Goal: Task Accomplishment & Management: Use online tool/utility

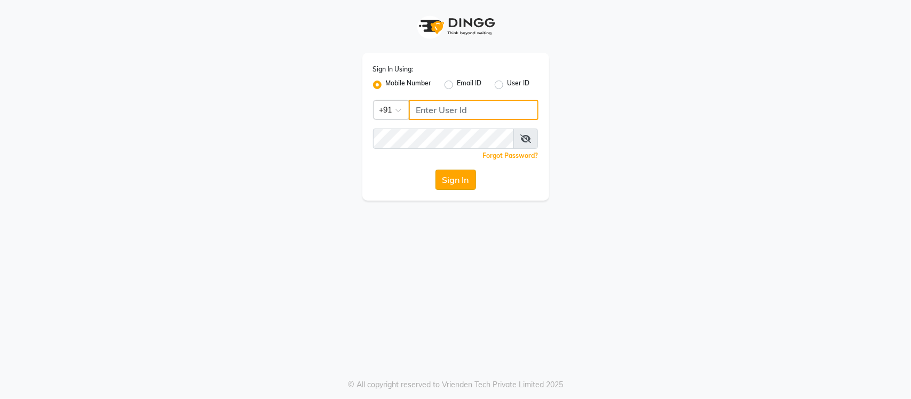
type input "9205559802"
click at [448, 182] on button "Sign In" at bounding box center [456, 180] width 41 height 20
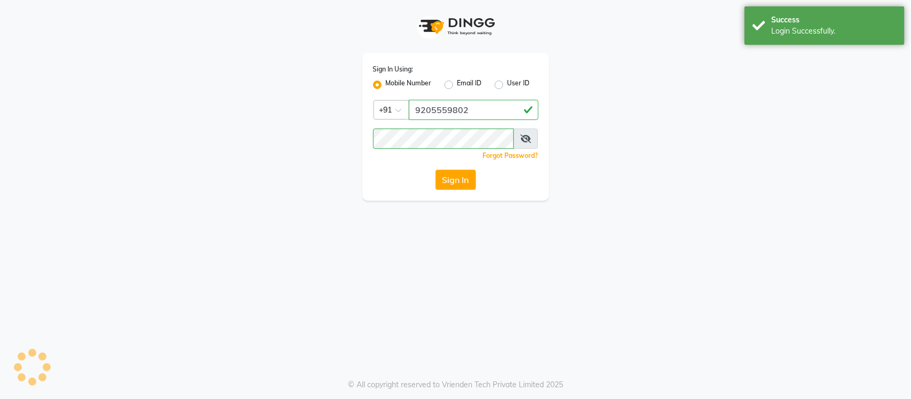
select select "8207"
select select "service"
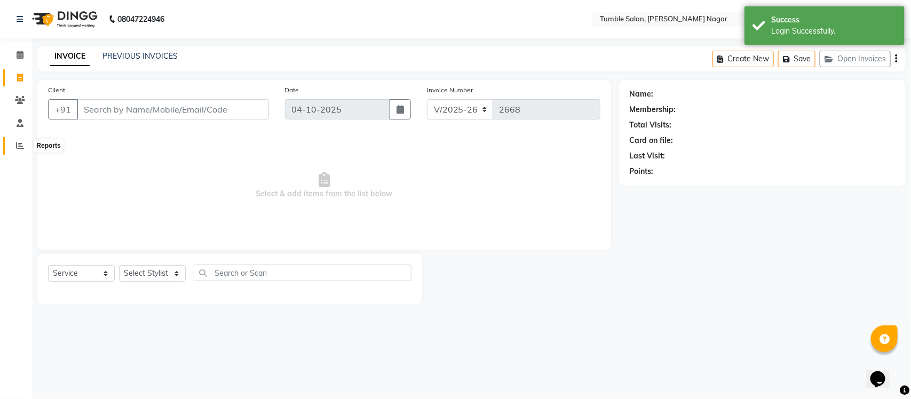
click at [17, 140] on span at bounding box center [20, 146] width 19 height 12
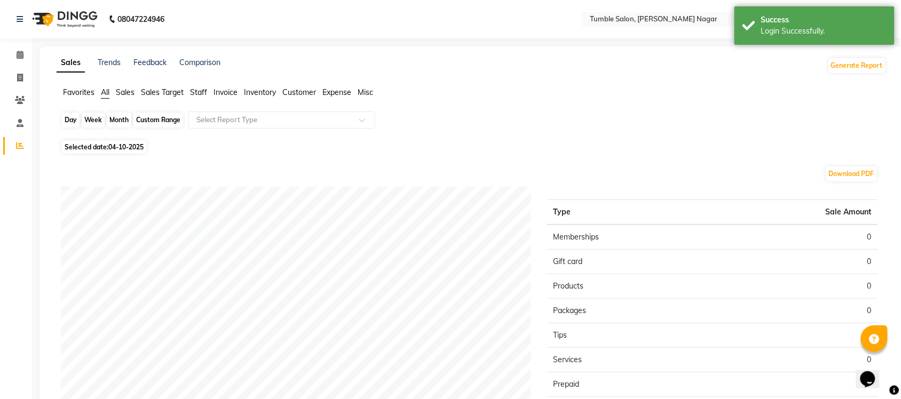
click at [75, 119] on div "Day" at bounding box center [71, 120] width 18 height 15
select select "10"
select select "2025"
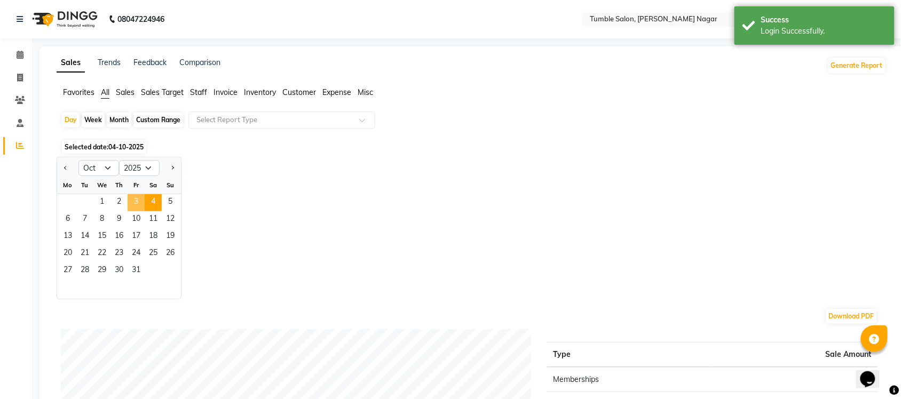
click at [135, 204] on span "3" at bounding box center [136, 202] width 17 height 17
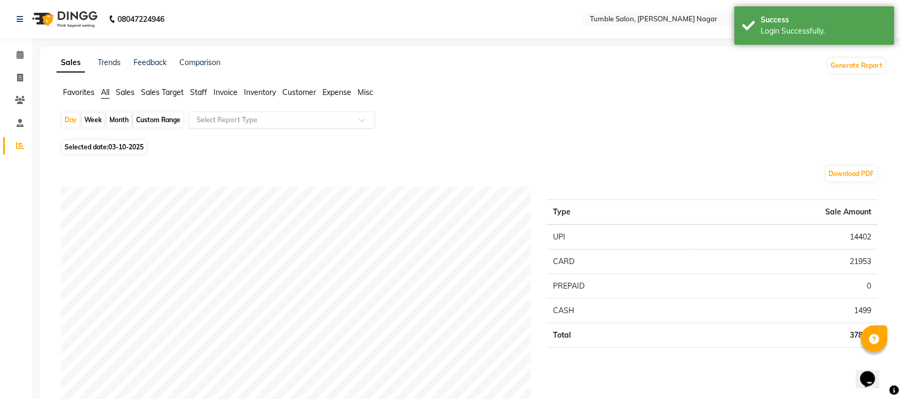
click at [358, 118] on div at bounding box center [282, 120] width 186 height 11
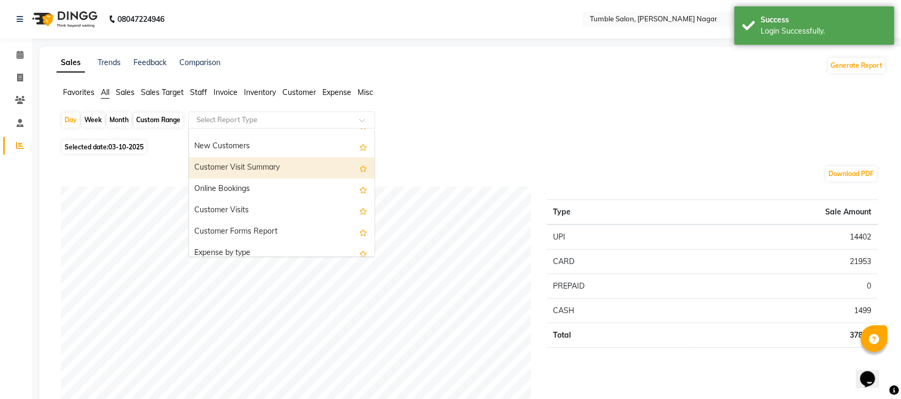
click at [130, 88] on span "Sales" at bounding box center [125, 93] width 19 height 10
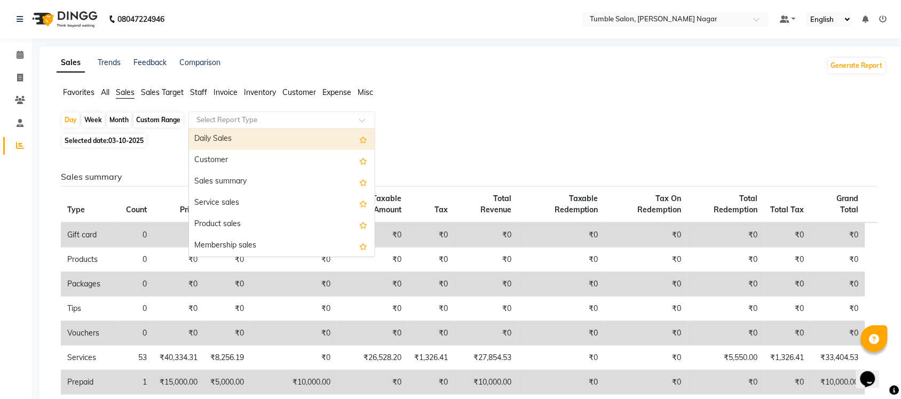
click at [359, 121] on span at bounding box center [365, 123] width 13 height 11
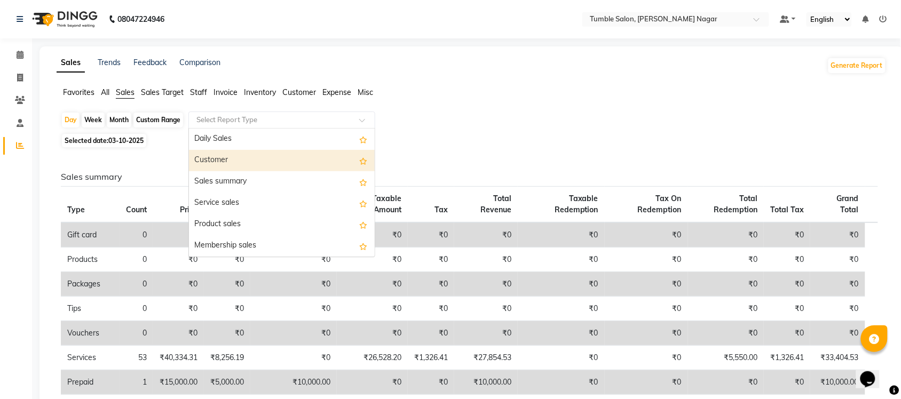
scroll to position [255, 0]
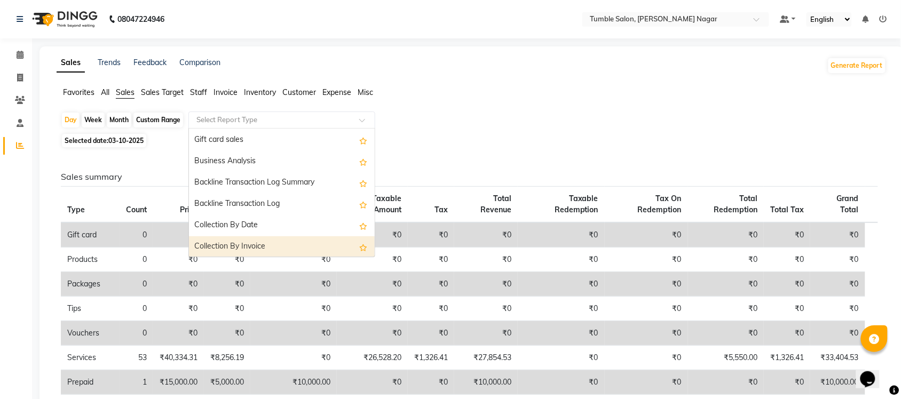
click at [279, 243] on div "Collection By Invoice" at bounding box center [282, 246] width 186 height 21
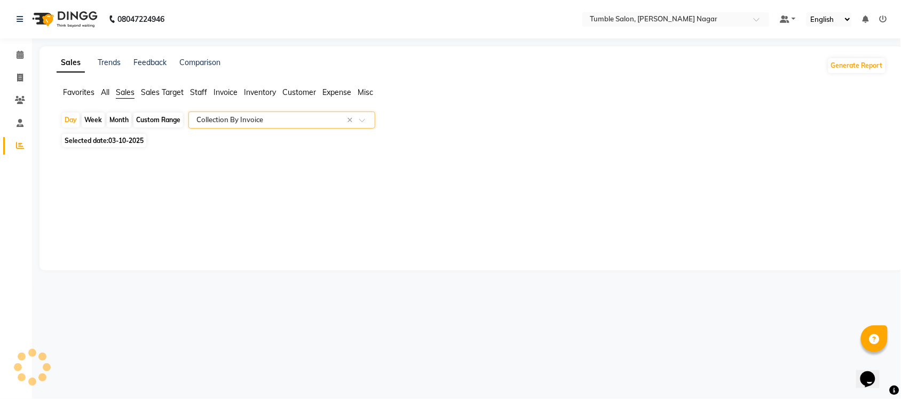
select select "full_report"
select select "csv"
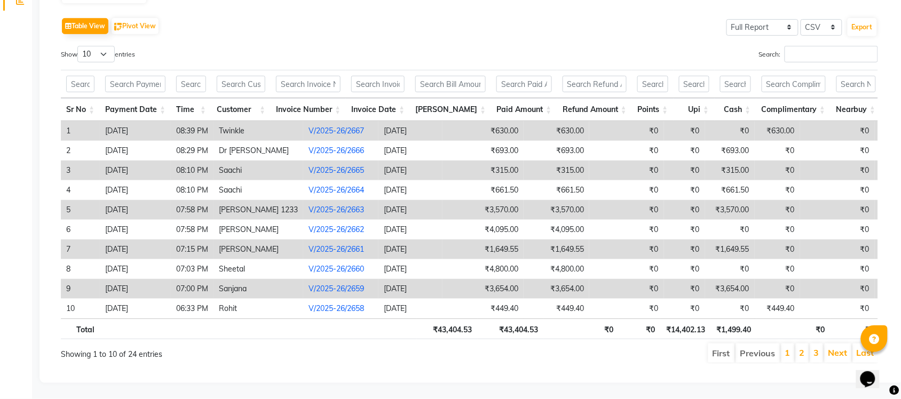
scroll to position [165, 0]
click at [112, 46] on select "10 25 50 100" at bounding box center [95, 54] width 37 height 17
select select "100"
click at [79, 46] on select "10 25 50 100" at bounding box center [95, 54] width 37 height 17
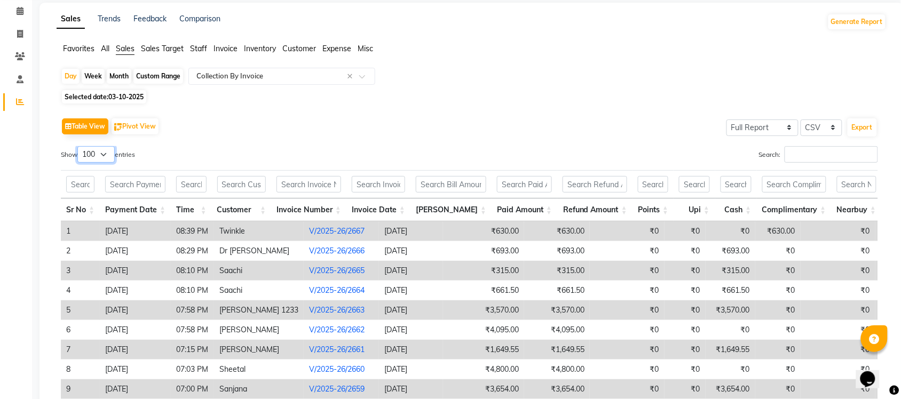
scroll to position [0, 0]
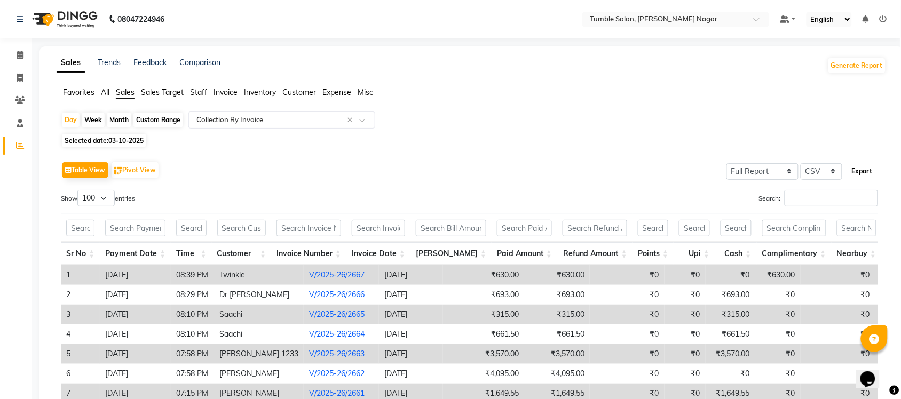
click at [866, 168] on button "Export" at bounding box center [862, 171] width 29 height 18
click at [610, 131] on div "Day Week Month Custom Range Select Report Type × Collection By Invoice ×" at bounding box center [472, 121] width 822 height 19
click at [711, 95] on ul "Favorites All Sales Sales Target Staff Invoice Inventory Customer Expense Misc" at bounding box center [472, 93] width 830 height 12
click at [111, 122] on div "Month" at bounding box center [119, 120] width 25 height 15
select select "10"
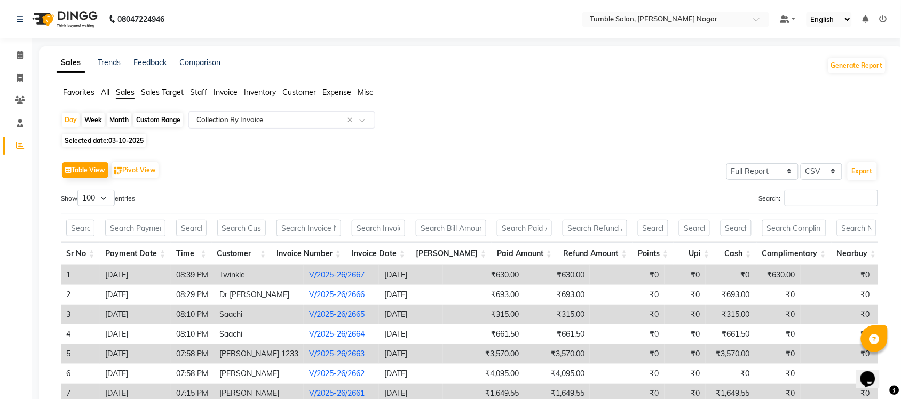
select select "2025"
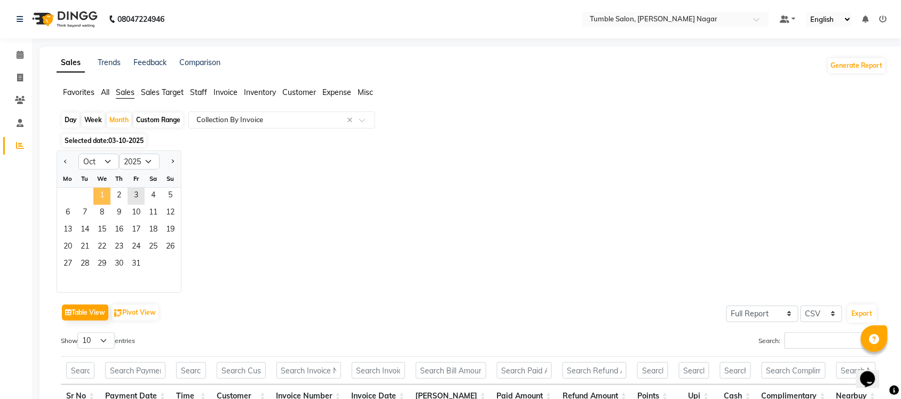
click at [103, 195] on span "1" at bounding box center [101, 196] width 17 height 17
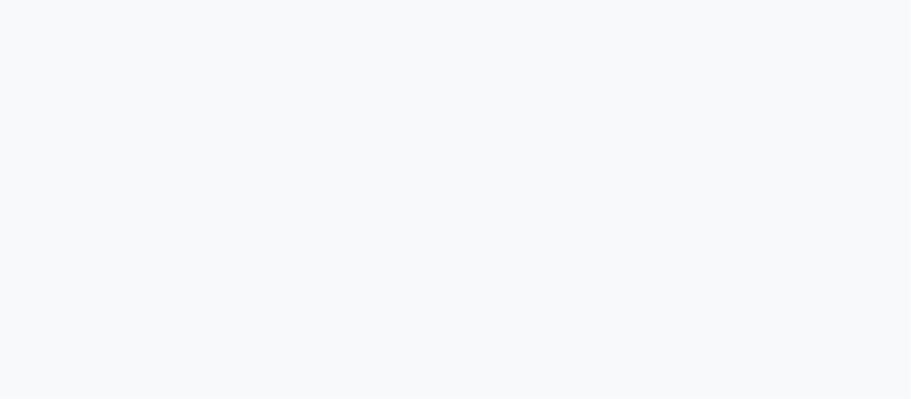
select select "service"
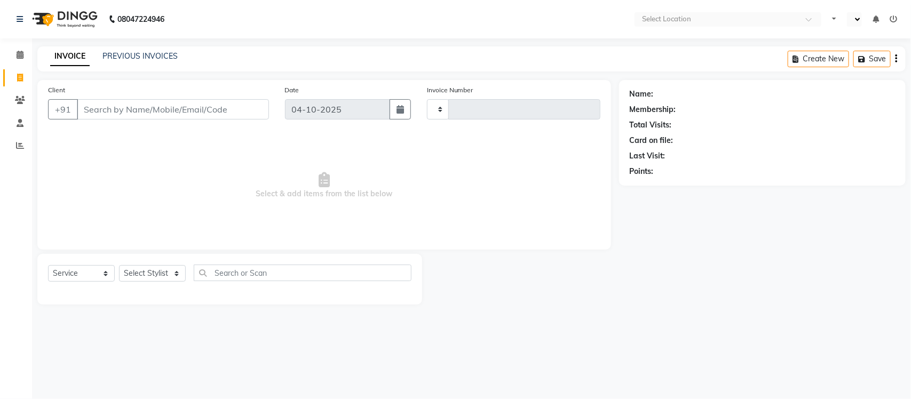
type input "2668"
select select "en"
select select "8207"
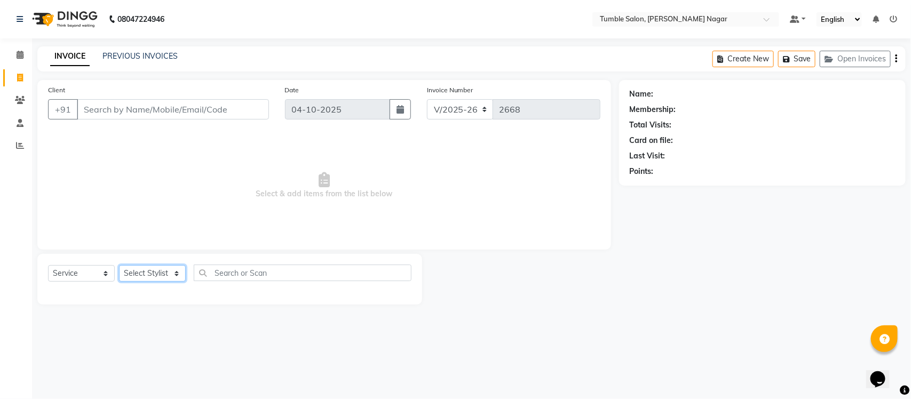
click at [173, 273] on select "Select Stylist Finance id Fiza Abbasi Govind Kiran Singh Krishna Lokesh Mahende…" at bounding box center [152, 273] width 67 height 17
select select "77846"
click at [119, 265] on select "Select Stylist Finance id Fiza Abbasi Govind Kiran Singh Krishna Lokesh Mahende…" at bounding box center [152, 273] width 67 height 17
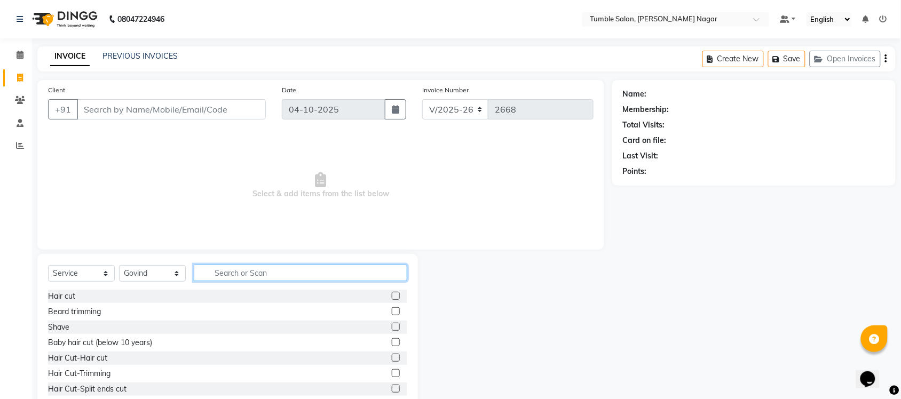
click at [236, 269] on input "text" at bounding box center [301, 273] width 214 height 17
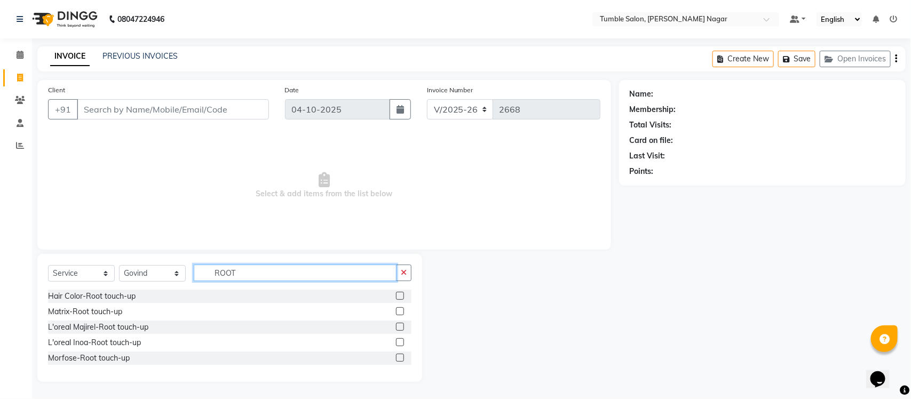
type input "ROOT"
click at [399, 329] on label at bounding box center [400, 327] width 8 height 8
click at [399, 329] on input "checkbox" at bounding box center [399, 327] width 7 height 7
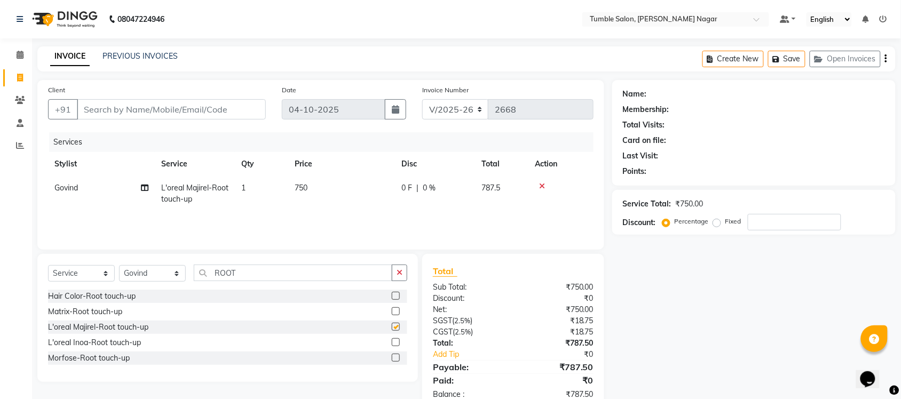
checkbox input "false"
click at [265, 274] on input "ROOT" at bounding box center [293, 273] width 199 height 17
click at [393, 310] on label at bounding box center [396, 311] width 8 height 8
click at [393, 310] on input "checkbox" at bounding box center [395, 312] width 7 height 7
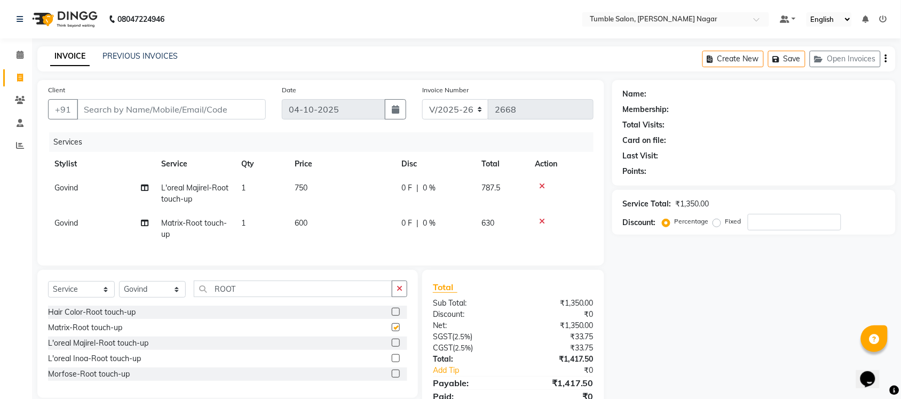
checkbox input "false"
click at [545, 220] on div at bounding box center [561, 221] width 52 height 7
click at [542, 222] on icon at bounding box center [542, 221] width 6 height 7
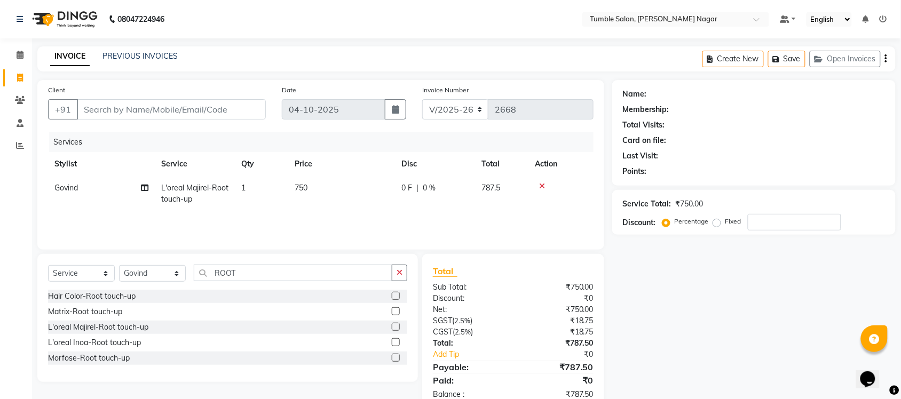
click at [249, 185] on td "1" at bounding box center [261, 193] width 53 height 35
select select "77846"
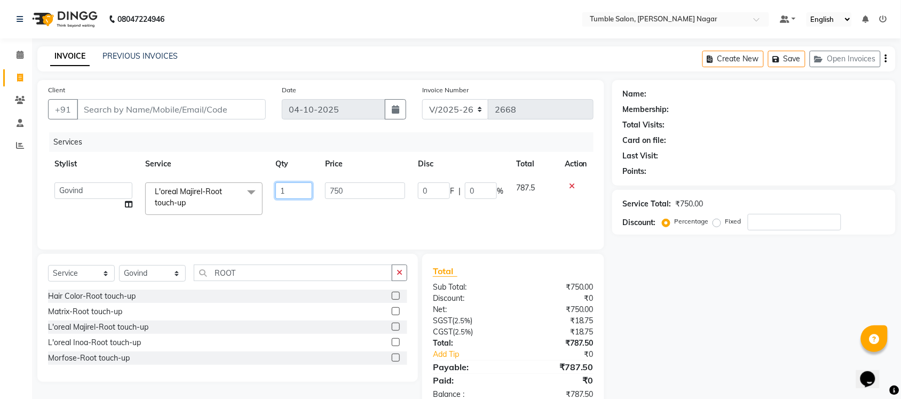
click at [295, 192] on input "1" at bounding box center [293, 191] width 37 height 17
type input "2"
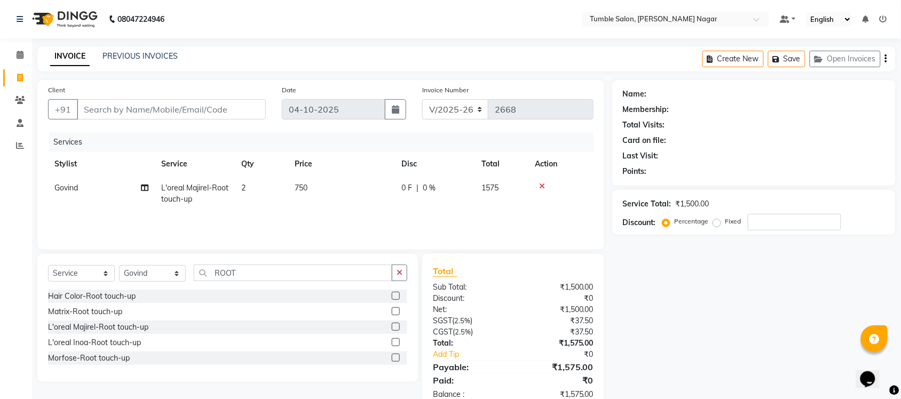
click at [729, 356] on div "Name: Membership: Total Visits: Card on file: Last Visit: Points: Service Total…" at bounding box center [757, 245] width 291 height 331
click at [259, 271] on input "ROOT" at bounding box center [293, 273] width 199 height 17
type input "R"
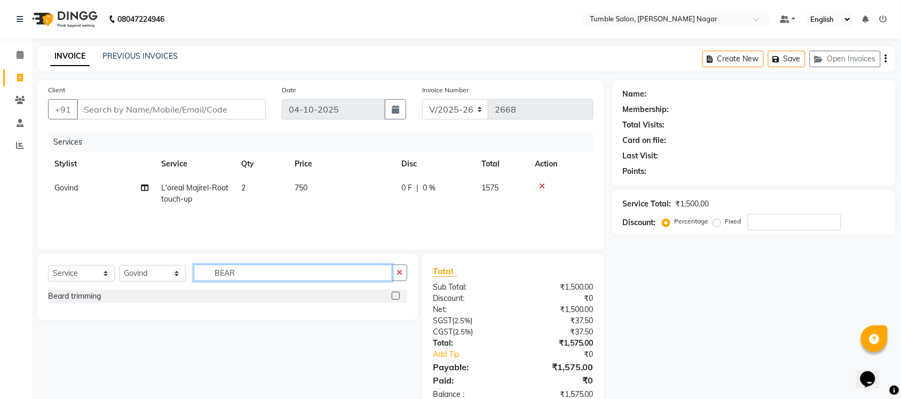
type input "BEAR"
click at [393, 299] on label at bounding box center [396, 296] width 8 height 8
click at [393, 299] on input "checkbox" at bounding box center [395, 296] width 7 height 7
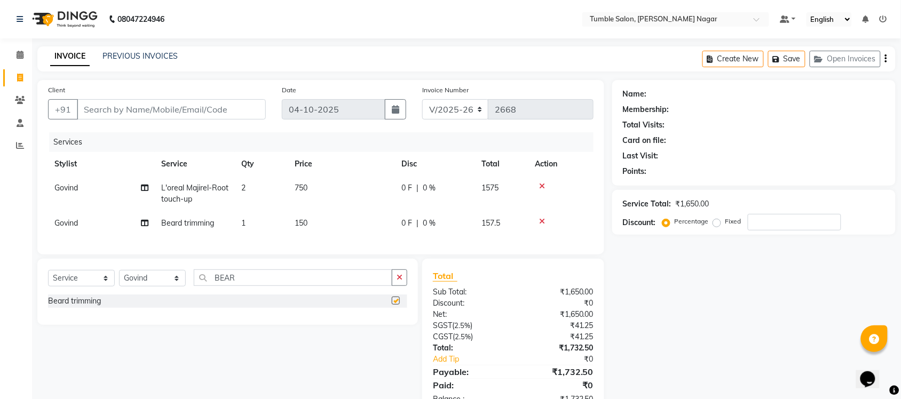
checkbox input "false"
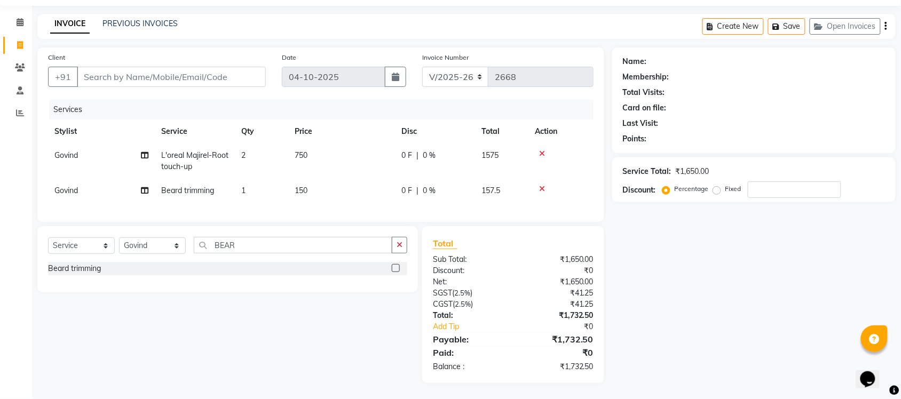
click at [301, 186] on span "150" at bounding box center [301, 191] width 13 height 10
select select "77846"
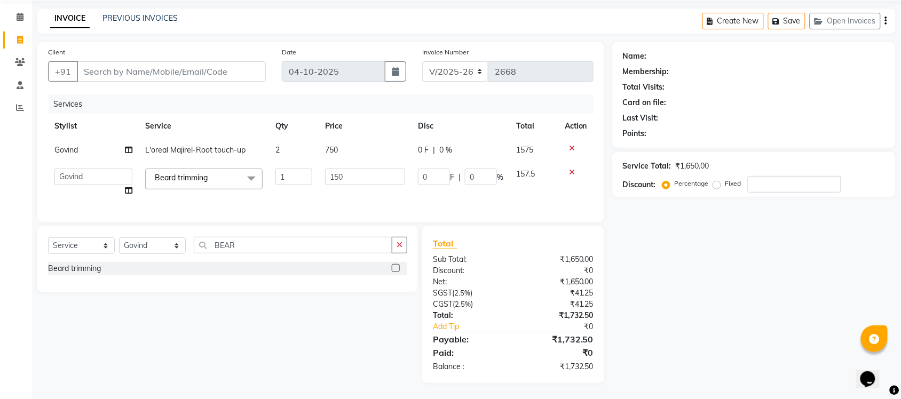
click at [740, 315] on div "Name: Membership: Total Visits: Card on file: Last Visit: Points: Service Total…" at bounding box center [757, 212] width 291 height 341
click at [287, 146] on td "2" at bounding box center [294, 150] width 50 height 24
select select "77846"
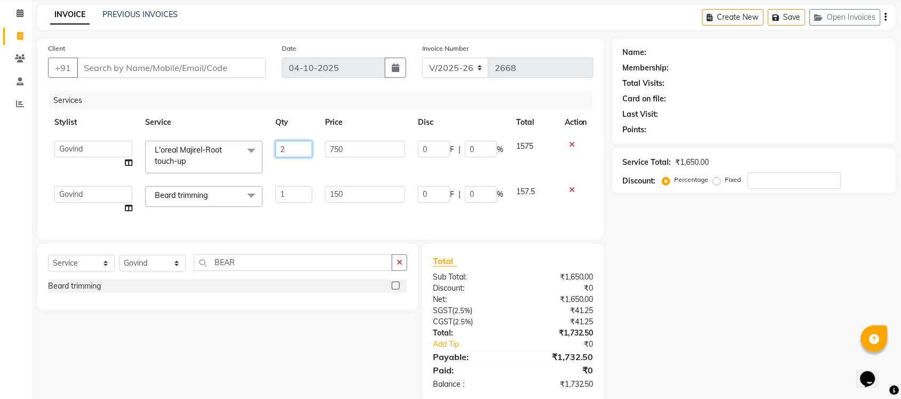
click at [287, 146] on input "2" at bounding box center [293, 149] width 37 height 17
type input "1"
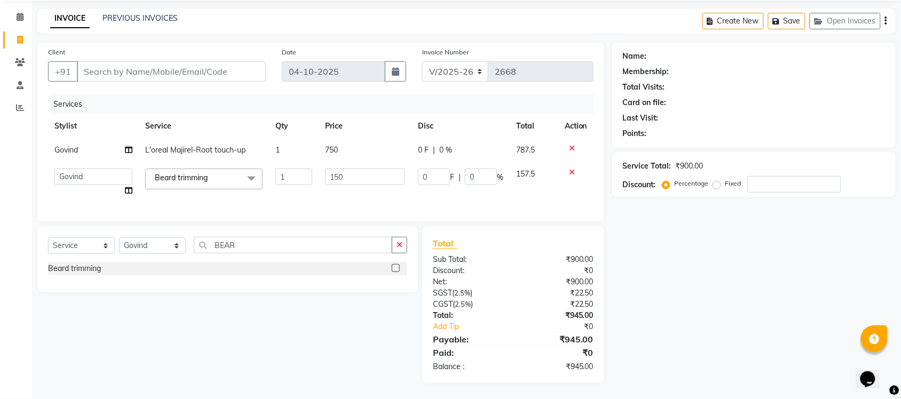
click at [732, 338] on div "Name: Membership: Total Visits: Card on file: Last Visit: Points: Service Total…" at bounding box center [757, 212] width 291 height 341
click at [337, 171] on input "150" at bounding box center [365, 177] width 80 height 17
type input "180"
click at [709, 247] on div "Name: Membership: Total Visits: Card on file: Last Visit: Points: Service Total…" at bounding box center [757, 212] width 291 height 341
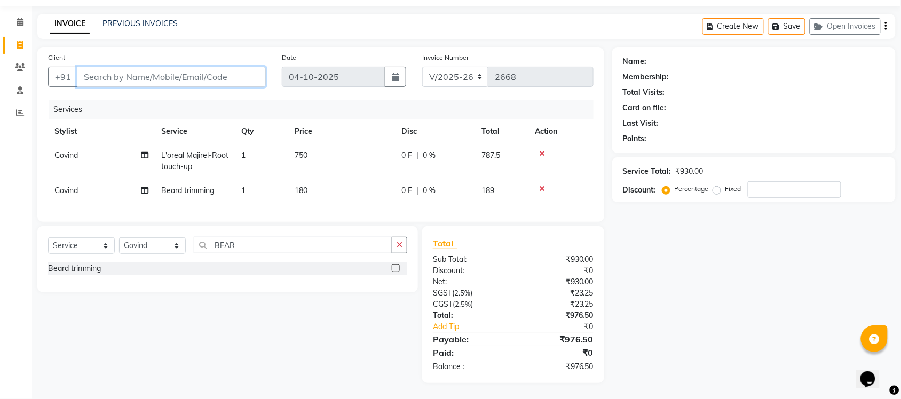
click at [156, 70] on input "Client" at bounding box center [171, 77] width 189 height 20
click at [218, 86] on div "Client +91 Date 04-10-2025 Invoice Number V/2025 V/2025-26 2668 Services Stylis…" at bounding box center [320, 135] width 567 height 175
click at [207, 67] on input "Client" at bounding box center [171, 77] width 189 height 20
type input "0"
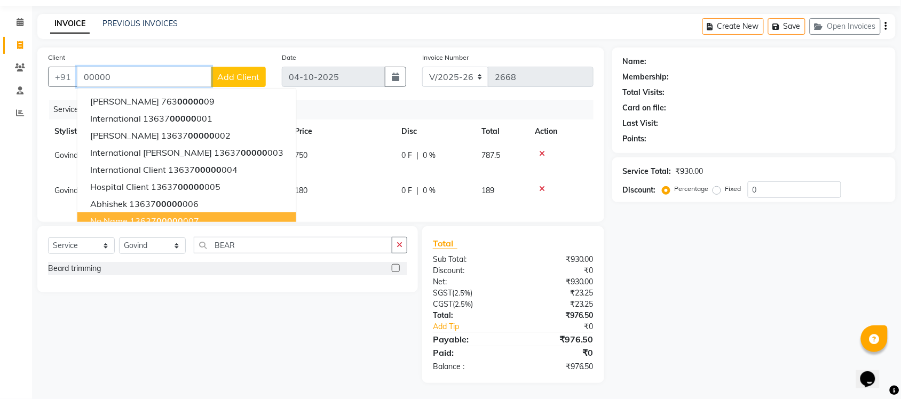
click at [124, 216] on span "No Name" at bounding box center [108, 221] width 37 height 11
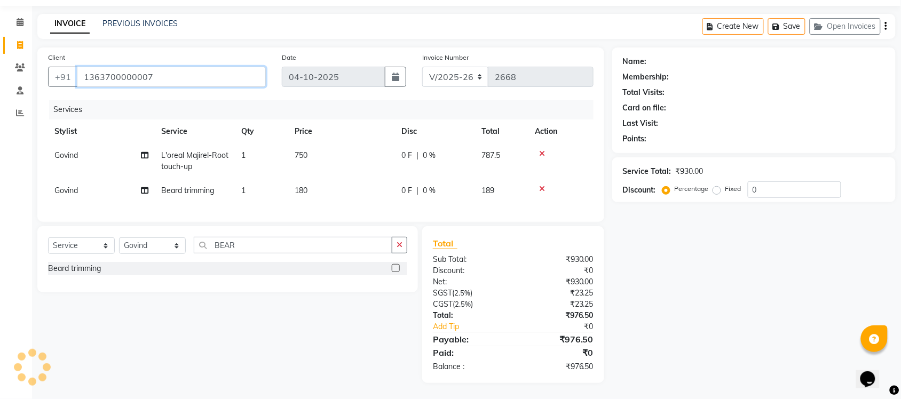
type input "1363700000007"
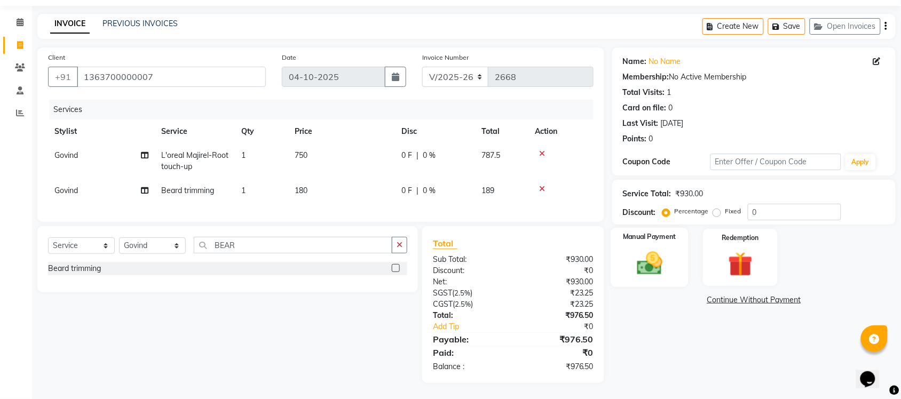
click at [653, 249] on img at bounding box center [650, 263] width 42 height 29
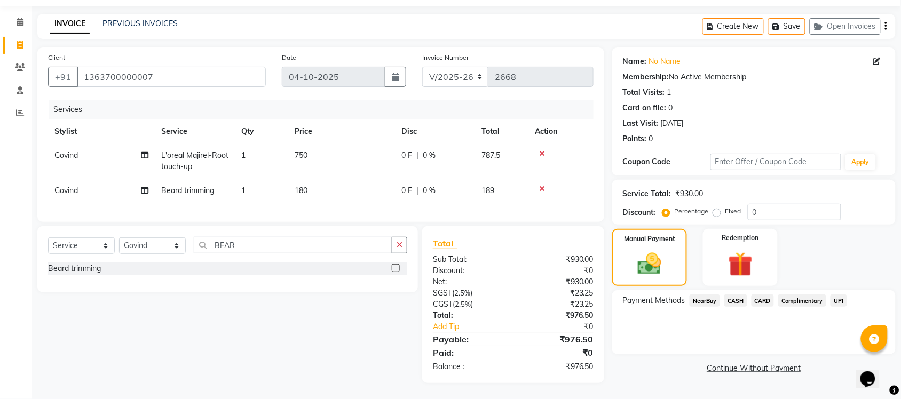
click at [837, 295] on span "UPI" at bounding box center [839, 301] width 17 height 12
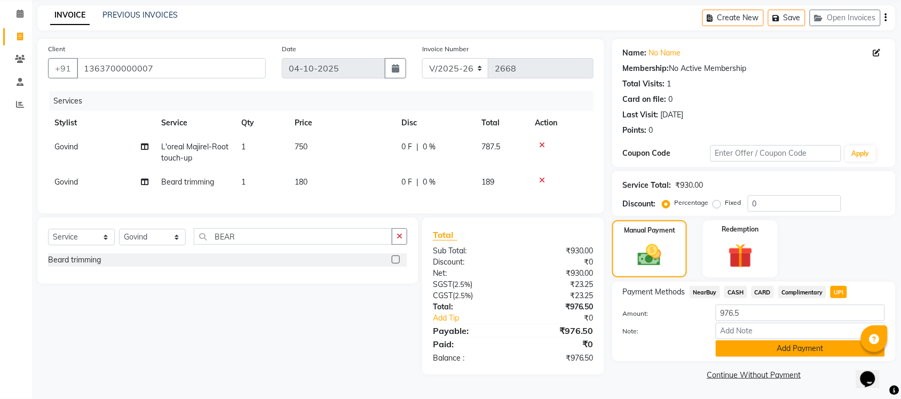
click at [781, 345] on button "Add Payment" at bounding box center [800, 349] width 169 height 17
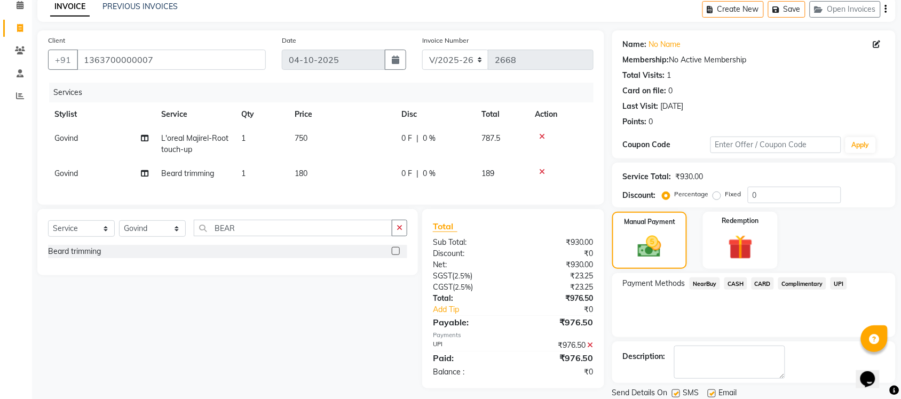
scroll to position [86, 0]
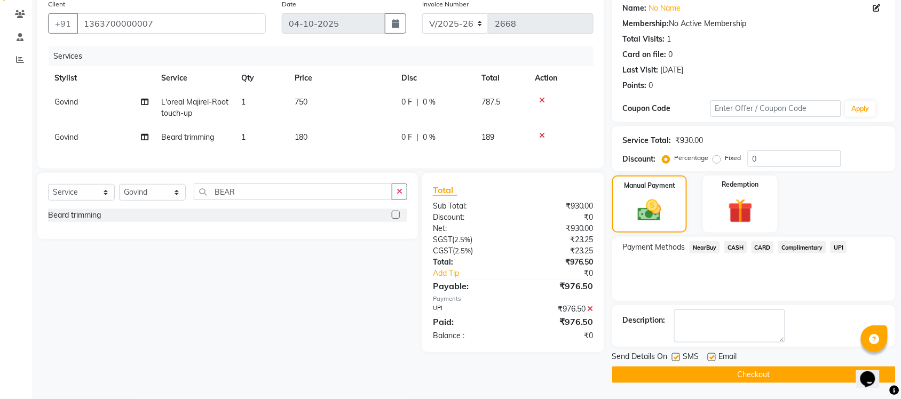
click at [767, 375] on button "Checkout" at bounding box center [753, 375] width 283 height 17
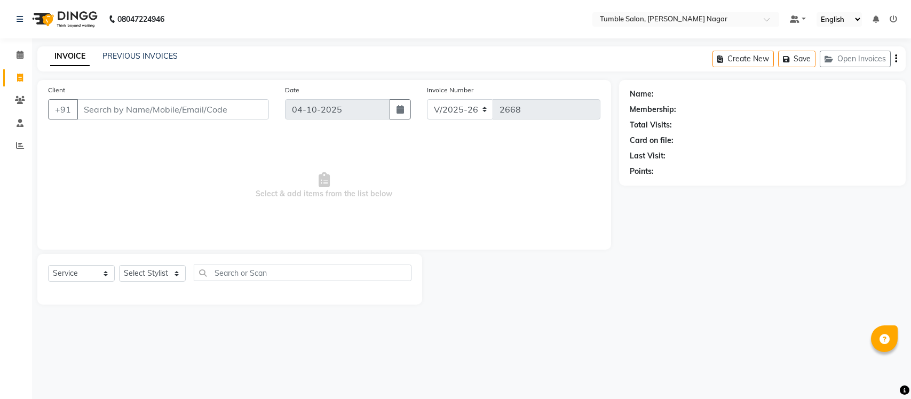
select select "8207"
select select "service"
click at [176, 271] on select "Select Stylist Finance id Fiza Abbasi Govind Kiran Singh Krishna Lokesh Mahende…" at bounding box center [152, 273] width 67 height 17
select select "77847"
click at [119, 265] on select "Select Stylist Finance id Fiza Abbasi Govind Kiran Singh Krishna Lokesh Mahende…" at bounding box center [152, 273] width 67 height 17
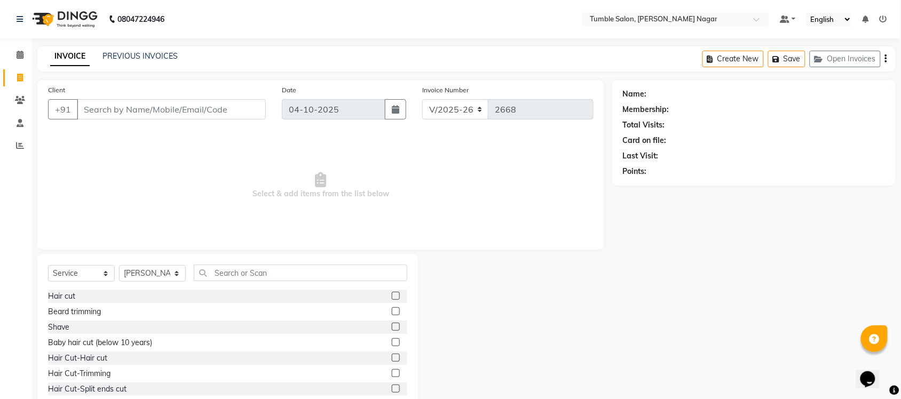
click at [392, 312] on label at bounding box center [396, 311] width 8 height 8
click at [392, 312] on input "checkbox" at bounding box center [395, 312] width 7 height 7
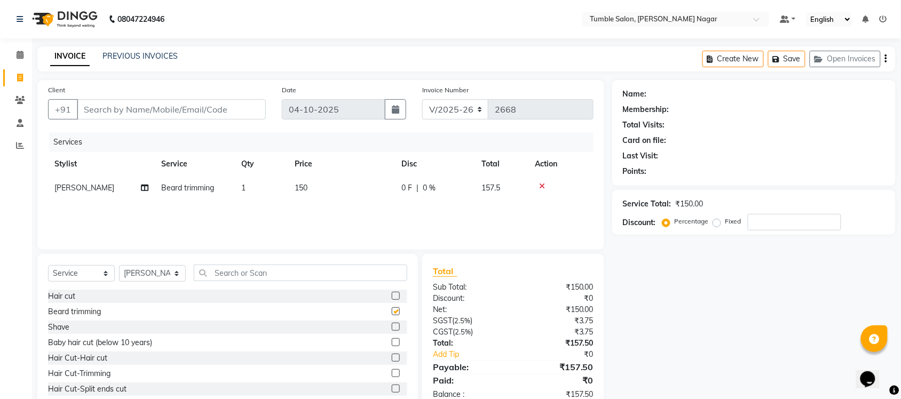
checkbox input "false"
click at [207, 102] on input "Client" at bounding box center [171, 109] width 189 height 20
type input "8"
type input "0"
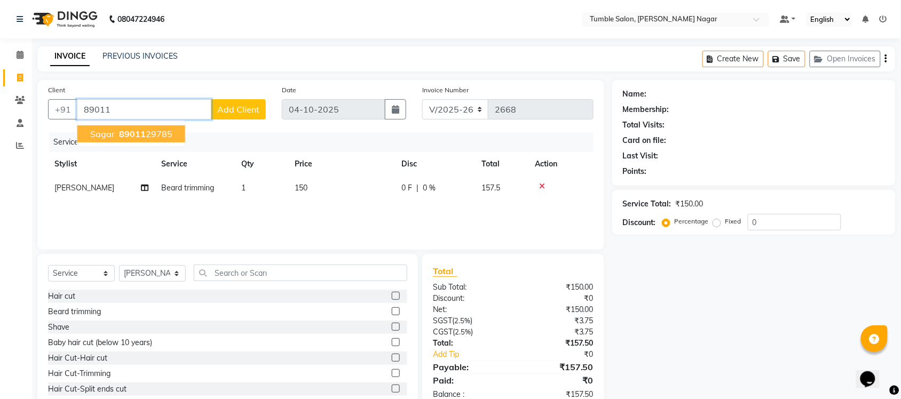
click at [166, 137] on ngb-highlight "89011 29785" at bounding box center [145, 134] width 56 height 11
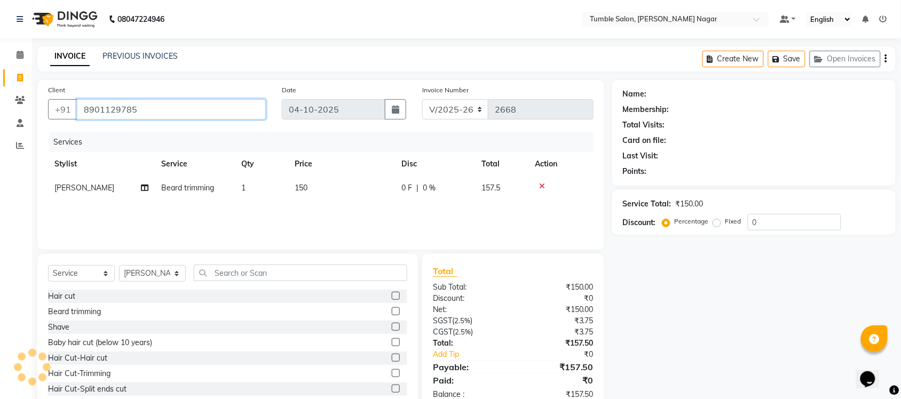
type input "8901129785"
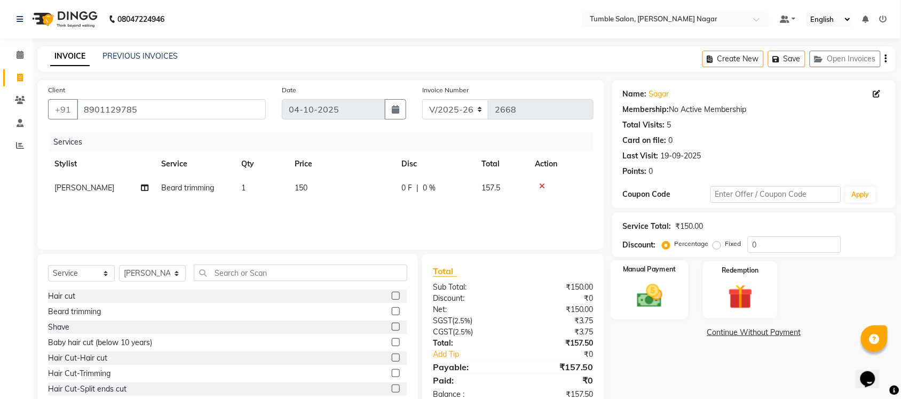
click at [642, 299] on img at bounding box center [650, 295] width 42 height 29
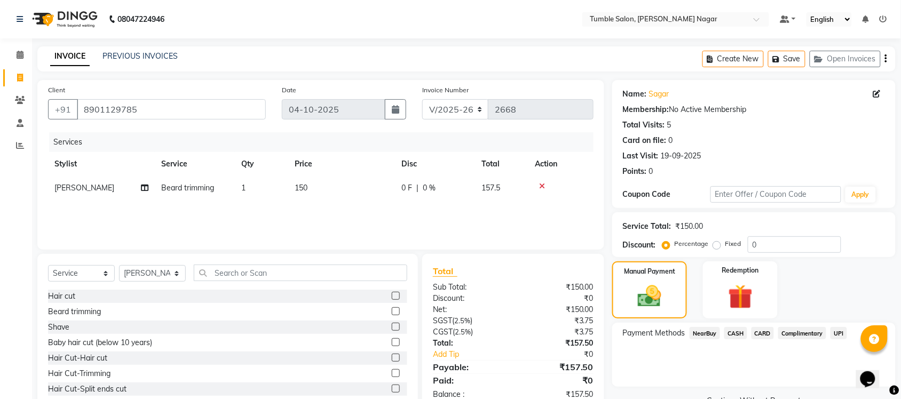
click at [843, 332] on span "UPI" at bounding box center [839, 333] width 17 height 12
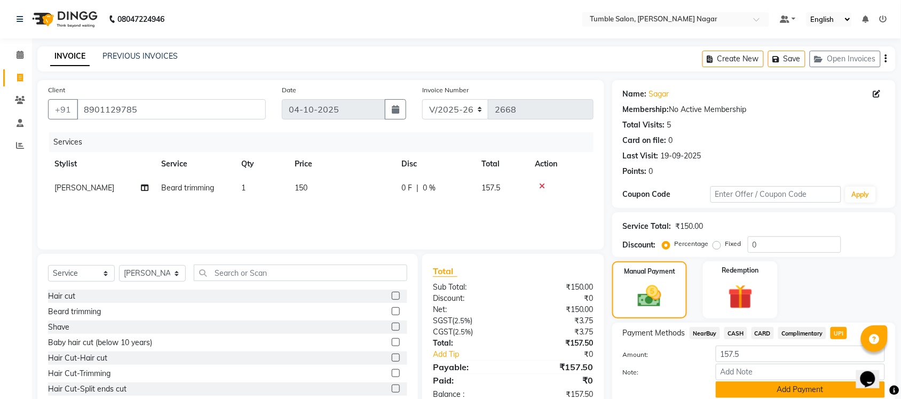
click at [806, 385] on button "Add Payment" at bounding box center [800, 390] width 169 height 17
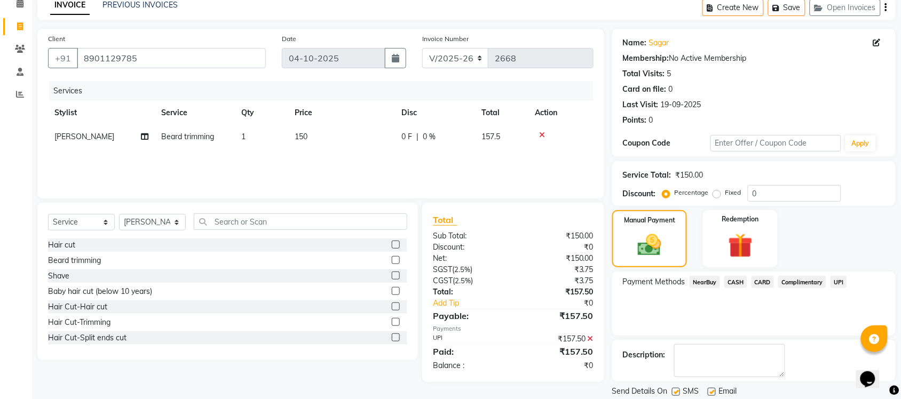
scroll to position [86, 0]
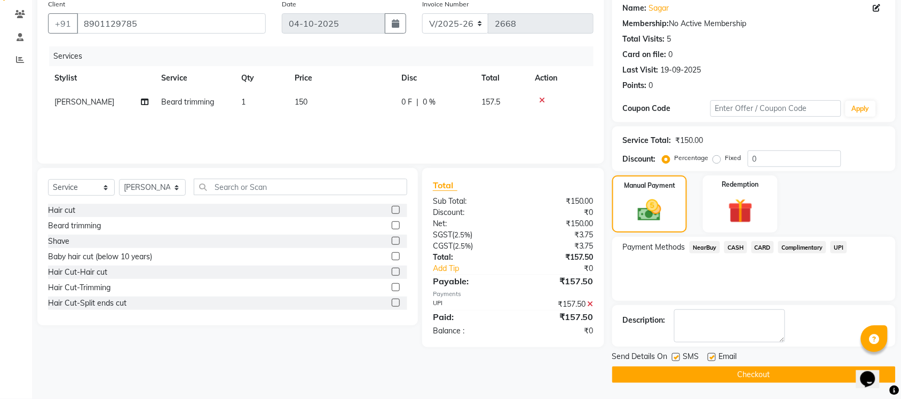
click at [753, 376] on button "Checkout" at bounding box center [753, 375] width 283 height 17
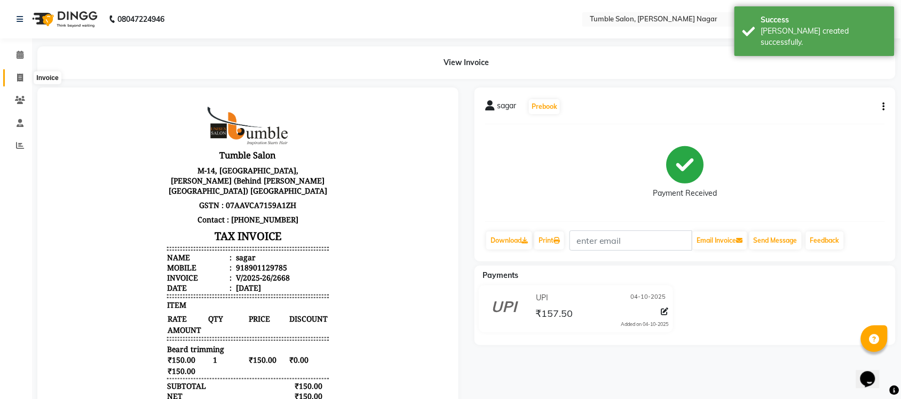
click at [19, 76] on icon at bounding box center [20, 78] width 6 height 8
select select "service"
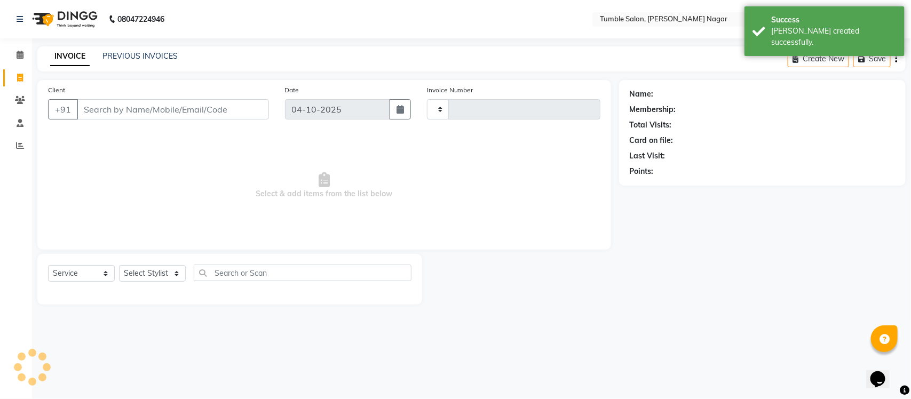
type input "2669"
select select "8207"
click at [143, 57] on link "PREVIOUS INVOICES" at bounding box center [139, 56] width 75 height 10
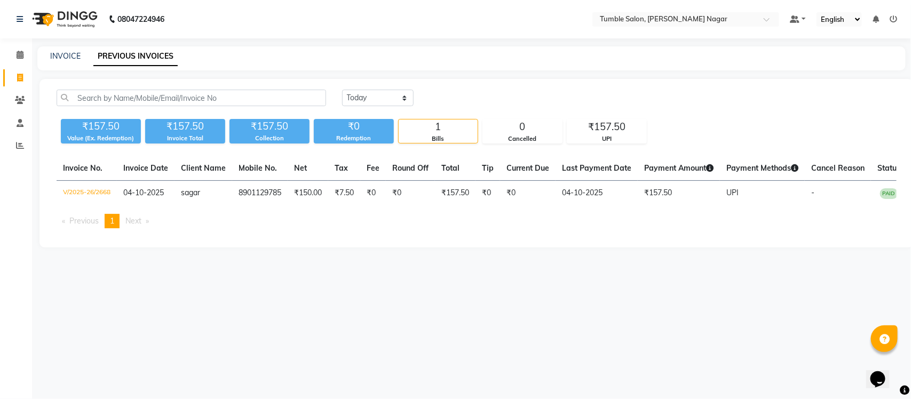
click at [311, 350] on div "08047224946 Select Location × Tumble Salon, Uttam Nagar Default Panel My Panel …" at bounding box center [455, 199] width 911 height 399
click at [21, 78] on icon at bounding box center [20, 78] width 6 height 8
select select "8207"
select select "service"
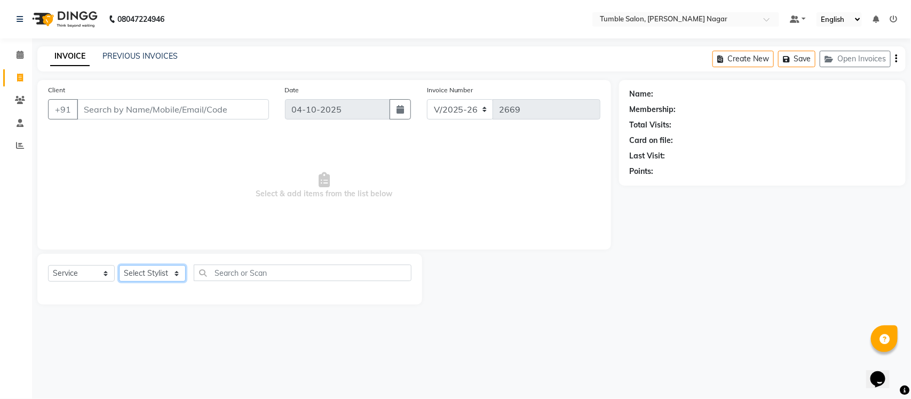
click at [175, 273] on select "Select Stylist Finance id Fiza Abbasi Govind Kiran Singh Krishna Lokesh Mahende…" at bounding box center [152, 273] width 67 height 17
select select "77851"
click at [119, 265] on select "Select Stylist Finance id Fiza Abbasi Govind Kiran Singh Krishna Lokesh Mahende…" at bounding box center [152, 273] width 67 height 17
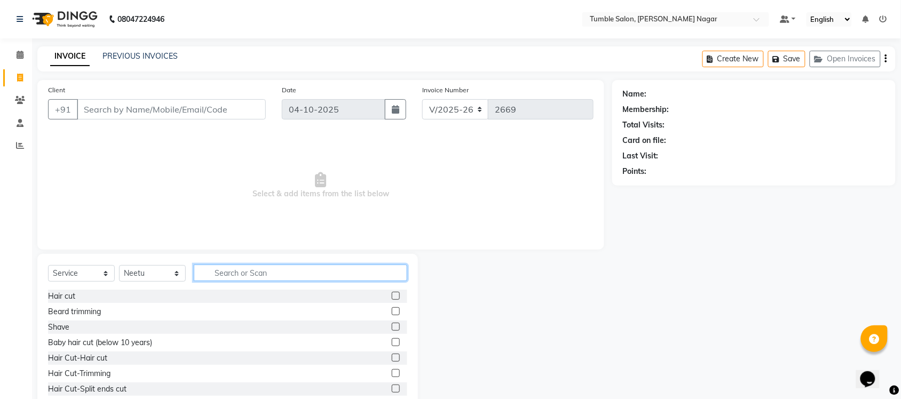
click at [236, 271] on input "text" at bounding box center [301, 273] width 214 height 17
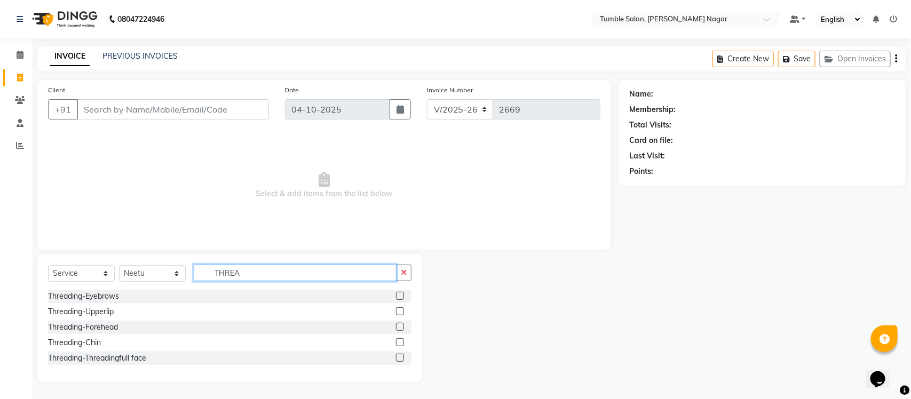
type input "THREA"
click at [401, 297] on label at bounding box center [400, 296] width 8 height 8
click at [401, 297] on input "checkbox" at bounding box center [399, 296] width 7 height 7
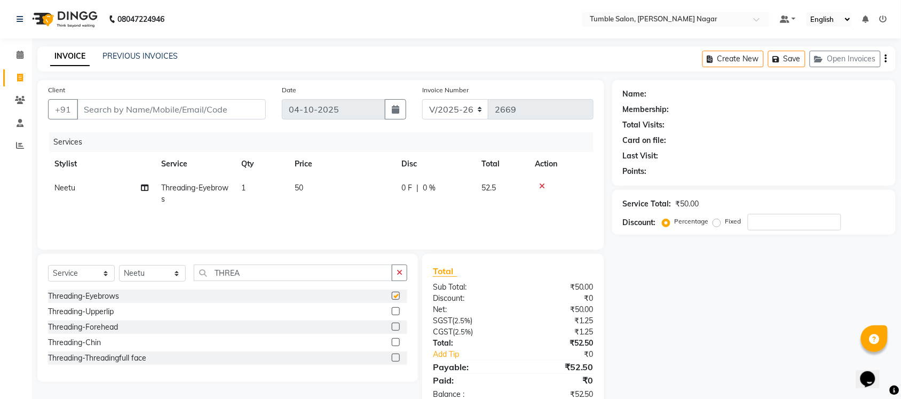
checkbox input "false"
click at [110, 111] on input "Client" at bounding box center [171, 109] width 189 height 20
type input "8"
type input "0"
type input "8445119404"
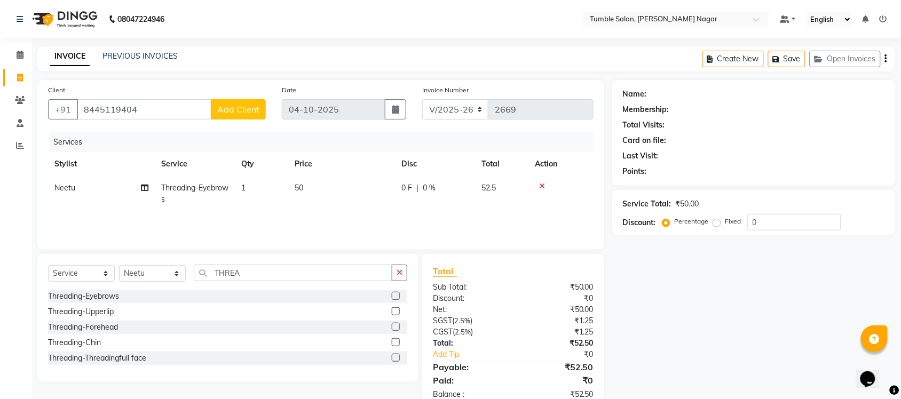
click at [238, 109] on span "Add Client" at bounding box center [238, 109] width 42 height 11
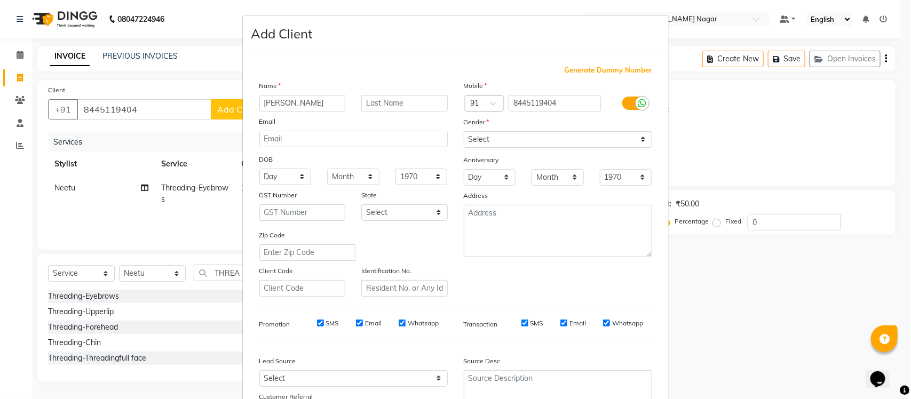
type input "Parul"
click at [635, 139] on select "Select Male Female Other Prefer Not To Say" at bounding box center [558, 139] width 188 height 17
select select "female"
click at [464, 131] on select "Select Male Female Other Prefer Not To Say" at bounding box center [558, 139] width 188 height 17
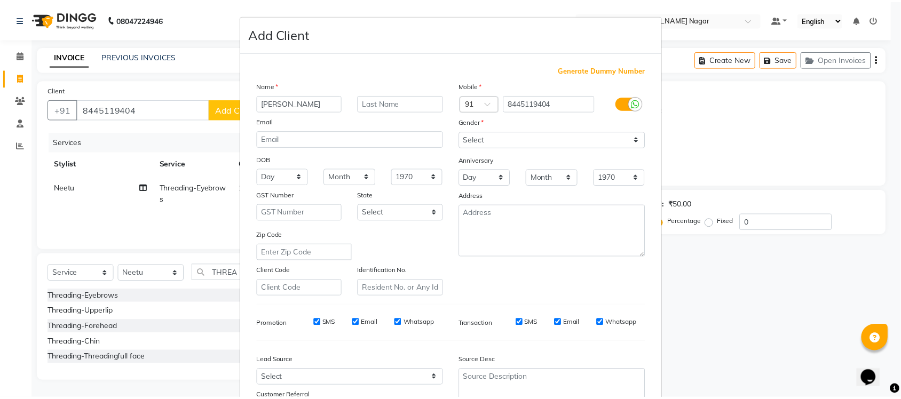
scroll to position [89, 0]
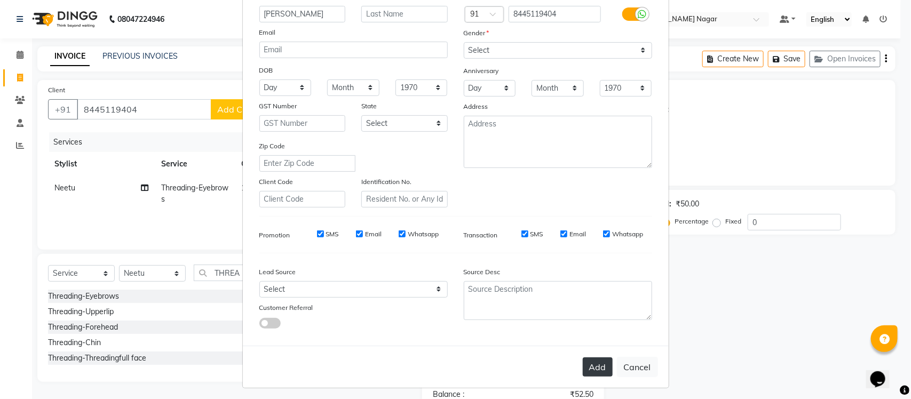
click at [588, 370] on button "Add" at bounding box center [598, 367] width 30 height 19
select select
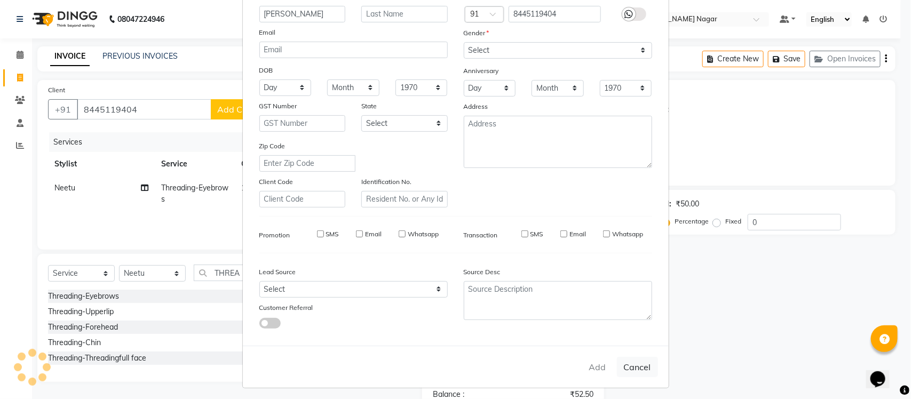
select select
checkbox input "false"
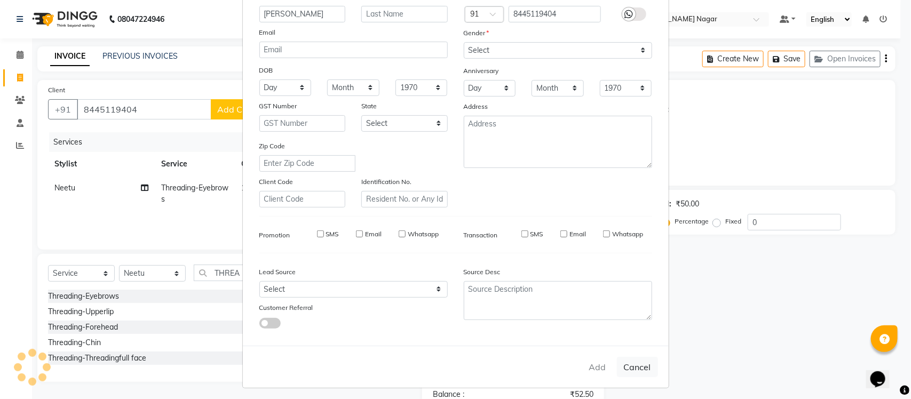
checkbox input "false"
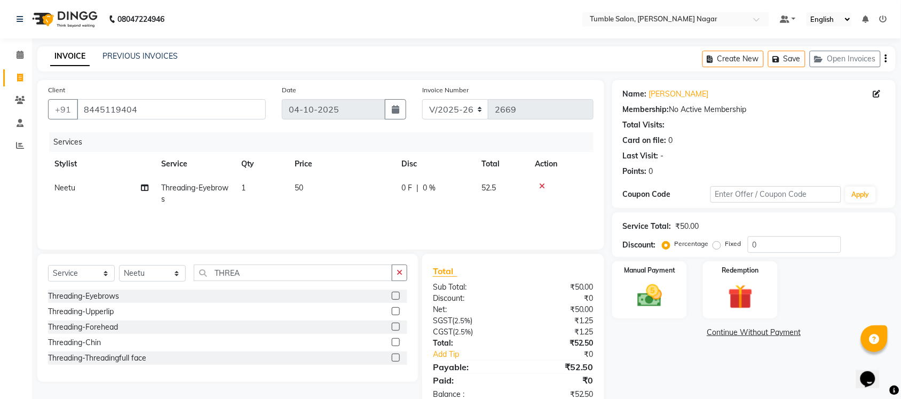
click at [676, 319] on div "Name: Parul Membership: No Active Membership Total Visits: Card on file: 0 Last…" at bounding box center [757, 245] width 291 height 331
click at [673, 306] on div "Manual Payment" at bounding box center [650, 291] width 78 height 60
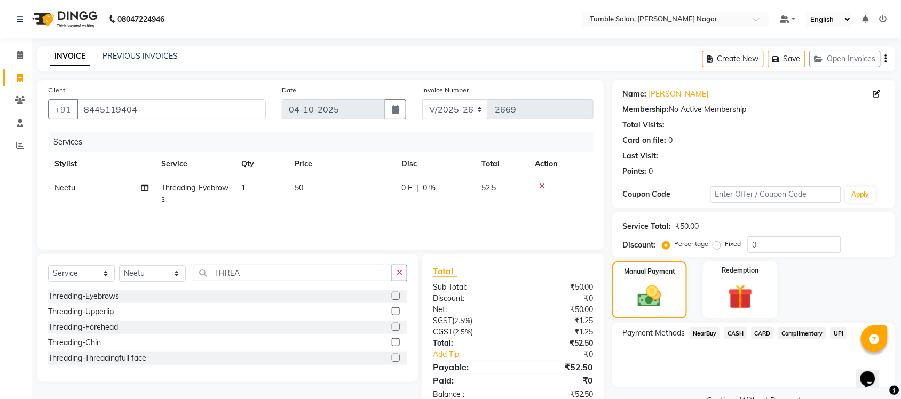
click at [837, 333] on span "UPI" at bounding box center [839, 333] width 17 height 12
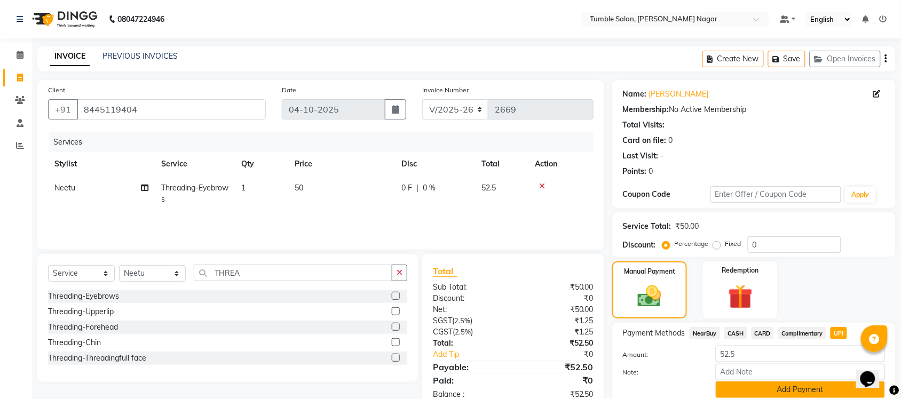
click at [794, 387] on button "Add Payment" at bounding box center [800, 390] width 169 height 17
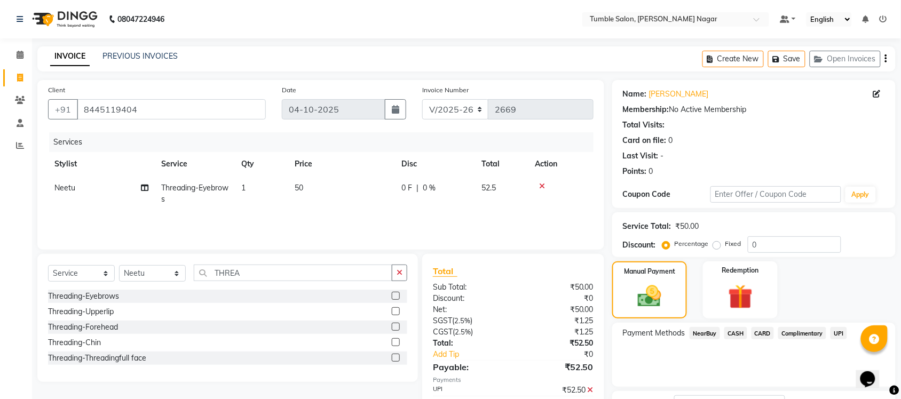
scroll to position [86, 0]
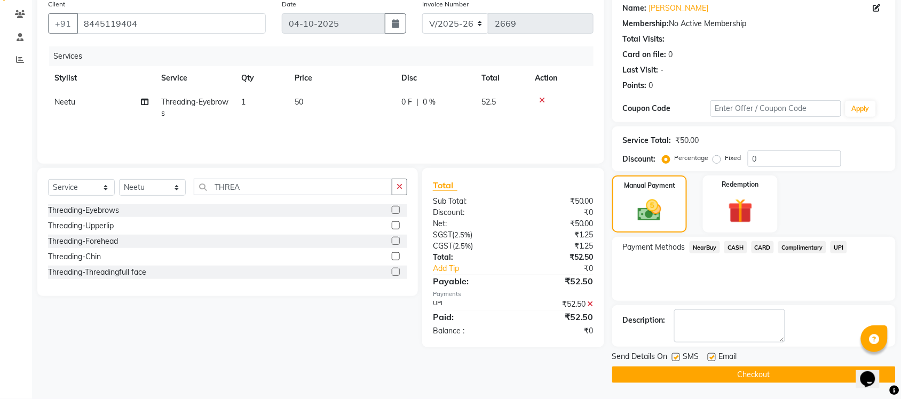
click at [757, 379] on button "Checkout" at bounding box center [753, 375] width 283 height 17
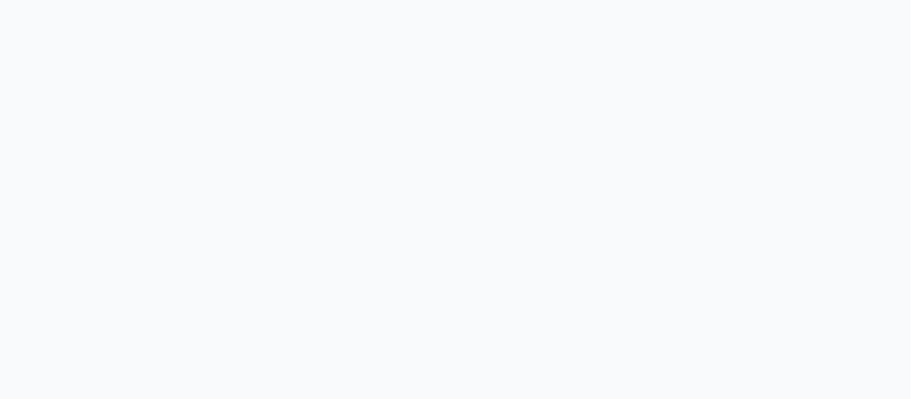
select select "8207"
select select "service"
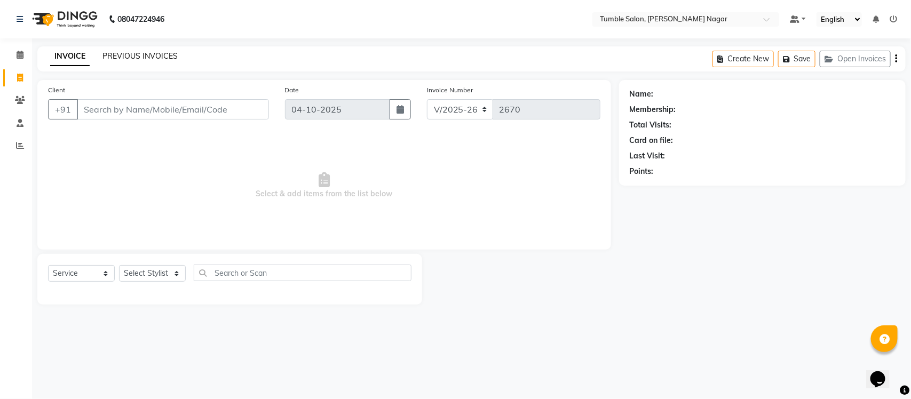
click at [135, 57] on link "PREVIOUS INVOICES" at bounding box center [139, 56] width 75 height 10
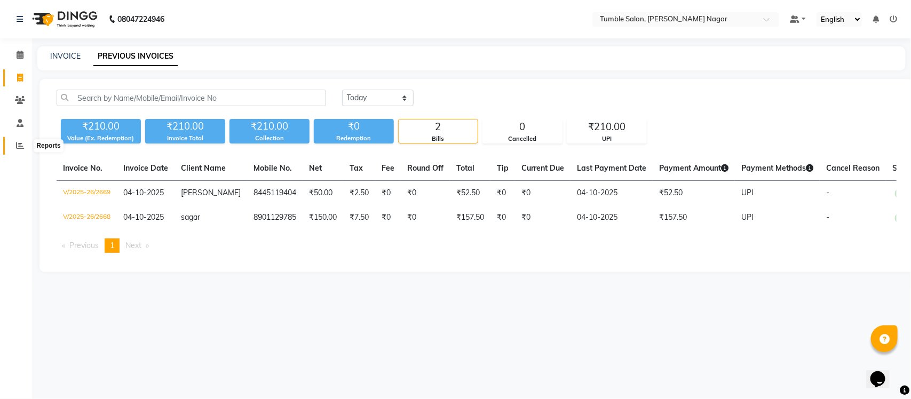
click at [17, 147] on icon at bounding box center [20, 145] width 8 height 8
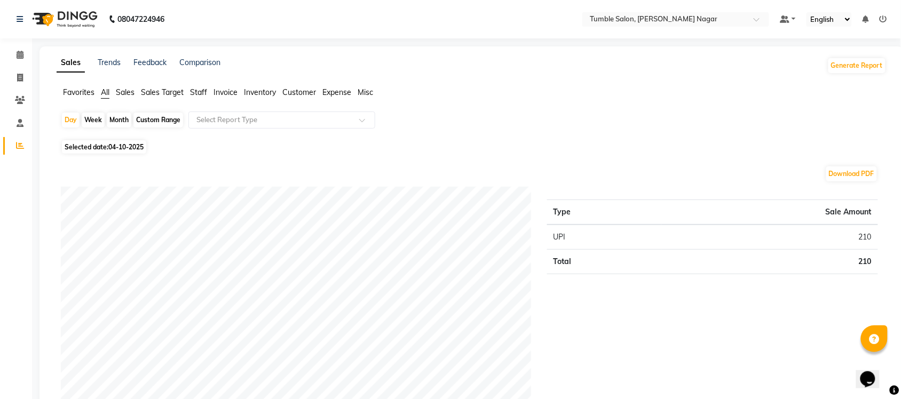
click at [196, 93] on span "Staff" at bounding box center [198, 93] width 17 height 10
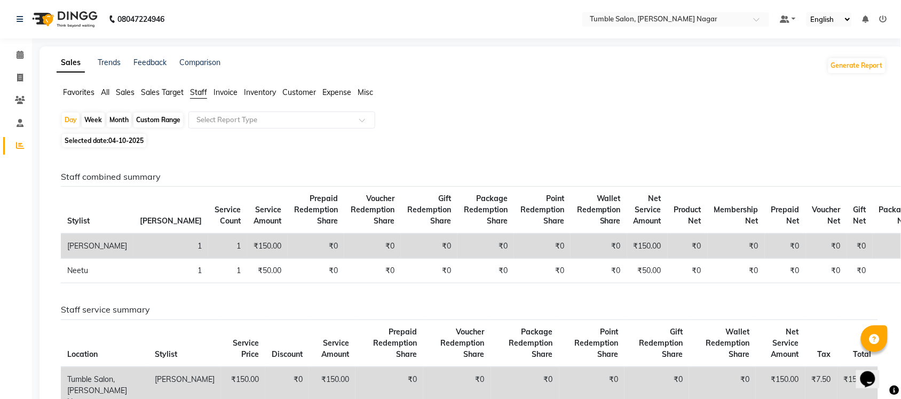
click at [113, 123] on div "Month" at bounding box center [119, 120] width 25 height 15
select select "10"
select select "2025"
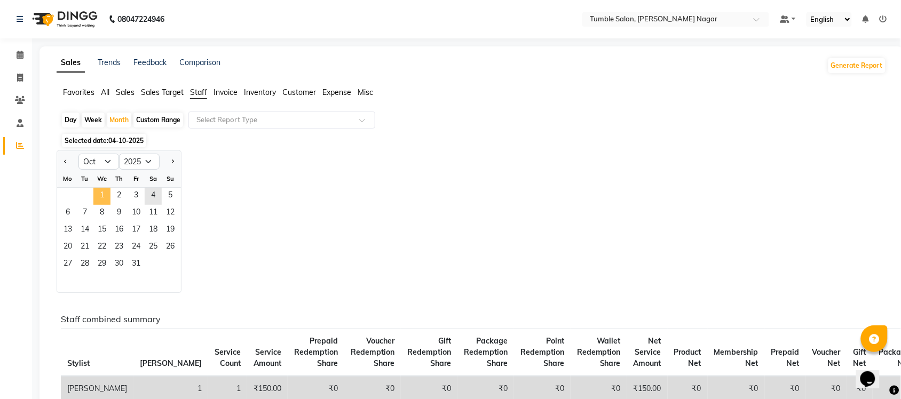
click at [98, 191] on span "1" at bounding box center [101, 196] width 17 height 17
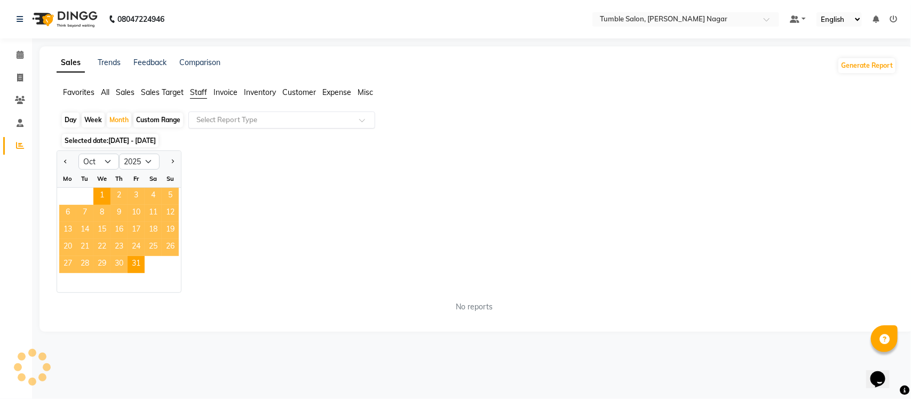
click at [369, 121] on span at bounding box center [365, 123] width 13 height 11
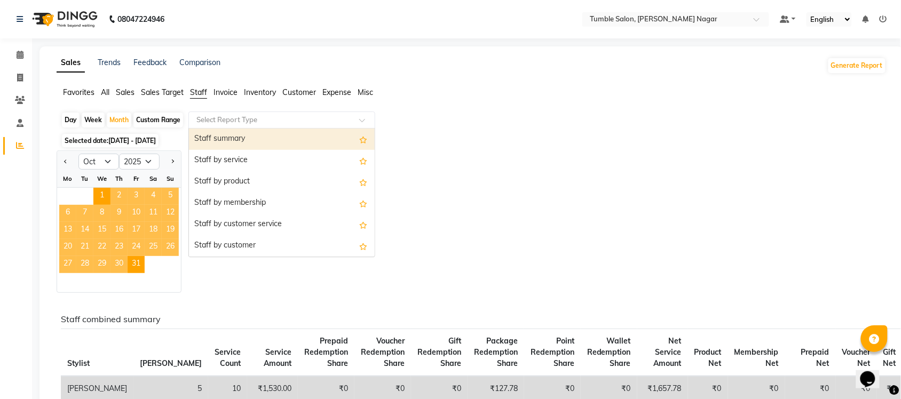
click at [296, 137] on div "Staff summary" at bounding box center [282, 139] width 186 height 21
select select "full_report"
select select "csv"
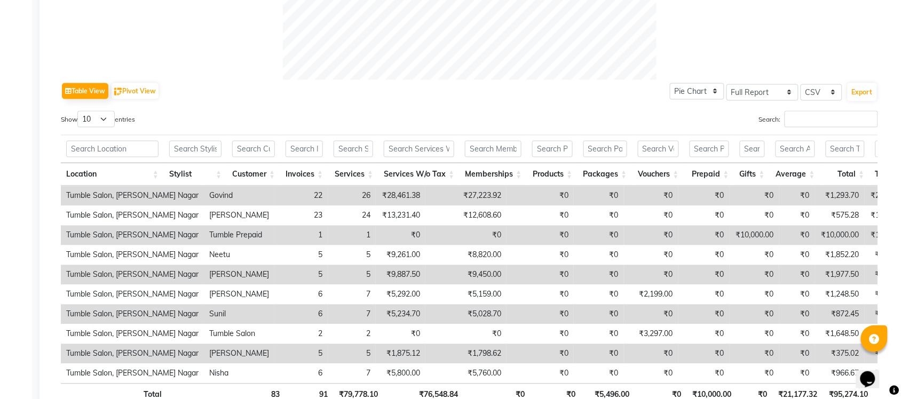
scroll to position [491, 0]
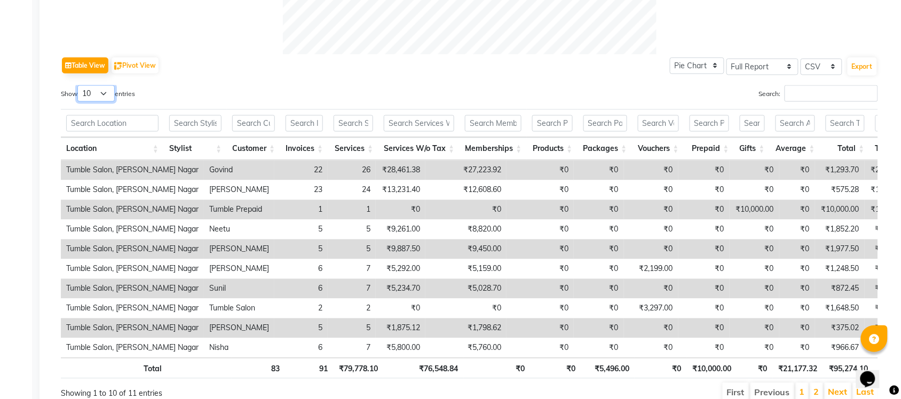
click at [103, 94] on select "10 25 50 100" at bounding box center [95, 93] width 37 height 17
select select "50"
click at [79, 85] on select "10 25 50 100" at bounding box center [95, 93] width 37 height 17
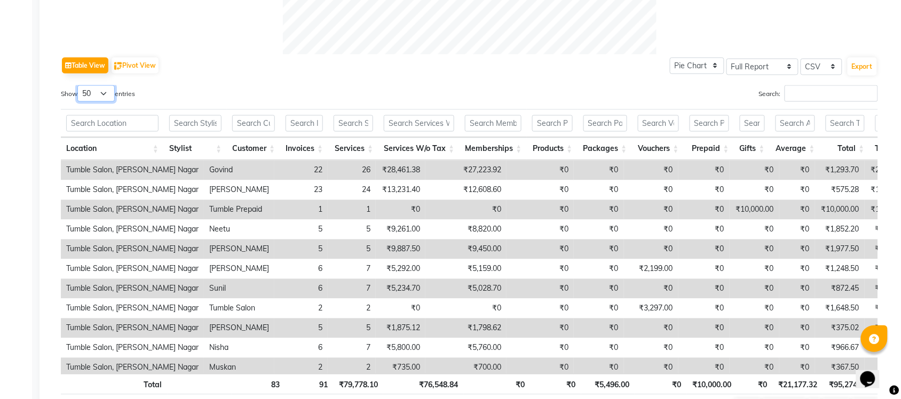
scroll to position [13, 0]
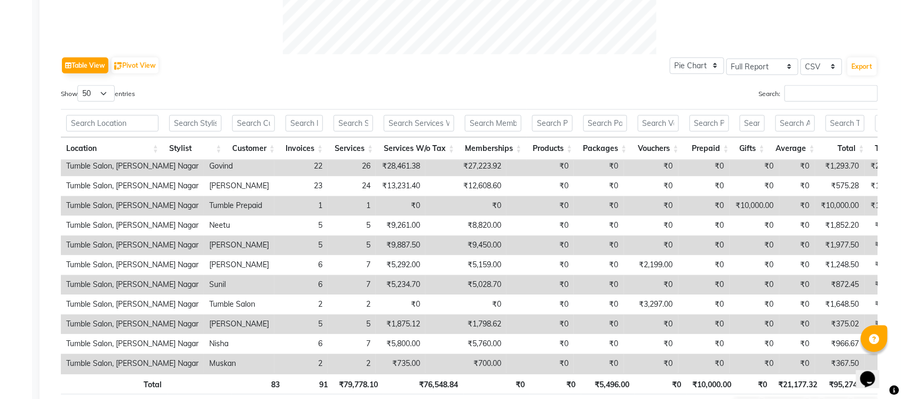
click at [613, 65] on div "Table View Pivot View Pie Chart Bar Chart Select Full Report Filtered Report Se…" at bounding box center [469, 65] width 817 height 22
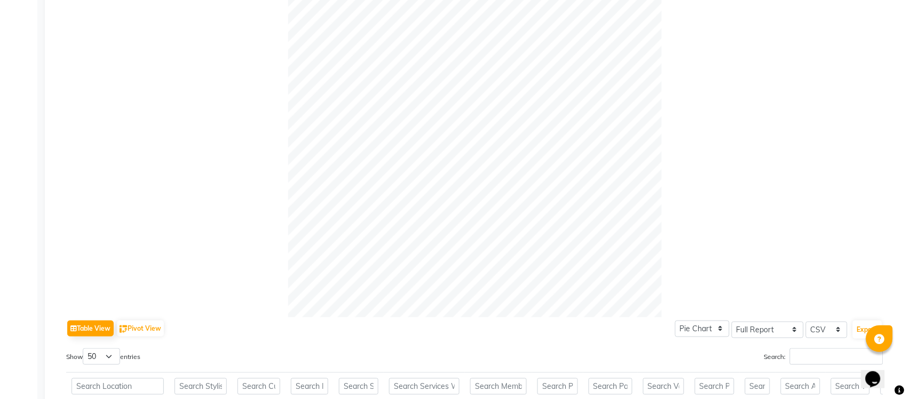
scroll to position [0, 0]
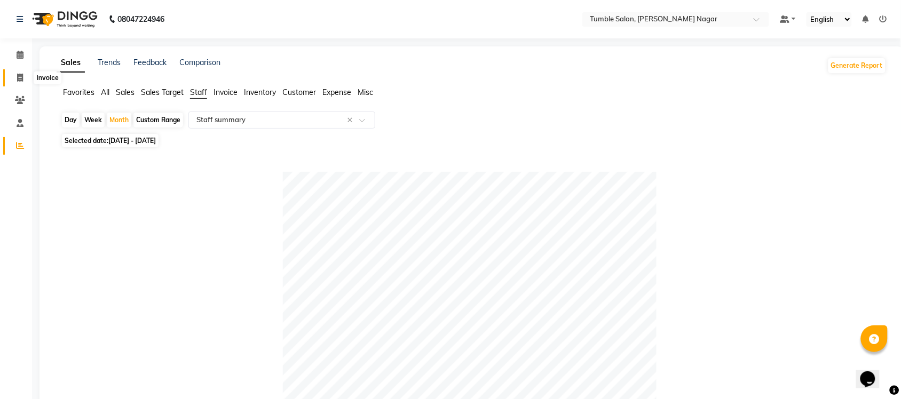
click at [20, 75] on icon at bounding box center [20, 78] width 6 height 8
select select "service"
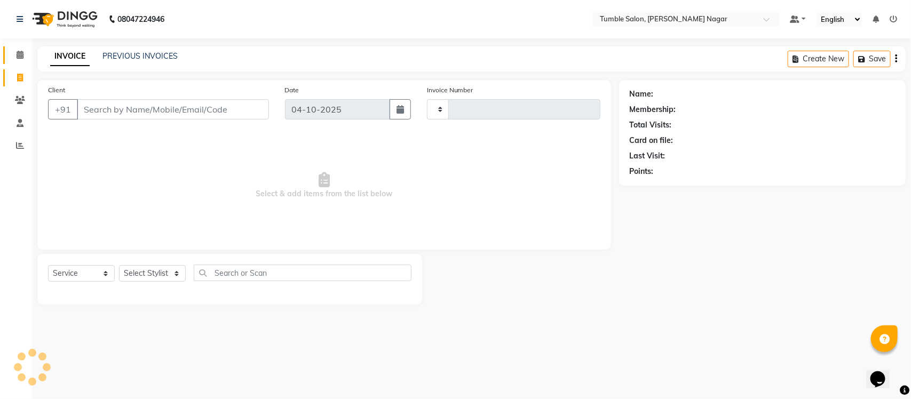
type input "2670"
select select "8207"
click at [22, 46] on link "Calendar" at bounding box center [16, 55] width 26 height 18
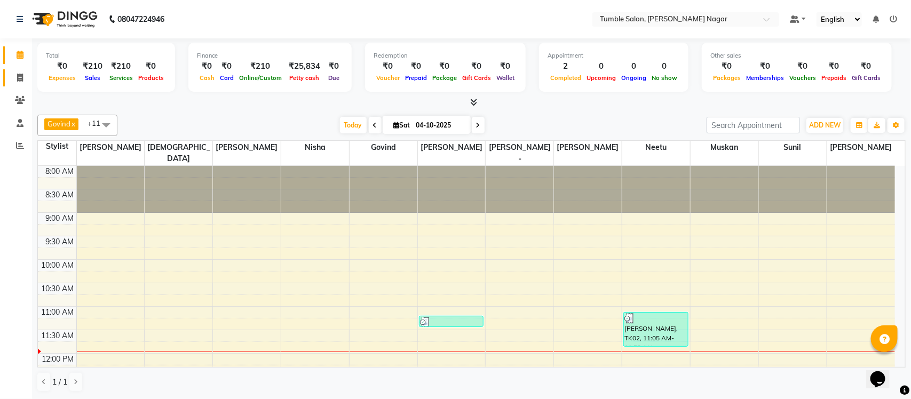
click at [16, 80] on span at bounding box center [20, 78] width 19 height 12
select select "service"
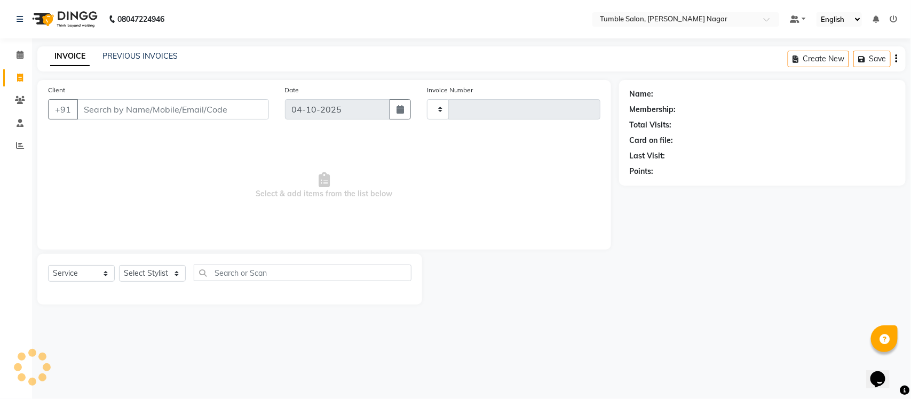
type input "2670"
select select "8207"
click at [160, 45] on div "08047224946 Select Location × Tumble Salon, Uttam Nagar Default Panel My Panel …" at bounding box center [455, 199] width 911 height 399
click at [158, 52] on link "PREVIOUS INVOICES" at bounding box center [139, 56] width 75 height 10
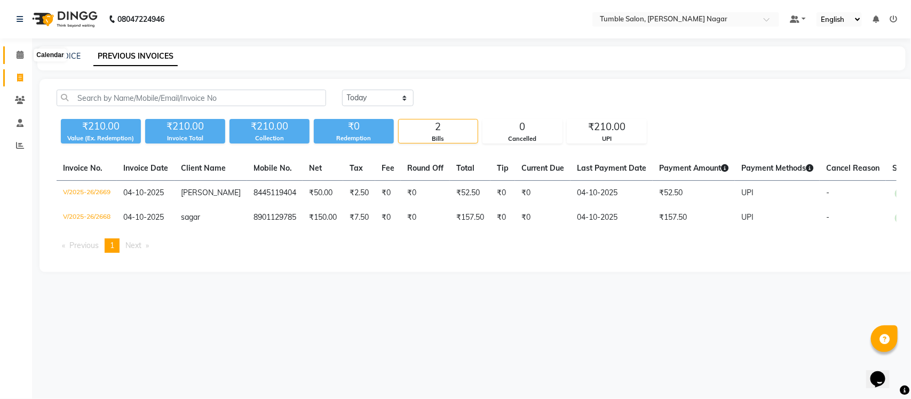
click at [17, 56] on icon at bounding box center [20, 55] width 7 height 8
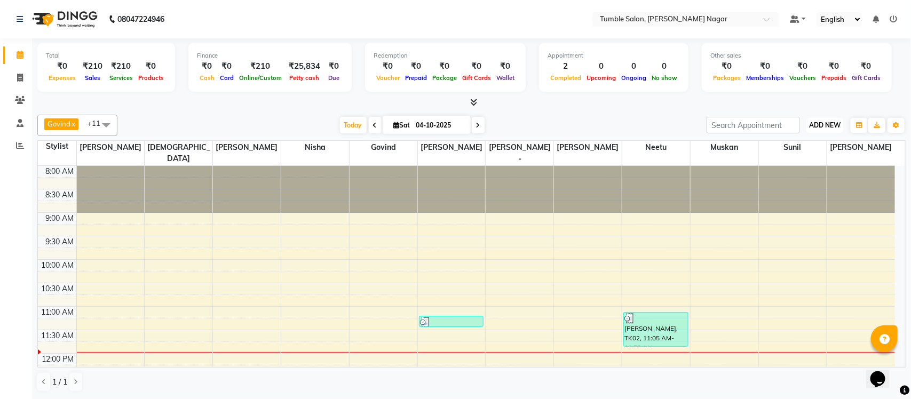
click at [828, 131] on button "ADD NEW Toggle Dropdown" at bounding box center [825, 125] width 37 height 15
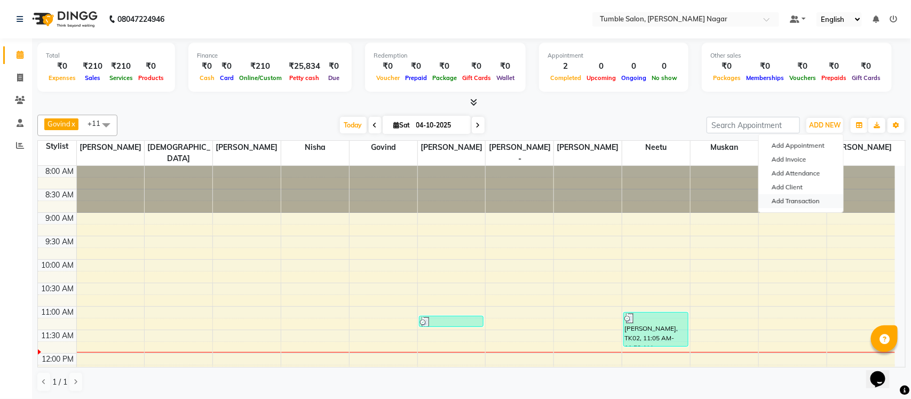
click at [814, 201] on link "Add Transaction" at bounding box center [801, 201] width 84 height 14
select select "direct"
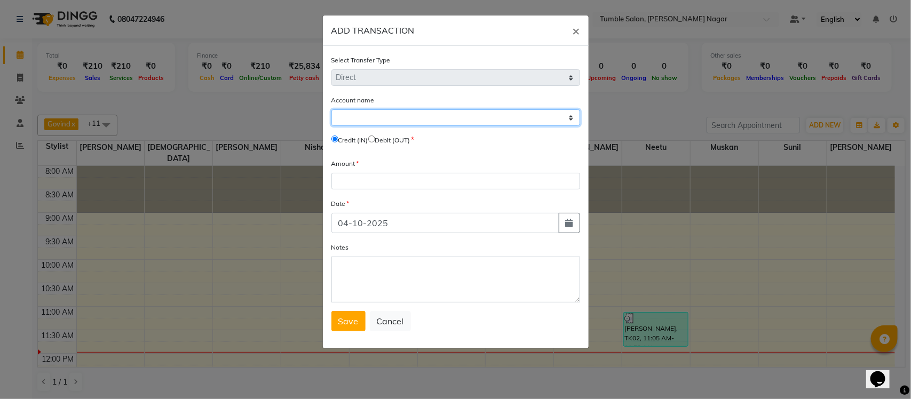
click at [474, 113] on select "Select Petty Cash Default Account" at bounding box center [456, 117] width 249 height 17
select select "7335"
click at [332, 109] on select "Select Petty Cash Default Account" at bounding box center [456, 117] width 249 height 17
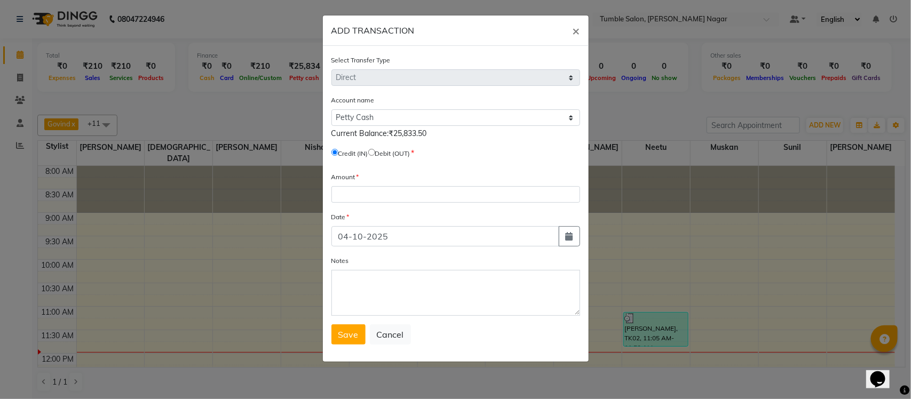
click at [375, 151] on input "radio" at bounding box center [371, 152] width 7 height 7
radio input "true"
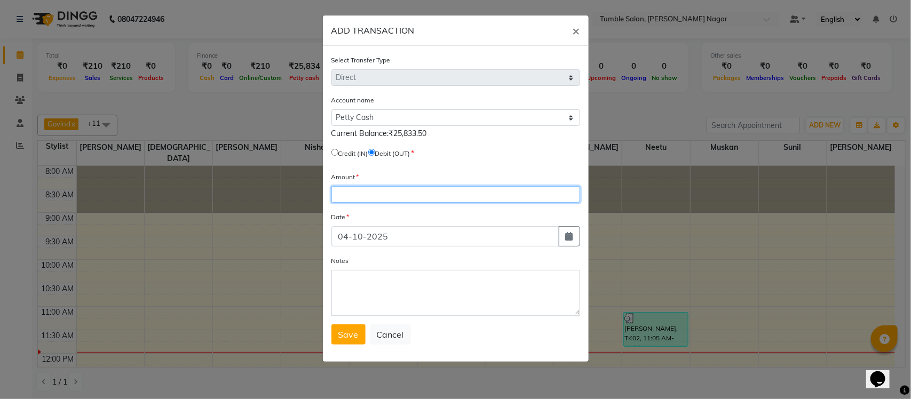
click at [363, 190] on input "number" at bounding box center [456, 194] width 249 height 17
type input "25833.50"
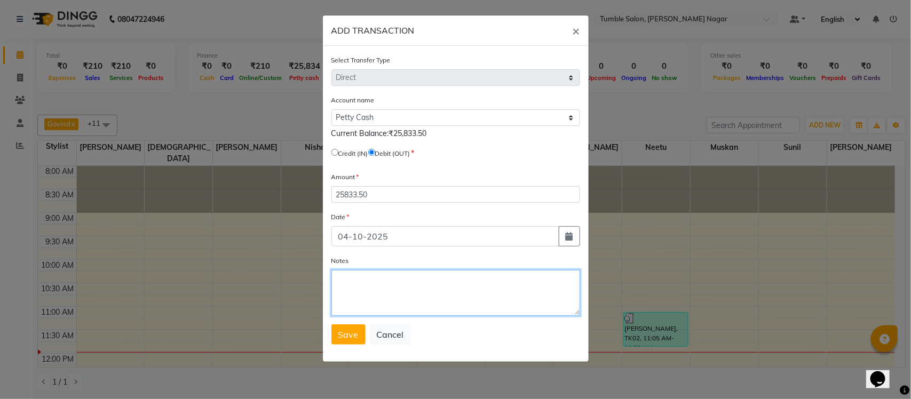
click at [436, 313] on textarea "Notes" at bounding box center [456, 293] width 249 height 46
type textarea "CASH DEPOSITED TO AHPL"
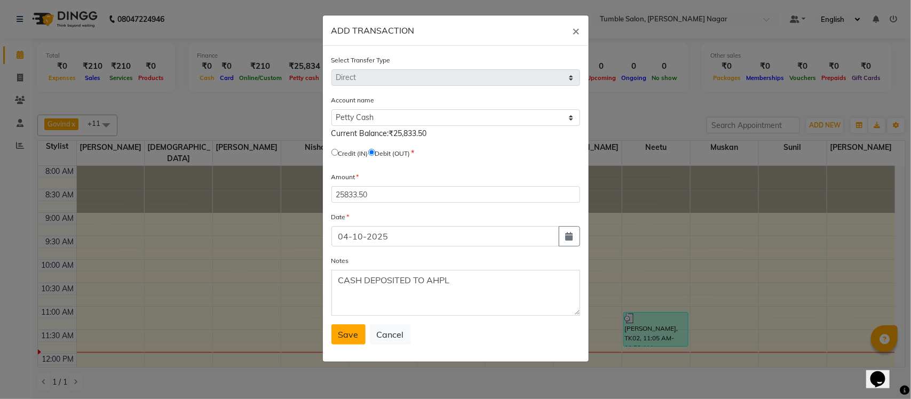
click at [349, 332] on span "Save" at bounding box center [348, 334] width 20 height 11
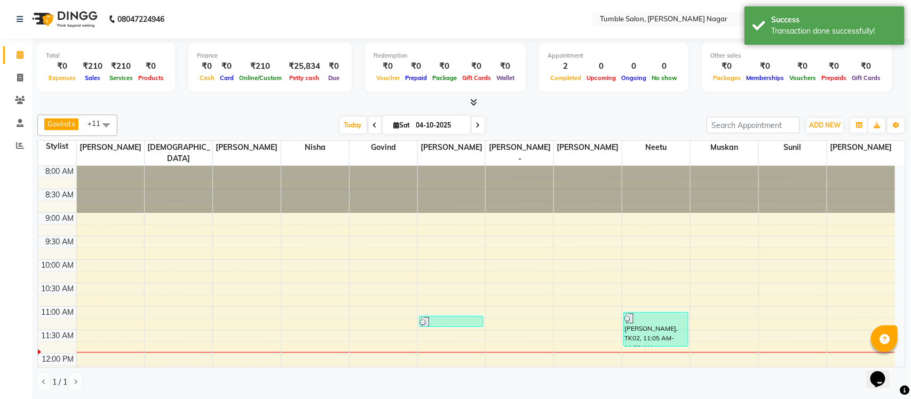
click at [16, 67] on li "Invoice" at bounding box center [16, 78] width 32 height 23
click at [17, 74] on icon at bounding box center [20, 78] width 6 height 8
select select "service"
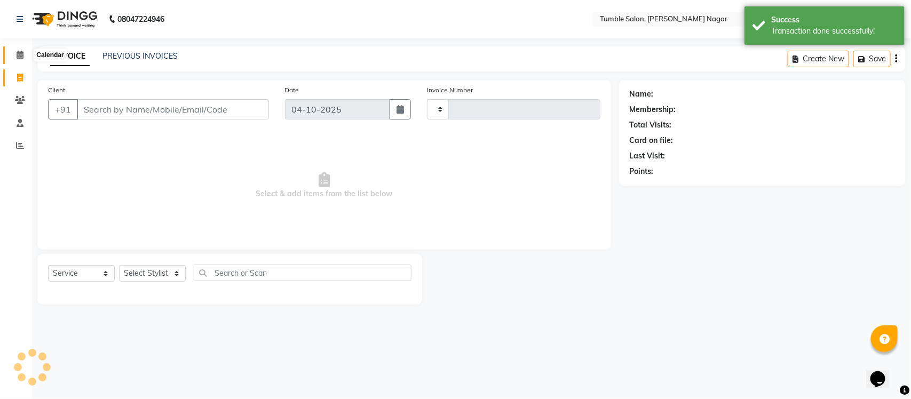
type input "2670"
select select "8207"
click at [17, 49] on span at bounding box center [20, 55] width 19 height 12
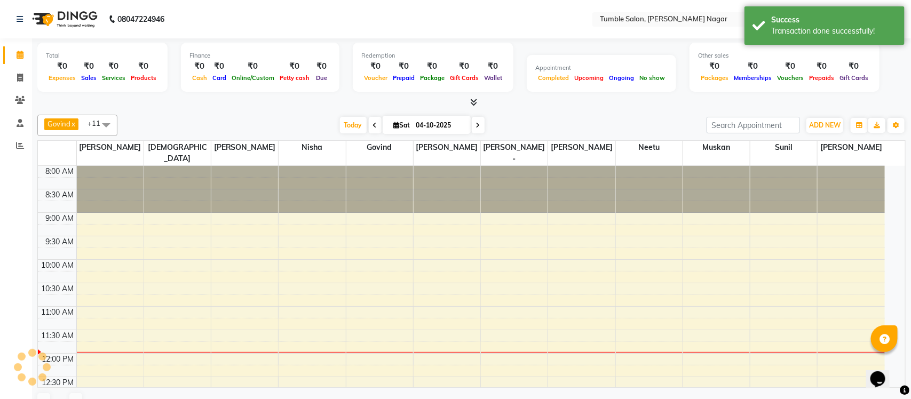
scroll to position [143, 0]
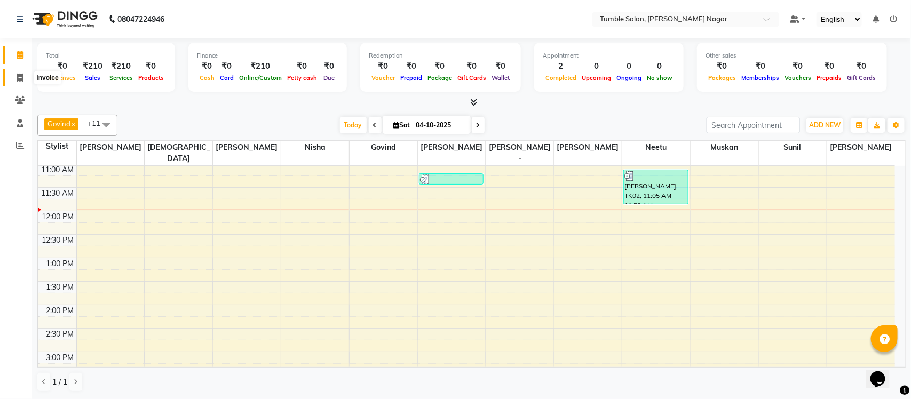
click at [15, 83] on span at bounding box center [20, 78] width 19 height 12
select select "8207"
select select "service"
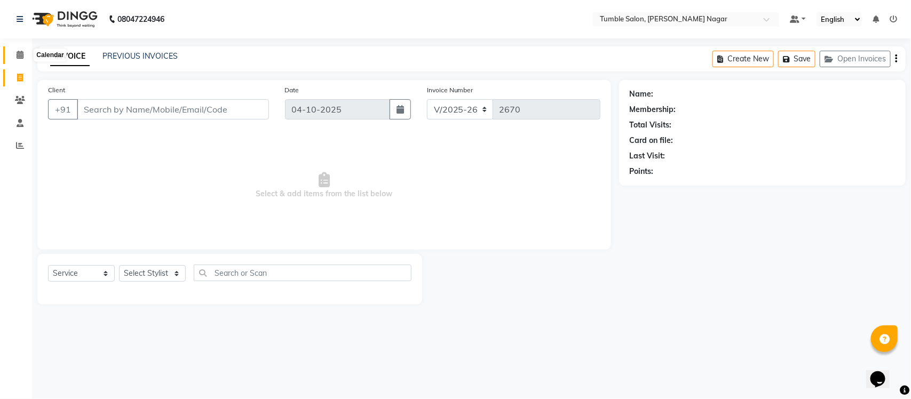
click at [27, 52] on span at bounding box center [20, 55] width 19 height 12
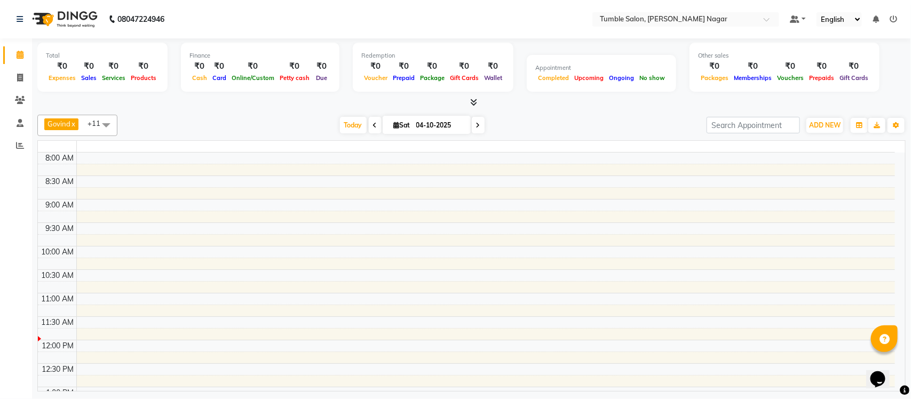
scroll to position [143, 0]
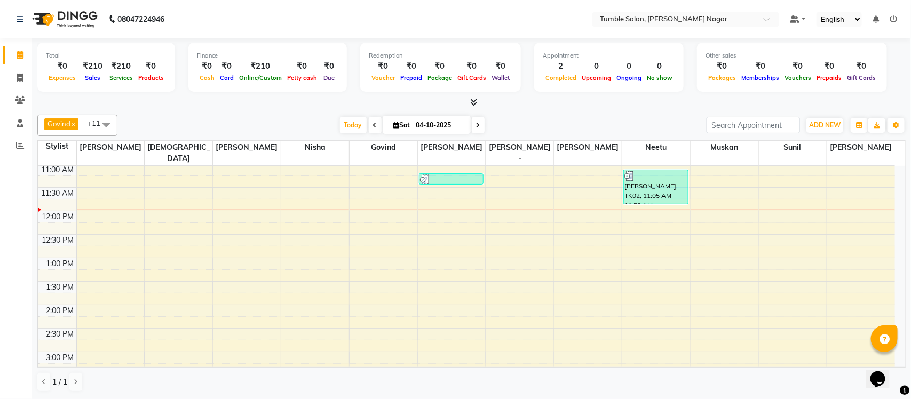
click at [369, 127] on span at bounding box center [375, 125] width 13 height 17
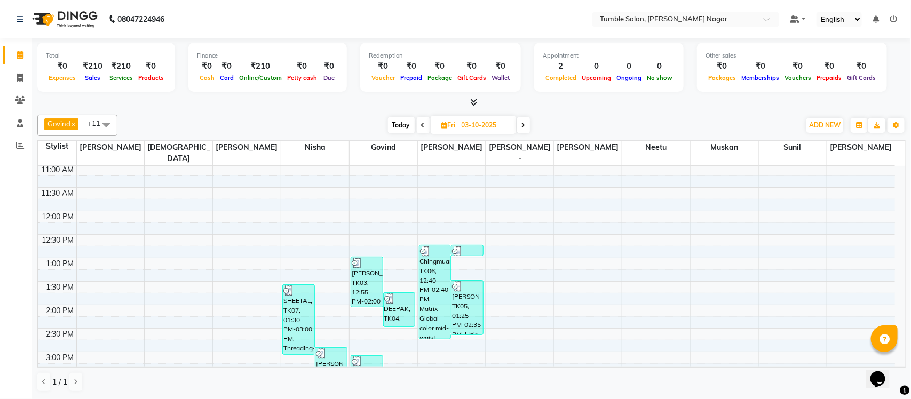
click at [423, 127] on icon at bounding box center [423, 125] width 4 height 6
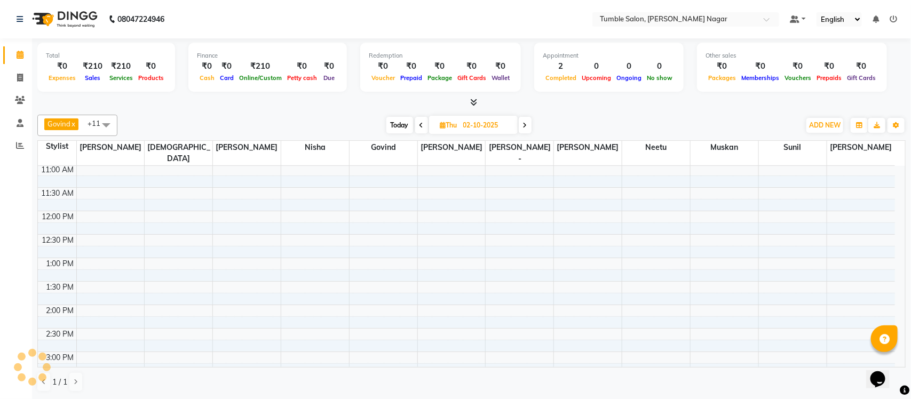
click at [421, 126] on icon at bounding box center [422, 125] width 4 height 6
type input "01-10-2025"
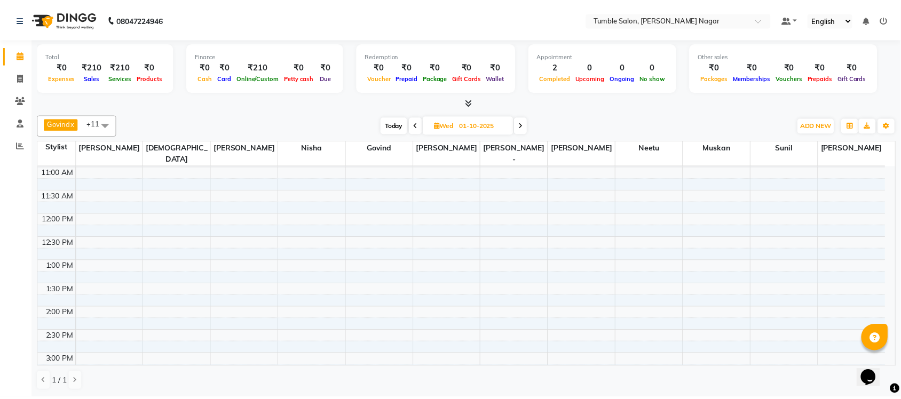
scroll to position [0, 0]
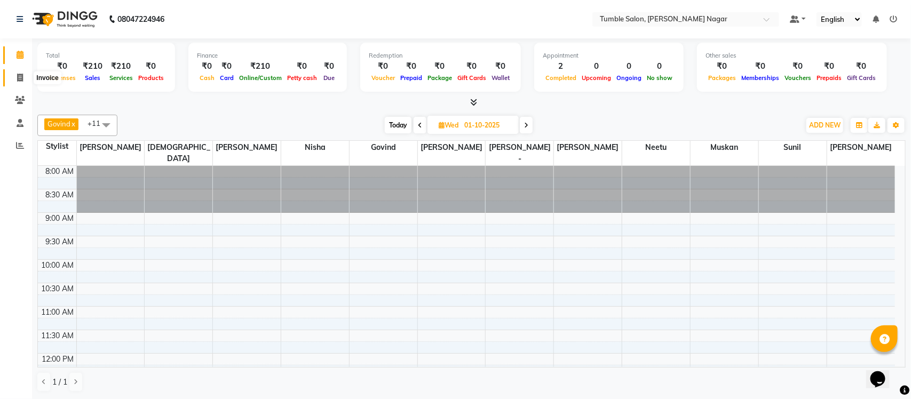
click at [17, 75] on icon at bounding box center [20, 78] width 6 height 8
select select "service"
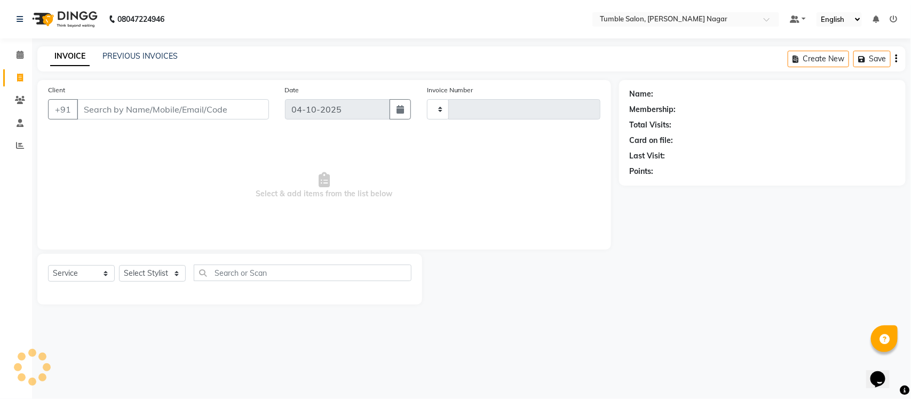
type input "2670"
select select "8207"
click at [163, 52] on link "PREVIOUS INVOICES" at bounding box center [139, 56] width 75 height 10
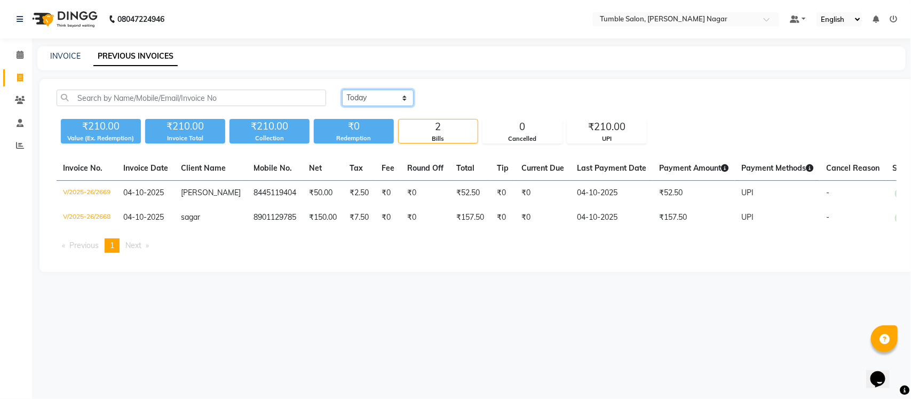
click at [370, 99] on select "Today Yesterday Custom Range" at bounding box center [378, 98] width 72 height 17
select select "range"
click at [342, 90] on select "Today Yesterday Custom Range" at bounding box center [378, 98] width 72 height 17
click at [469, 98] on input "04-10-2025" at bounding box center [465, 98] width 75 height 15
select select "10"
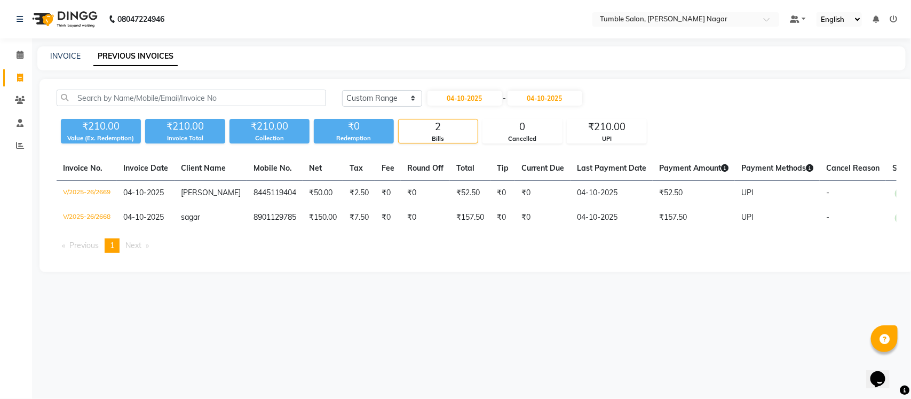
select select "2025"
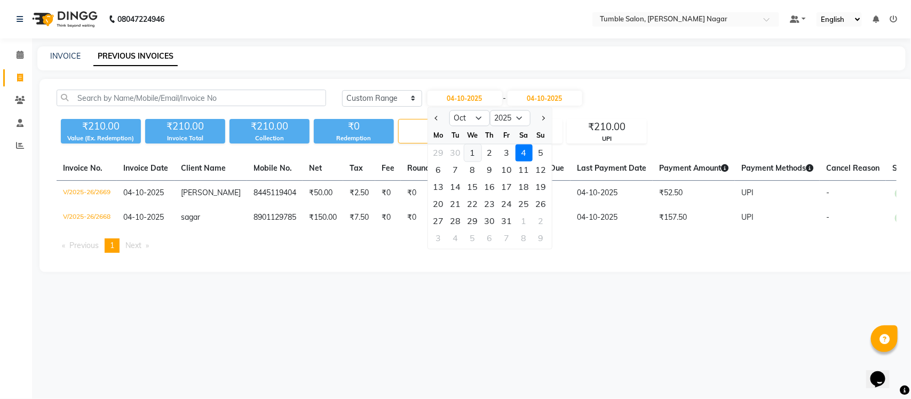
click at [470, 153] on div "1" at bounding box center [472, 153] width 17 height 17
type input "01-10-2025"
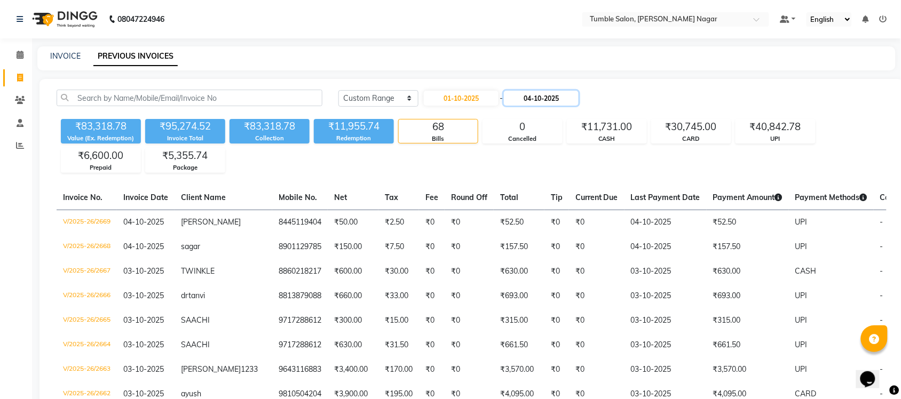
click at [564, 102] on input "04-10-2025" at bounding box center [541, 98] width 75 height 15
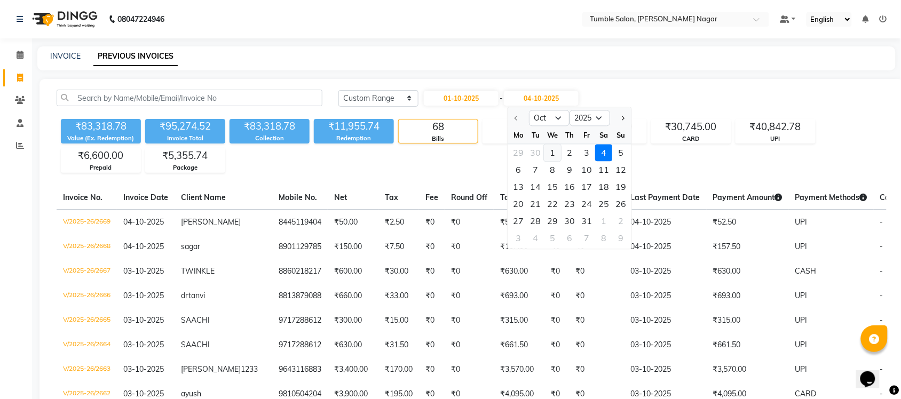
click at [553, 148] on div "1" at bounding box center [553, 153] width 17 height 17
type input "01-10-2025"
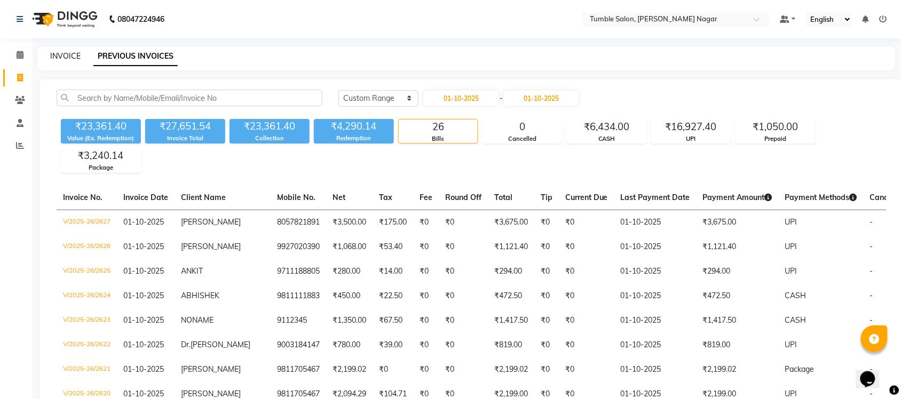
click at [57, 59] on link "INVOICE" at bounding box center [65, 56] width 30 height 10
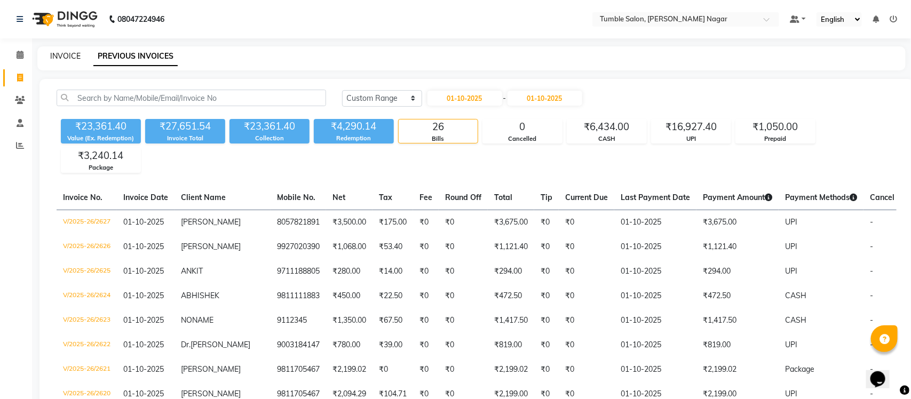
select select "service"
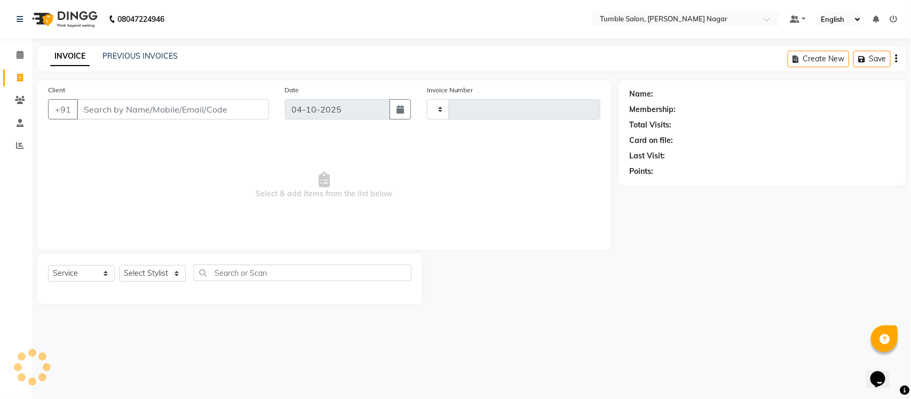
type input "2670"
select select "8207"
click at [17, 52] on icon at bounding box center [20, 55] width 7 height 8
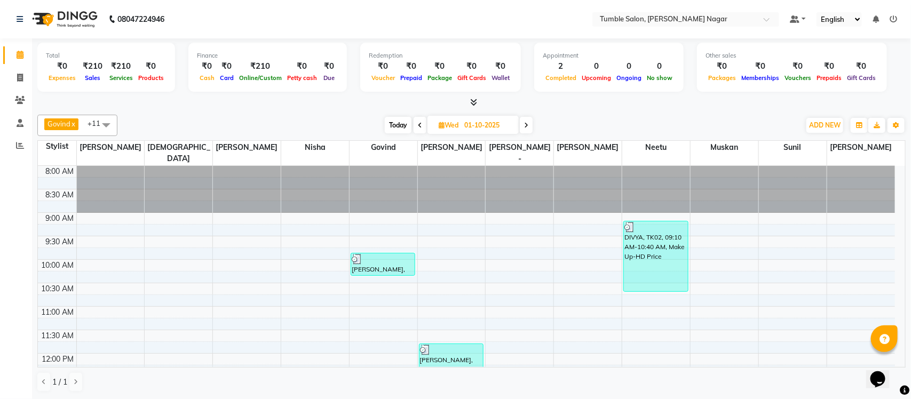
click at [105, 121] on span at bounding box center [106, 125] width 21 height 20
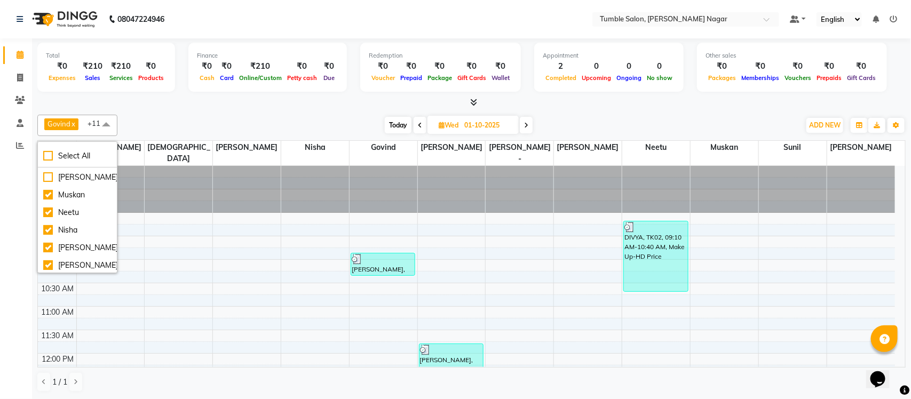
scroll to position [107, 0]
click at [44, 227] on div "Rebika" at bounding box center [77, 228] width 68 height 11
checkbox input "false"
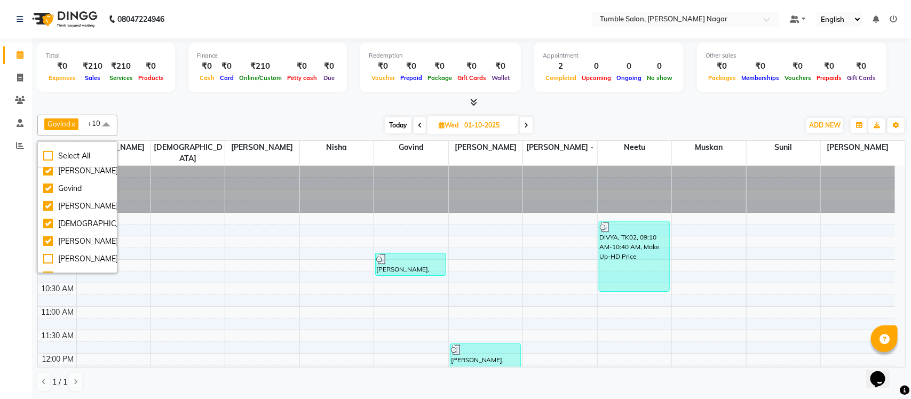
scroll to position [0, 0]
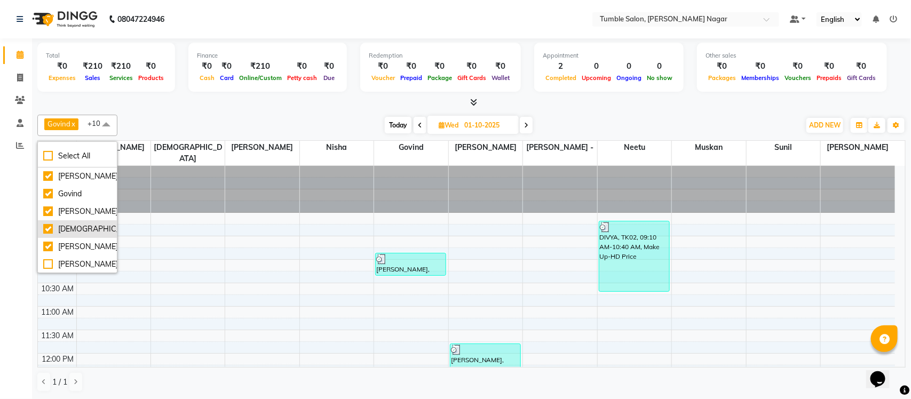
click at [51, 227] on div "Krishna" at bounding box center [77, 229] width 68 height 11
checkbox input "false"
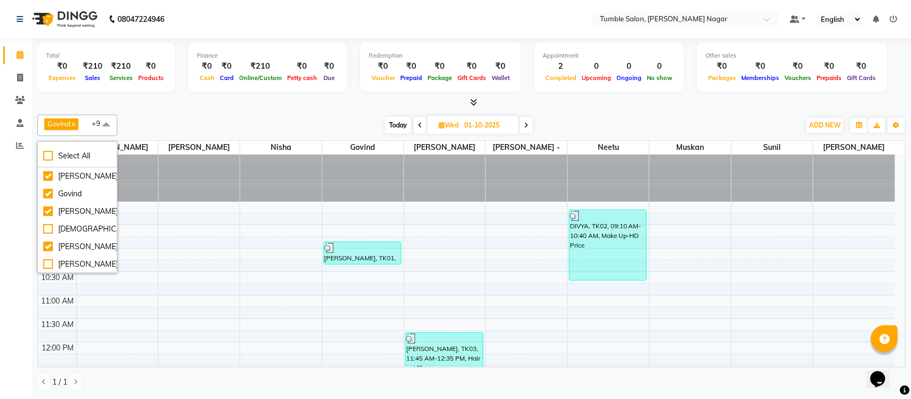
click at [168, 121] on div "Today Wed 01-10-2025" at bounding box center [459, 125] width 672 height 16
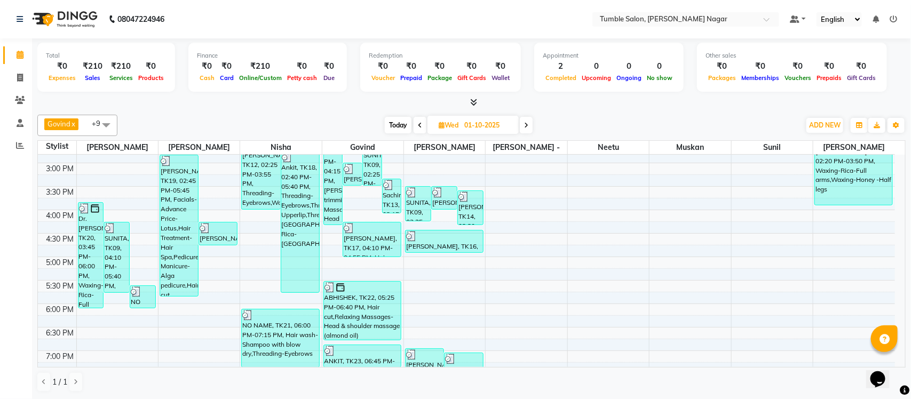
scroll to position [318, 0]
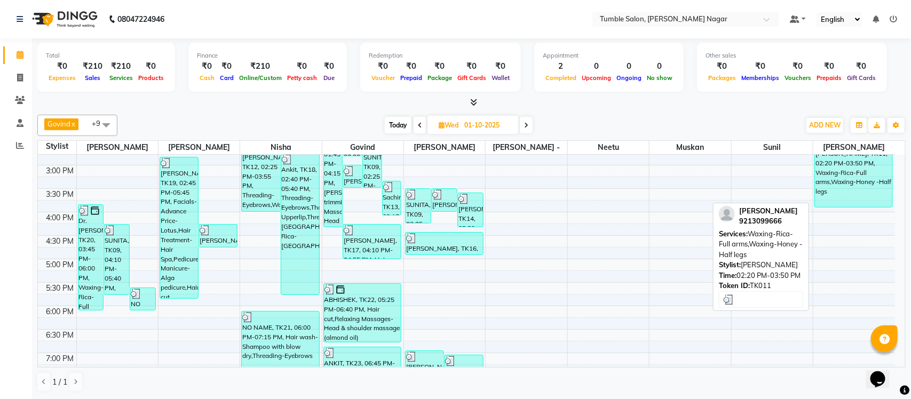
click at [866, 203] on div "Ankur GUPTA, TK11, 02:20 PM-03:50 PM, Waxing-Rica-Full arms,Waxing-Honey -Half …" at bounding box center [853, 172] width 77 height 69
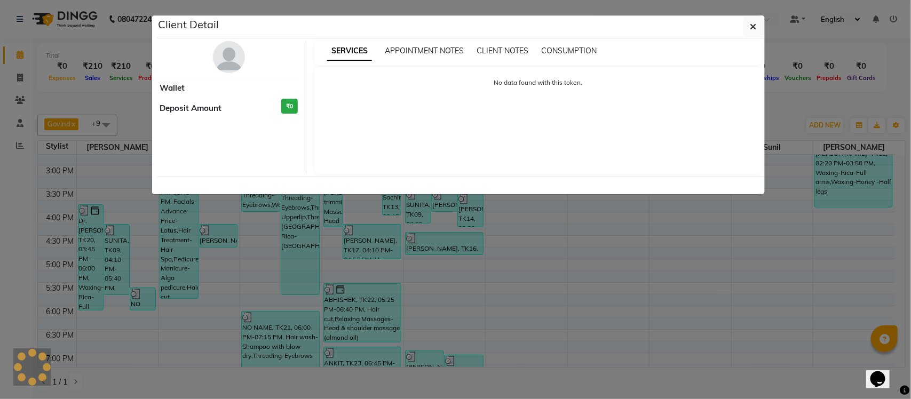
select select "3"
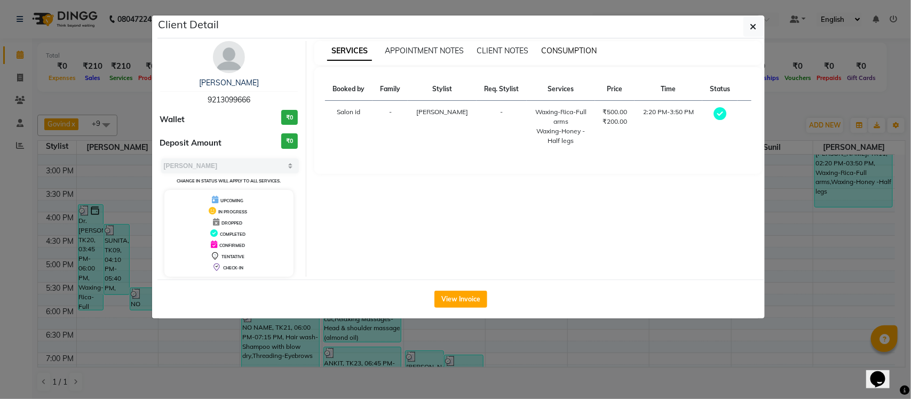
click at [551, 50] on span "CONSUMPTION" at bounding box center [569, 51] width 56 height 10
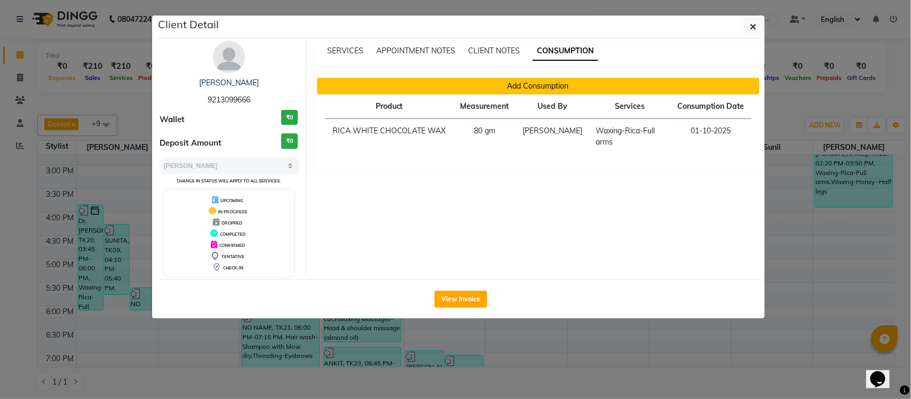
click at [503, 84] on button "Add Consumption" at bounding box center [538, 86] width 443 height 17
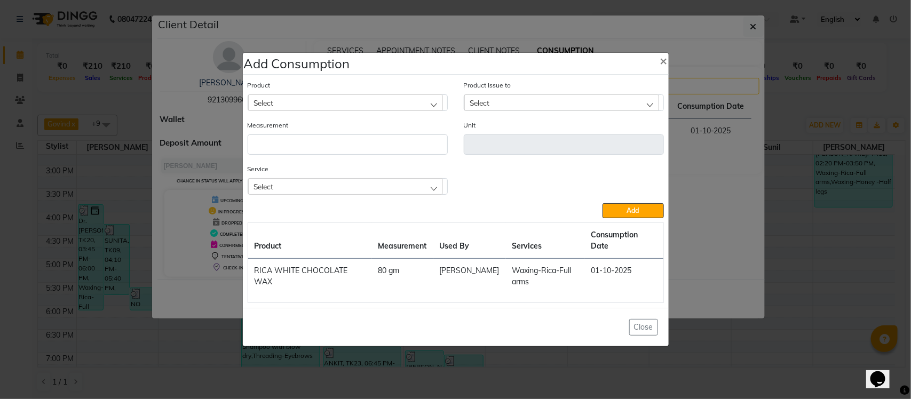
click at [329, 188] on div "Select" at bounding box center [345, 186] width 195 height 16
click at [322, 259] on label "Waxing-Honey -Half legs" at bounding box center [298, 255] width 88 height 10
click at [369, 109] on div "Select" at bounding box center [345, 102] width 195 height 16
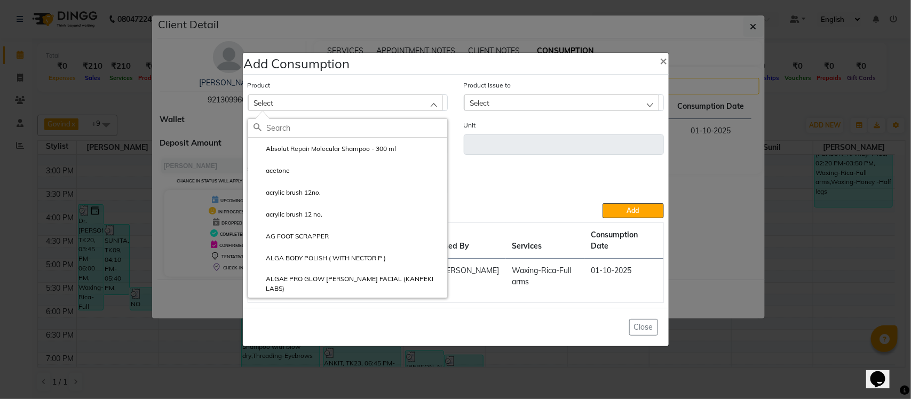
click at [538, 203] on div "Service Waxing-Honey -Half legs Waxing-Rica-Full arms Waxing-Honey -Half legs" at bounding box center [456, 183] width 432 height 40
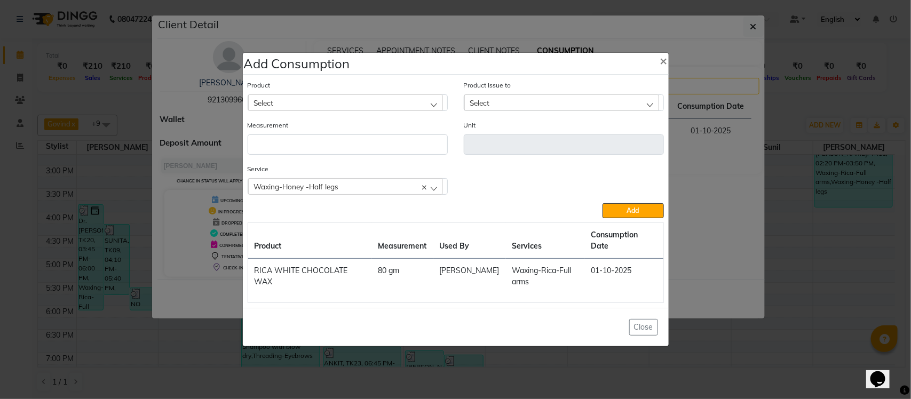
click at [334, 103] on div "Select" at bounding box center [345, 102] width 195 height 16
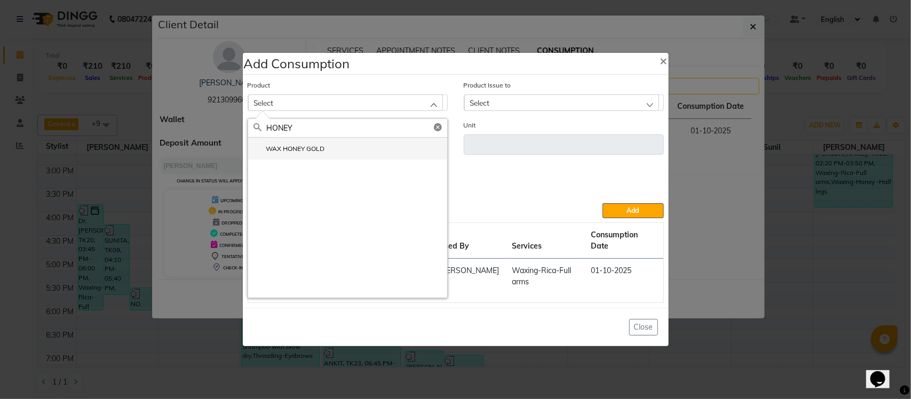
type input "HONEY"
click at [334, 155] on li "WAX HONEY GOLD" at bounding box center [347, 149] width 199 height 22
type input "gm"
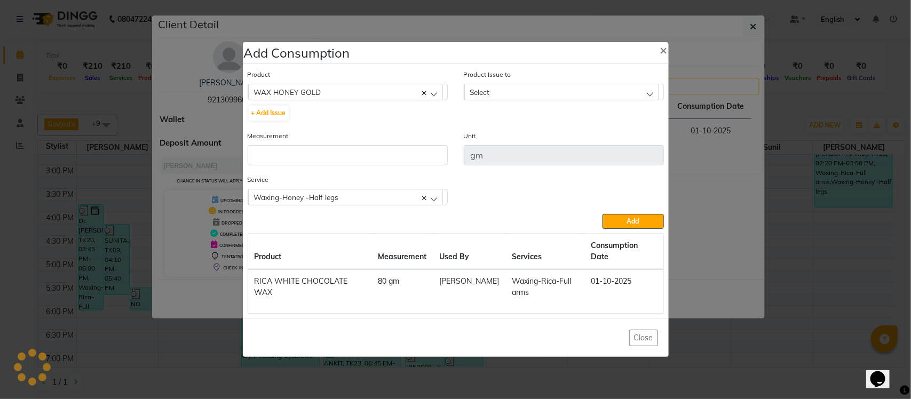
click at [561, 98] on div "Select" at bounding box center [561, 92] width 195 height 16
click at [540, 143] on label "2025-07-30, Issued to: Tumble Salon, Balance: 700" at bounding box center [544, 138] width 148 height 10
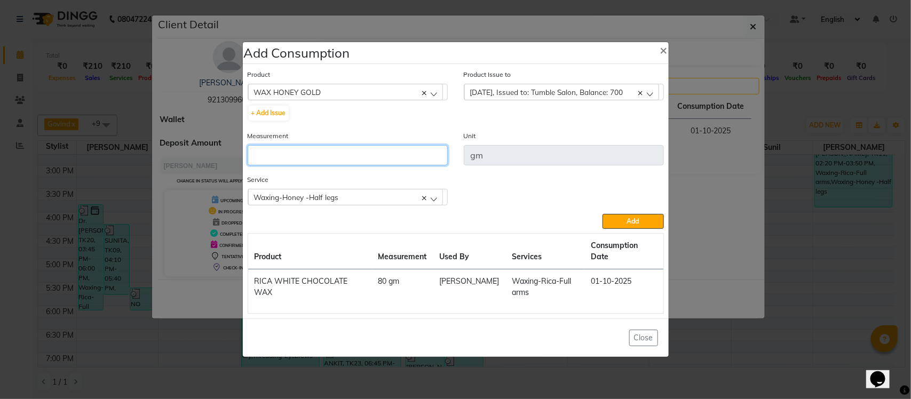
click at [399, 164] on input "number" at bounding box center [348, 155] width 200 height 20
type input "40"
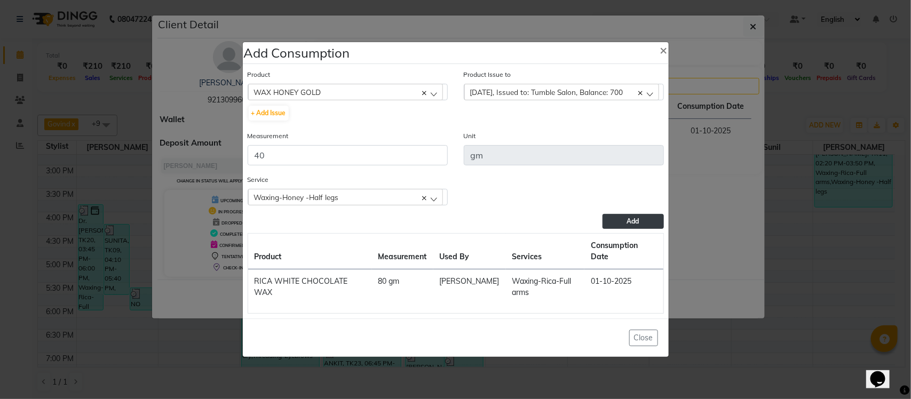
click at [650, 228] on button "Add" at bounding box center [633, 221] width 61 height 15
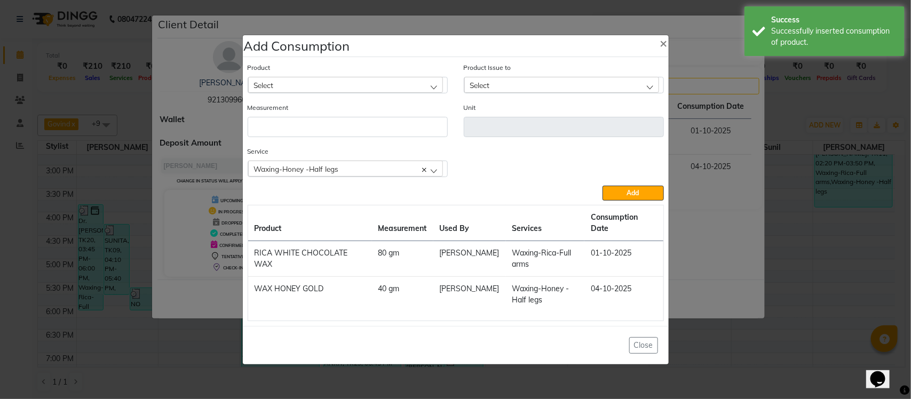
click at [317, 168] on span "Waxing-Honey -Half legs" at bounding box center [296, 168] width 85 height 9
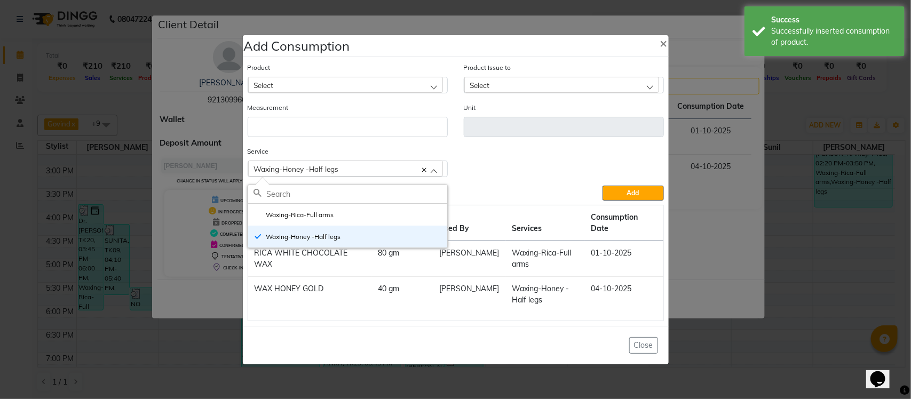
click at [761, 129] on ngb-modal-window "Add Consumption × Product Select Absolut Repair Molecular Shampoo - 300 ml Prod…" at bounding box center [455, 199] width 911 height 399
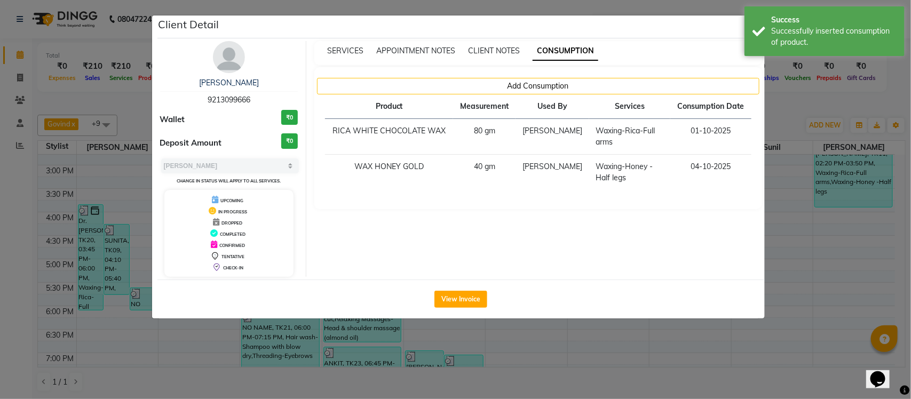
click at [789, 106] on ngb-modal-window "Client Detail Ankur GUPTA 9213099666 Wallet ₹0 Deposit Amount ₹0 Select MARK DO…" at bounding box center [455, 199] width 911 height 399
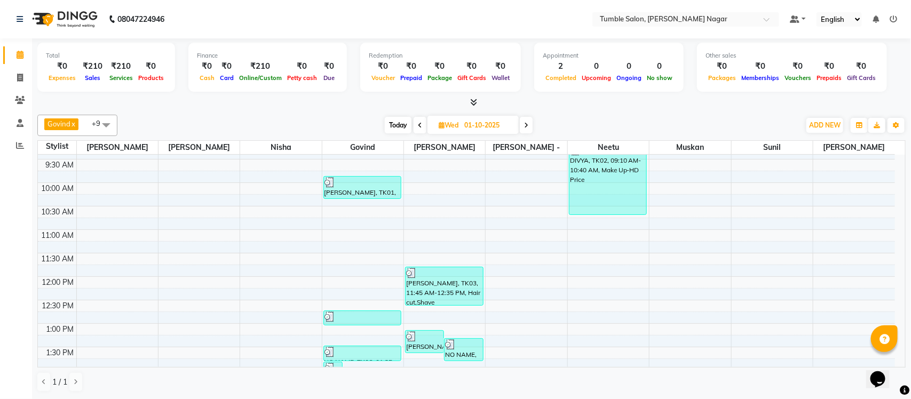
scroll to position [14, 0]
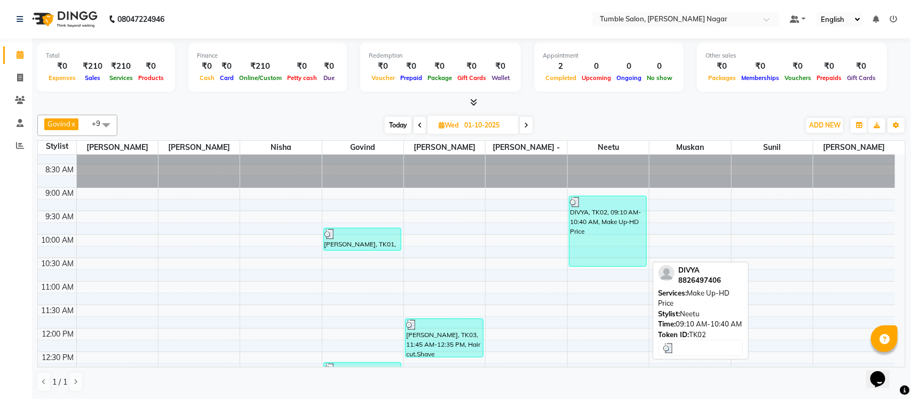
click at [632, 212] on div "DIVYA, TK02, 09:10 AM-10:40 AM, Make Up-HD Price" at bounding box center [608, 231] width 77 height 70
select select "3"
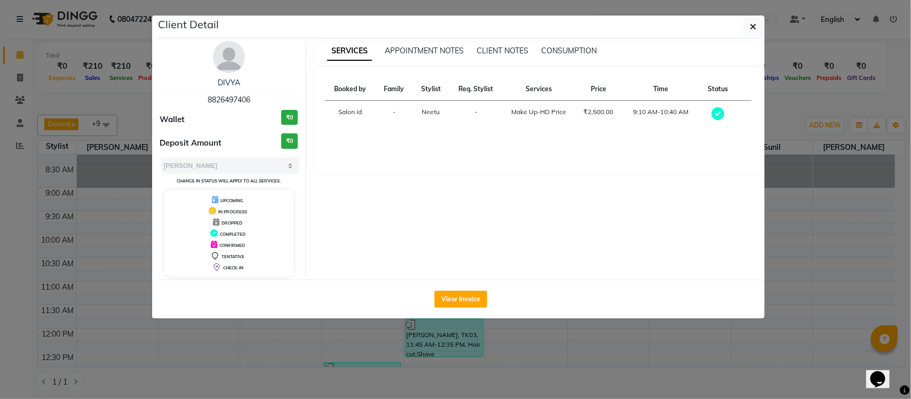
click at [796, 98] on ngb-modal-window "Client Detail DIVYA 8826497406 Wallet ₹0 Deposit Amount ₹0 Select MARK DONE UPC…" at bounding box center [455, 199] width 911 height 399
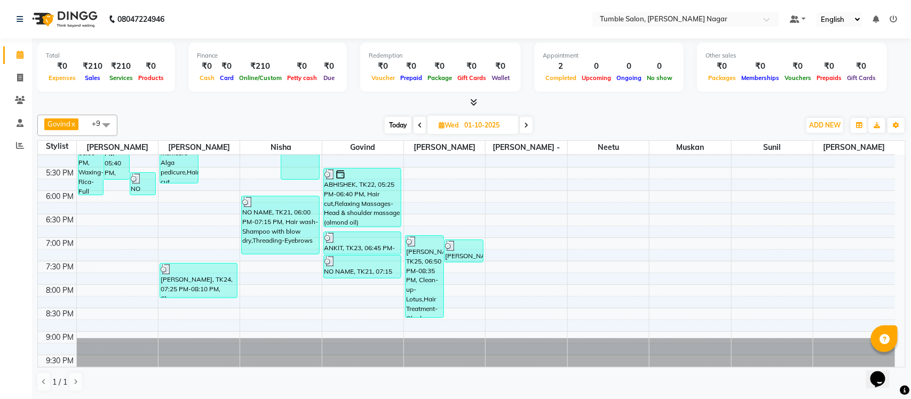
scroll to position [452, 0]
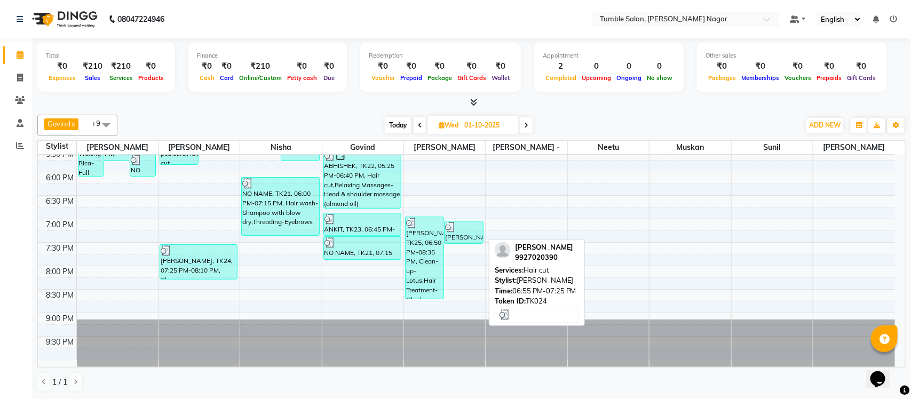
click at [460, 223] on div at bounding box center [463, 227] width 37 height 11
select select "3"
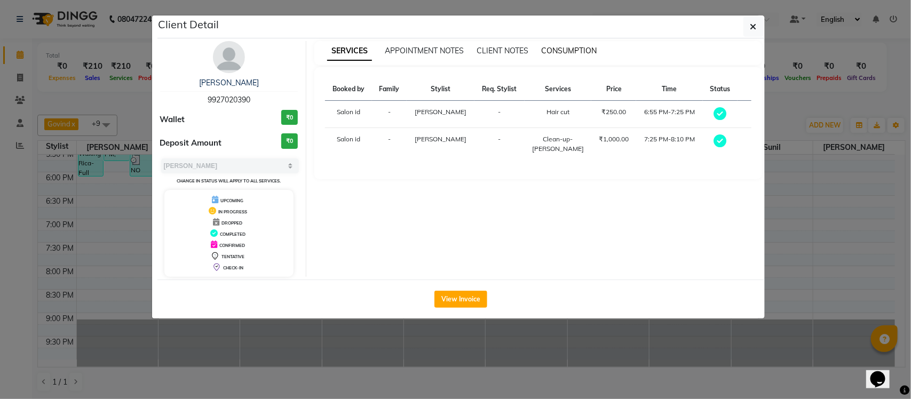
click at [551, 49] on span "CONSUMPTION" at bounding box center [569, 51] width 56 height 10
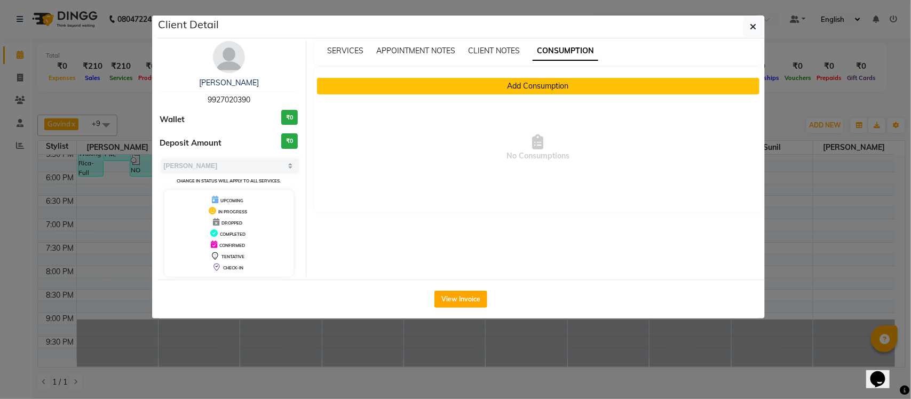
click at [513, 81] on button "Add Consumption" at bounding box center [538, 86] width 443 height 17
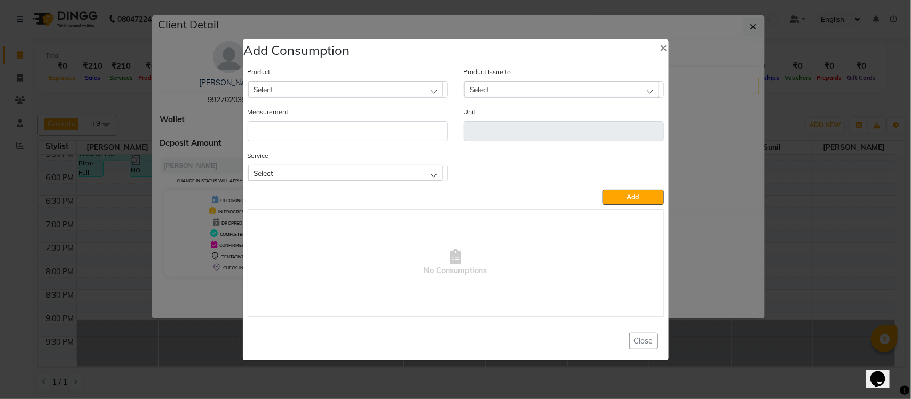
click at [349, 176] on div "Select" at bounding box center [345, 173] width 195 height 16
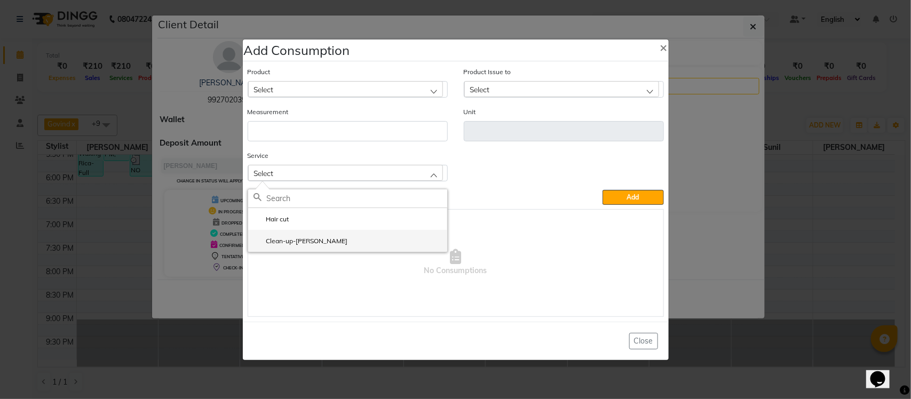
click at [318, 246] on li "Clean-up-Cheryls" at bounding box center [347, 241] width 199 height 22
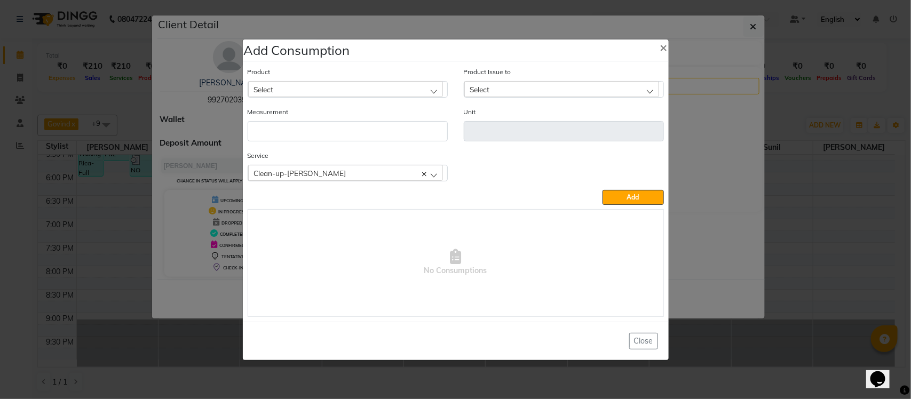
click at [377, 88] on div "Select" at bounding box center [345, 89] width 195 height 16
type input "CHER"
click at [364, 154] on li "Cheryls VitaLift" at bounding box center [347, 157] width 199 height 22
type input "pcs"
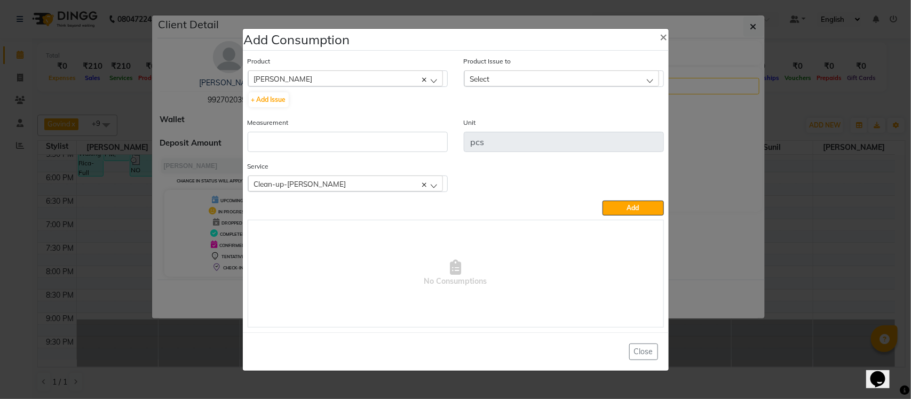
click at [526, 73] on div "Select" at bounding box center [561, 78] width 195 height 16
click at [707, 144] on ngb-modal-window "Add Consumption × Product Cheryls VitaLift Absolut Repair Molecular Shampoo - 3…" at bounding box center [455, 199] width 911 height 399
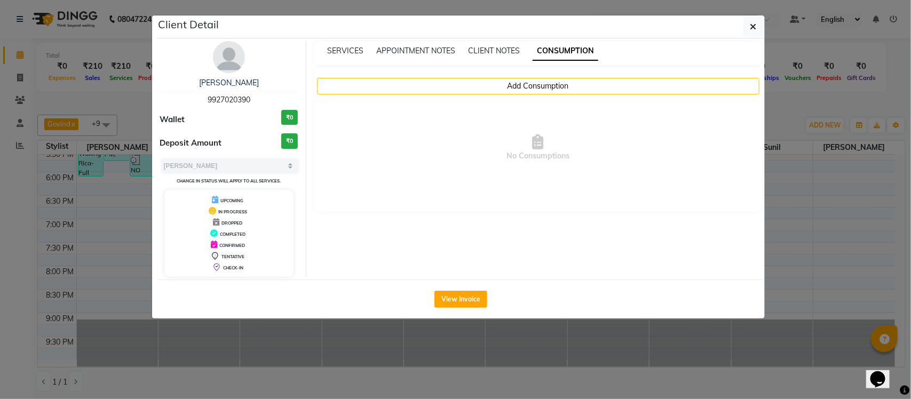
click at [781, 123] on ngb-modal-window "Client Detail KSHITIJ 9927020390 Wallet ₹0 Deposit Amount ₹0 Select MARK DONE U…" at bounding box center [455, 199] width 911 height 399
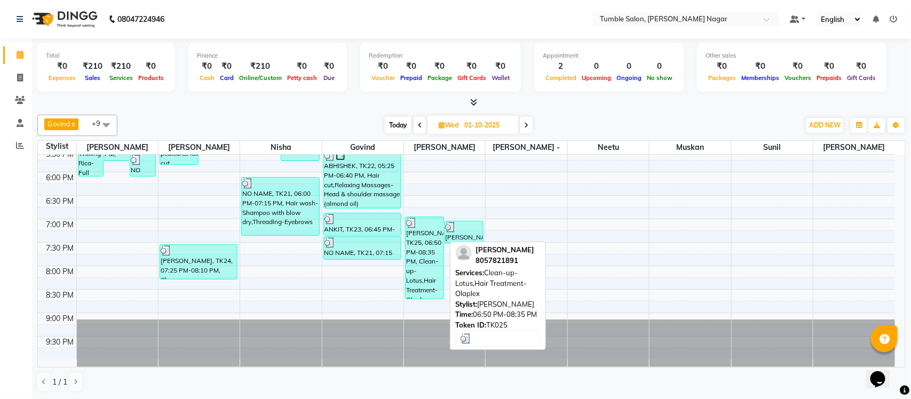
click at [416, 249] on div "SHIVRAJ, TK25, 06:50 PM-08:35 PM, Clean-up-Lotus,Hair Treatment-Olaplex" at bounding box center [425, 258] width 38 height 82
select select "3"
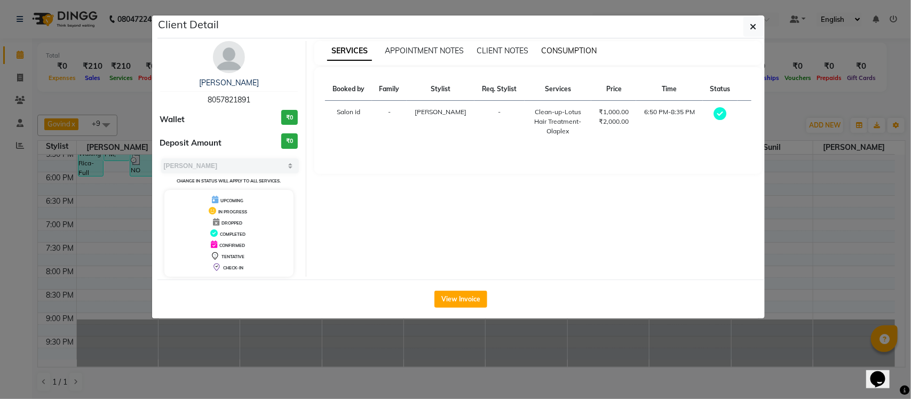
click at [550, 49] on span "CONSUMPTION" at bounding box center [569, 51] width 56 height 10
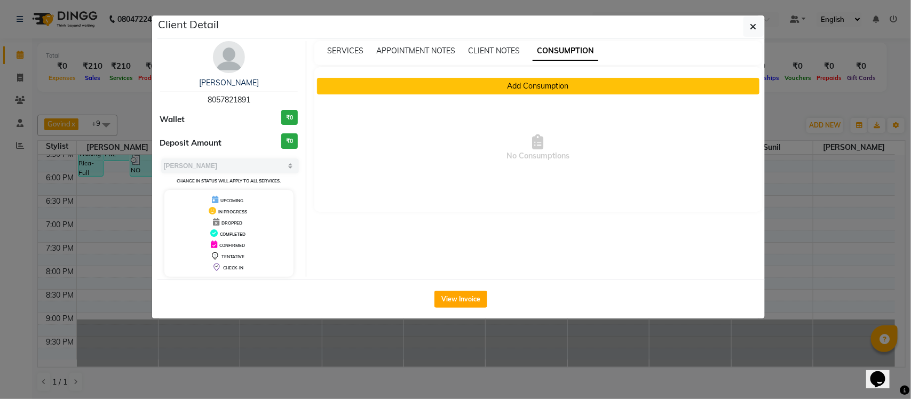
click at [518, 85] on button "Add Consumption" at bounding box center [538, 86] width 443 height 17
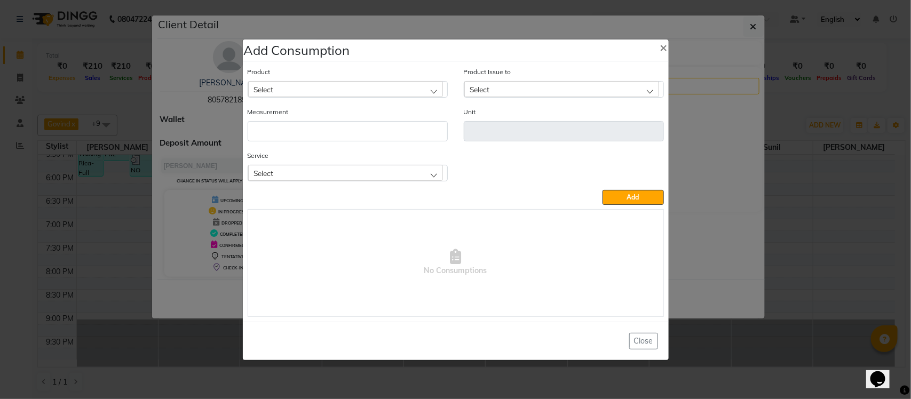
click at [396, 172] on div "Select" at bounding box center [345, 173] width 195 height 16
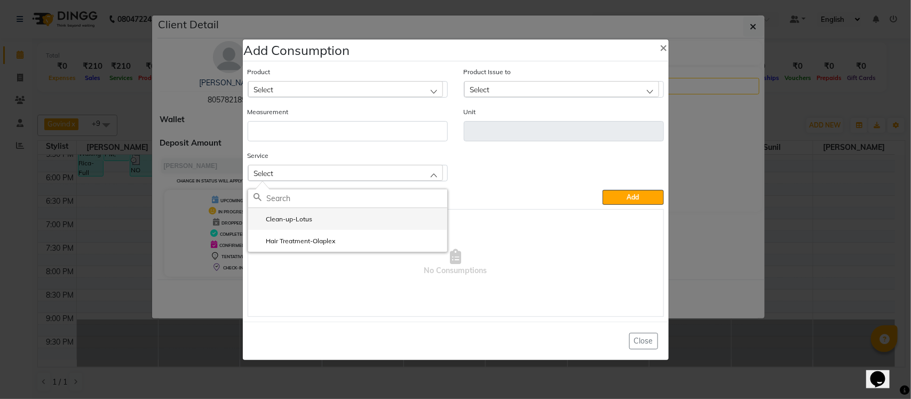
click at [342, 215] on li "Clean-up-Lotus" at bounding box center [347, 219] width 199 height 22
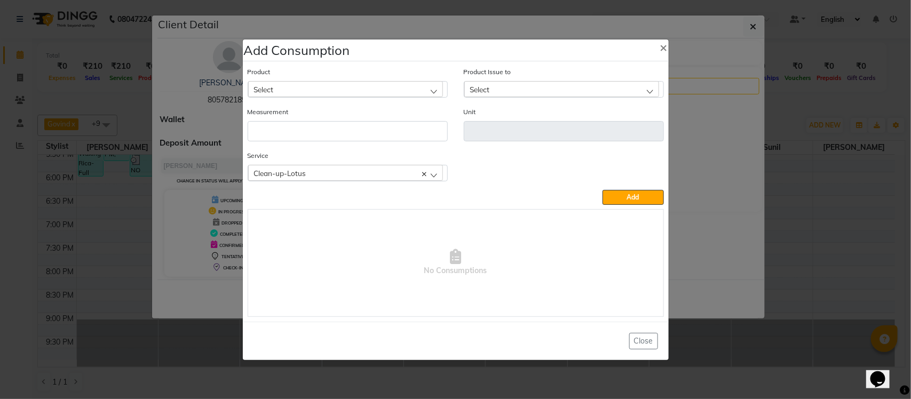
click at [358, 89] on div "Select" at bounding box center [345, 89] width 195 height 16
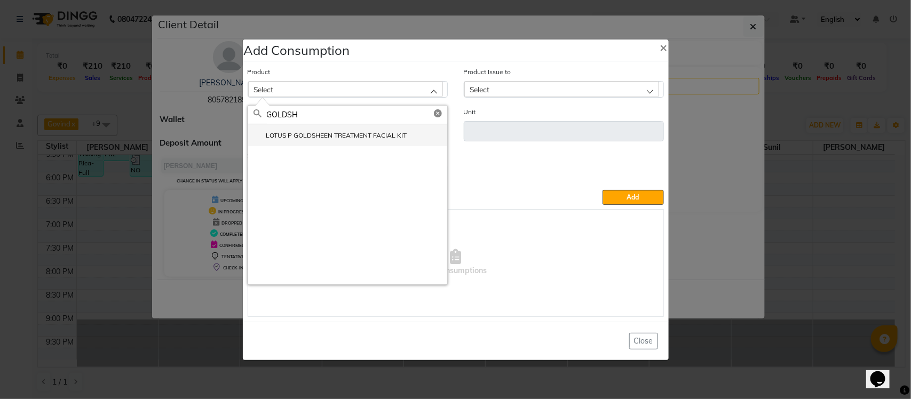
type input "GOLDSH"
click at [374, 138] on label "LOTUS P GOLDSHEEN TREATMENT FACIAL KIT" at bounding box center [331, 136] width 154 height 10
type input "PCS"
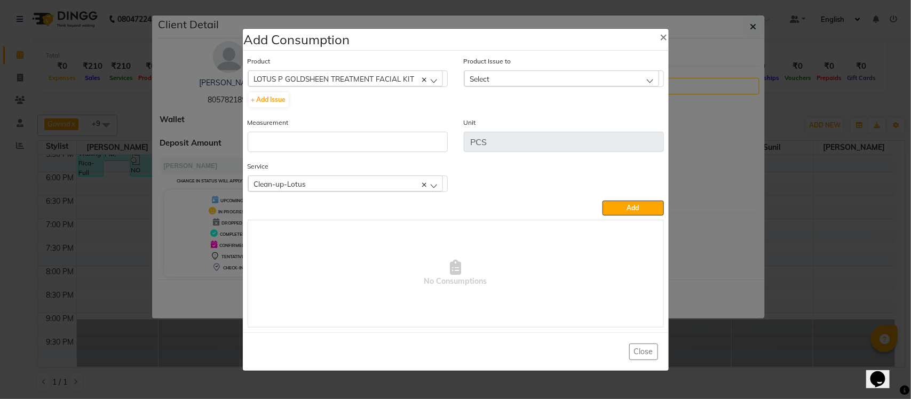
click at [574, 87] on div "Product Issue to Select 2025-07-30, Issued to: Tumble Salon, Balance: 3" at bounding box center [564, 86] width 216 height 61
drag, startPoint x: 574, startPoint y: 75, endPoint x: 575, endPoint y: 83, distance: 8.6
click at [575, 76] on div "Select" at bounding box center [561, 78] width 195 height 16
click at [681, 149] on ngb-modal-window "Add Consumption × Product LOTUS P GOLDSHEEN TREATMENT FACIAL KIT Absolut Repair…" at bounding box center [455, 199] width 911 height 399
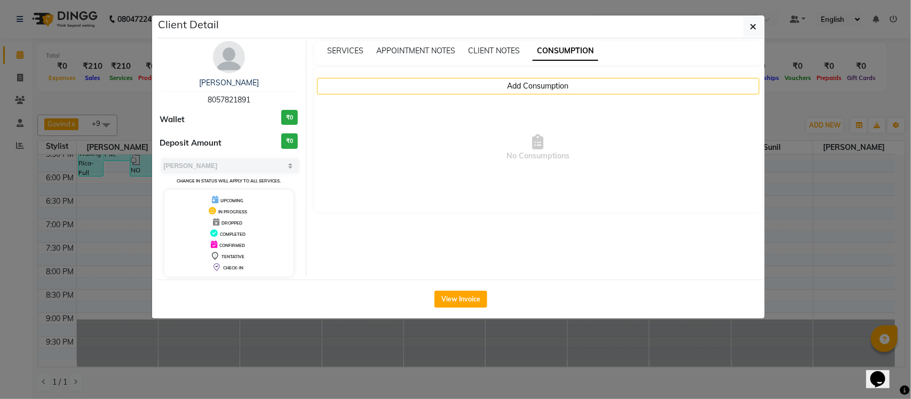
click at [806, 90] on ngb-modal-window "Client Detail SHIVRAJ 8057821891 Wallet ₹0 Deposit Amount ₹0 Select MARK DONE U…" at bounding box center [455, 199] width 911 height 399
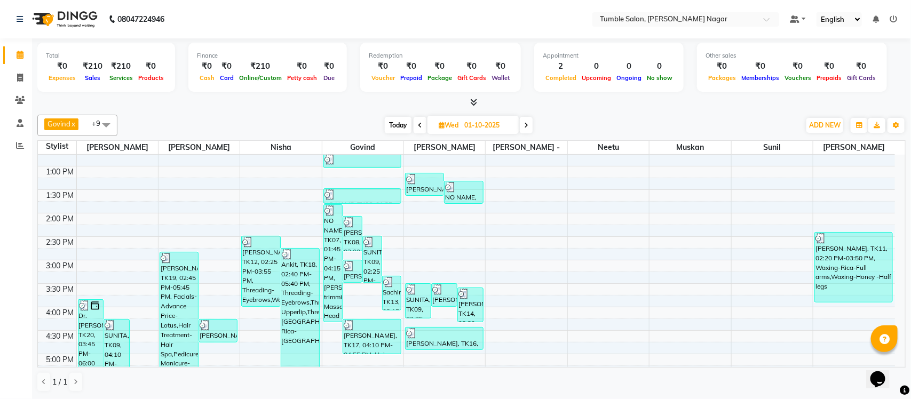
scroll to position [217, 0]
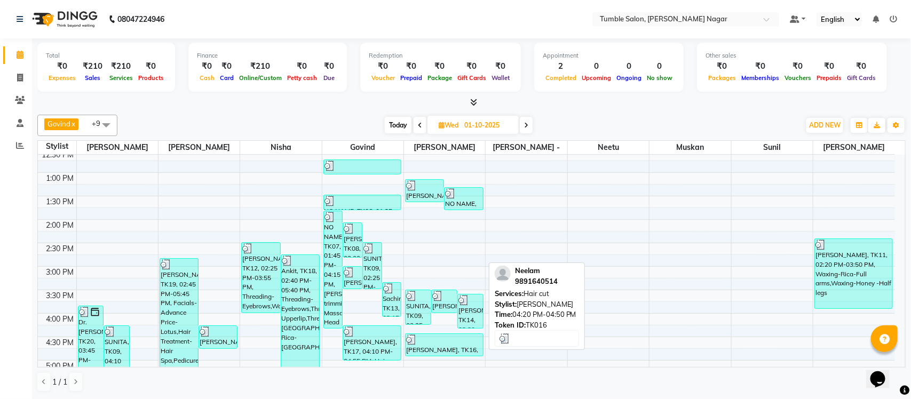
click at [454, 342] on div at bounding box center [444, 340] width 76 height 11
select select "3"
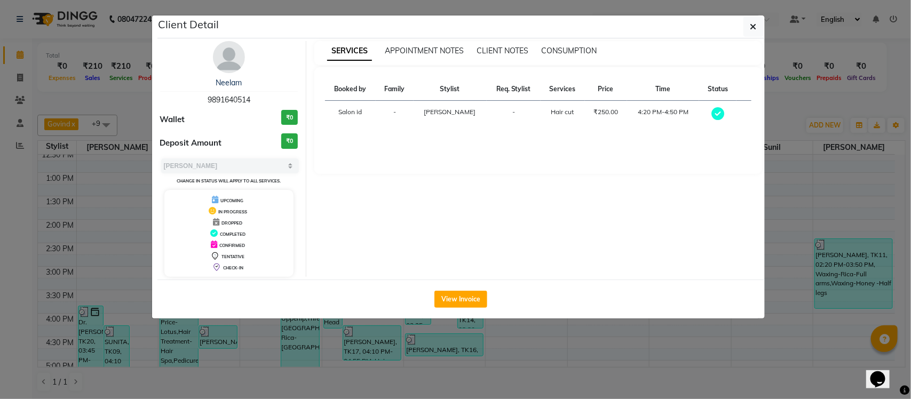
click at [413, 340] on ngb-modal-window "Client Detail Neelam 9891640514 Wallet ₹0 Deposit Amount ₹0 Select MARK DONE UP…" at bounding box center [455, 199] width 911 height 399
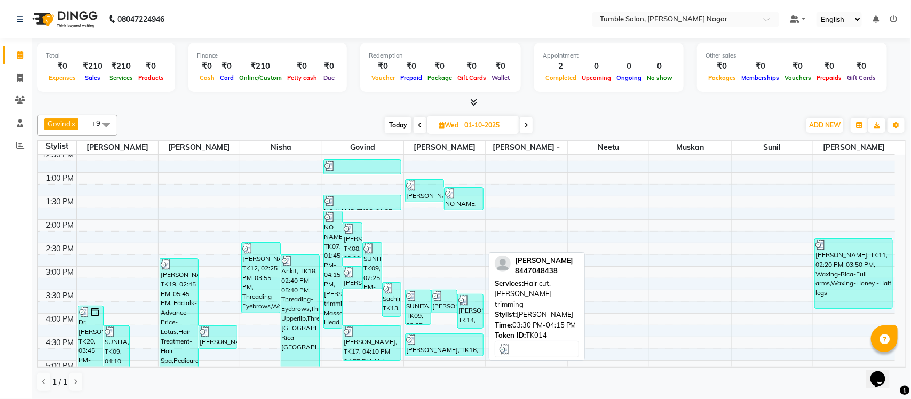
click at [464, 313] on div "neelansh, TK14, 03:30 PM-04:15 PM, Hair cut,Beard trimming" at bounding box center [470, 312] width 25 height 34
select select "3"
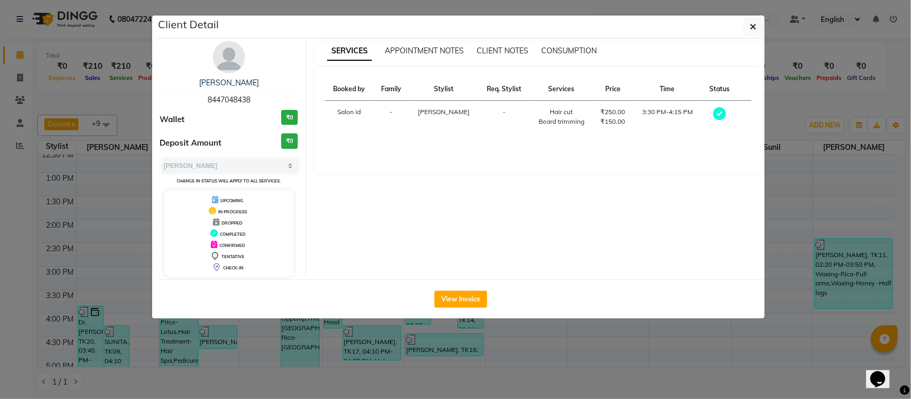
click at [454, 346] on ngb-modal-window "Client Detail neelansh 8447048438 Wallet ₹0 Deposit Amount ₹0 Select MARK DONE …" at bounding box center [455, 199] width 911 height 399
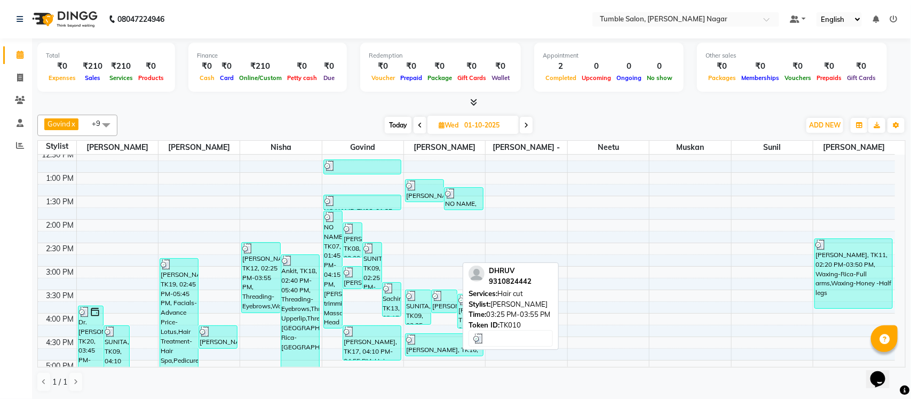
click at [446, 303] on div "DHRUV, TK10, 03:25 PM-03:55 PM, Hair cut" at bounding box center [444, 301] width 25 height 22
select select "3"
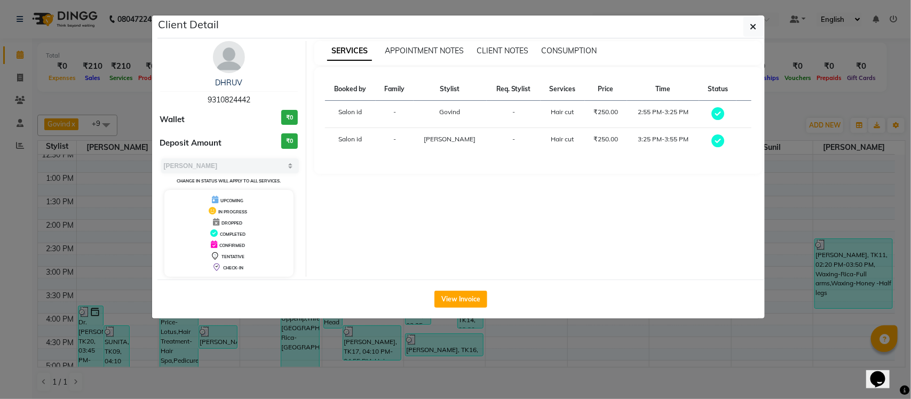
click at [444, 354] on ngb-modal-window "Client Detail DHRUV 9310824442 Wallet ₹0 Deposit Amount ₹0 Select MARK DONE UPC…" at bounding box center [455, 199] width 911 height 399
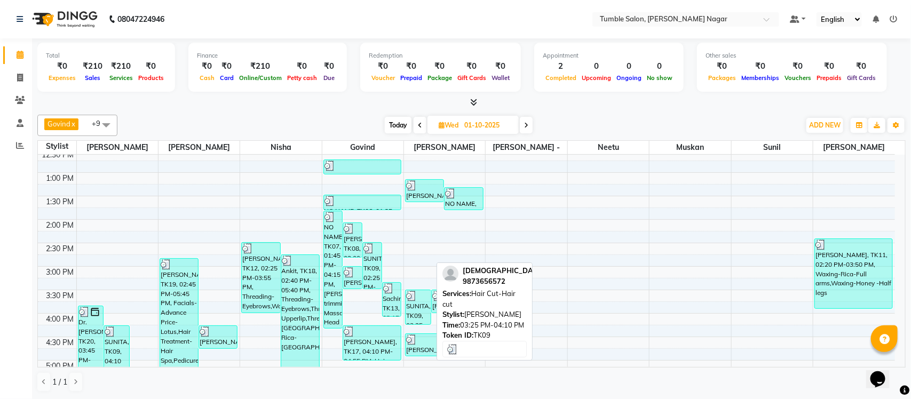
click at [415, 311] on div "SUNITA, TK09, 03:25 PM-04:10 PM, Hair Cut-Hair cut" at bounding box center [418, 307] width 25 height 34
select select "3"
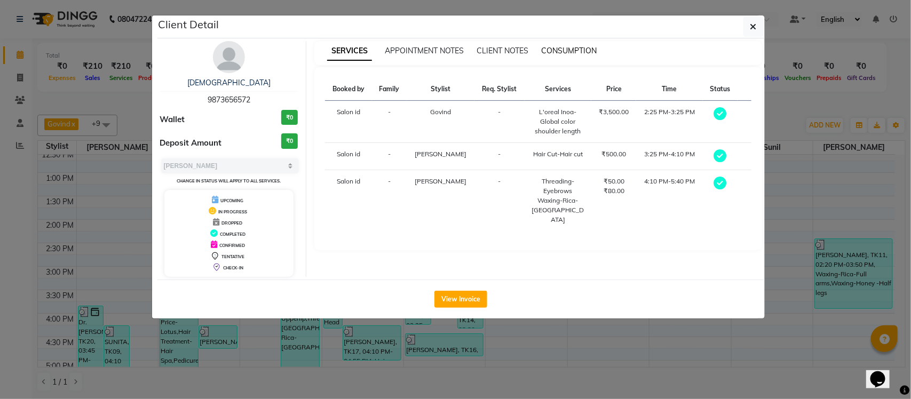
click at [590, 53] on span "CONSUMPTION" at bounding box center [569, 51] width 56 height 10
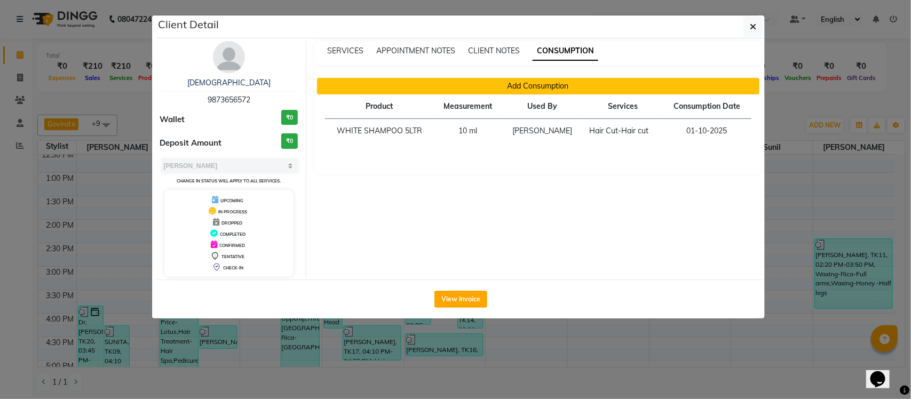
click at [478, 85] on button "Add Consumption" at bounding box center [538, 86] width 443 height 17
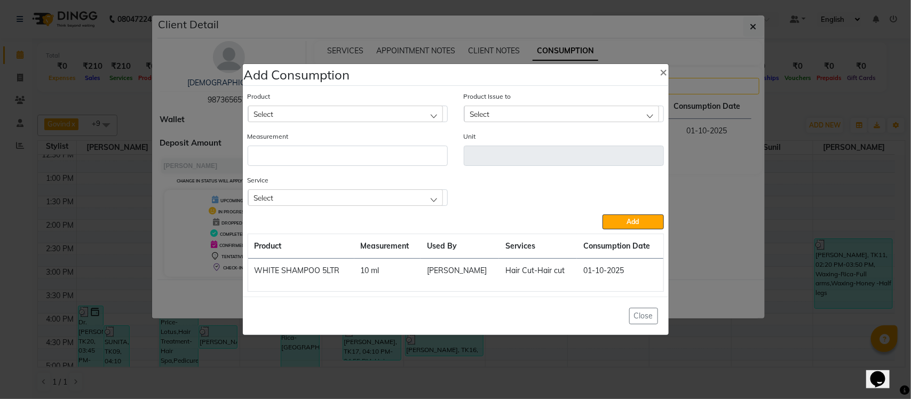
click at [344, 203] on div "Select" at bounding box center [345, 198] width 195 height 16
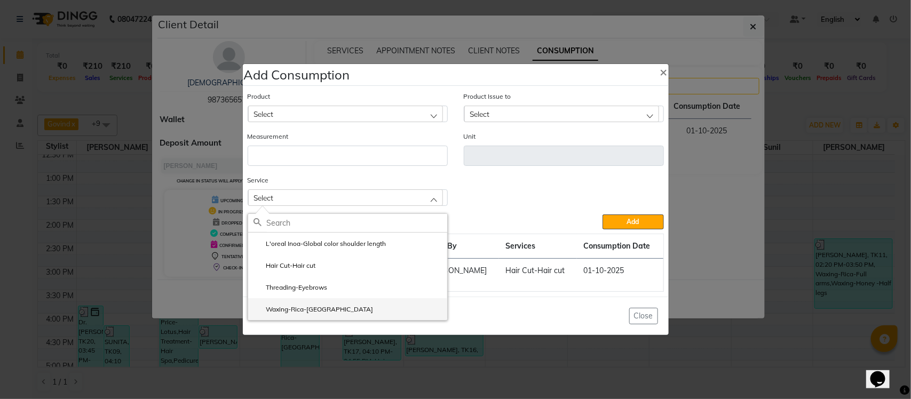
click at [353, 305] on li "Waxing-Rica-Upper lip" at bounding box center [347, 309] width 199 height 22
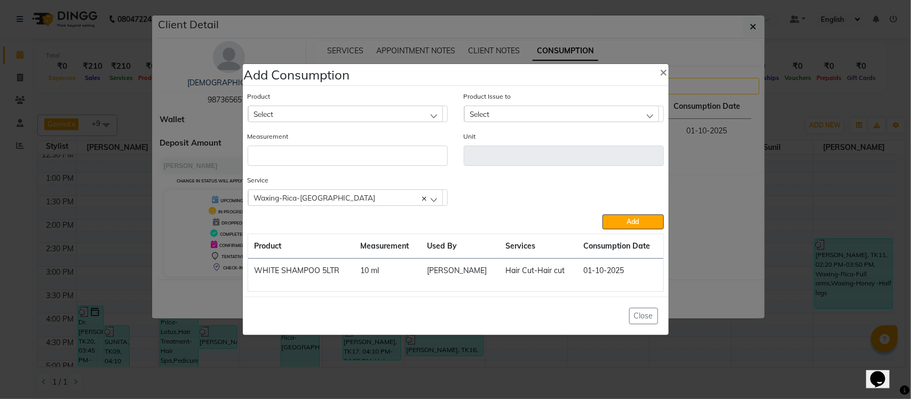
click at [399, 104] on div "Product Select" at bounding box center [348, 106] width 200 height 31
click at [399, 116] on div "Select" at bounding box center [345, 114] width 195 height 16
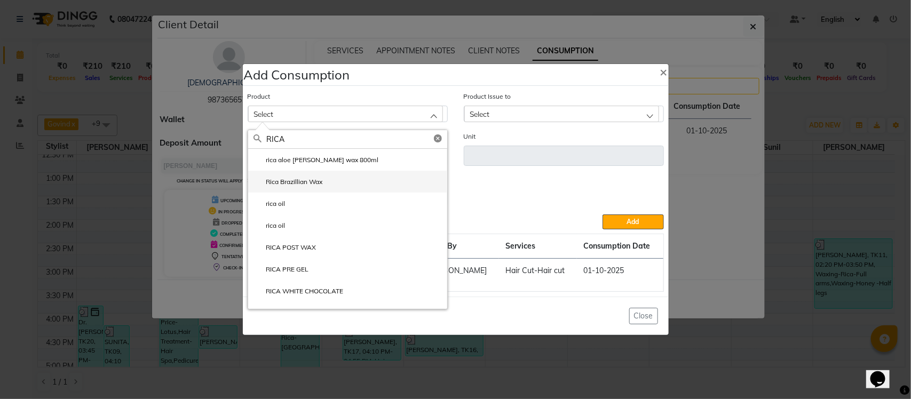
type input "RICA"
click at [336, 177] on li "Rica Brazillian Wax" at bounding box center [347, 182] width 199 height 22
type input "gm"
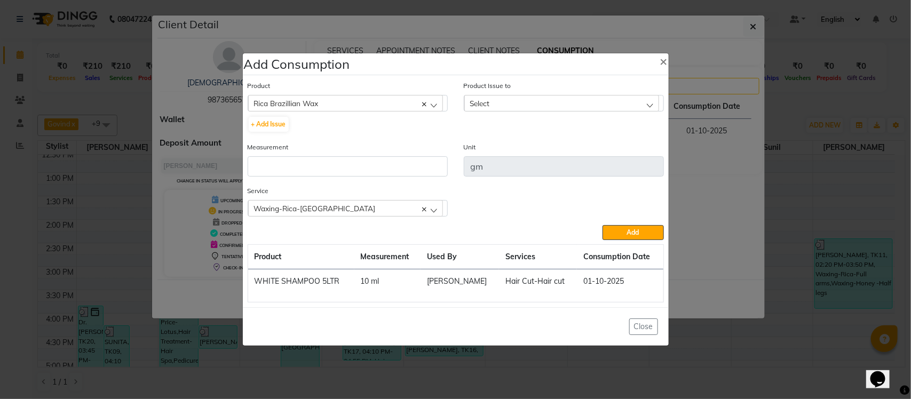
click at [569, 93] on div "Product Issue to Select 2025-07-30, Issued to: Tumble Salon, Balance: 853 2025-…" at bounding box center [564, 95] width 200 height 31
click at [569, 106] on div "Select" at bounding box center [561, 103] width 195 height 16
click at [553, 146] on label "2025-07-30, Issued to: Tumble Salon, Balance: 853" at bounding box center [544, 150] width 148 height 10
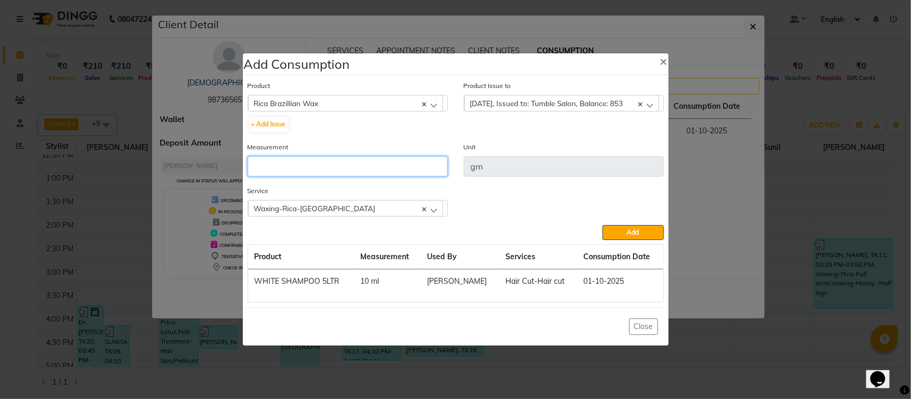
click at [418, 169] on input "number" at bounding box center [348, 166] width 200 height 20
type input "5"
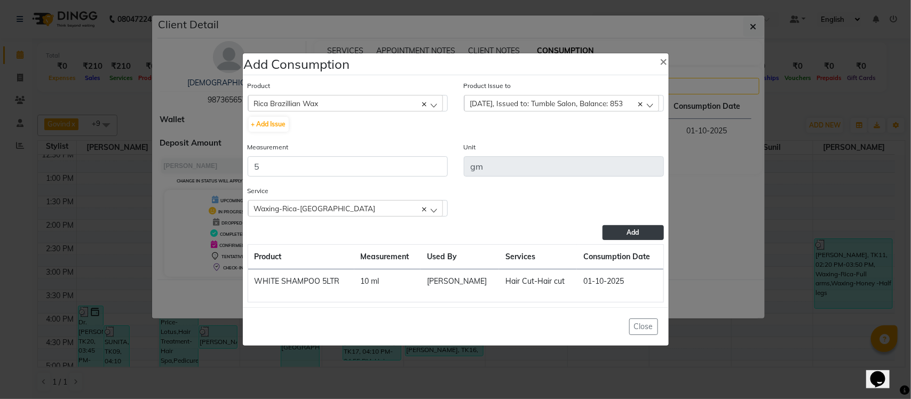
click at [617, 233] on button "Add" at bounding box center [633, 232] width 61 height 15
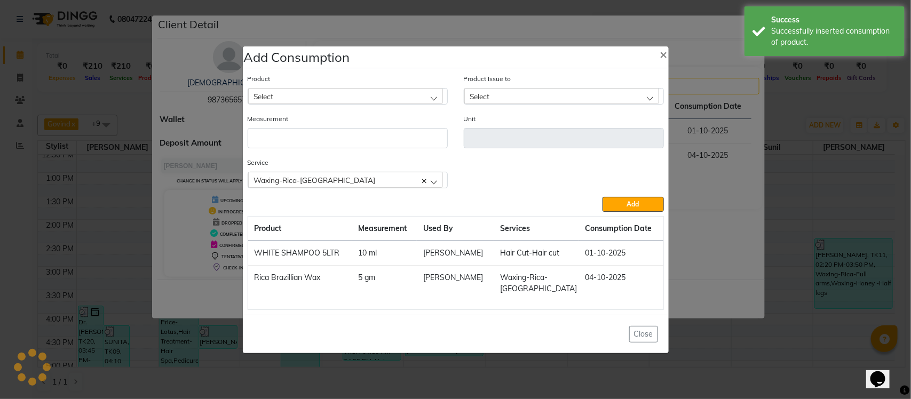
click at [749, 182] on ngb-modal-window "Add Consumption × Product Select Absolut Repair Molecular Shampoo - 300 ml Prod…" at bounding box center [455, 199] width 911 height 399
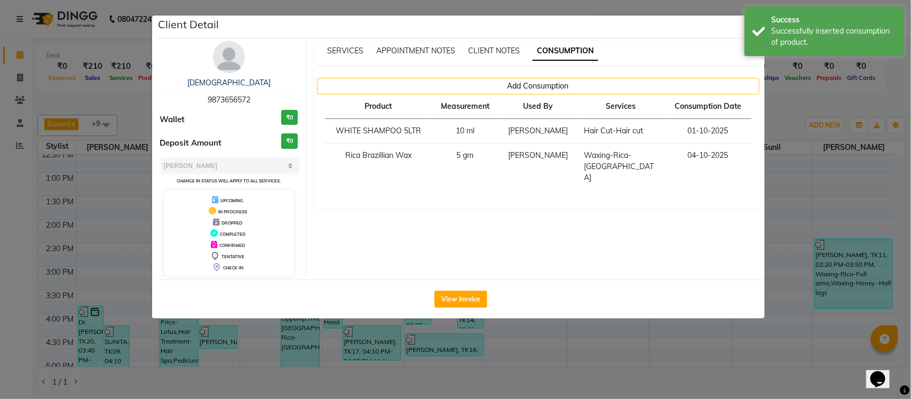
click at [783, 118] on ngb-modal-window "Client Detail SUNITA 9873656572 Wallet ₹0 Deposit Amount ₹0 Select MARK DONE UP…" at bounding box center [455, 199] width 911 height 399
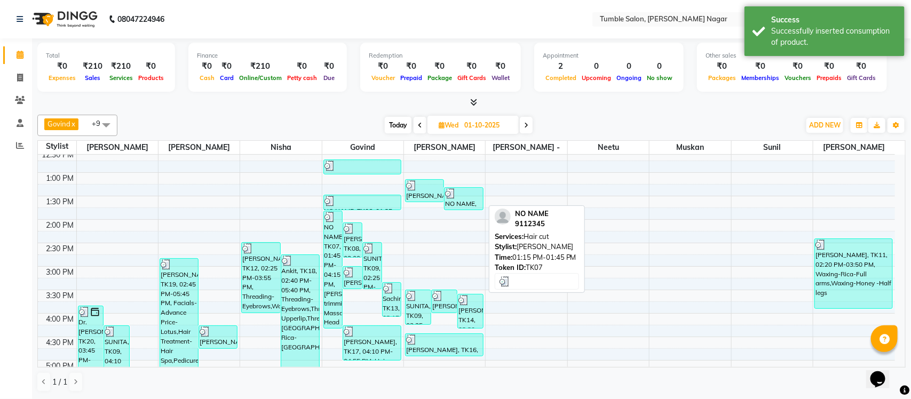
click at [470, 201] on div "NO NAME, TK07, 01:15 PM-01:45 PM, Hair cut" at bounding box center [464, 199] width 38 height 22
select select "3"
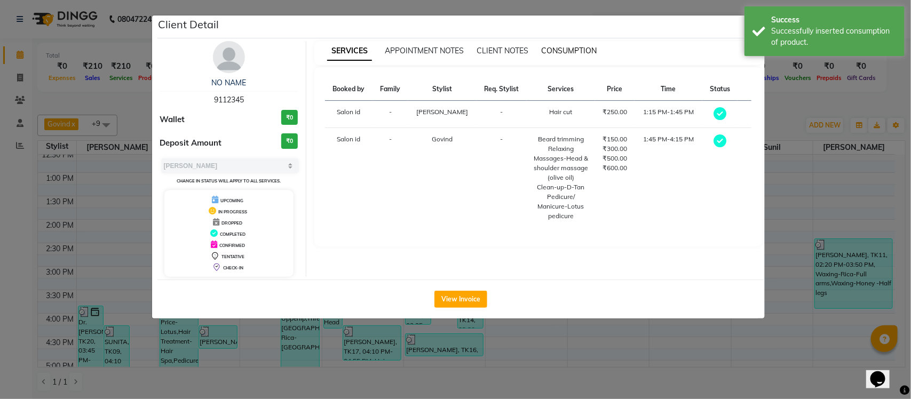
click at [588, 47] on span "CONSUMPTION" at bounding box center [569, 51] width 56 height 10
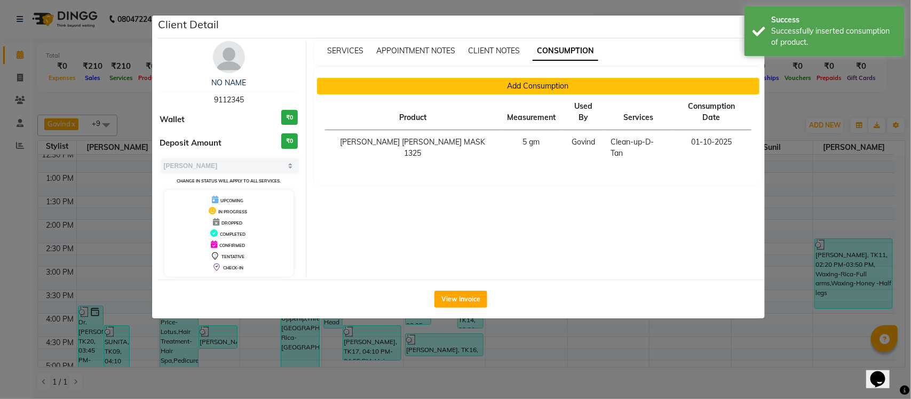
click at [532, 83] on button "Add Consumption" at bounding box center [538, 86] width 443 height 17
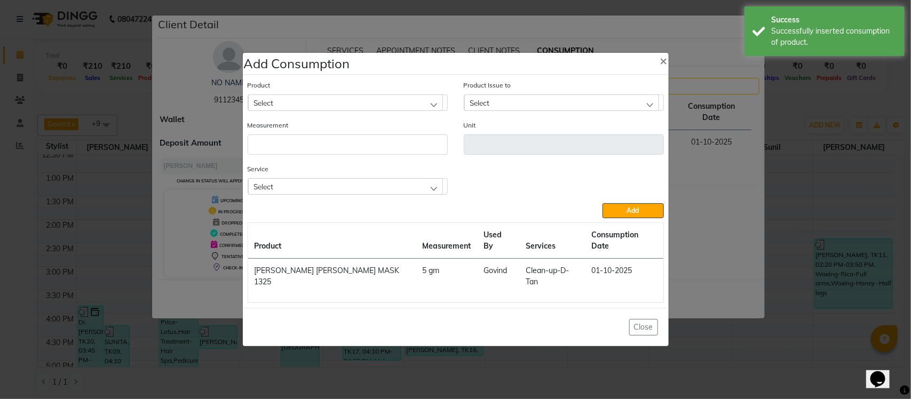
click at [318, 194] on div "Select" at bounding box center [345, 186] width 195 height 16
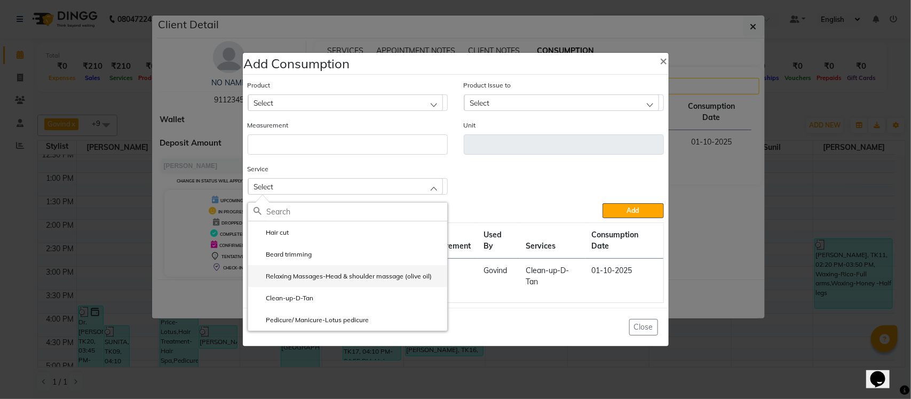
click at [335, 281] on label "Relaxing Massages-Head & shoulder massage (olive oil)" at bounding box center [343, 277] width 179 height 10
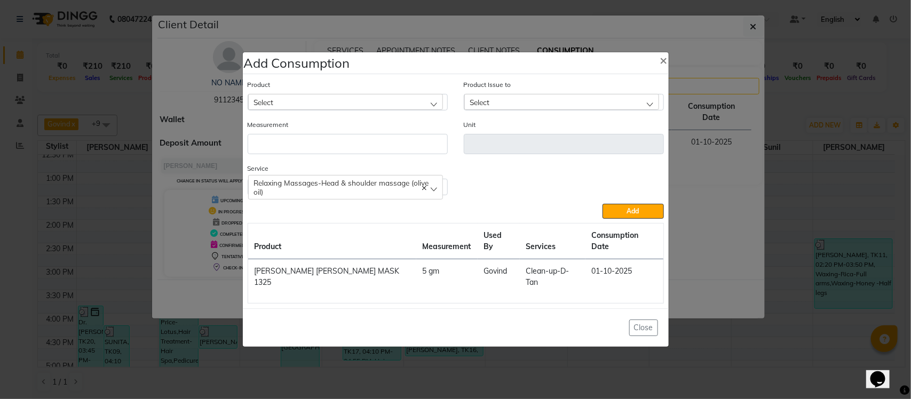
click at [389, 110] on div "Select" at bounding box center [345, 102] width 195 height 16
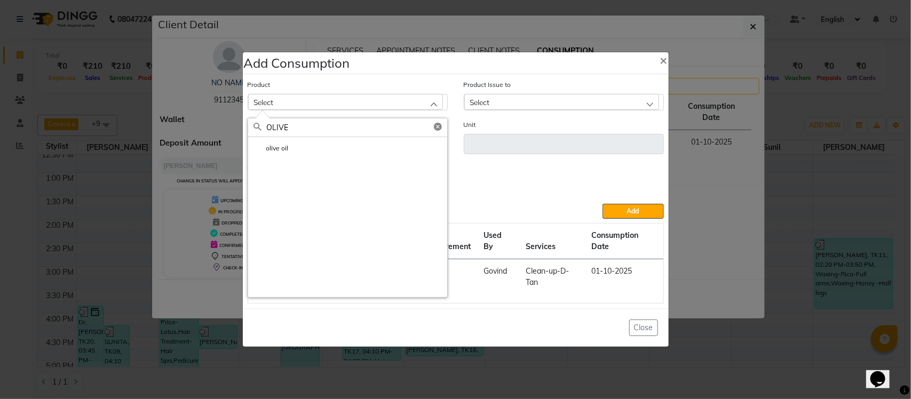
type input "OLIVE"
click at [318, 159] on li "olive oil" at bounding box center [347, 148] width 199 height 22
type input "ml"
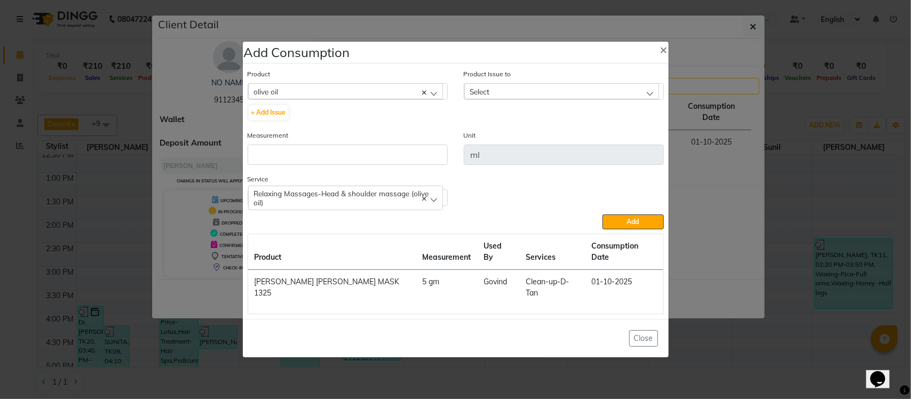
click at [567, 99] on div "Select" at bounding box center [561, 91] width 195 height 16
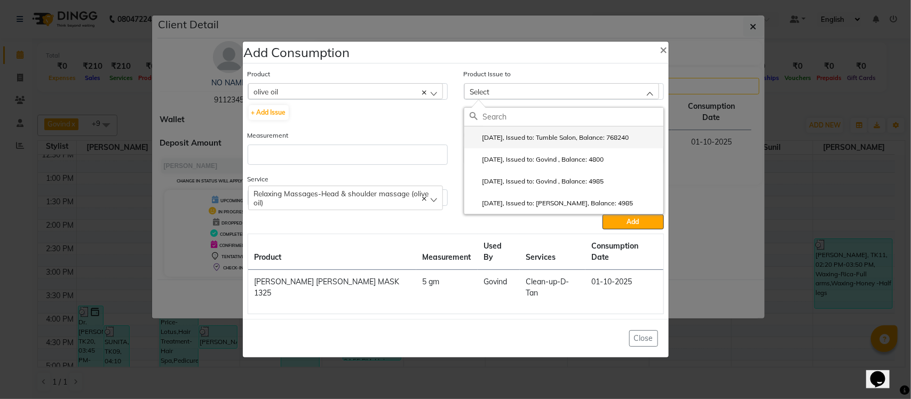
click at [553, 143] on label "2025-07-30, Issued to: Tumble Salon, Balance: 768240" at bounding box center [550, 138] width 160 height 10
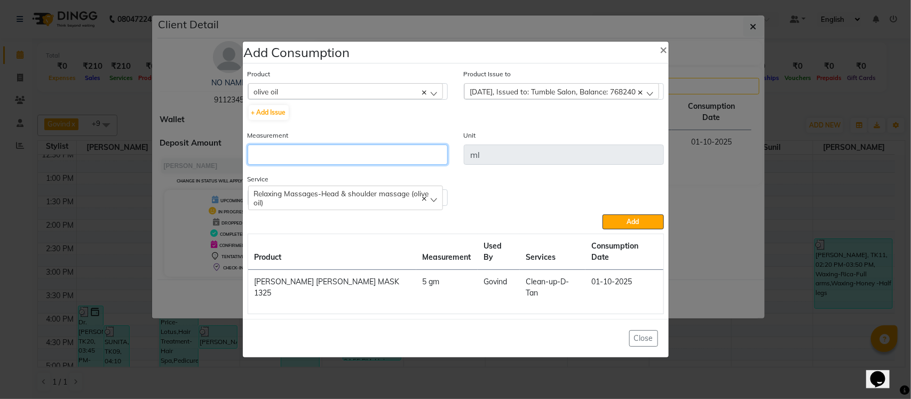
click at [397, 165] on input "number" at bounding box center [348, 155] width 200 height 20
type input "25"
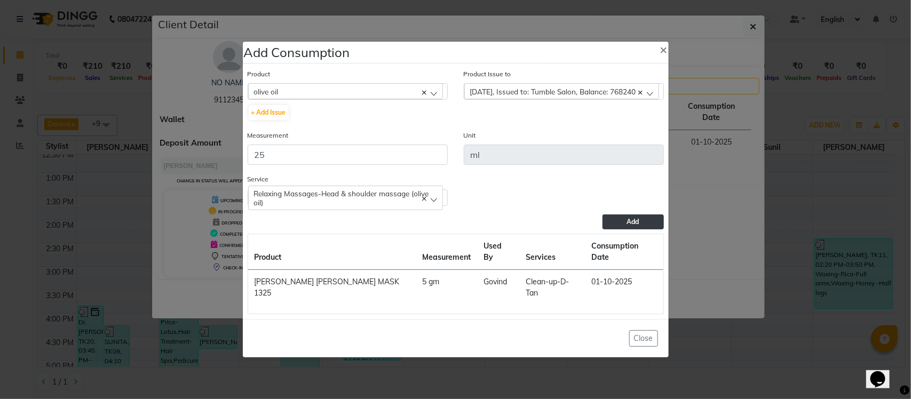
click at [655, 230] on button "Add" at bounding box center [633, 222] width 61 height 15
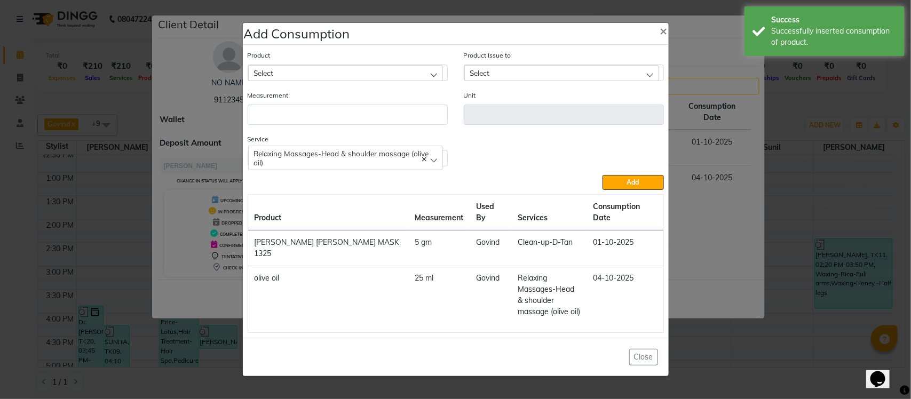
click at [410, 167] on span "Relaxing Massages-Head & shoulder massage (olive oil)" at bounding box center [345, 158] width 183 height 18
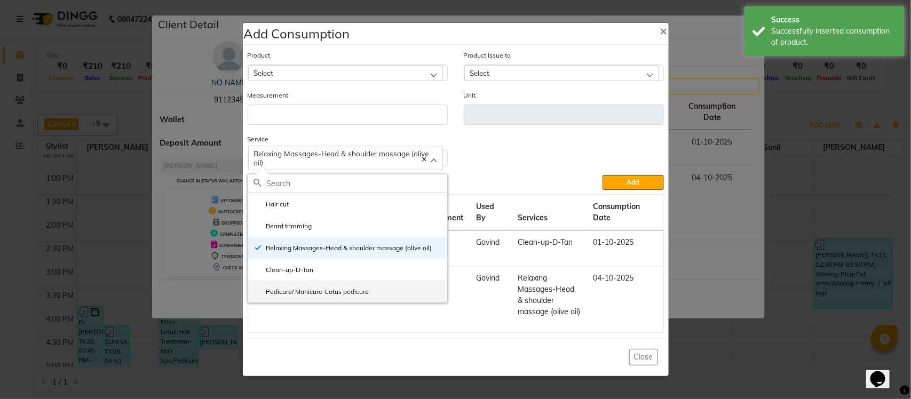
click at [306, 297] on label "Pedicure/ Manicure-Lotus pedicure" at bounding box center [312, 292] width 116 height 10
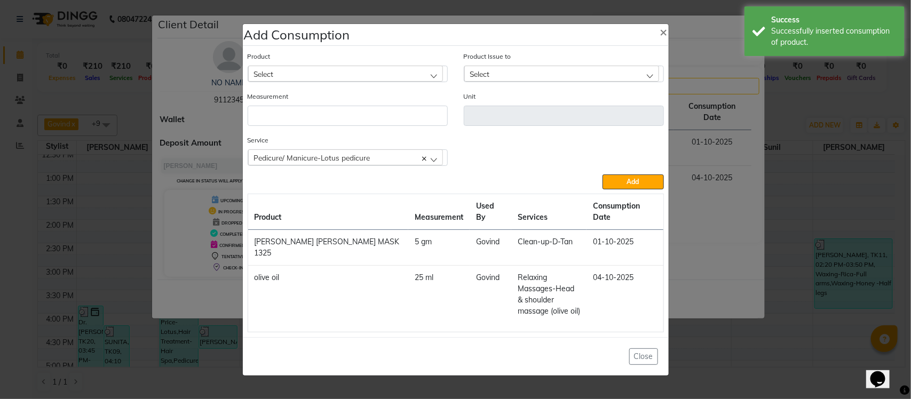
click at [386, 82] on div "Select" at bounding box center [345, 74] width 195 height 16
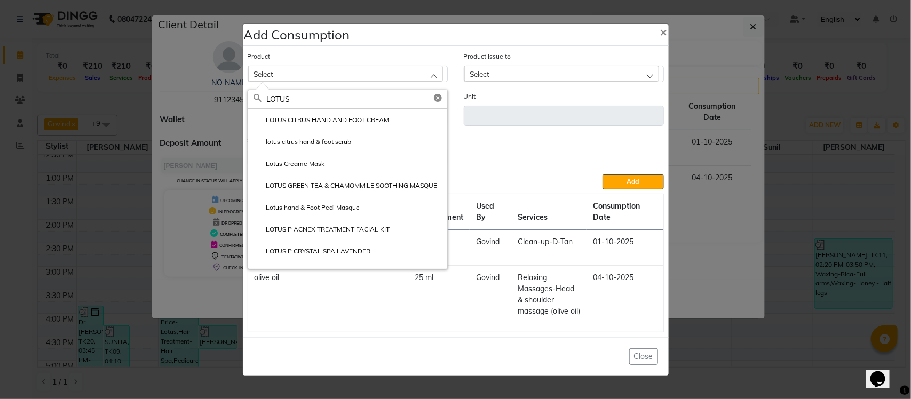
type input "LOTUS"
click at [302, 147] on label "lotus citrus hand & foot scrub" at bounding box center [303, 142] width 98 height 10
type input "gm"
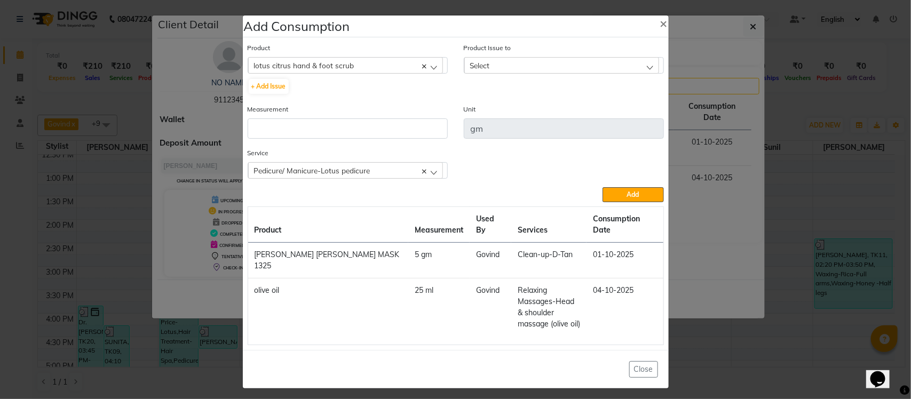
click at [551, 73] on div "Select" at bounding box center [561, 65] width 195 height 16
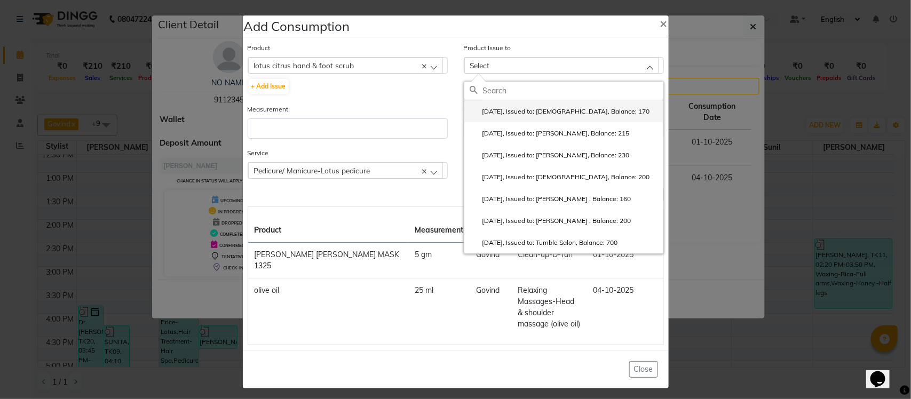
click at [532, 116] on label "2025-07-25, Issued to: Krishna, Balance: 170" at bounding box center [560, 112] width 180 height 10
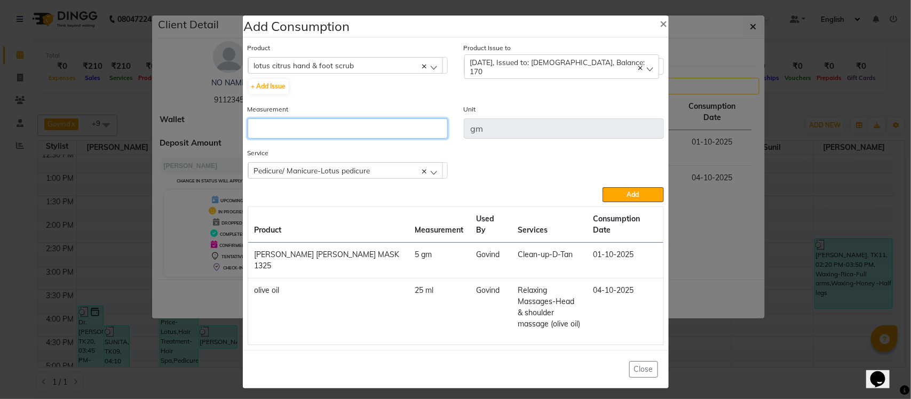
click at [436, 133] on input "number" at bounding box center [348, 129] width 200 height 20
type input "10"
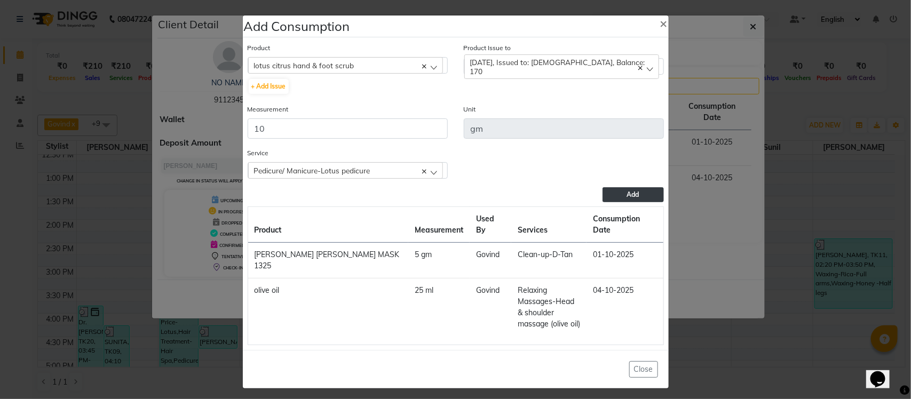
click at [659, 202] on button "Add" at bounding box center [633, 194] width 61 height 15
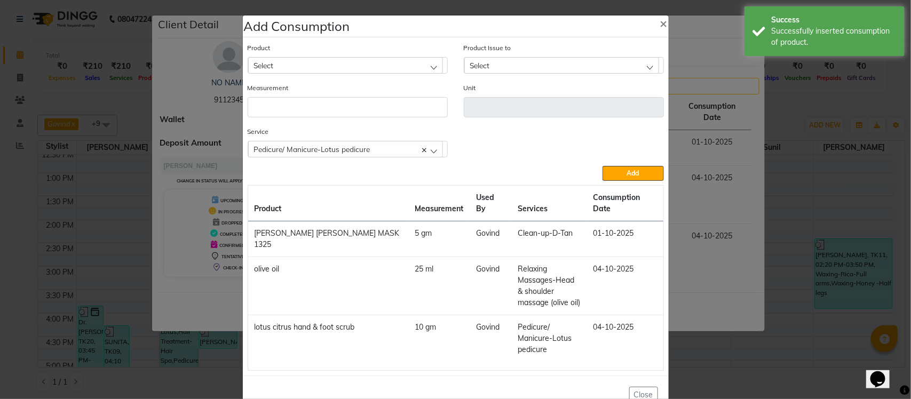
click at [366, 157] on div "Pedicure/ Manicure-Lotus pedicure" at bounding box center [345, 149] width 195 height 16
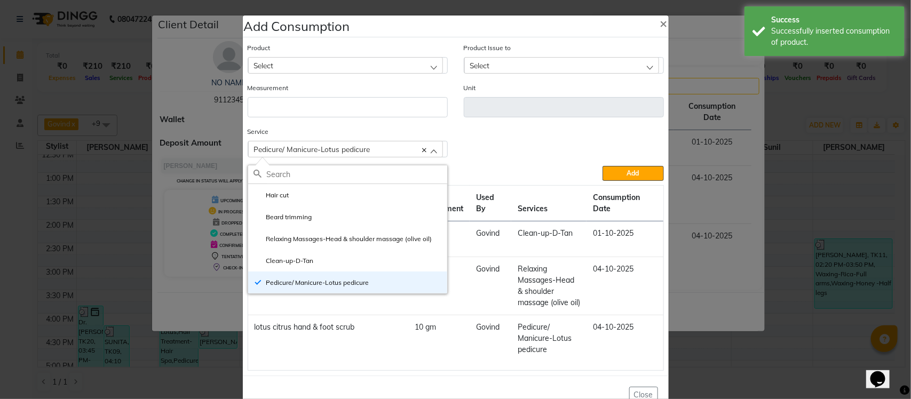
click at [376, 72] on div "Select" at bounding box center [345, 65] width 195 height 16
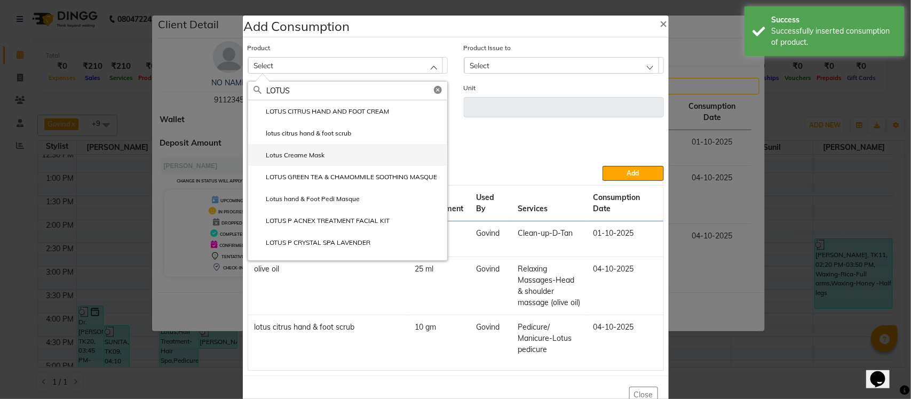
type input "LOTUS"
click at [347, 153] on li "Lotus Creame Mask" at bounding box center [347, 155] width 199 height 22
type input "gm"
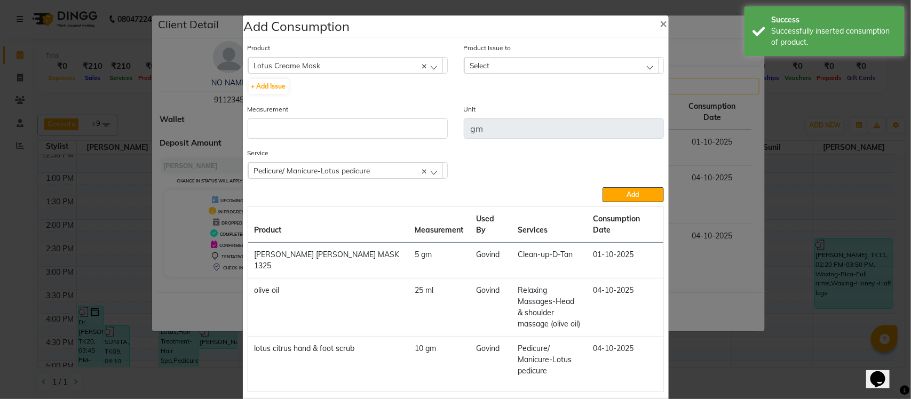
click at [555, 65] on div "Select" at bounding box center [561, 65] width 195 height 16
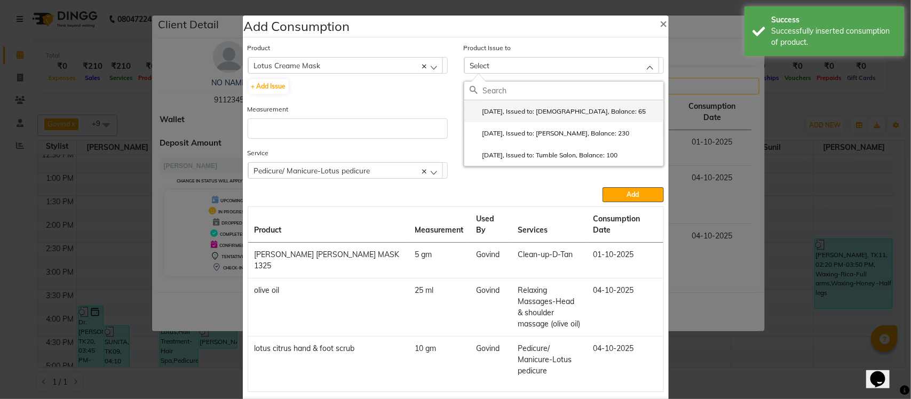
click at [514, 116] on label "2025-07-25, Issued to: Krishna, Balance: 65" at bounding box center [558, 112] width 177 height 10
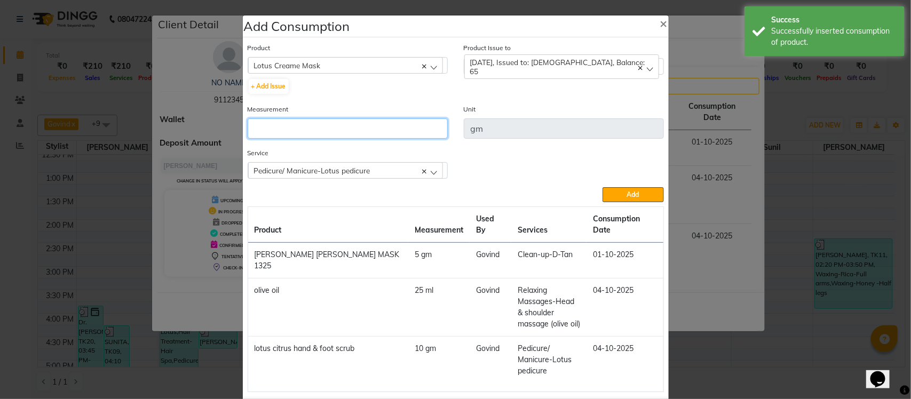
click at [377, 127] on input "number" at bounding box center [348, 129] width 200 height 20
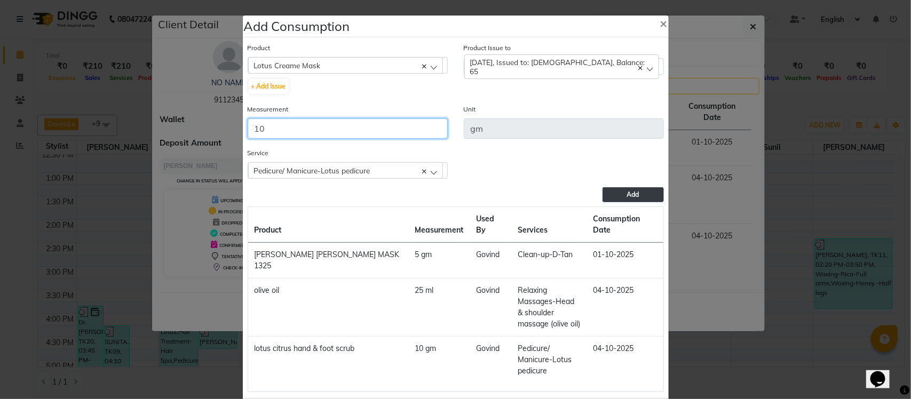
type input "10"
click at [606, 190] on button "Add" at bounding box center [633, 194] width 61 height 15
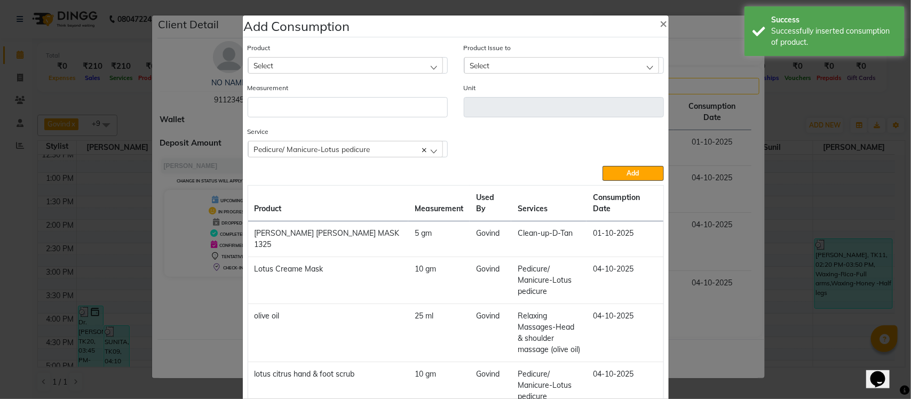
click at [375, 71] on div "Select" at bounding box center [345, 65] width 195 height 16
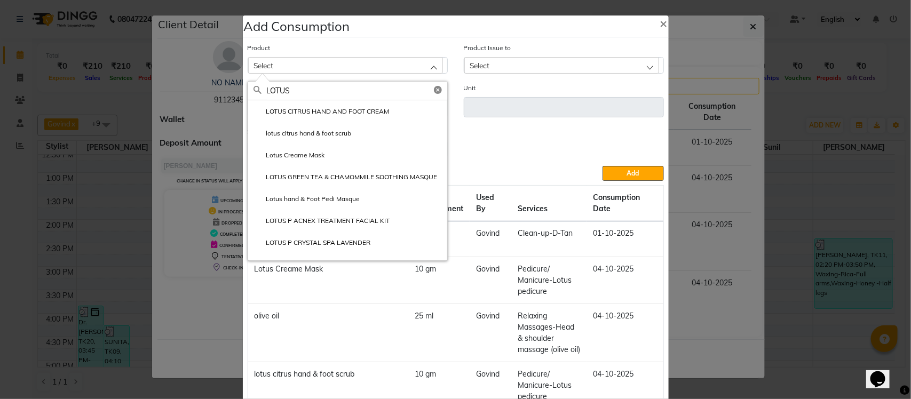
type input "LOTUS"
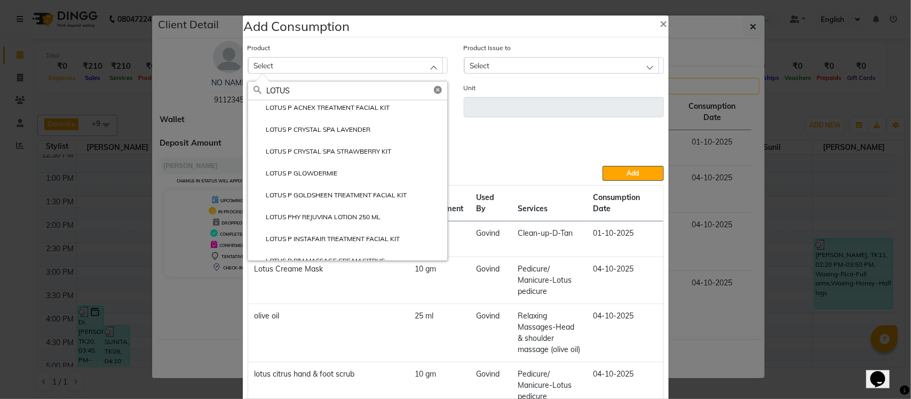
scroll to position [176, 0]
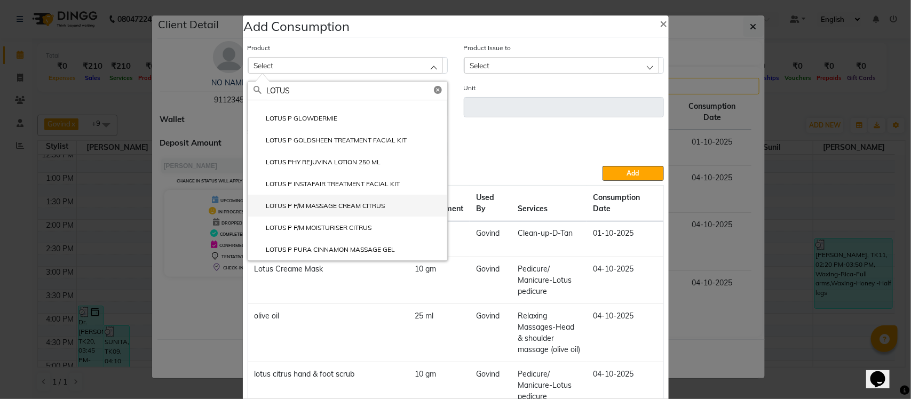
click at [340, 212] on li "LOTUS P P/M MASSAGE CREAM CITRUS" at bounding box center [347, 206] width 199 height 22
type input "gm"
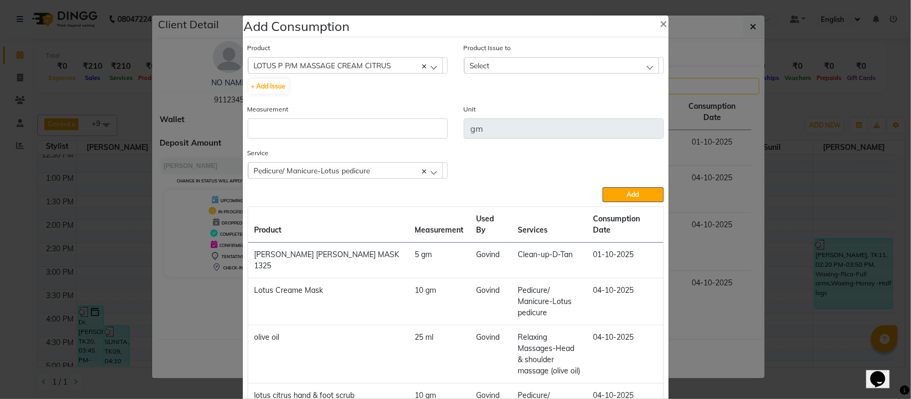
click at [610, 67] on div "Select" at bounding box center [561, 65] width 195 height 16
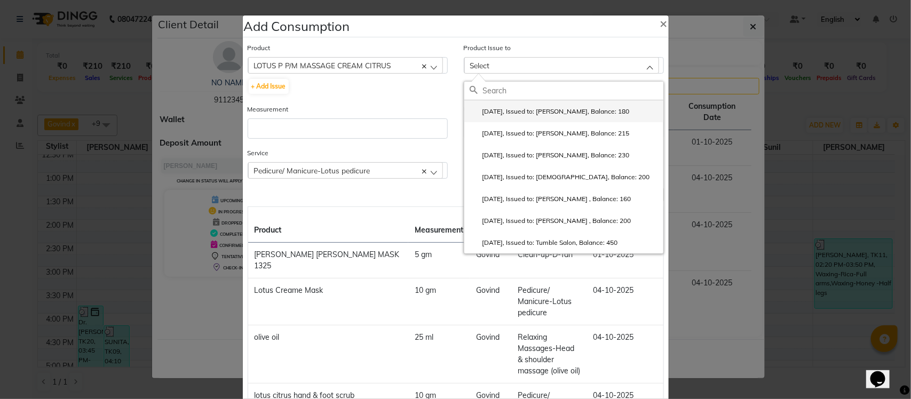
click at [569, 113] on label "2025-07-25, Issued to: Krishna, Balance: 180" at bounding box center [550, 112] width 160 height 10
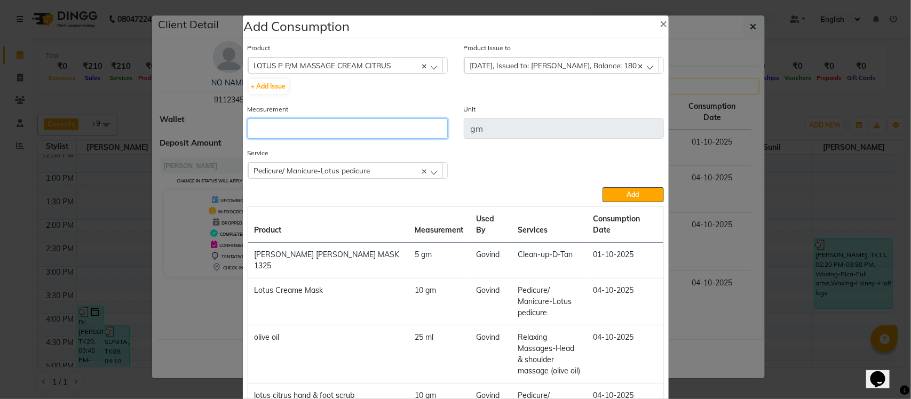
click at [352, 125] on input "number" at bounding box center [348, 129] width 200 height 20
type input "10"
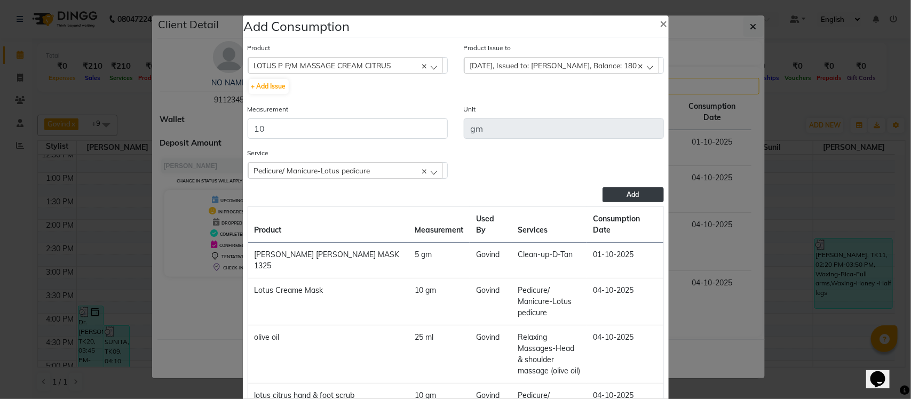
click at [614, 190] on button "Add" at bounding box center [633, 194] width 61 height 15
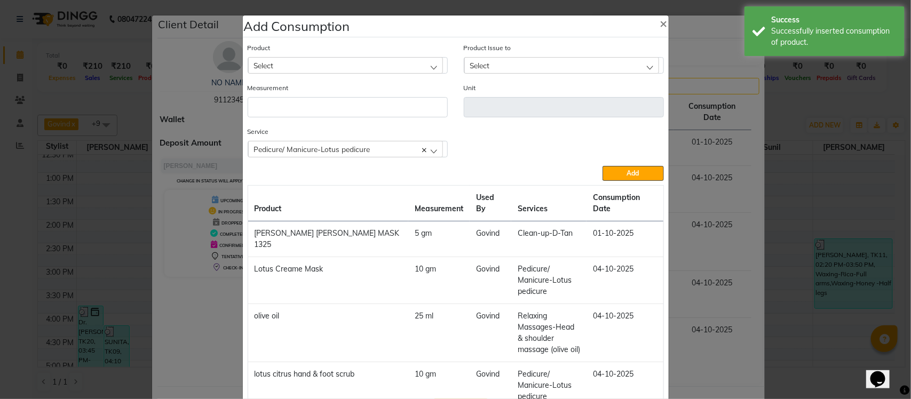
click at [716, 184] on ngb-modal-window "Add Consumption × Product Select Absolut Repair Molecular Shampoo - 300 ml Prod…" at bounding box center [455, 199] width 911 height 399
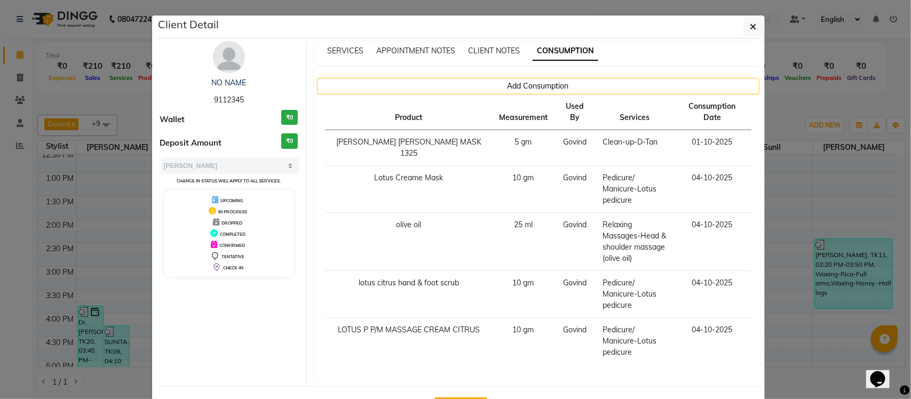
click at [784, 121] on ngb-modal-window "Client Detail NO NAME 9112345 Wallet ₹0 Deposit Amount ₹0 Select MARK DONE UPCO…" at bounding box center [455, 199] width 911 height 399
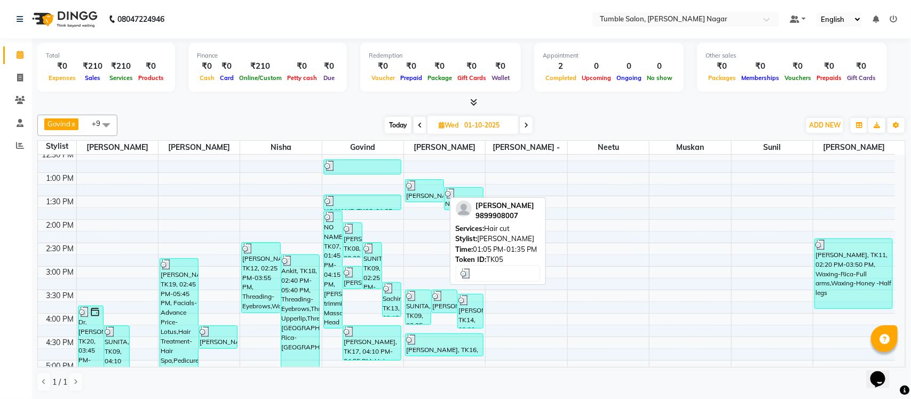
click at [432, 188] on div at bounding box center [424, 185] width 37 height 11
select select "3"
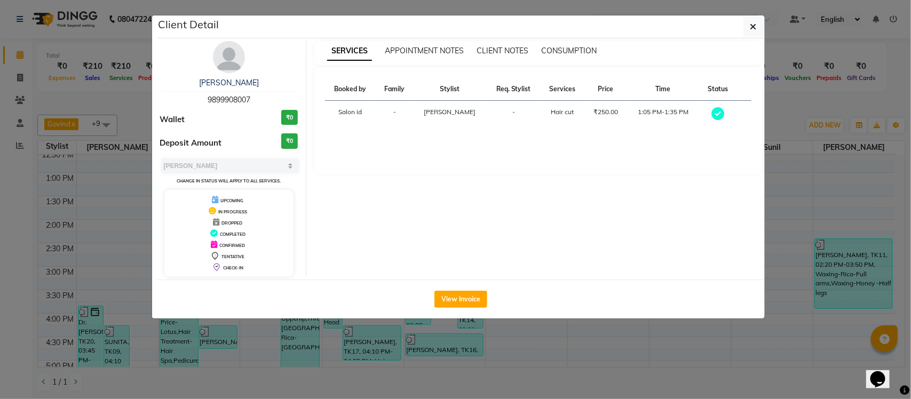
click at [779, 111] on ngb-modal-window "Client Detail navneet sharma 9899908007 Wallet ₹0 Deposit Amount ₹0 Select MARK…" at bounding box center [455, 199] width 911 height 399
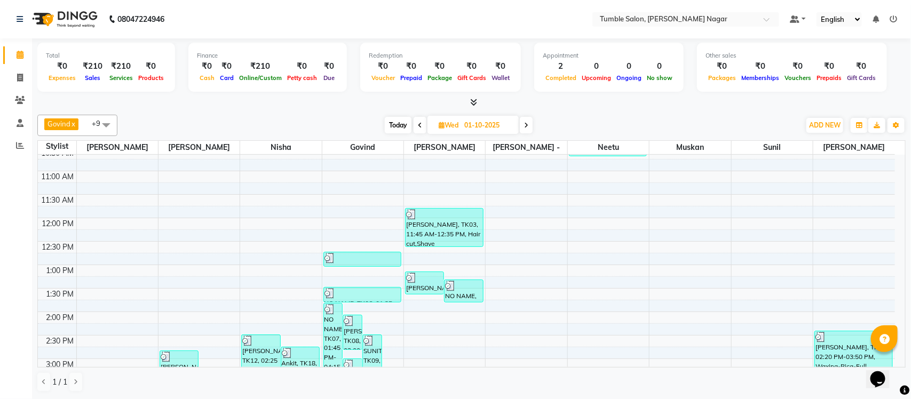
scroll to position [52, 0]
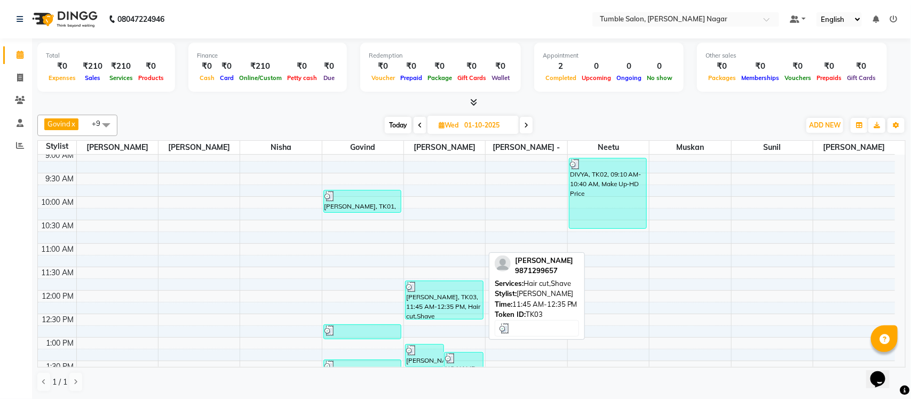
click at [459, 294] on div "vijay rathee, TK03, 11:45 AM-12:35 PM, Hair cut,Shave" at bounding box center [444, 300] width 77 height 38
select select "3"
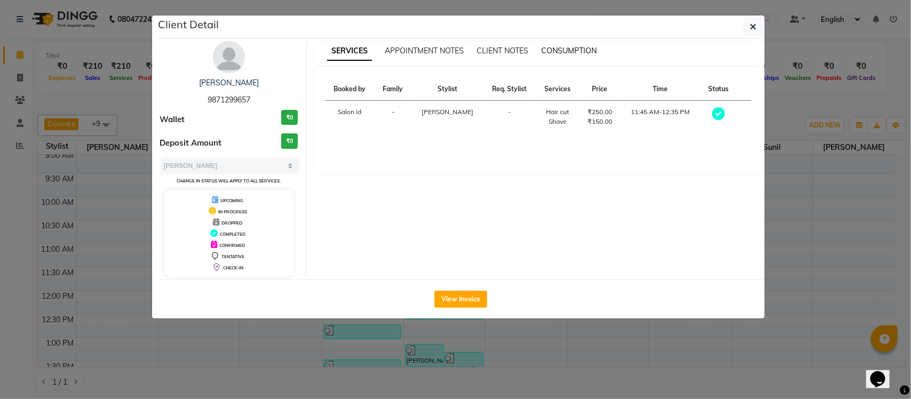
click at [580, 48] on span "CONSUMPTION" at bounding box center [569, 51] width 56 height 10
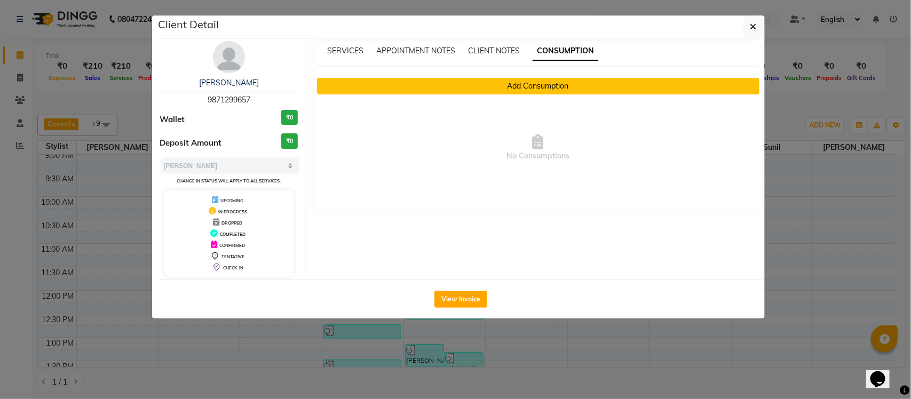
click at [514, 91] on button "Add Consumption" at bounding box center [538, 86] width 443 height 17
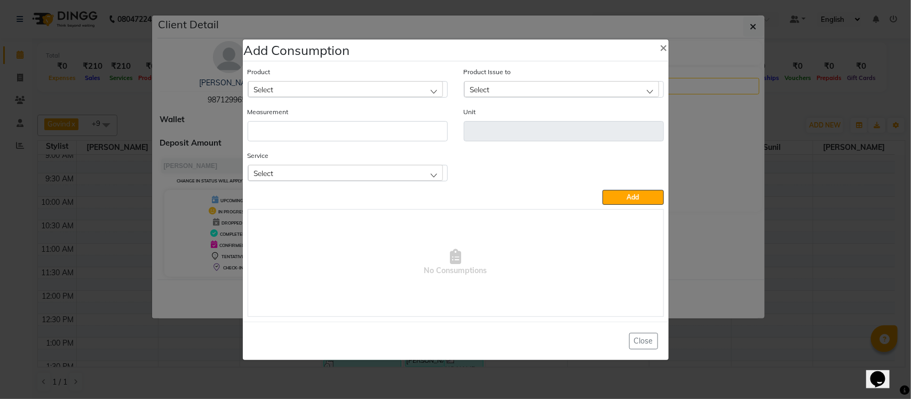
click at [364, 175] on div "Select" at bounding box center [345, 173] width 195 height 16
click at [345, 232] on li "Shave" at bounding box center [347, 241] width 199 height 22
click at [391, 91] on div "Select" at bounding box center [345, 89] width 195 height 16
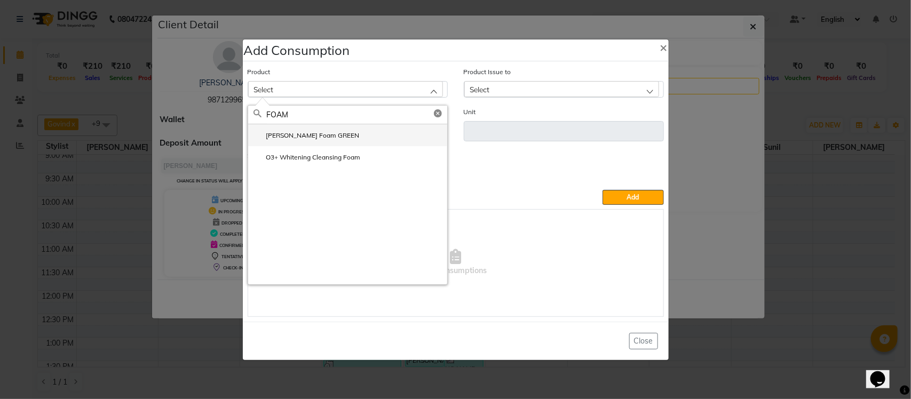
type input "FOAM"
click at [300, 140] on label "Gillette Foam GREEN" at bounding box center [307, 136] width 106 height 10
type input "ml"
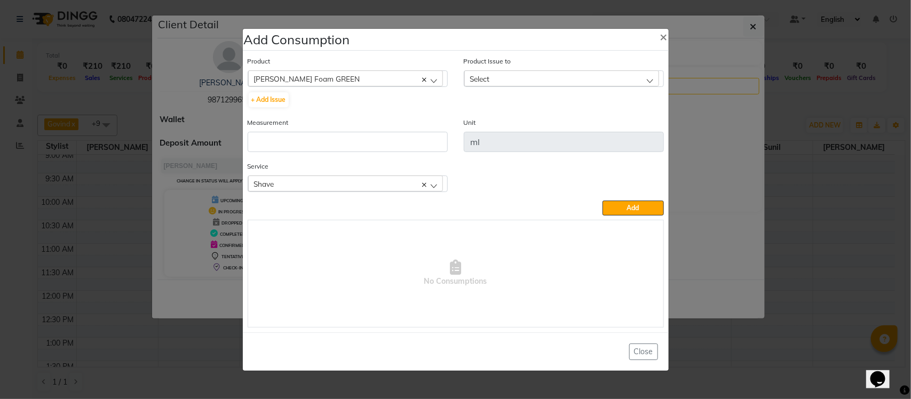
click at [535, 74] on div "Select" at bounding box center [561, 78] width 195 height 16
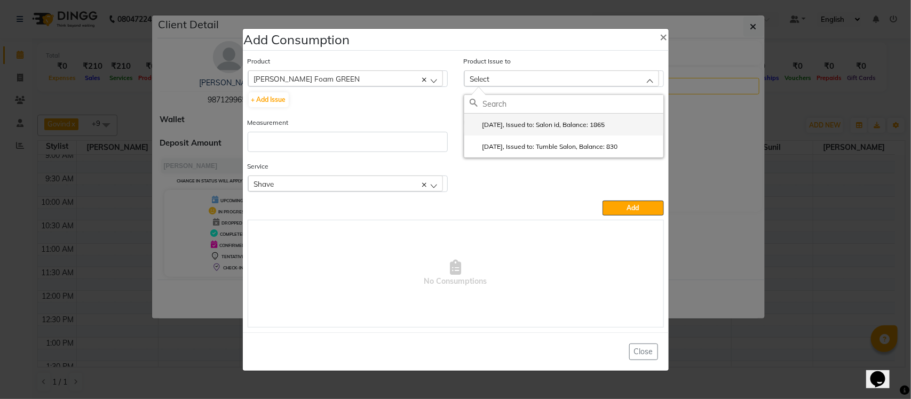
click at [510, 122] on label "2025-08-16, Issued to: Salon id, Balance: 1865" at bounding box center [538, 125] width 136 height 10
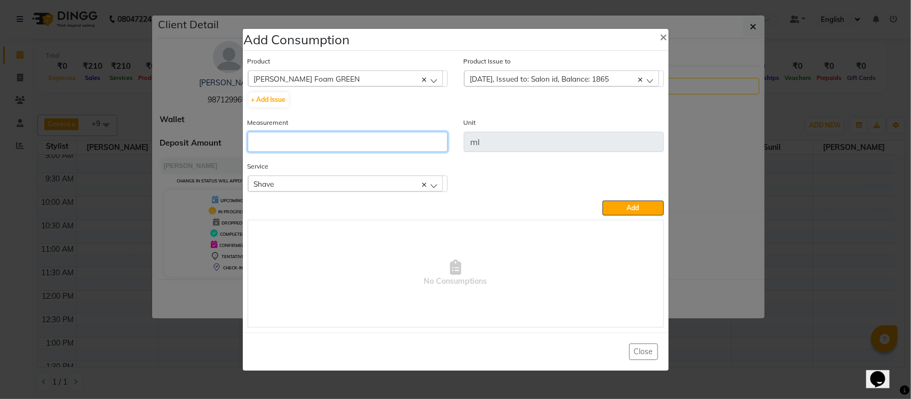
click at [391, 141] on input "number" at bounding box center [348, 142] width 200 height 20
type input "10"
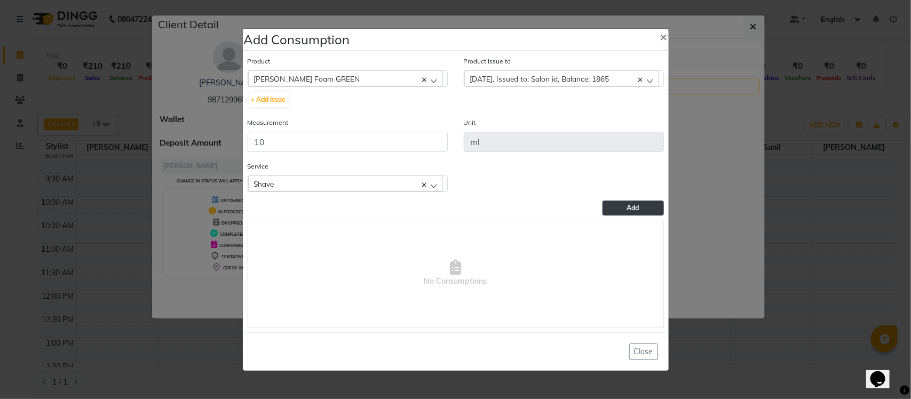
click at [616, 209] on button "Add" at bounding box center [633, 208] width 61 height 15
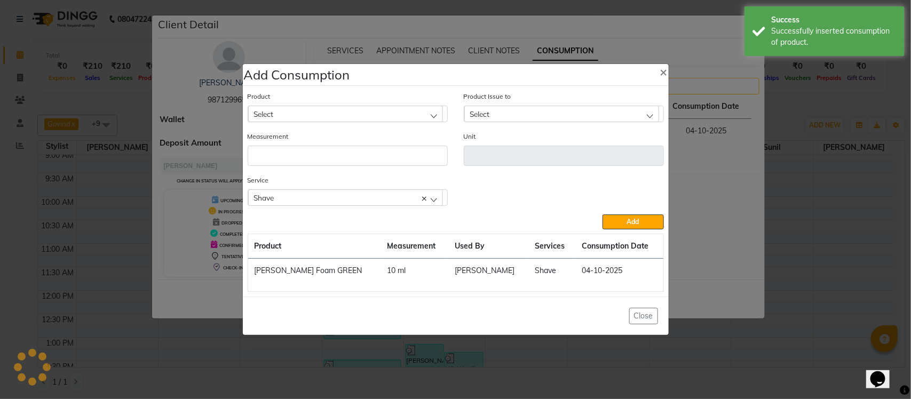
click at [669, 207] on div "Service Shave Hair cut Shave" at bounding box center [456, 195] width 432 height 40
click at [806, 94] on ngb-modal-window "Add Consumption × Product Select Absolut Repair Molecular Shampoo - 300 ml Prod…" at bounding box center [455, 199] width 911 height 399
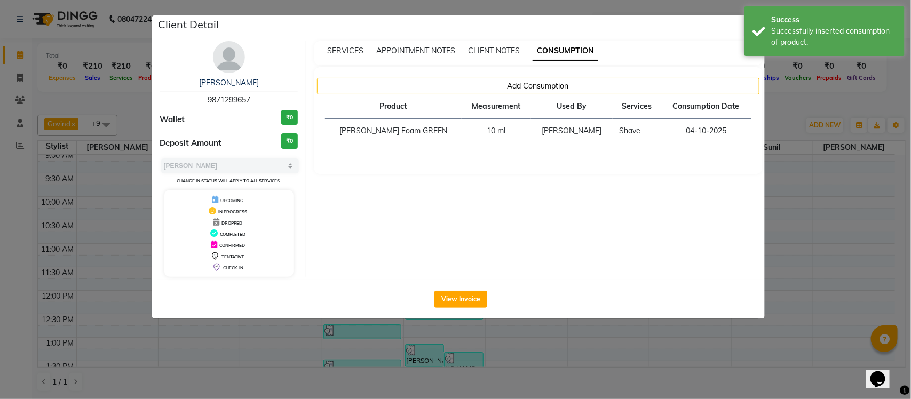
click at [777, 114] on ngb-modal-window "Client Detail vijay rathee 9871299657 Wallet ₹0 Deposit Amount ₹0 Select MARK D…" at bounding box center [455, 199] width 911 height 399
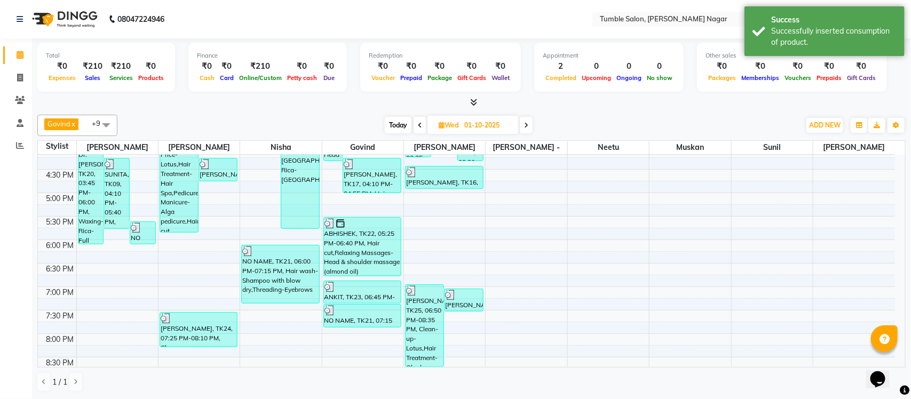
scroll to position [452, 0]
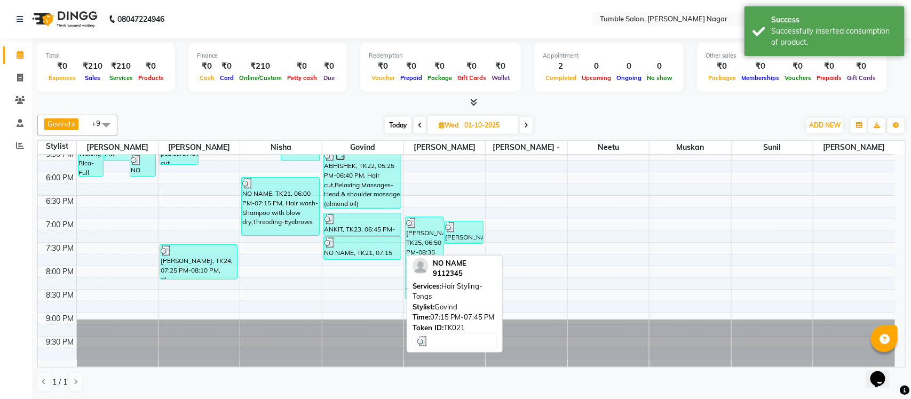
click at [339, 253] on div "NO NAME, TK21, 07:15 PM-07:45 PM, Hair Styling-Tongs" at bounding box center [362, 248] width 77 height 22
select select "3"
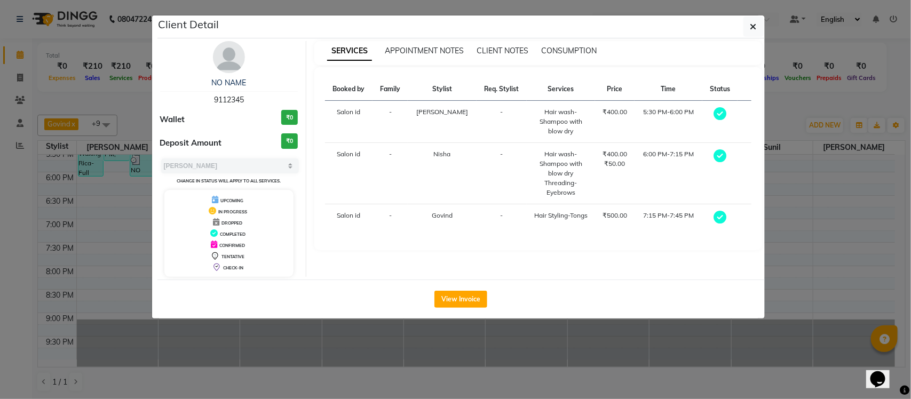
click at [311, 347] on ngb-modal-window "Client Detail NO NAME 9112345 Wallet ₹0 Deposit Amount ₹0 Select MARK DONE UPCO…" at bounding box center [455, 199] width 911 height 399
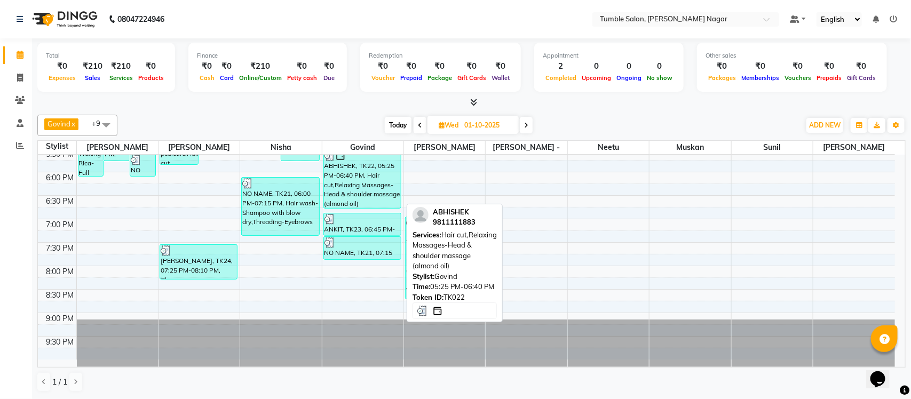
click at [367, 199] on div "ABHISHEK, TK22, 05:25 PM-06:40 PM, Hair cut,Relaxing Massages-Head & shoulder m…" at bounding box center [362, 179] width 77 height 58
select select "3"
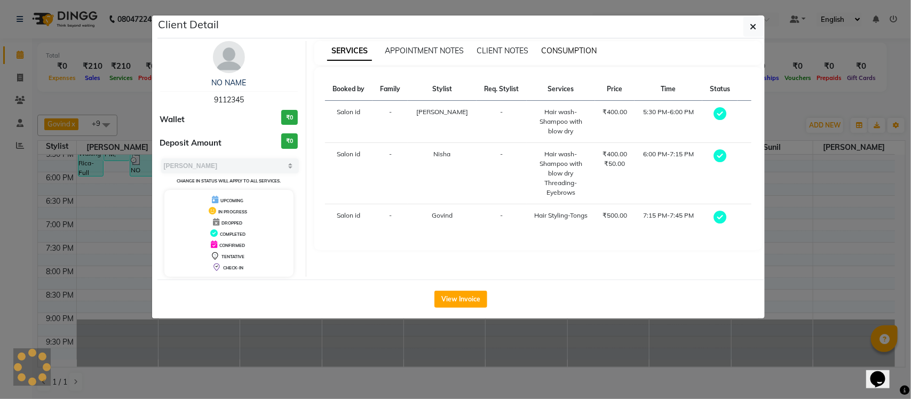
click at [558, 52] on span "CONSUMPTION" at bounding box center [569, 51] width 56 height 10
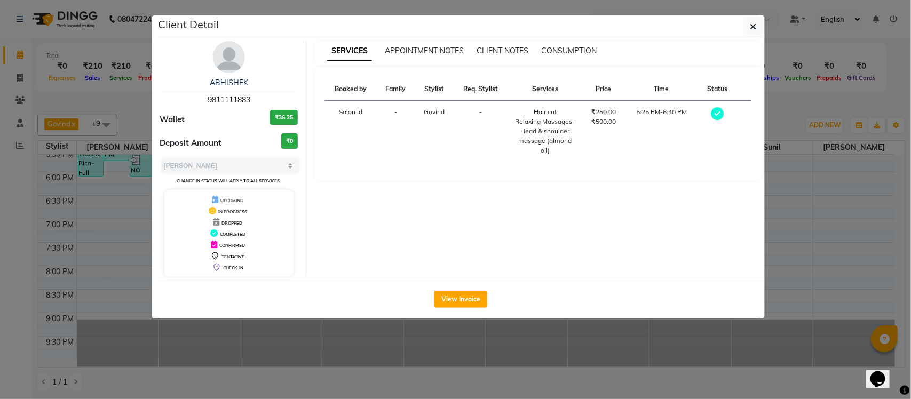
click at [564, 44] on div "SERVICES APPOINTMENT NOTES CLIENT NOTES CONSUMPTION" at bounding box center [538, 53] width 448 height 24
click at [563, 51] on span "CONSUMPTION" at bounding box center [569, 51] width 56 height 10
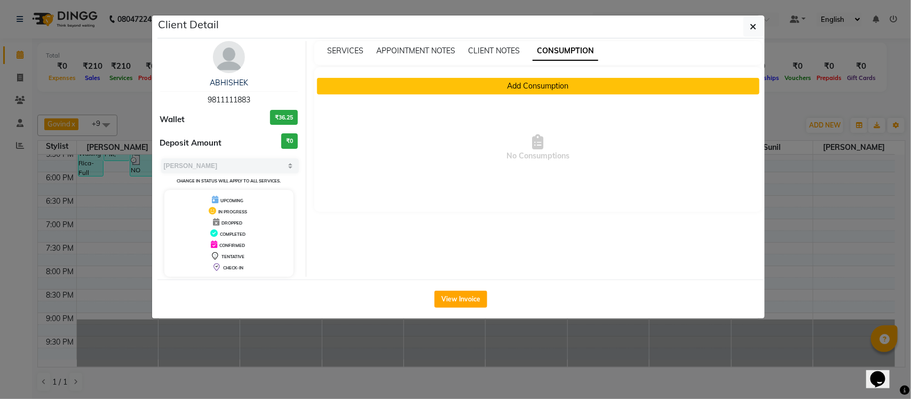
click at [539, 83] on button "Add Consumption" at bounding box center [538, 86] width 443 height 17
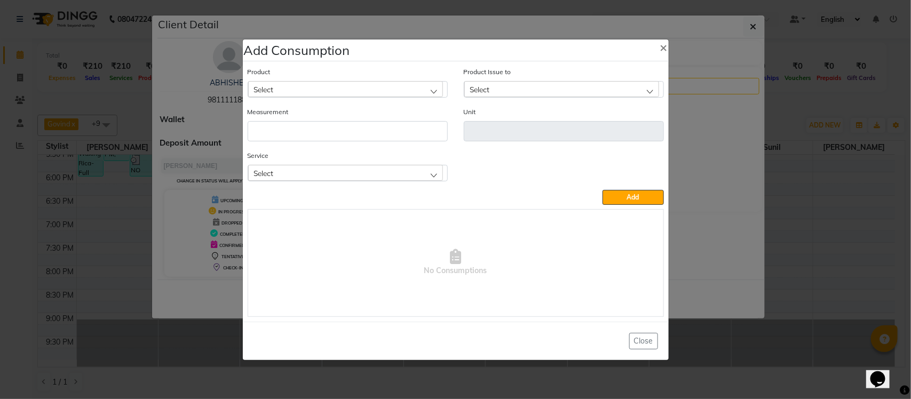
click at [302, 171] on div "Select" at bounding box center [345, 173] width 195 height 16
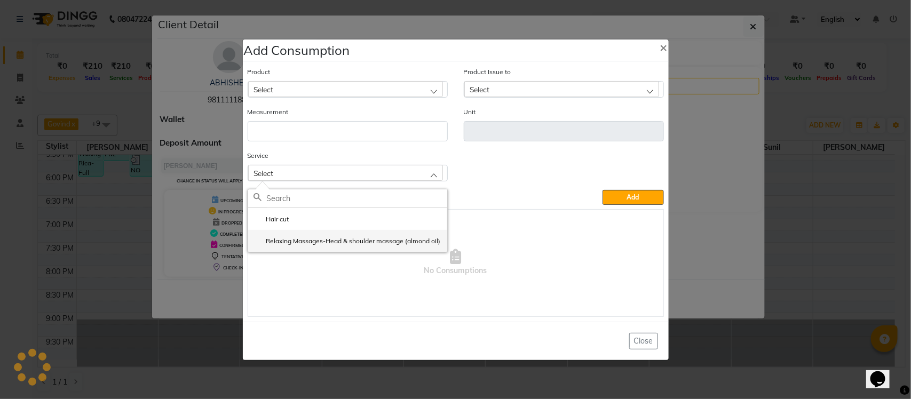
click at [297, 239] on label "Relaxing Massages-Head & shoulder massage (almond oil)" at bounding box center [347, 241] width 187 height 10
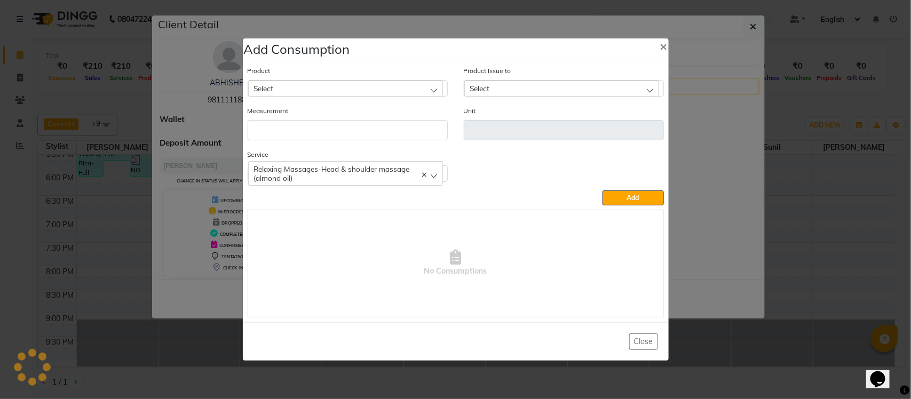
click at [356, 92] on div "Select" at bounding box center [345, 89] width 195 height 16
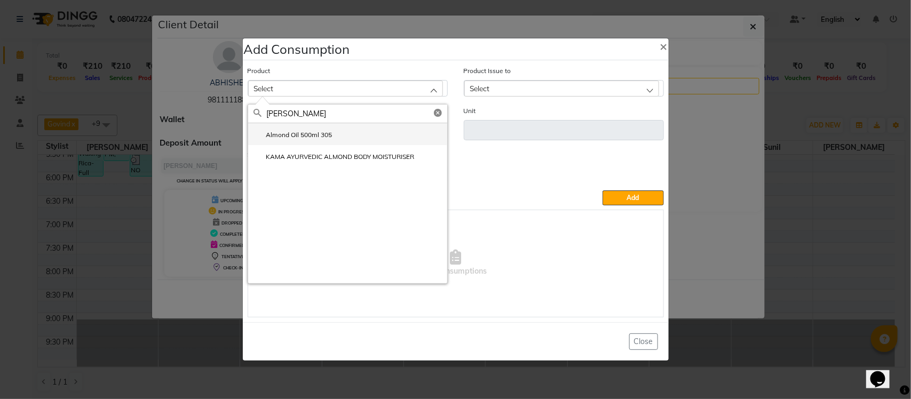
type input "ALMON"
click at [347, 137] on li "Almond Oil 500ml 305" at bounding box center [347, 134] width 199 height 22
type input "ml"
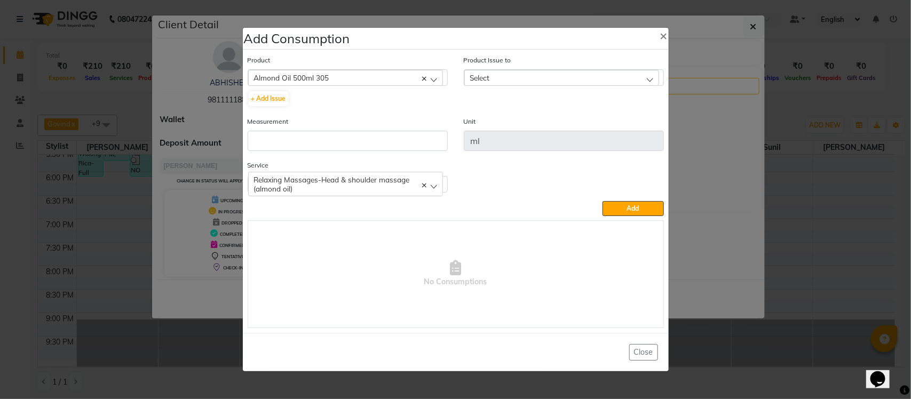
click at [532, 75] on div "Select" at bounding box center [561, 78] width 195 height 16
click at [504, 124] on label "2025-07-26, Issued to: Lokesh , Balance: 335" at bounding box center [551, 125] width 162 height 10
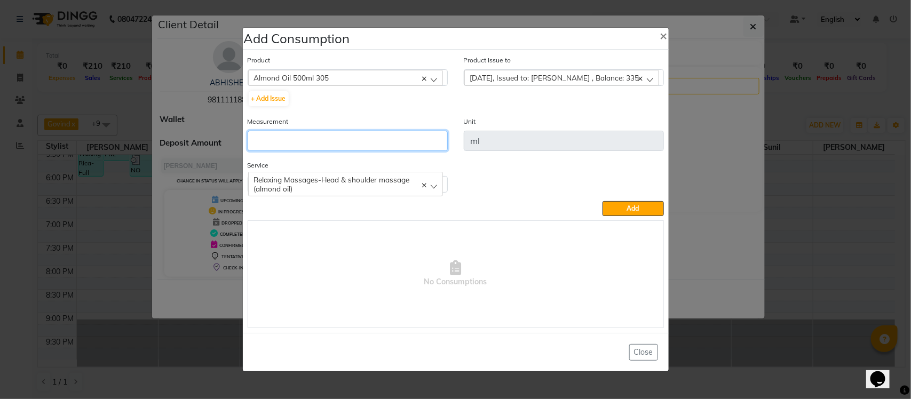
click at [382, 137] on input "number" at bounding box center [348, 141] width 200 height 20
type input "15"
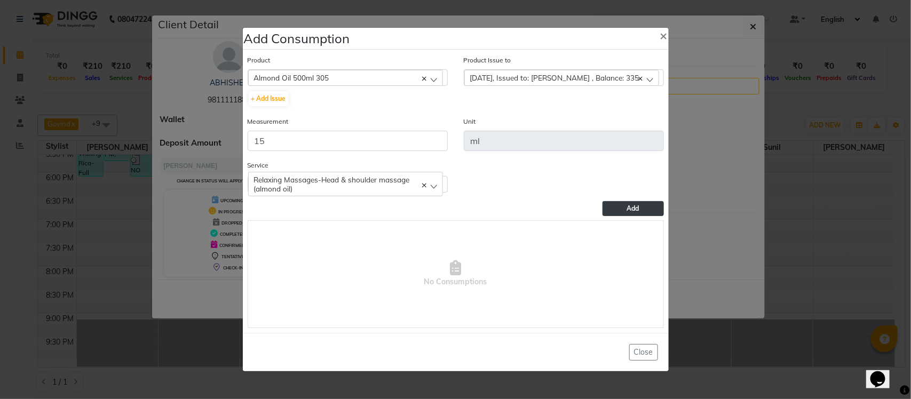
click at [603, 207] on button "Add" at bounding box center [633, 208] width 61 height 15
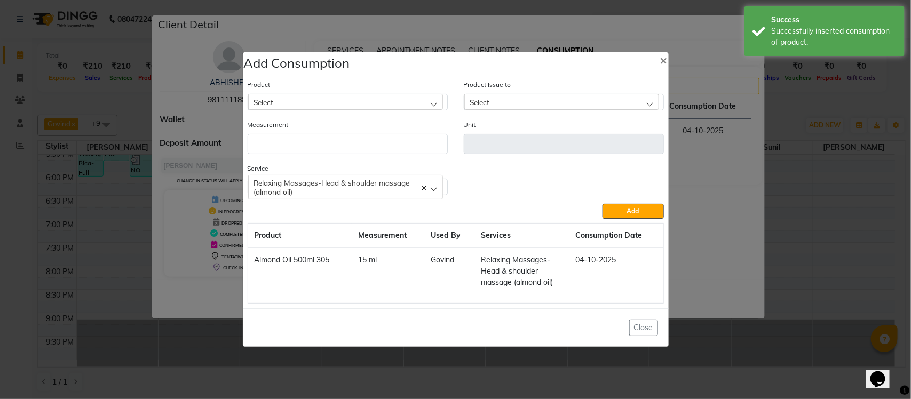
click at [682, 161] on ngb-modal-window "Add Consumption × Product Select Absolut Repair Molecular Shampoo - 300 ml Prod…" at bounding box center [455, 199] width 911 height 399
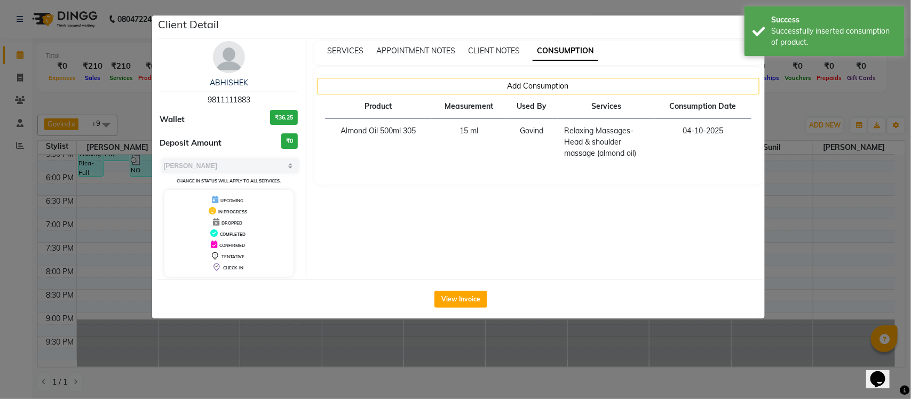
click at [784, 111] on ngb-modal-window "Client Detail ABHISHEK 9811111883 Wallet ₹36.25 Deposit Amount ₹0 Select MARK D…" at bounding box center [455, 199] width 911 height 399
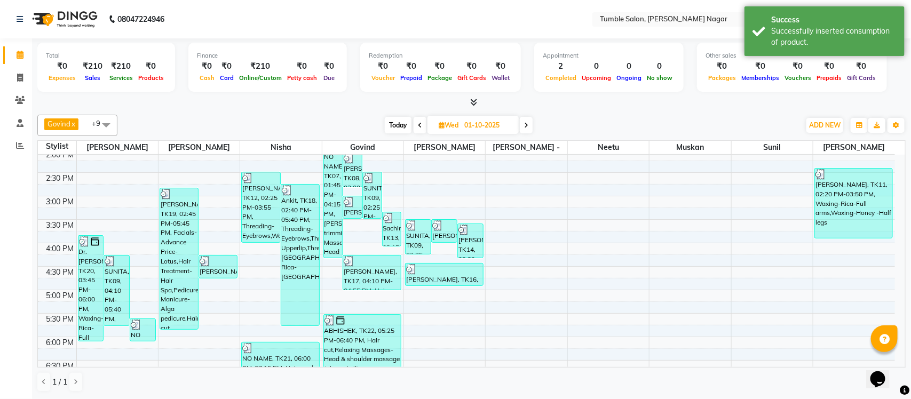
scroll to position [254, 0]
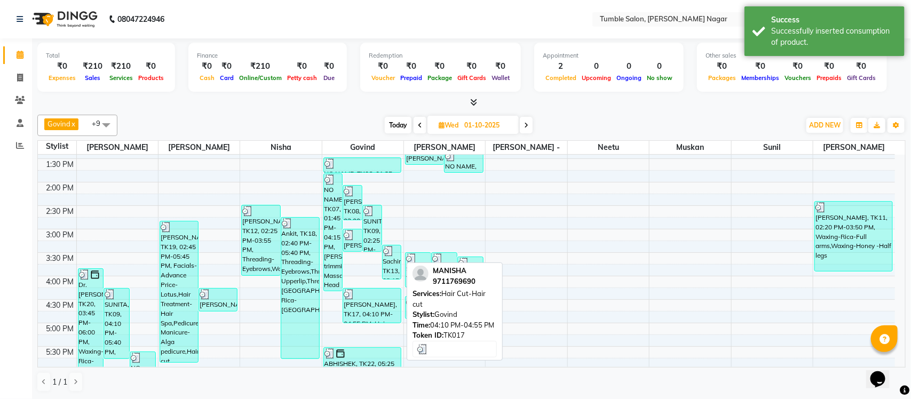
click at [361, 298] on div at bounding box center [372, 294] width 57 height 11
select select "3"
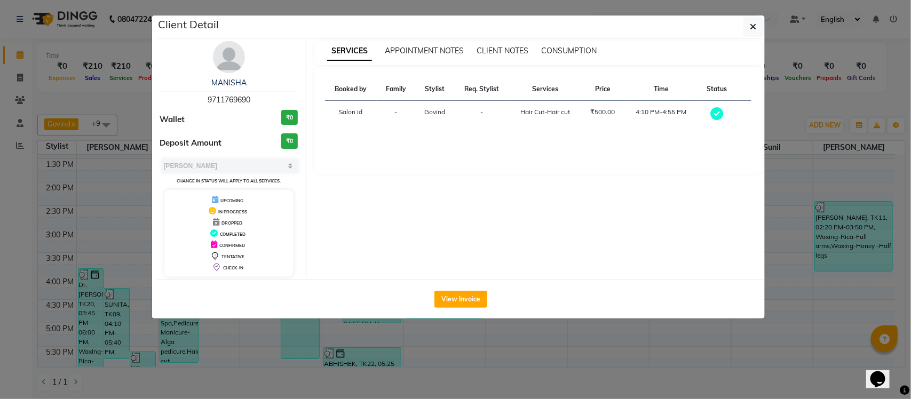
click at [354, 340] on ngb-modal-window "Client Detail MANISHA 9711769690 Wallet ₹0 Deposit Amount ₹0 Select MARK DONE U…" at bounding box center [455, 199] width 911 height 399
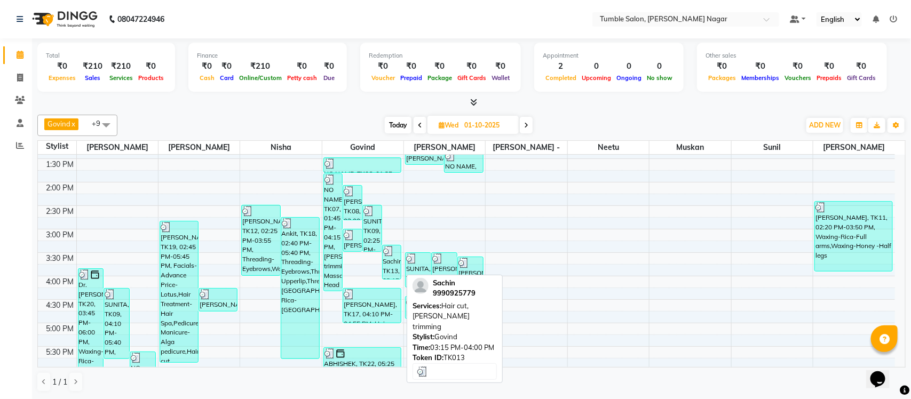
click at [396, 262] on div "Sachin, TK13, 03:15 PM-04:00 PM, Hair cut,Beard trimming" at bounding box center [392, 263] width 19 height 34
select select "3"
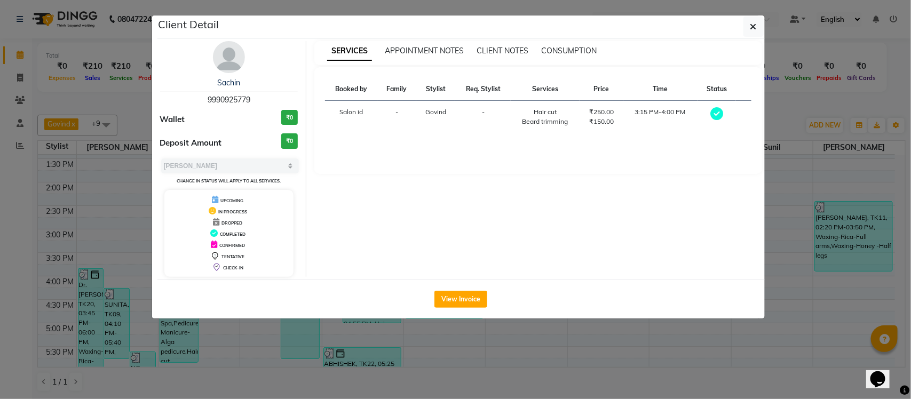
click at [305, 348] on ngb-modal-window "Client Detail Sachin 9990925779 Wallet ₹0 Deposit Amount ₹0 Select MARK DONE UP…" at bounding box center [455, 199] width 911 height 399
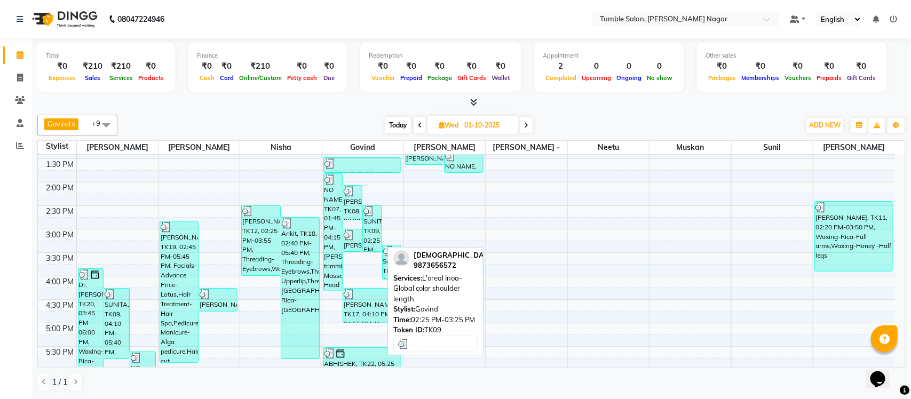
click at [369, 243] on div "SUNITA, TK09, 02:25 PM-03:25 PM, L'oreal Inoa-Global color shoulder length" at bounding box center [372, 229] width 19 height 46
select select "3"
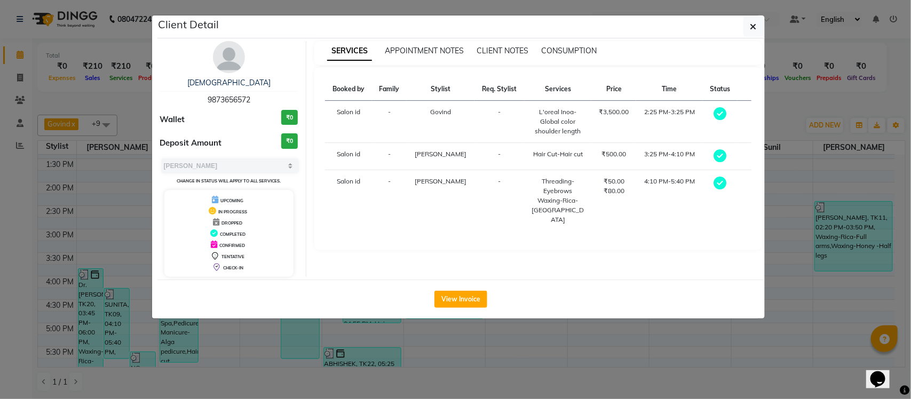
click at [344, 351] on ngb-modal-window "Client Detail SUNITA 9873656572 Wallet ₹0 Deposit Amount ₹0 Select MARK DONE UP…" at bounding box center [455, 199] width 911 height 399
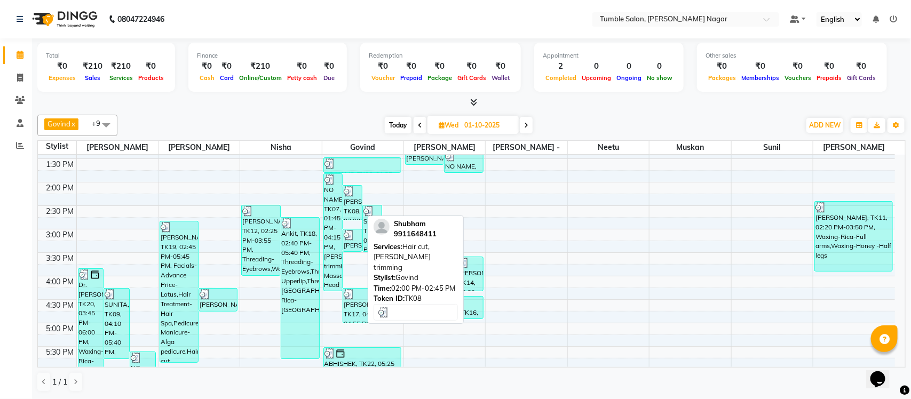
click at [353, 212] on div "Shubham, TK08, 02:00 PM-02:45 PM, Hair cut,Beard trimming" at bounding box center [352, 203] width 19 height 34
select select "3"
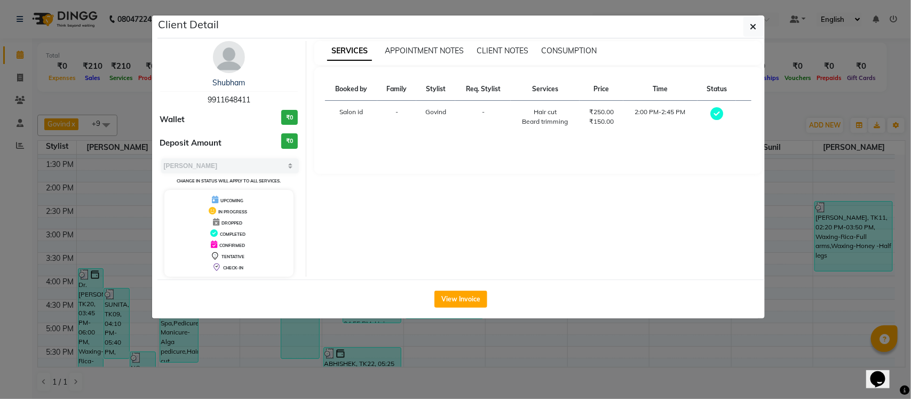
click at [343, 327] on ngb-modal-window "Client Detail Shubham 9911648411 Wallet ₹0 Deposit Amount ₹0 Select MARK DONE U…" at bounding box center [455, 199] width 911 height 399
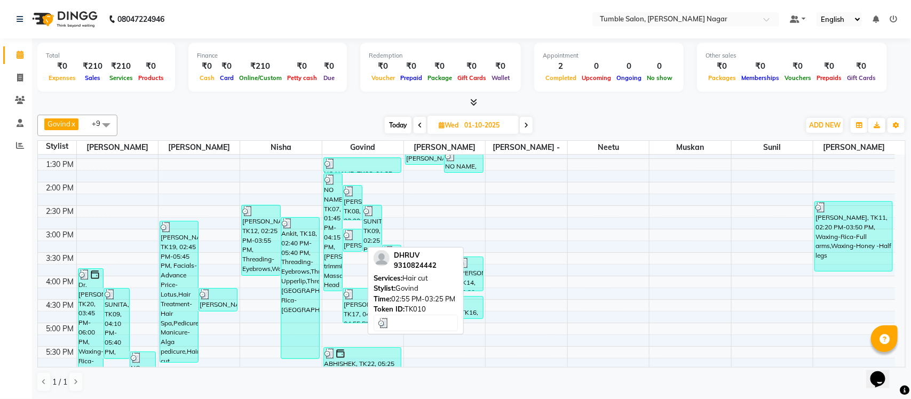
click at [353, 244] on div "DHRUV, TK10, 02:55 PM-03:25 PM, Hair cut" at bounding box center [352, 241] width 19 height 22
select select "3"
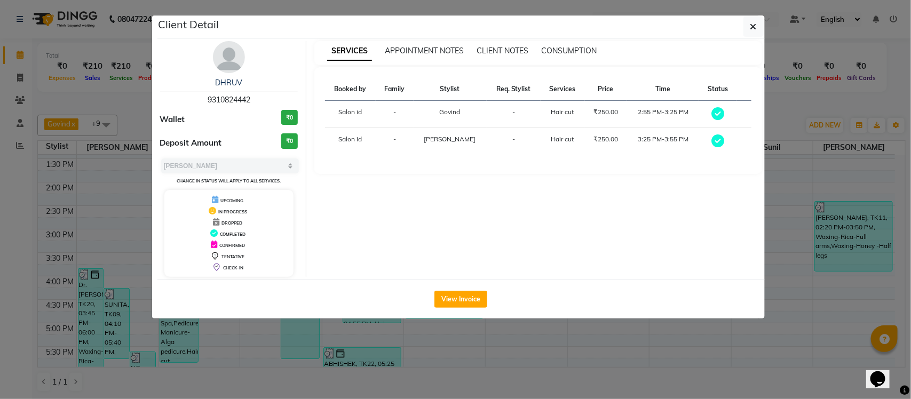
click at [339, 344] on ngb-modal-window "Client Detail DHRUV 9310824442 Wallet ₹0 Deposit Amount ₹0 Select MARK DONE UPC…" at bounding box center [455, 199] width 911 height 399
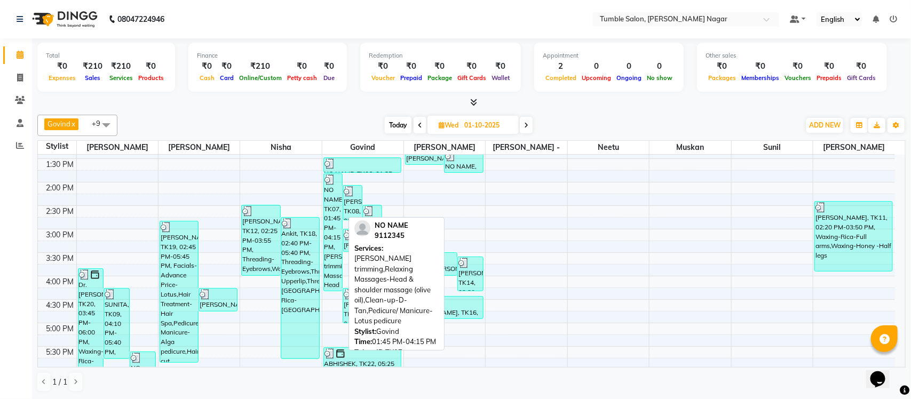
click at [336, 275] on div "NO NAME, TK07, 01:45 PM-04:15 PM, Beard trimming,Relaxing Massages-Head & shoul…" at bounding box center [333, 232] width 19 height 117
select select "3"
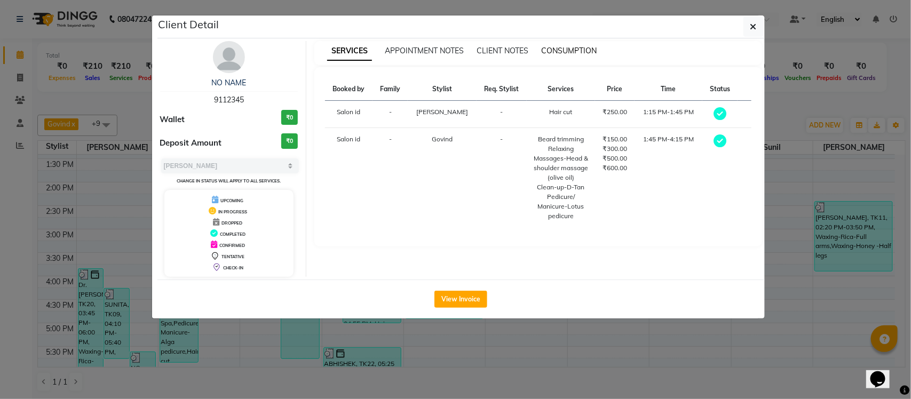
click at [582, 46] on span "CONSUMPTION" at bounding box center [569, 51] width 56 height 10
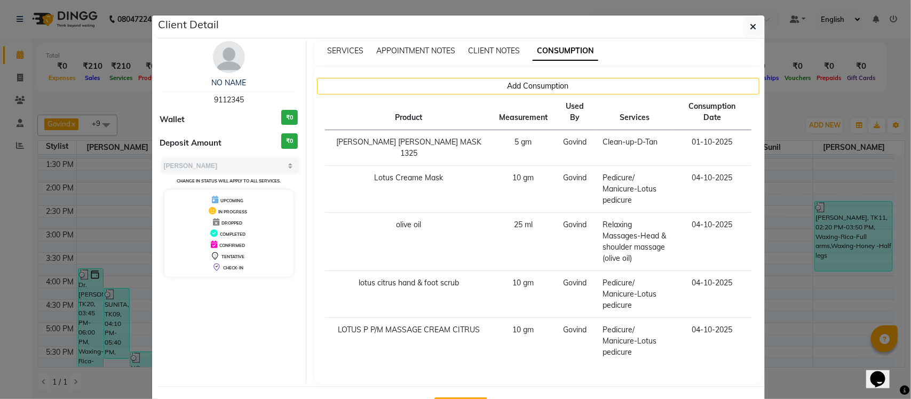
click at [271, 386] on ngb-modal-window "Client Detail NO NAME 9112345 Wallet ₹0 Deposit Amount ₹0 Select MARK DONE UPCO…" at bounding box center [455, 199] width 911 height 399
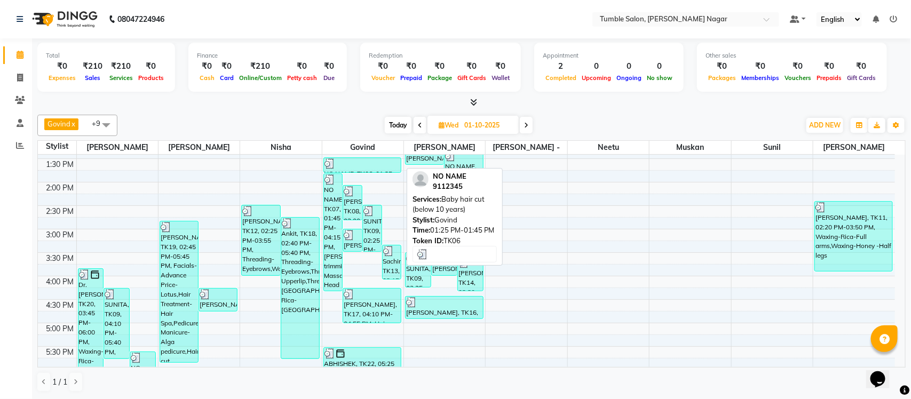
click at [394, 171] on div "NO NAME, TK06, 01:25 PM-01:45 PM, Baby hair cut (below 10 years)" at bounding box center [362, 165] width 77 height 14
select select "3"
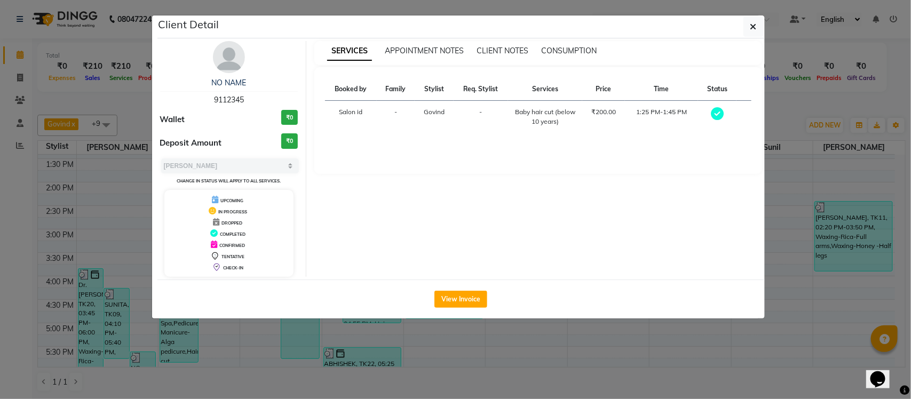
click at [334, 344] on ngb-modal-window "Client Detail NO NAME 9112345 Wallet ₹0 Deposit Amount ₹0 Select MARK DONE UPCO…" at bounding box center [455, 199] width 911 height 399
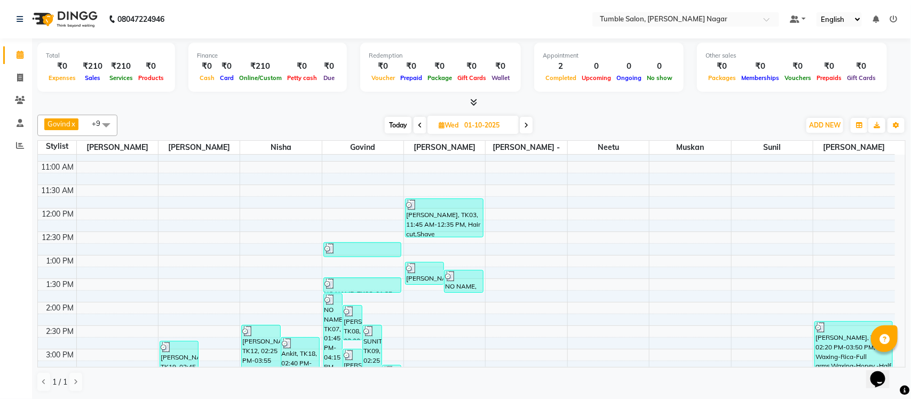
scroll to position [123, 0]
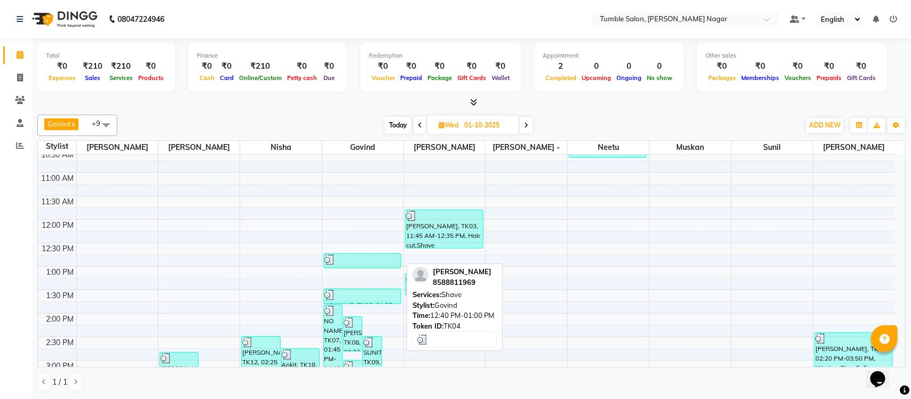
click at [377, 261] on div at bounding box center [363, 260] width 76 height 11
select select "3"
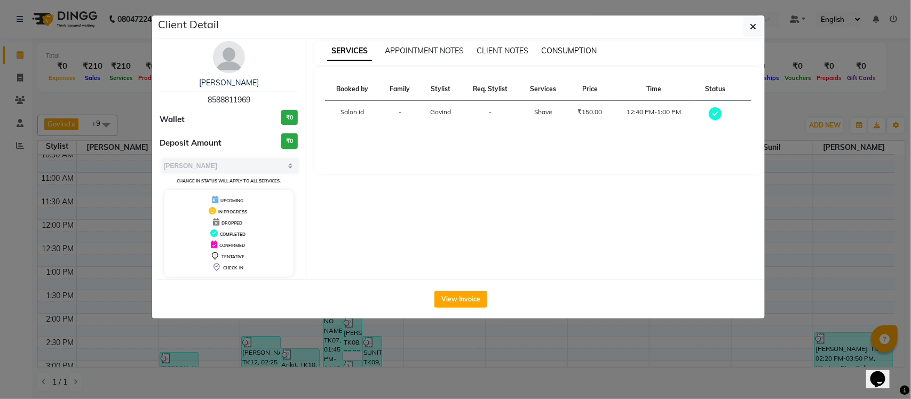
click at [579, 51] on span "CONSUMPTION" at bounding box center [569, 51] width 56 height 10
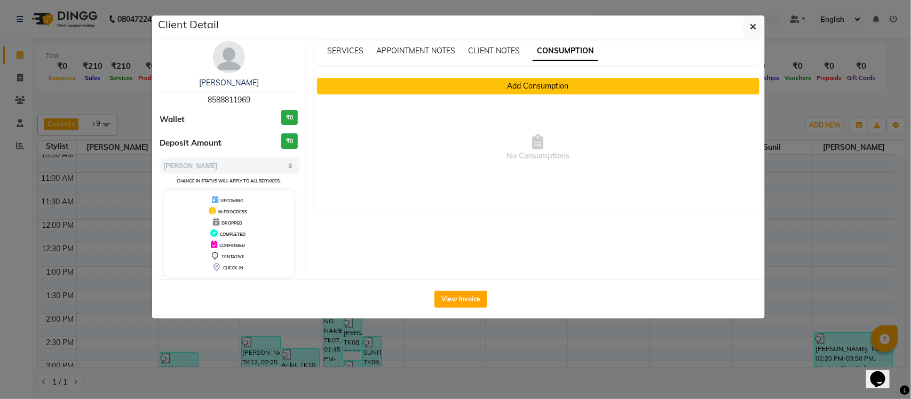
click at [522, 84] on button "Add Consumption" at bounding box center [538, 86] width 443 height 17
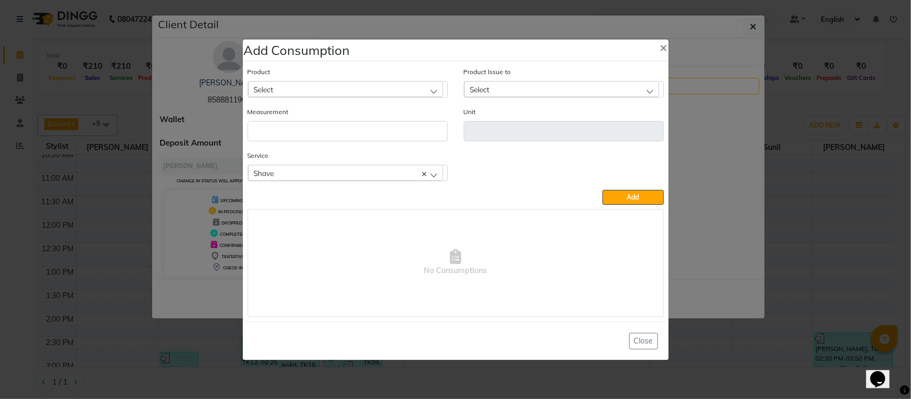
click at [337, 171] on div "Shave" at bounding box center [345, 173] width 195 height 16
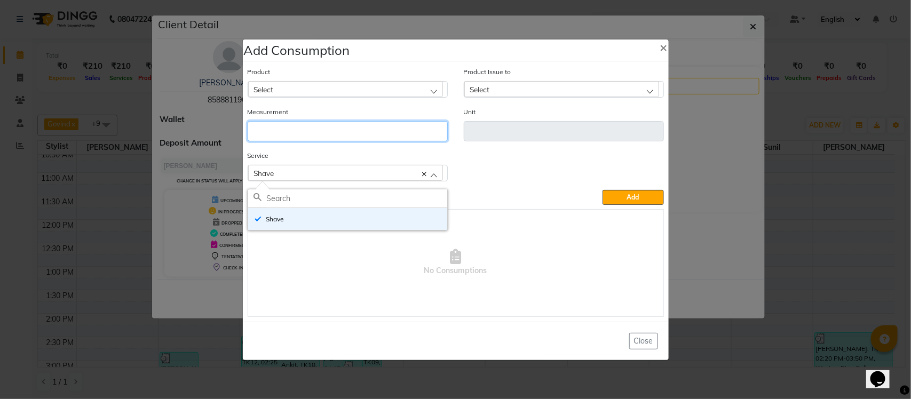
click at [395, 125] on input "number" at bounding box center [348, 131] width 200 height 20
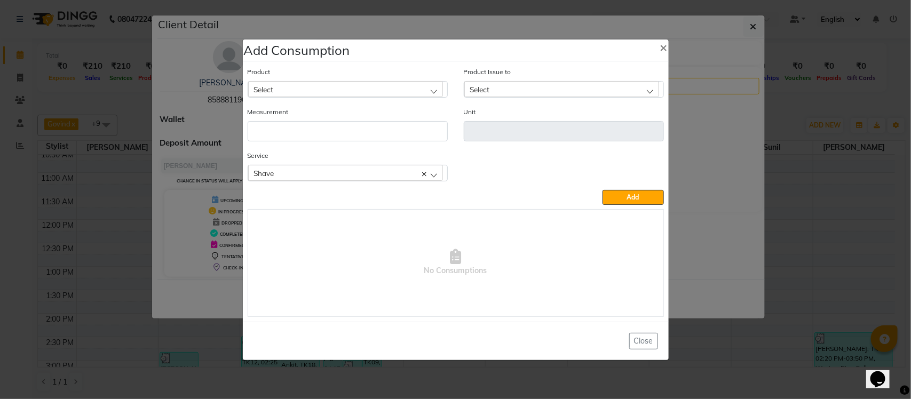
click at [367, 86] on div "Select" at bounding box center [345, 89] width 195 height 16
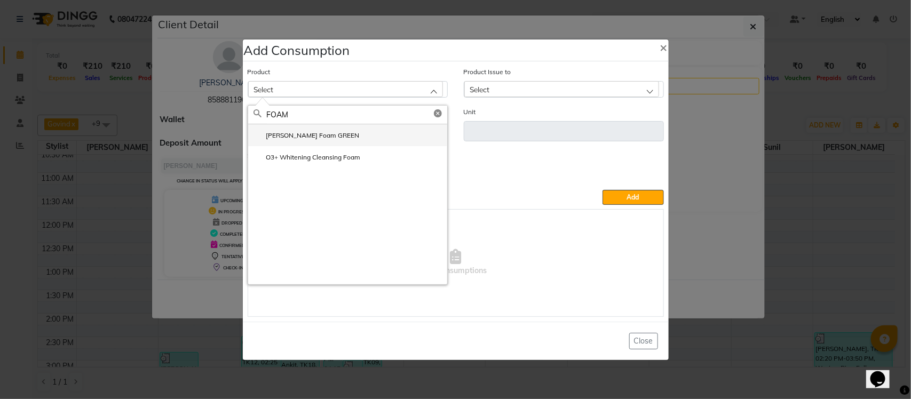
type input "FOAM"
click at [311, 138] on label "Gillette Foam GREEN" at bounding box center [307, 136] width 106 height 10
type input "ml"
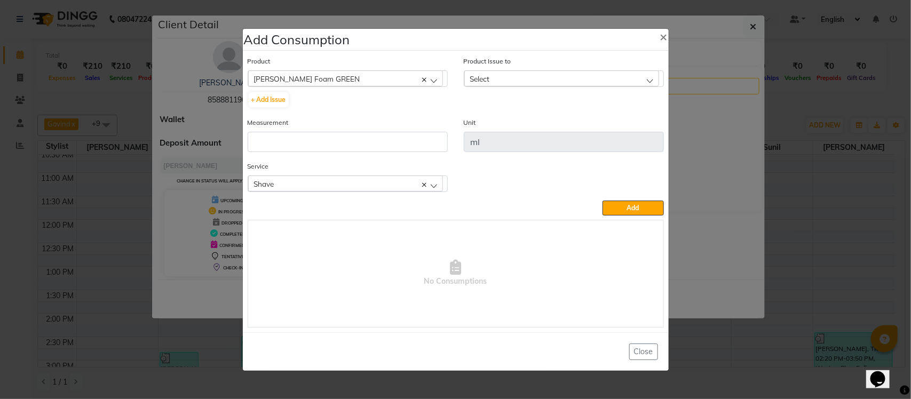
click at [569, 79] on div "Select" at bounding box center [561, 78] width 195 height 16
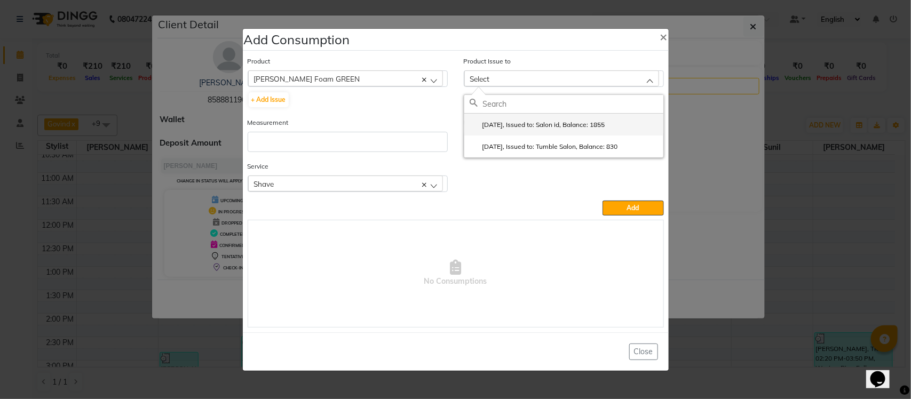
click at [543, 125] on label "2025-08-16, Issued to: Salon id, Balance: 1855" at bounding box center [538, 125] width 136 height 10
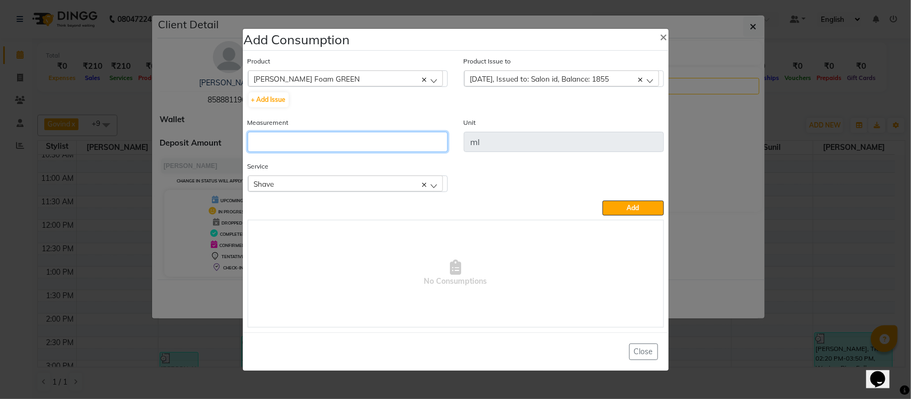
click at [423, 137] on input "number" at bounding box center [348, 142] width 200 height 20
type input "10"
click at [604, 208] on button "Add" at bounding box center [633, 208] width 61 height 15
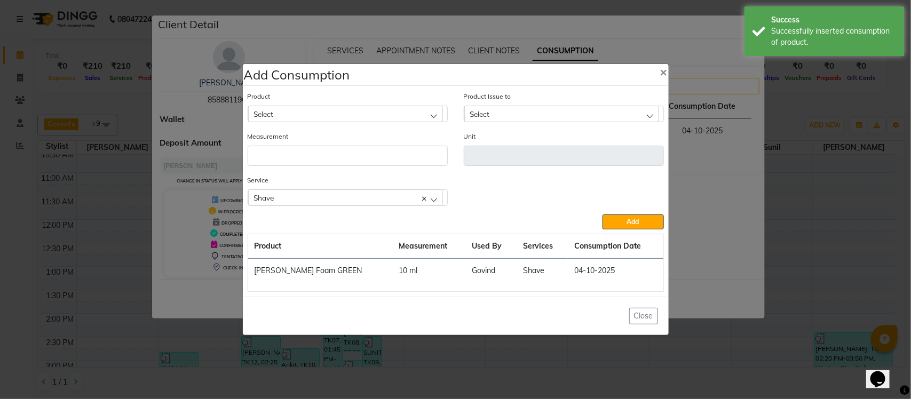
click at [716, 119] on ngb-modal-window "Add Consumption × Product Select Absolut Repair Molecular Shampoo - 300 ml Prod…" at bounding box center [455, 199] width 911 height 399
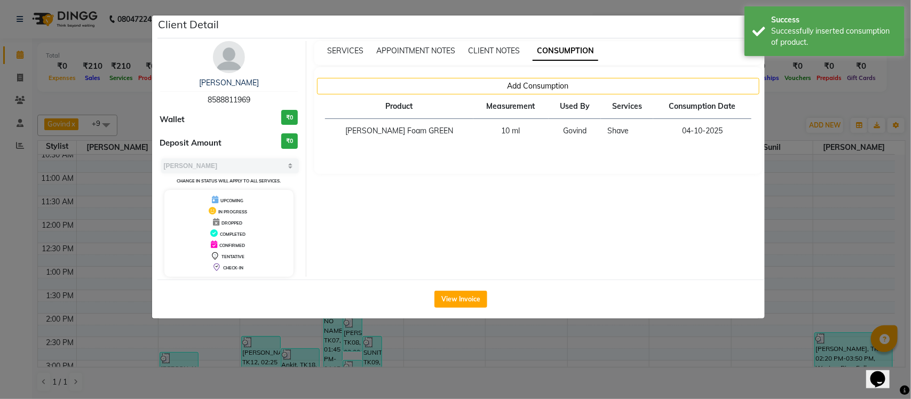
click at [831, 104] on ngb-modal-window "Client Detail Bablu Yadav 8588811969 Wallet ₹0 Deposit Amount ₹0 Select MARK DO…" at bounding box center [455, 199] width 911 height 399
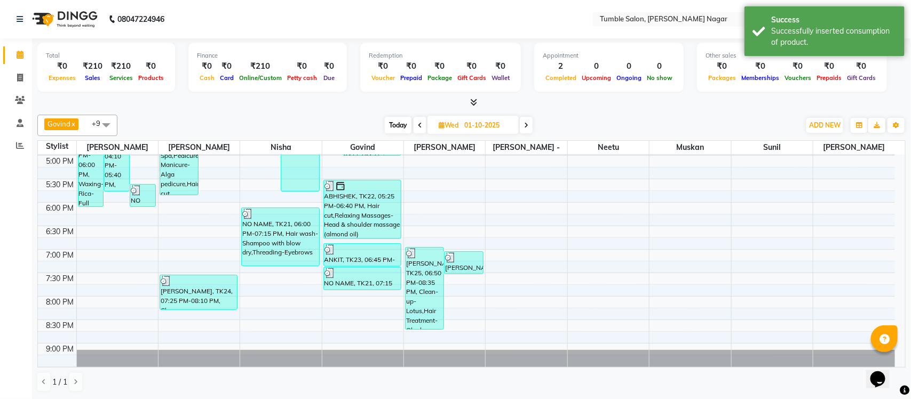
scroll to position [452, 0]
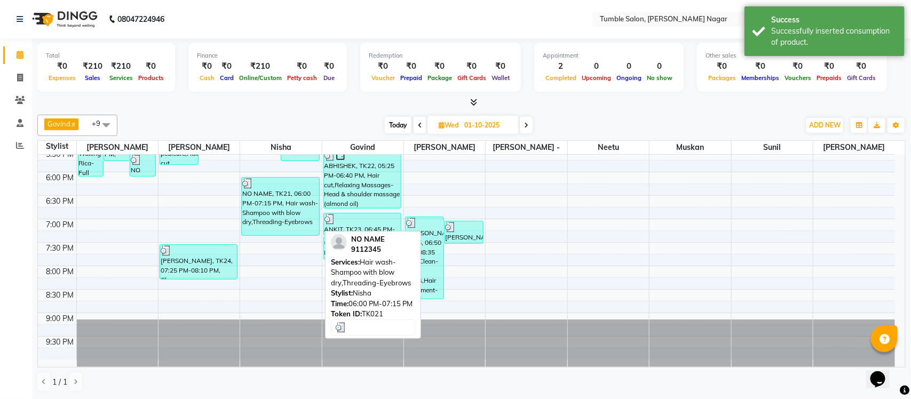
click at [262, 212] on div "NO NAME, TK21, 06:00 PM-07:15 PM, Hair wash-Shampoo with blow dry,Threading-Eye…" at bounding box center [280, 207] width 77 height 58
select select "3"
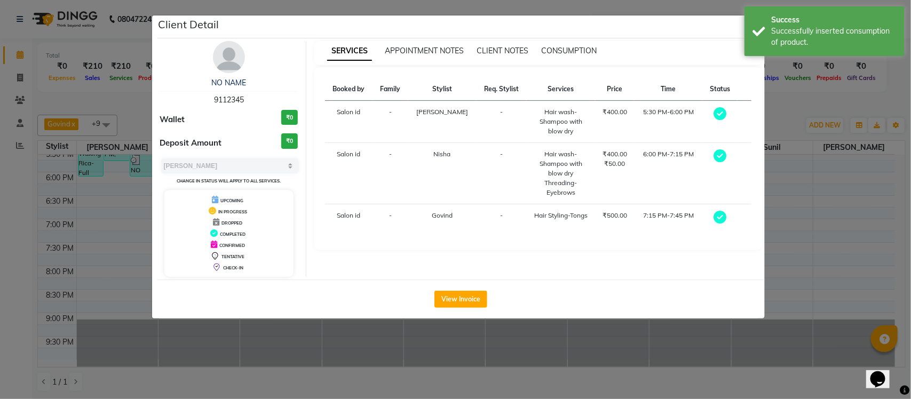
click at [233, 348] on ngb-modal-window "Client Detail NO NAME 9112345 Wallet ₹0 Deposit Amount ₹0 Select MARK DONE UPCO…" at bounding box center [455, 199] width 911 height 399
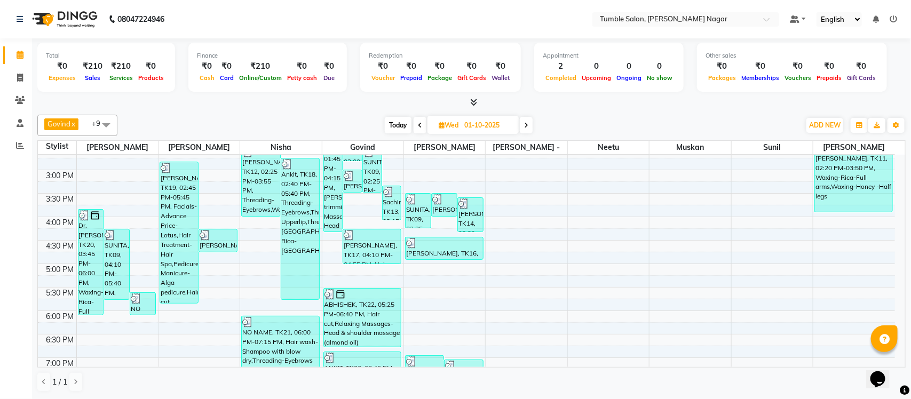
scroll to position [285, 0]
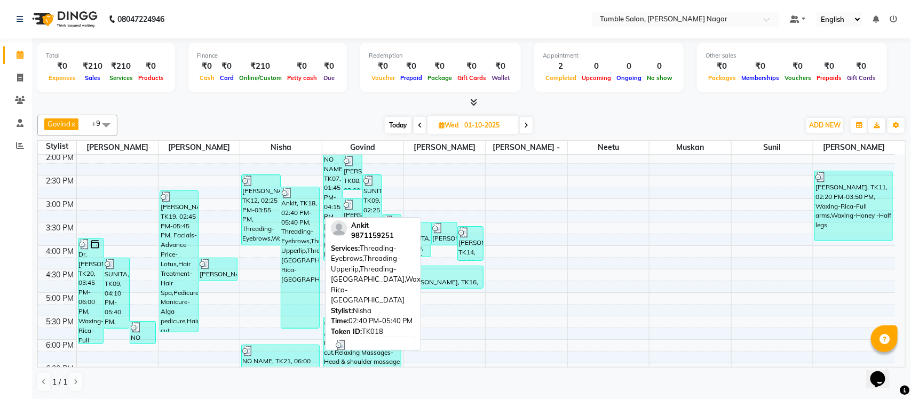
click at [291, 232] on div "Ankit, TK18, 02:40 PM-05:40 PM, Threading-Eyebrows,Threading-Upperlip,Threading…" at bounding box center [300, 257] width 38 height 141
select select "3"
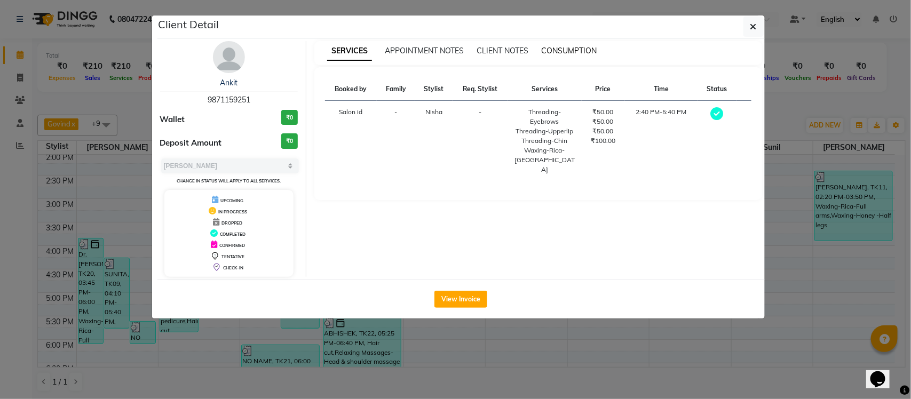
click at [585, 54] on span "CONSUMPTION" at bounding box center [569, 51] width 56 height 10
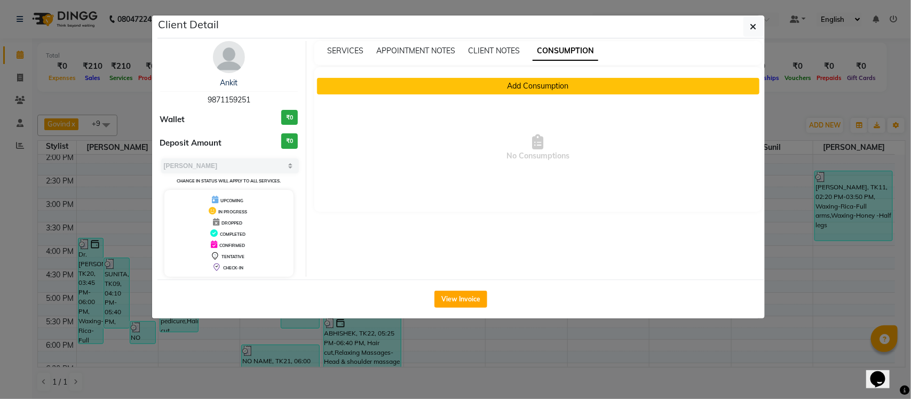
click at [423, 91] on button "Add Consumption" at bounding box center [538, 86] width 443 height 17
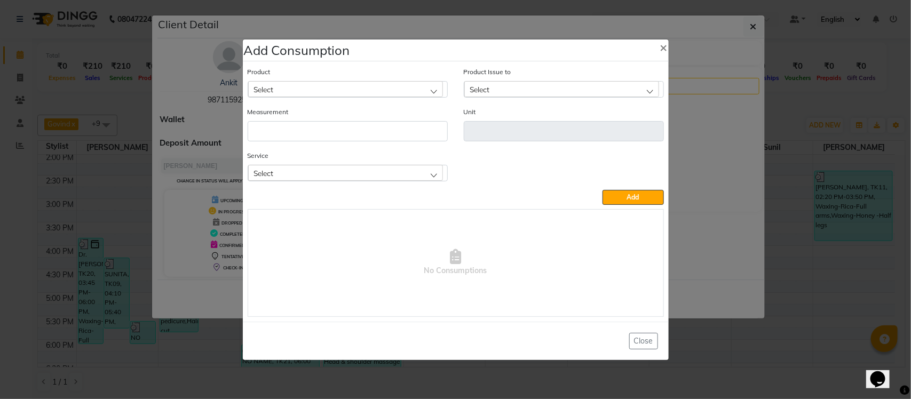
click at [288, 166] on div "Select" at bounding box center [345, 173] width 195 height 16
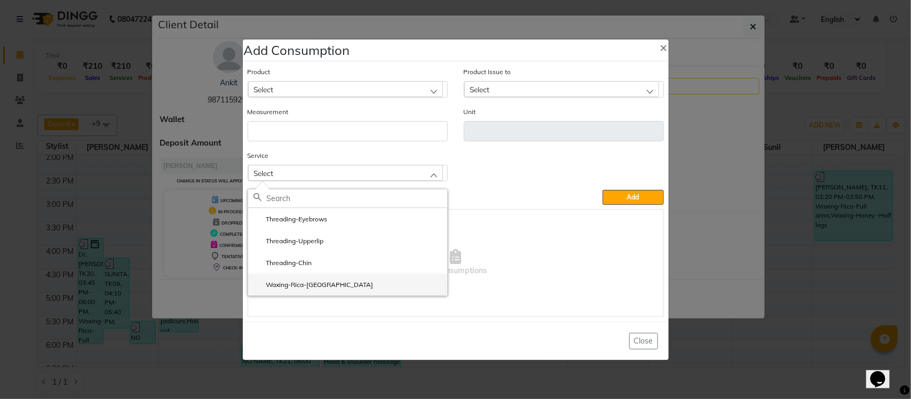
click at [282, 288] on label "Waxing-Rica-Chin" at bounding box center [314, 285] width 120 height 10
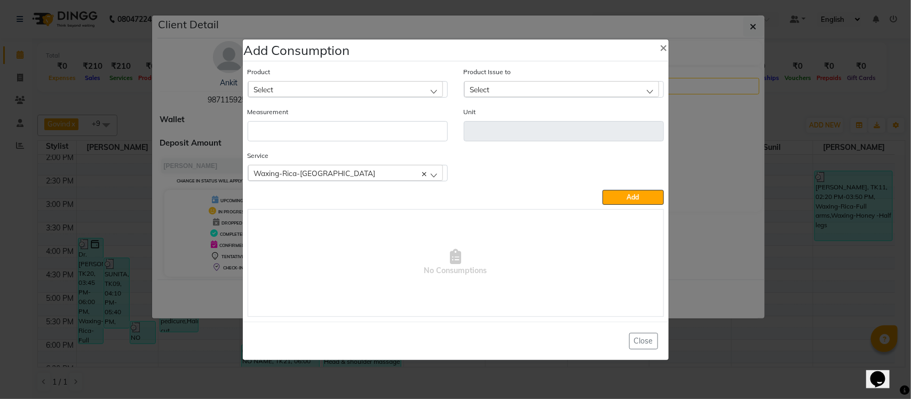
click at [357, 91] on div "Select" at bounding box center [345, 89] width 195 height 16
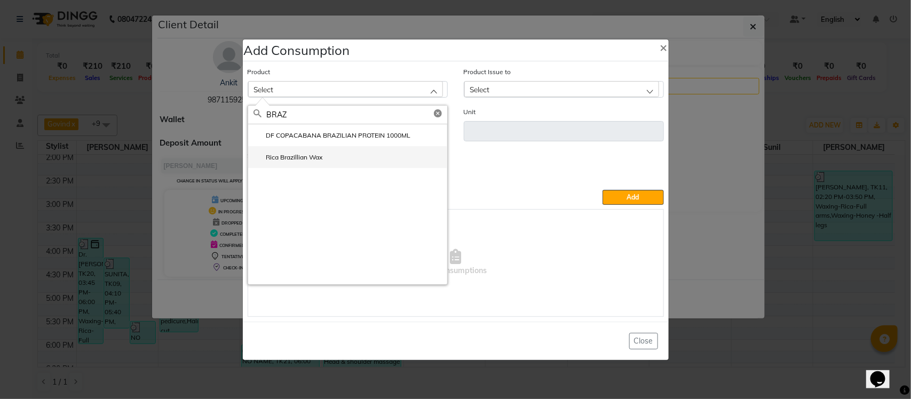
type input "BRAZ"
click at [300, 159] on label "Rica Brazillian Wax" at bounding box center [288, 158] width 69 height 10
type input "gm"
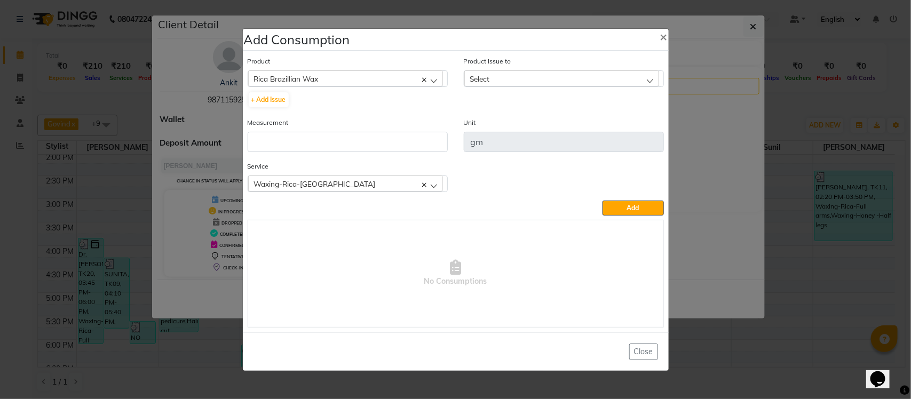
click at [616, 75] on div "Select" at bounding box center [561, 78] width 195 height 16
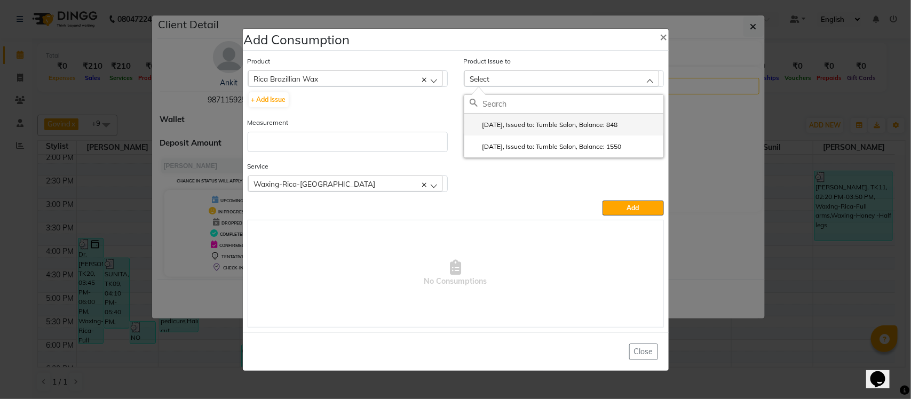
click at [577, 122] on label "2025-07-30, Issued to: Tumble Salon, Balance: 848" at bounding box center [544, 125] width 148 height 10
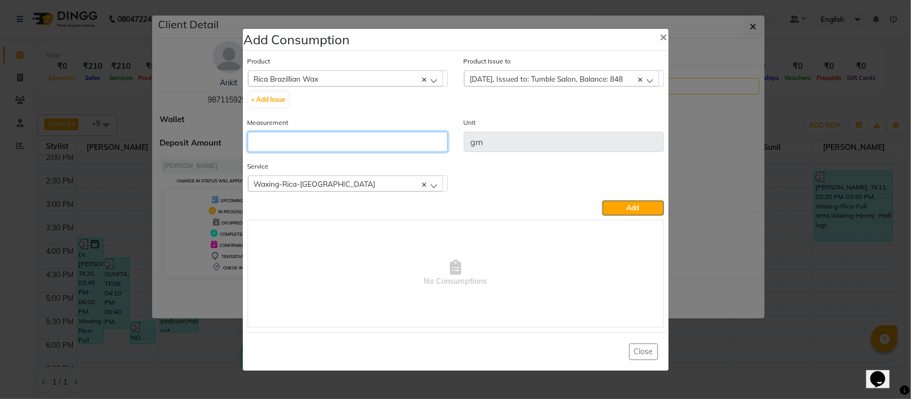
click at [394, 148] on input "number" at bounding box center [348, 142] width 200 height 20
type input "1"
type input "10"
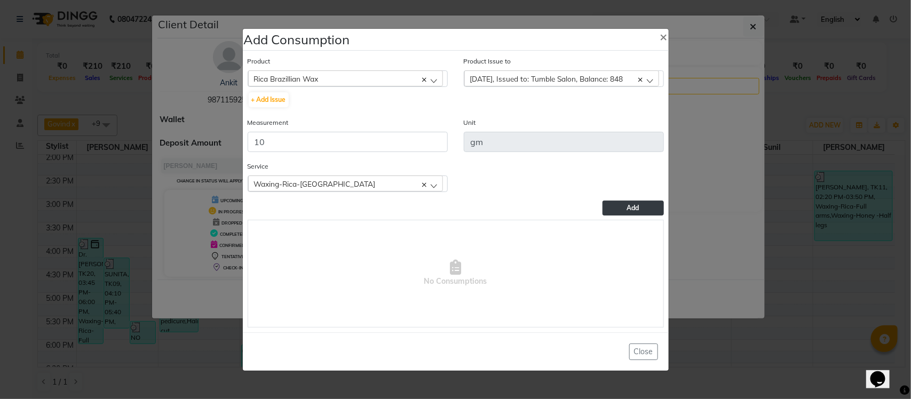
click at [634, 214] on button "Add" at bounding box center [633, 208] width 61 height 15
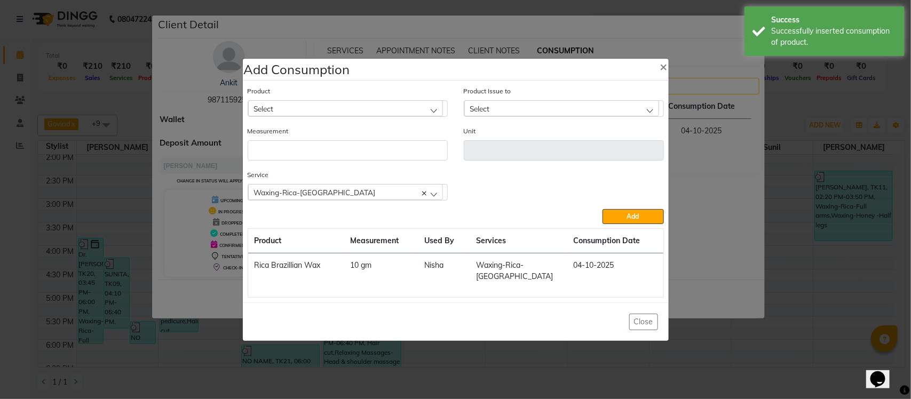
click at [737, 203] on ngb-modal-window "Add Consumption × Product Select Absolut Repair Molecular Shampoo - 300 ml Prod…" at bounding box center [455, 199] width 911 height 399
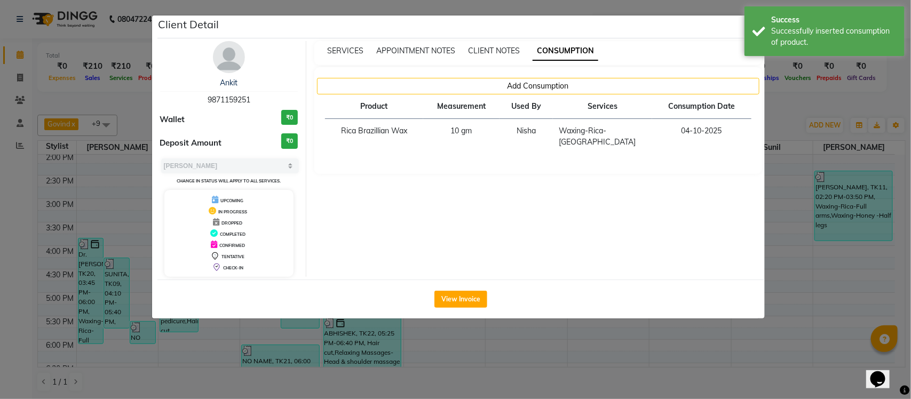
click at [791, 113] on ngb-modal-window "Client Detail Ankit 9871159251 Wallet ₹0 Deposit Amount ₹0 Select MARK DONE UPC…" at bounding box center [455, 199] width 911 height 399
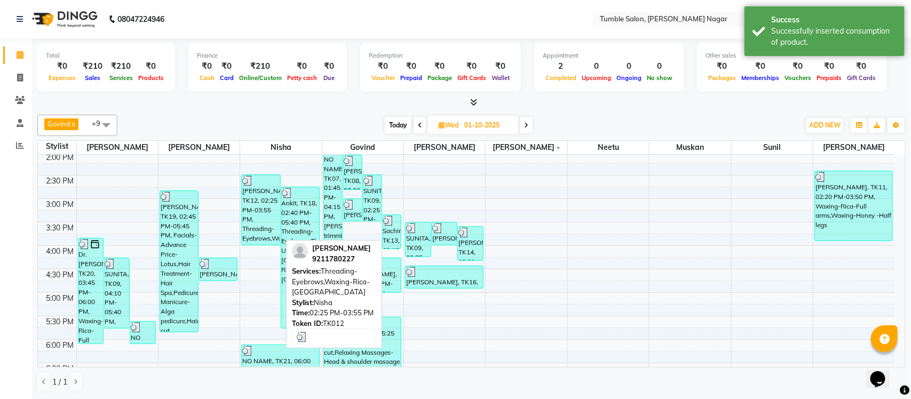
click at [243, 233] on div "anshul bhargva, TK12, 02:25 PM-03:55 PM, Threading-Eyebrows,Waxing-Rica-Upper l…" at bounding box center [261, 210] width 38 height 70
select select "3"
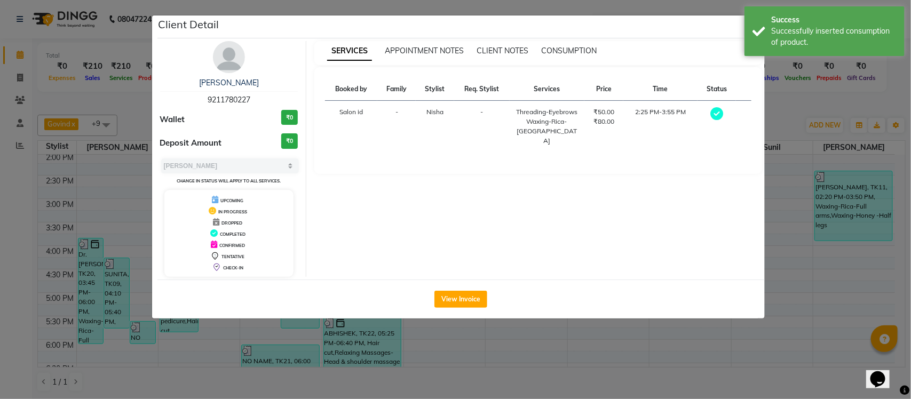
click at [572, 44] on div "SERVICES APPOINTMENT NOTES CLIENT NOTES CONSUMPTION" at bounding box center [538, 53] width 448 height 24
click at [570, 52] on span "CONSUMPTION" at bounding box center [569, 51] width 56 height 10
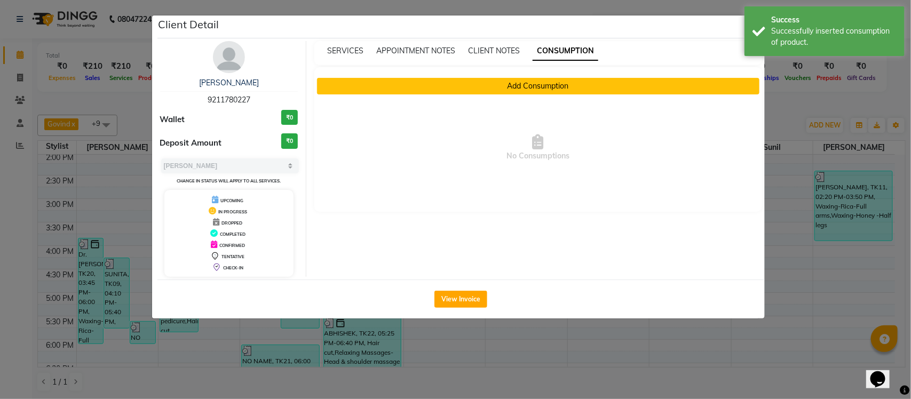
click at [527, 85] on button "Add Consumption" at bounding box center [538, 86] width 443 height 17
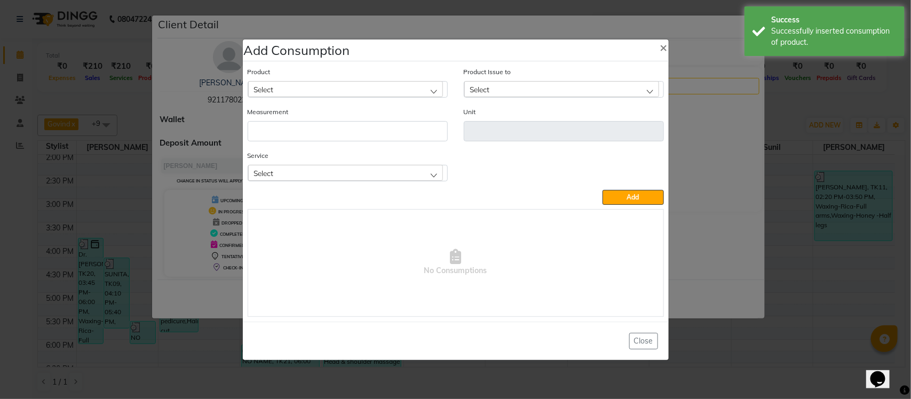
click at [385, 176] on div "Select" at bounding box center [345, 173] width 195 height 16
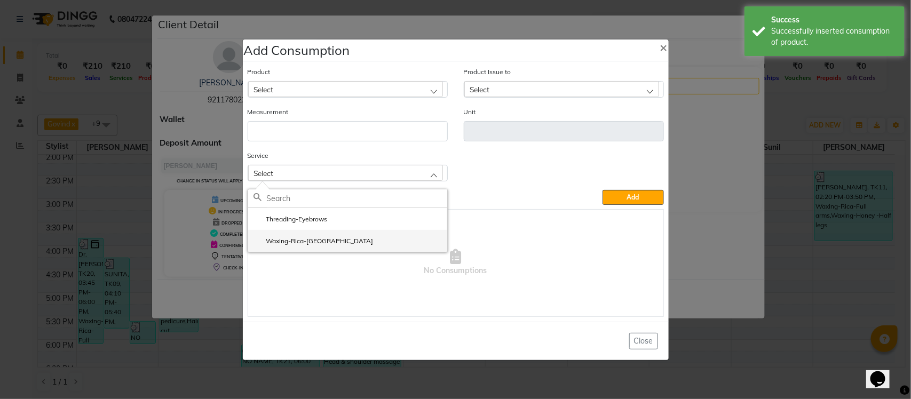
click at [371, 243] on li "Waxing-Rica-Upper lip" at bounding box center [347, 241] width 199 height 22
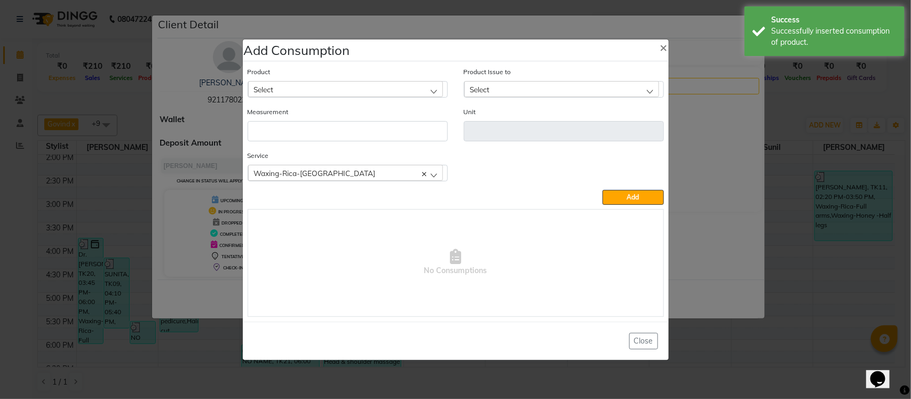
click at [415, 85] on div "Select" at bounding box center [345, 89] width 195 height 16
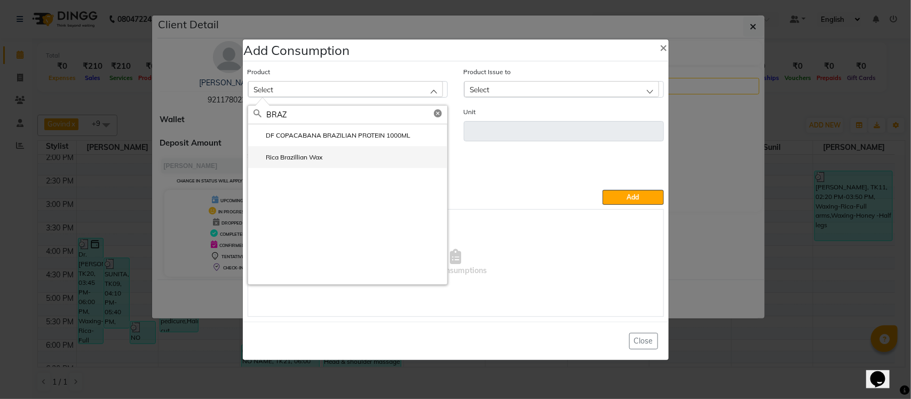
type input "BRAZ"
click at [336, 165] on li "Rica Brazillian Wax" at bounding box center [347, 157] width 199 height 22
type input "gm"
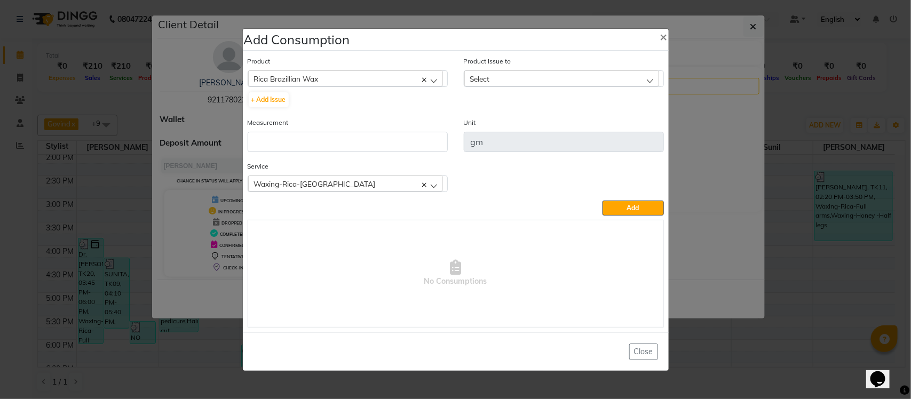
click at [531, 67] on div "Product Issue to Select 2025-07-30, Issued to: Tumble Salon, Balance: 838 2025-…" at bounding box center [564, 71] width 200 height 31
click at [550, 73] on div "Select" at bounding box center [561, 78] width 195 height 16
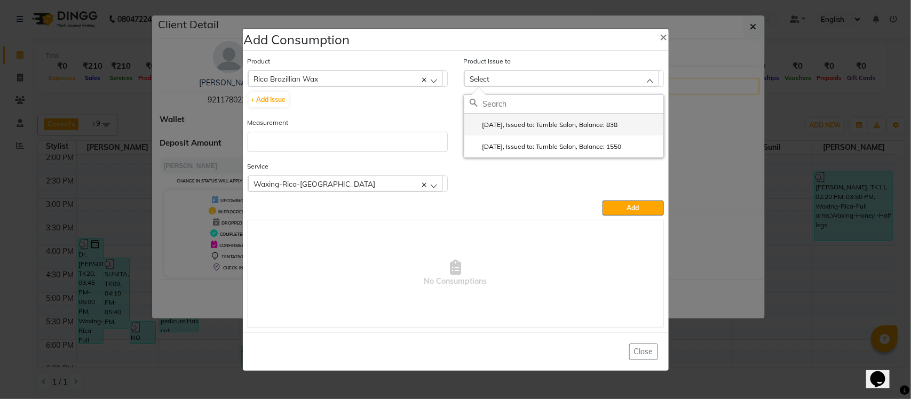
click at [518, 126] on label "2025-07-30, Issued to: Tumble Salon, Balance: 838" at bounding box center [544, 125] width 148 height 10
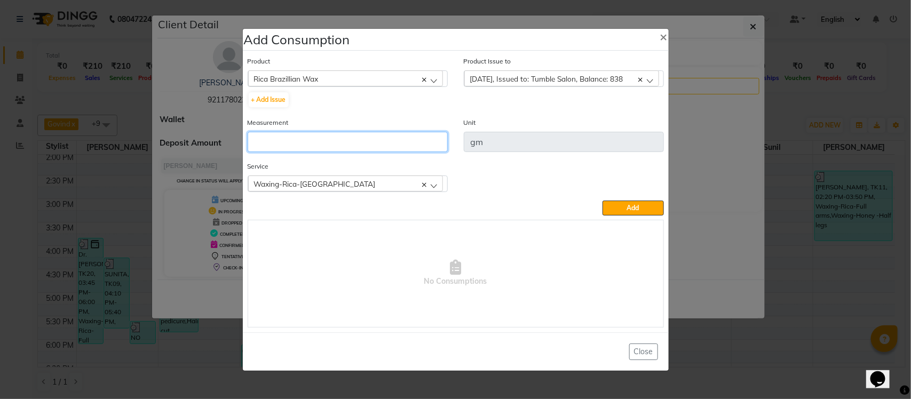
click at [385, 145] on input "number" at bounding box center [348, 142] width 200 height 20
type input "5"
click at [633, 208] on span "Add" at bounding box center [633, 208] width 12 height 8
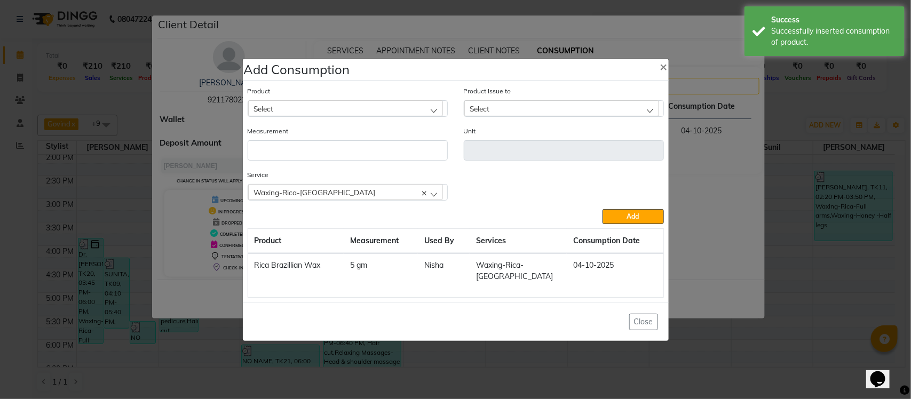
click at [711, 164] on ngb-modal-window "Add Consumption × Product Select Absolut Repair Molecular Shampoo - 300 ml Prod…" at bounding box center [455, 199] width 911 height 399
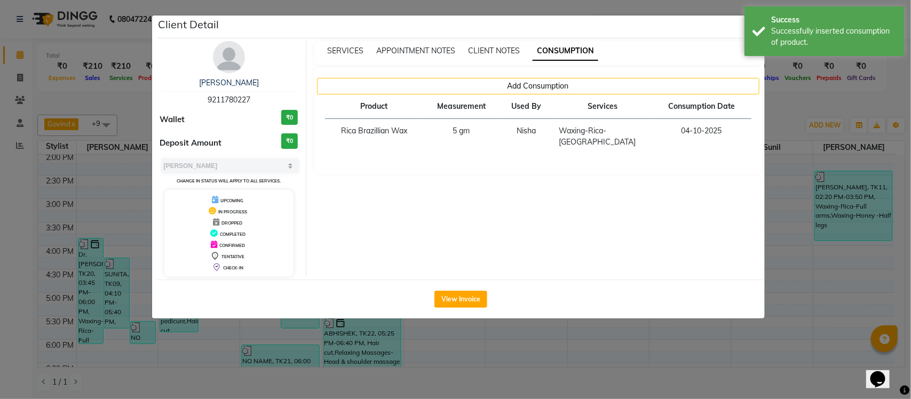
click at [778, 116] on ngb-modal-window "Client Detail anshul bhargva 9211780227 Wallet ₹0 Deposit Amount ₹0 Select MARK…" at bounding box center [455, 199] width 911 height 399
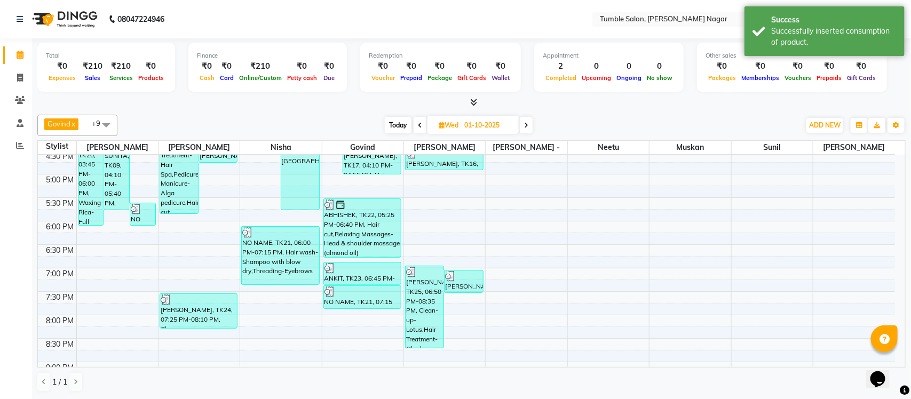
scroll to position [452, 0]
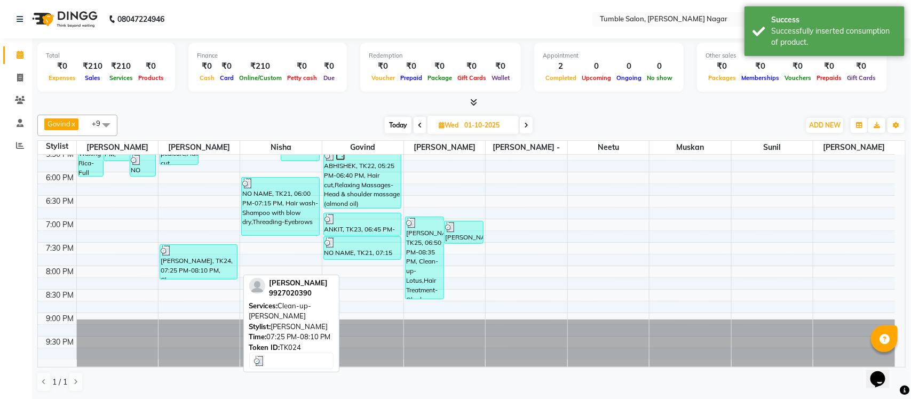
click at [211, 262] on div "KSHITIJ, TK24, 07:25 PM-08:10 PM, Clean-up-Cheryls" at bounding box center [198, 262] width 77 height 34
select select "3"
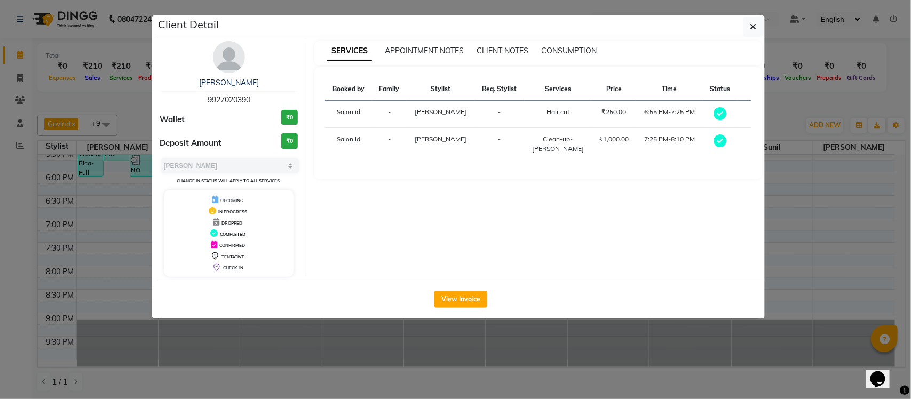
click at [425, 346] on ngb-modal-window "Client Detail KSHITIJ 9927020390 Wallet ₹0 Deposit Amount ₹0 Select MARK DONE U…" at bounding box center [455, 199] width 911 height 399
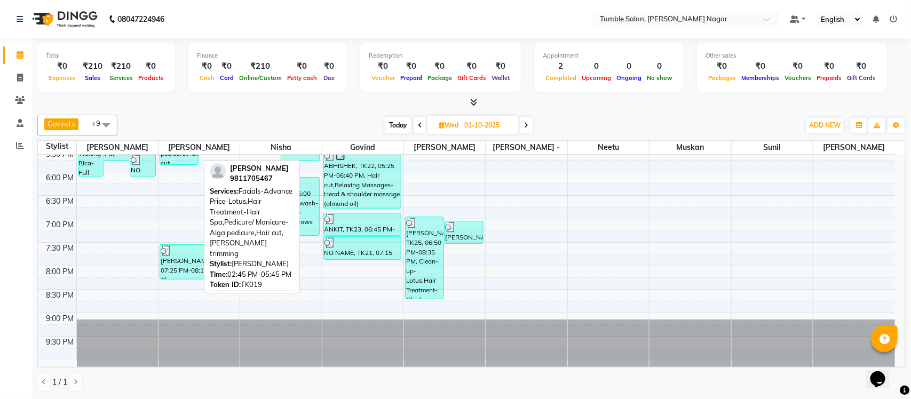
click at [177, 160] on div "aniruddh, TK19, 02:45 PM-05:45 PM, Facials-Advance Price-Lotus,Hair Treatment-H…" at bounding box center [179, 93] width 38 height 141
select select "3"
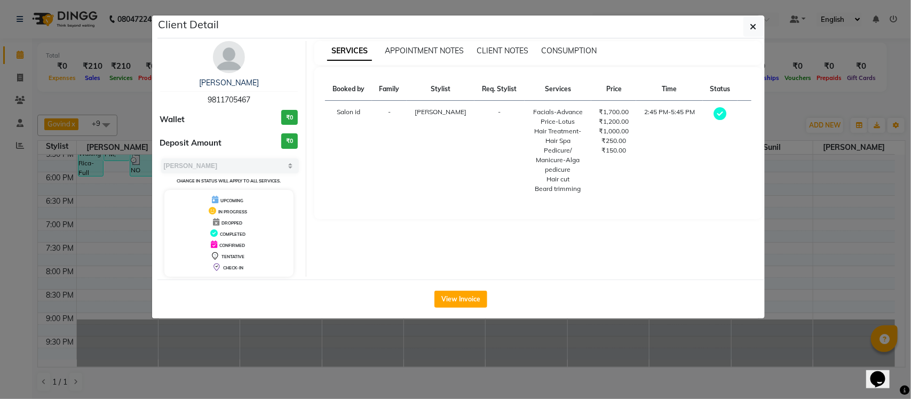
click at [567, 60] on div "SERVICES APPOINTMENT NOTES CLIENT NOTES CONSUMPTION" at bounding box center [538, 53] width 448 height 24
click at [564, 50] on span "CONSUMPTION" at bounding box center [569, 51] width 56 height 10
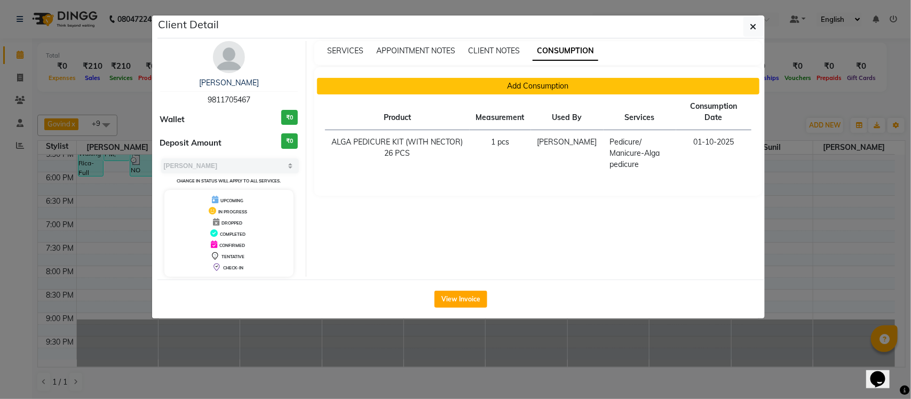
click at [466, 88] on button "Add Consumption" at bounding box center [538, 86] width 443 height 17
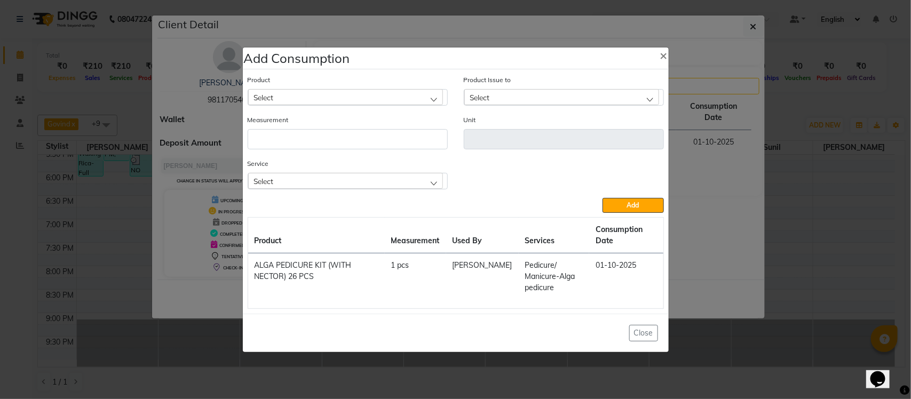
click at [334, 174] on div "Select" at bounding box center [345, 181] width 195 height 16
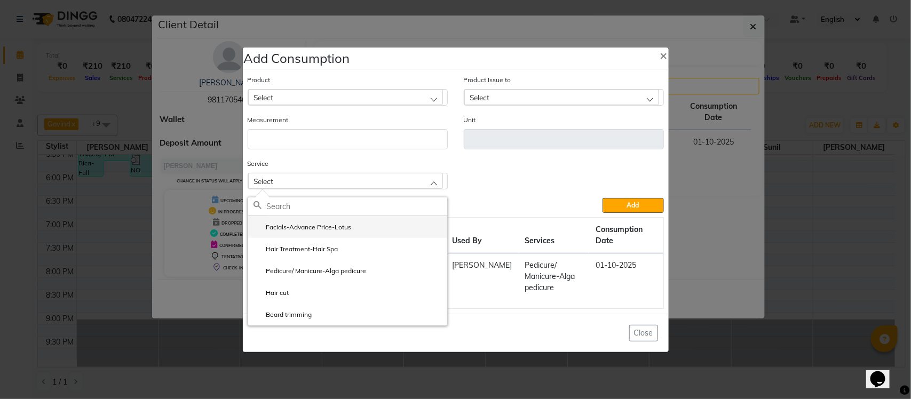
click at [399, 223] on li "Facials-Advance Price-Lotus" at bounding box center [347, 227] width 199 height 22
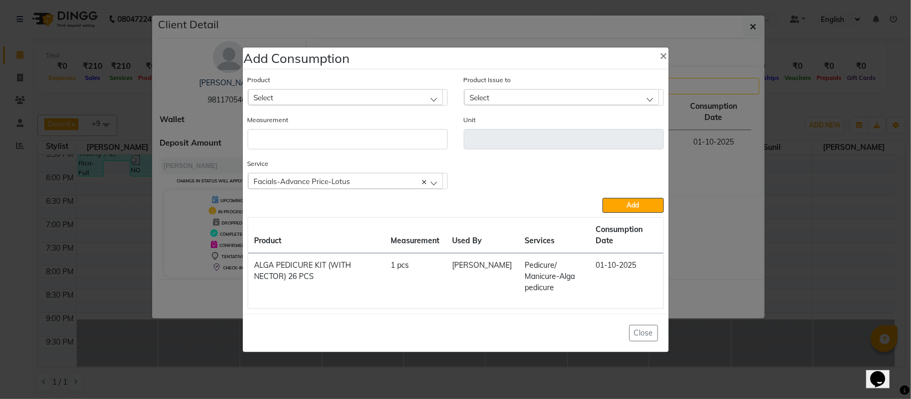
click at [732, 117] on ngb-modal-window "Add Consumption × Product Select Product Issue to Select Measurement Unit Servi…" at bounding box center [455, 199] width 911 height 399
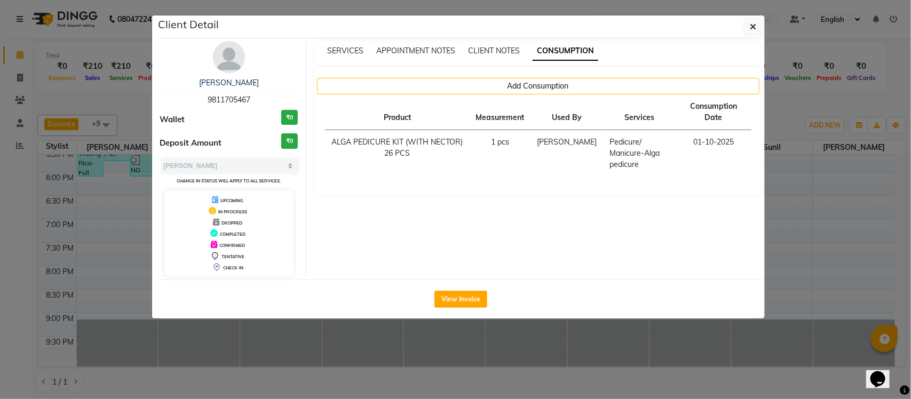
click at [804, 108] on ngb-modal-window "Client Detail aniruddh 9811705467 Wallet ₹0 Deposit Amount ₹0 Select MARK DONE …" at bounding box center [455, 199] width 911 height 399
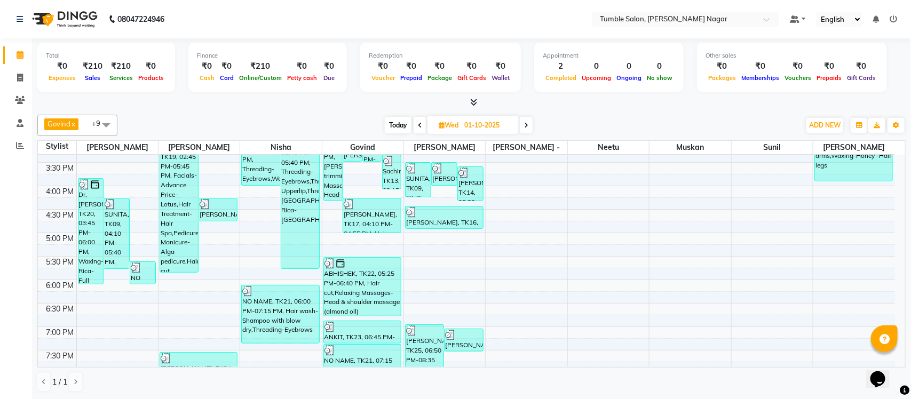
scroll to position [289, 0]
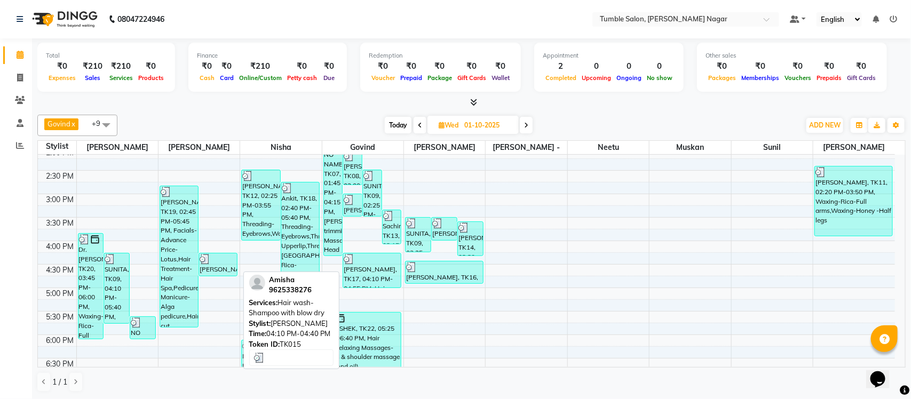
click at [225, 264] on div at bounding box center [218, 259] width 37 height 11
select select "3"
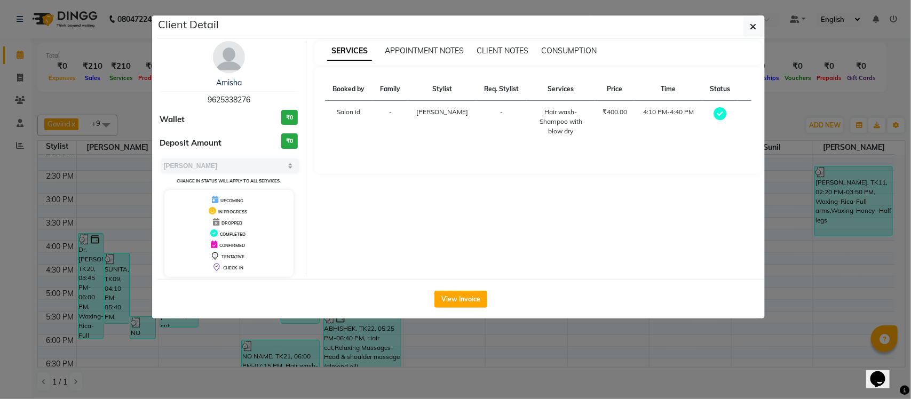
click at [340, 329] on ngb-modal-window "Client Detail Amisha 9625338276 Wallet ₹0 Deposit Amount ₹0 Select MARK DONE UP…" at bounding box center [455, 199] width 911 height 399
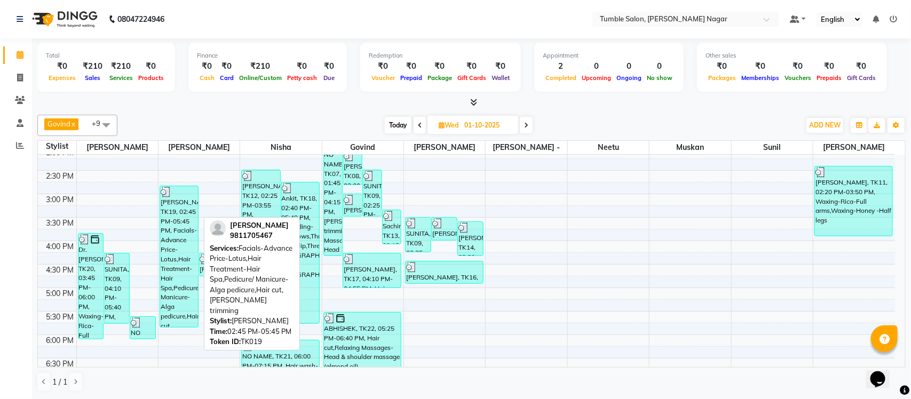
click at [175, 312] on div "aniruddh, TK19, 02:45 PM-05:45 PM, Facials-Advance Price-Lotus,Hair Treatment-H…" at bounding box center [179, 256] width 38 height 141
select select "3"
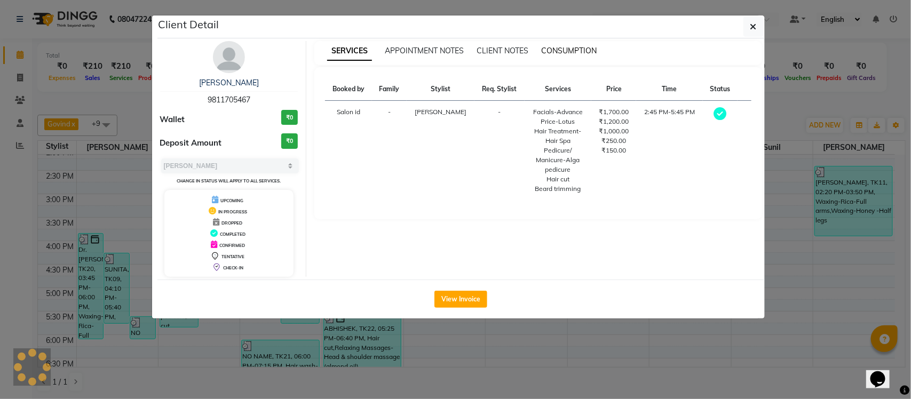
click at [564, 54] on span "CONSUMPTION" at bounding box center [569, 51] width 56 height 10
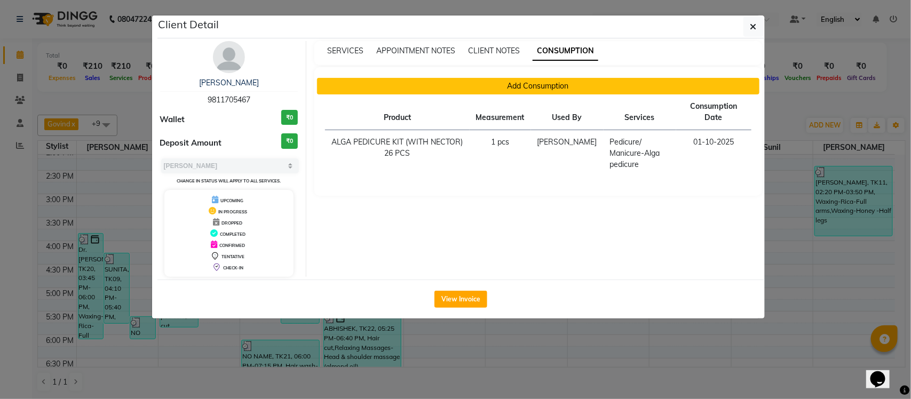
click at [516, 83] on button "Add Consumption" at bounding box center [538, 86] width 443 height 17
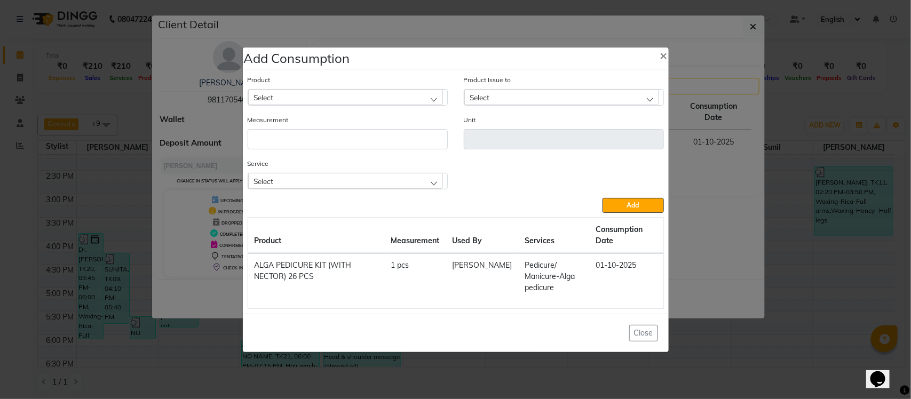
click at [367, 180] on div "Select" at bounding box center [345, 181] width 195 height 16
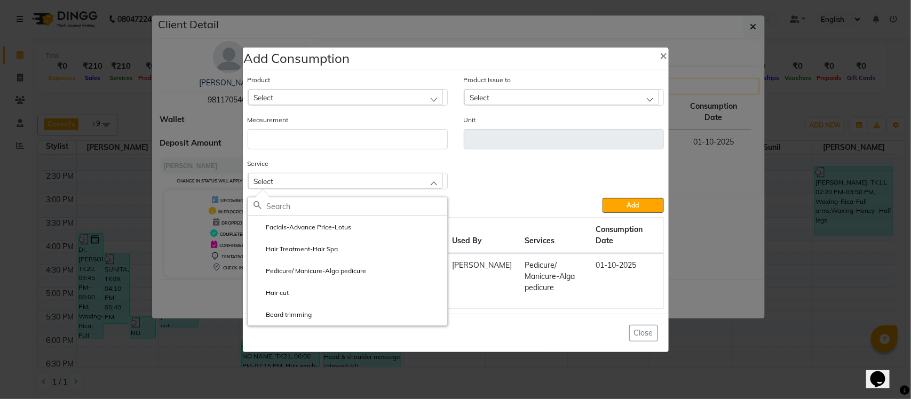
click at [188, 350] on ngb-modal-window "Add Consumption × Product Select Product Issue to Select Measurement Unit Servi…" at bounding box center [455, 199] width 911 height 399
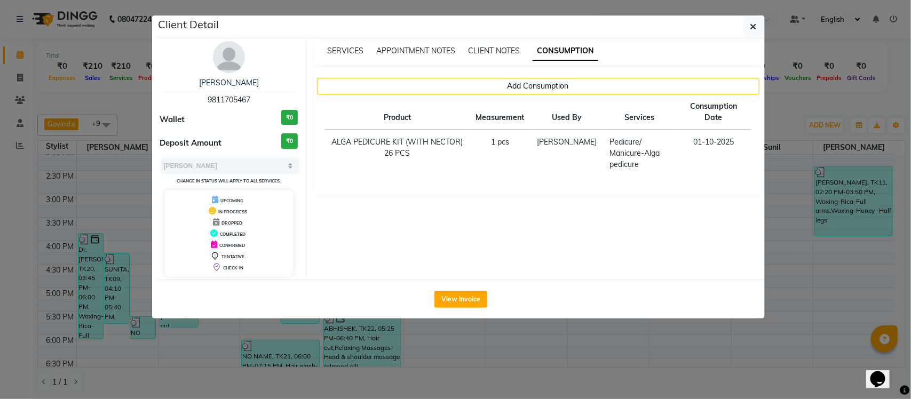
click at [191, 334] on ngb-modal-window "Client Detail aniruddh 9811705467 Wallet ₹0 Deposit Amount ₹0 Select MARK DONE …" at bounding box center [455, 199] width 911 height 399
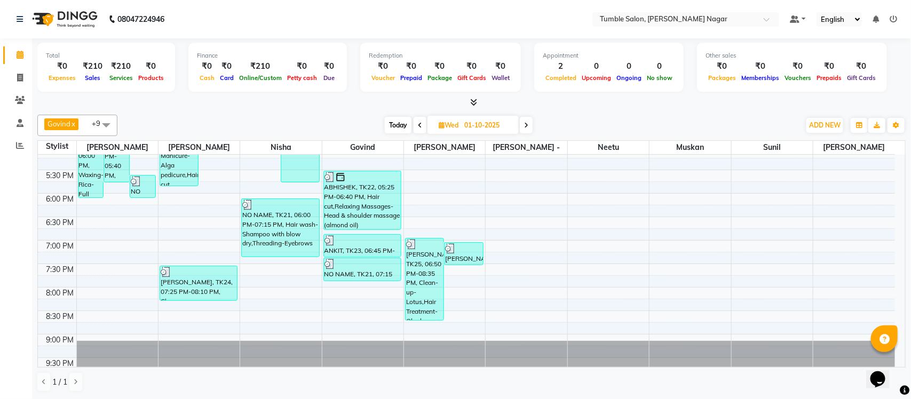
scroll to position [433, 0]
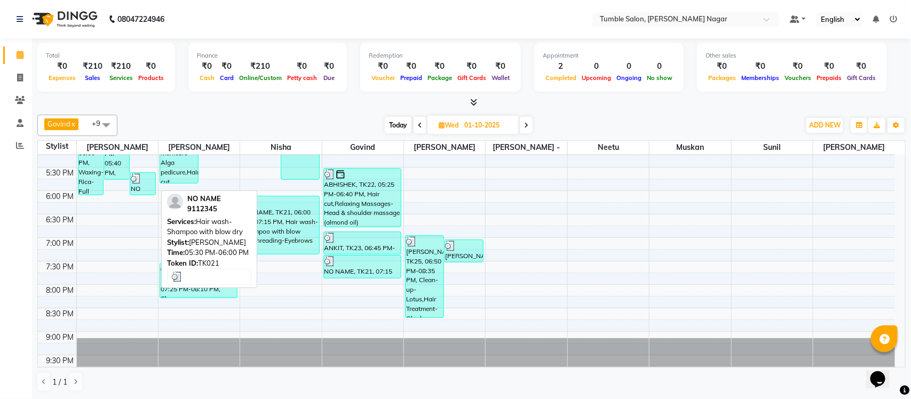
click at [153, 180] on div at bounding box center [143, 178] width 24 height 11
select select "3"
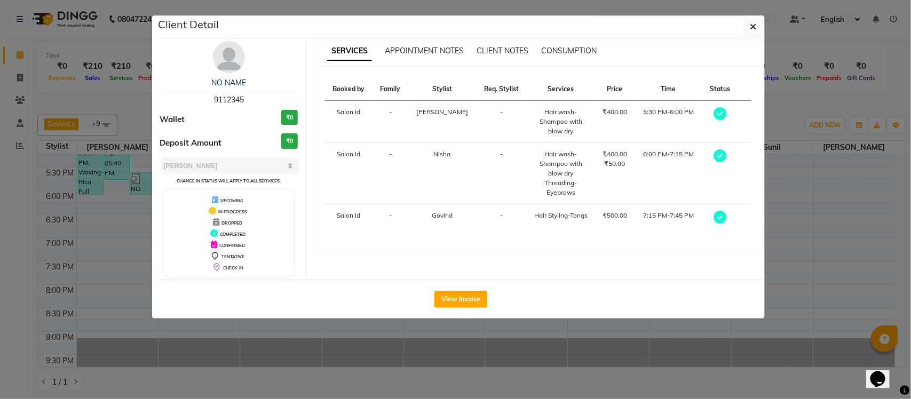
click at [116, 241] on ngb-modal-window "Client Detail NO NAME 9112345 Wallet ₹0 Deposit Amount ₹0 Select MARK DONE UPCO…" at bounding box center [455, 199] width 911 height 399
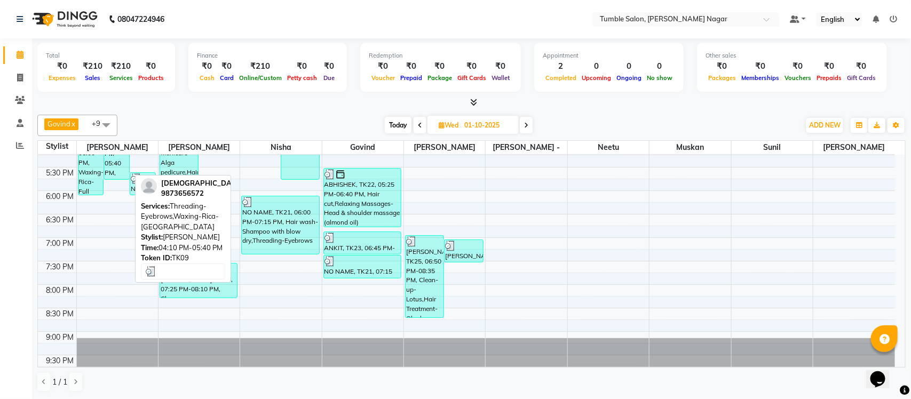
click at [108, 164] on div "SUNITA, TK09, 04:10 PM-05:40 PM, Threading-Eyebrows,Waxing-Rica-Upper lip" at bounding box center [116, 144] width 25 height 70
select select "3"
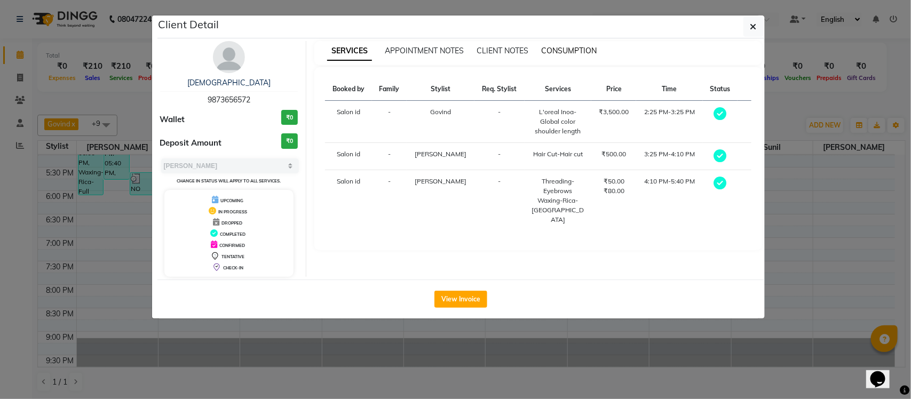
click at [589, 49] on span "CONSUMPTION" at bounding box center [569, 51] width 56 height 10
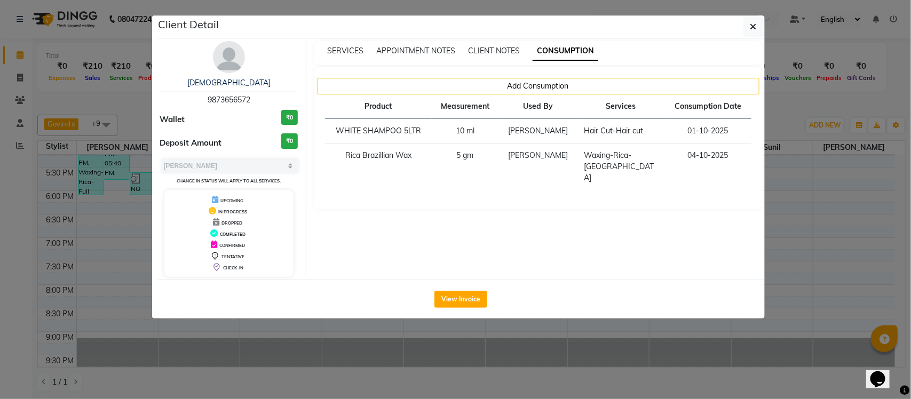
click at [115, 254] on ngb-modal-window "Client Detail SUNITA 9873656572 Wallet ₹0 Deposit Amount ₹0 Select MARK DONE UP…" at bounding box center [455, 199] width 911 height 399
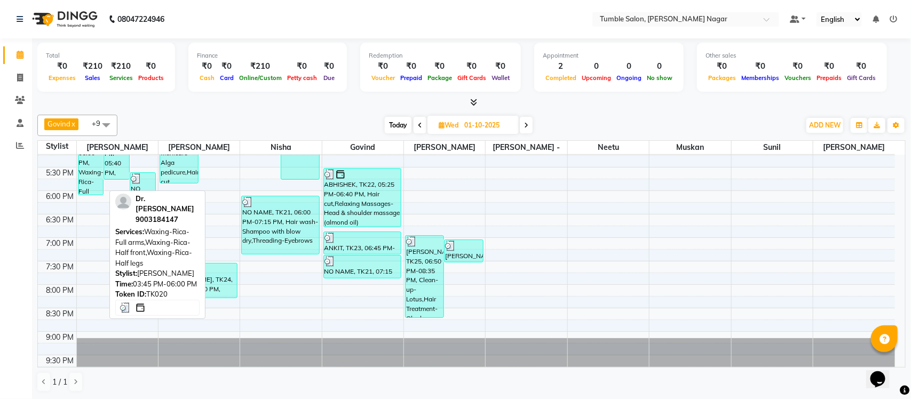
click at [91, 172] on div "Dr.Kavya, TK20, 03:45 PM-06:00 PM, Waxing-Rica-Full arms,Waxing-Rica-Half front…" at bounding box center [90, 142] width 25 height 105
select select "3"
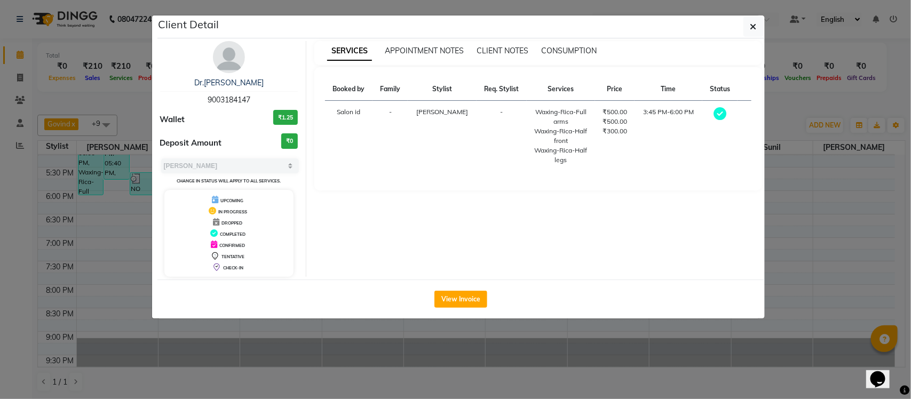
click at [566, 41] on div "SERVICES APPOINTMENT NOTES CLIENT NOTES CONSUMPTION" at bounding box center [538, 53] width 448 height 24
click at [566, 45] on div "SERVICES APPOINTMENT NOTES CLIENT NOTES CONSUMPTION" at bounding box center [538, 53] width 448 height 24
click at [564, 54] on span "CONSUMPTION" at bounding box center [569, 51] width 56 height 10
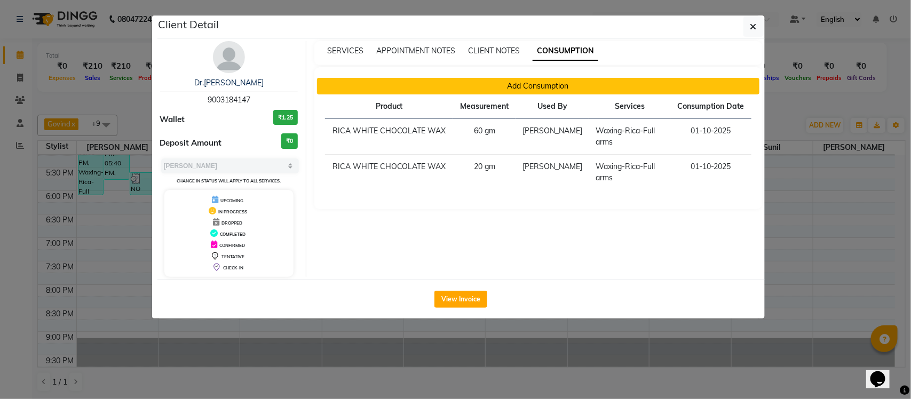
click at [466, 90] on button "Add Consumption" at bounding box center [538, 86] width 443 height 17
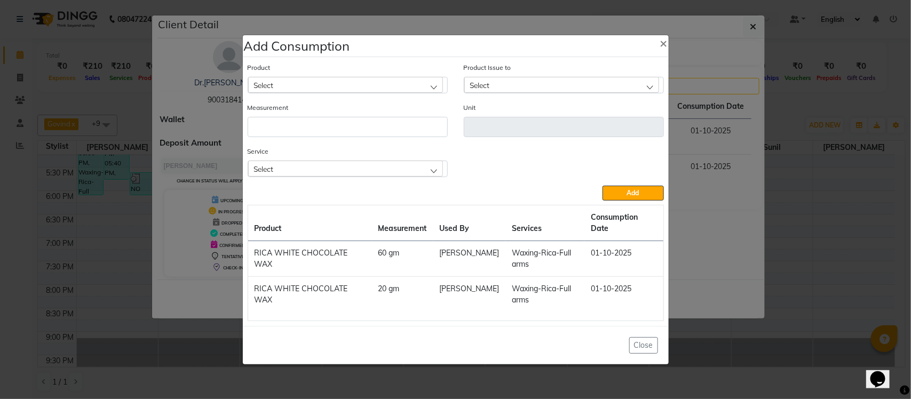
click at [367, 175] on div "Select" at bounding box center [345, 169] width 195 height 16
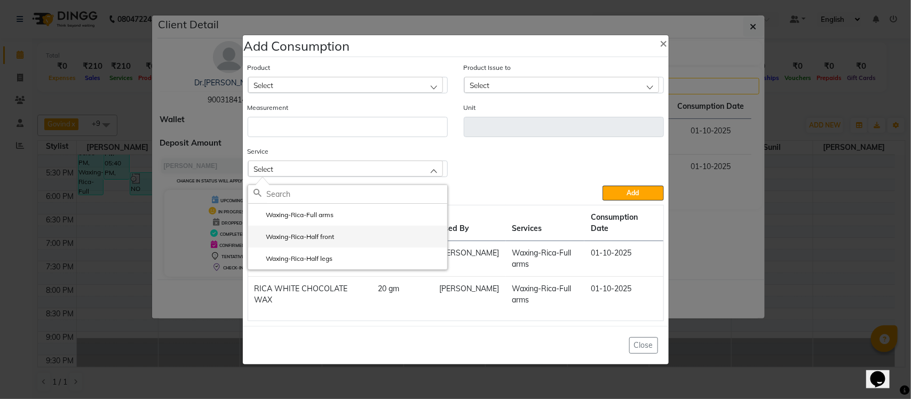
click at [345, 239] on li "Waxing-Rica-Half front" at bounding box center [347, 237] width 199 height 22
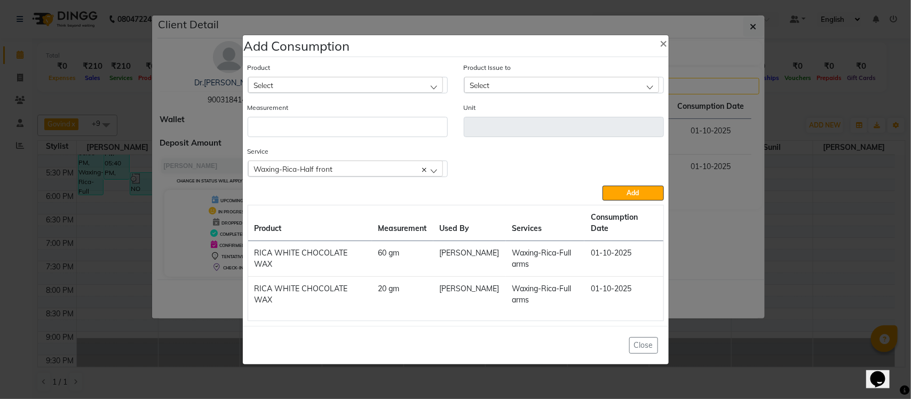
click at [342, 93] on div "Select" at bounding box center [345, 85] width 195 height 16
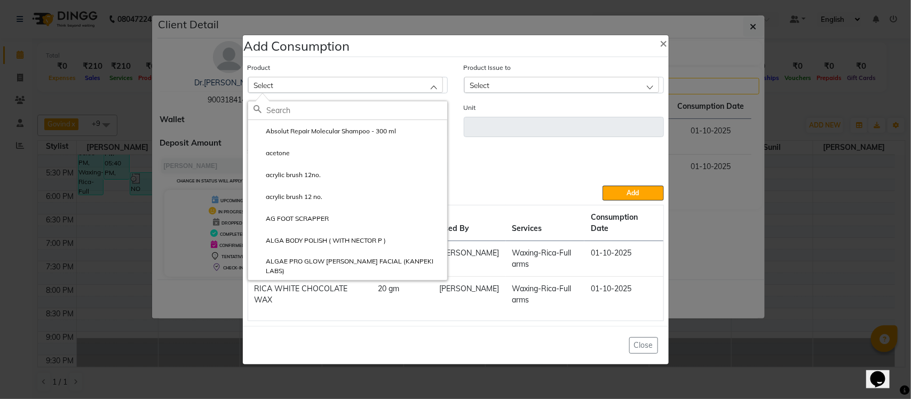
type input "R"
type input "RICA"
click at [305, 265] on label "RICA WHITE CHOCOLATE" at bounding box center [299, 263] width 90 height 10
type input "ml"
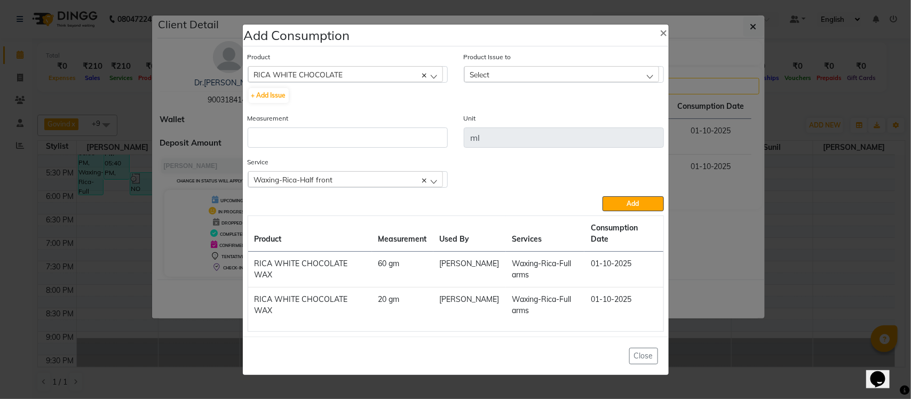
click at [532, 82] on div "Select" at bounding box center [561, 74] width 195 height 16
click at [529, 123] on label "2025-08-17, Issued to: Salon id, Balance: 135" at bounding box center [536, 121] width 132 height 10
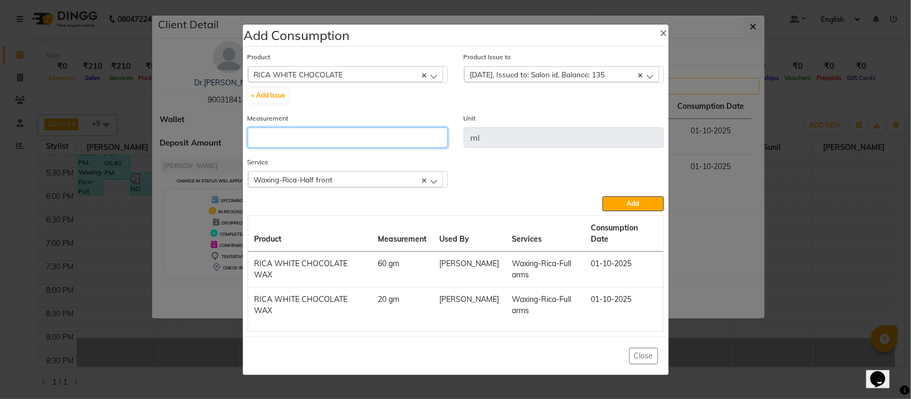
click at [367, 141] on input "number" at bounding box center [348, 138] width 200 height 20
type input "30"
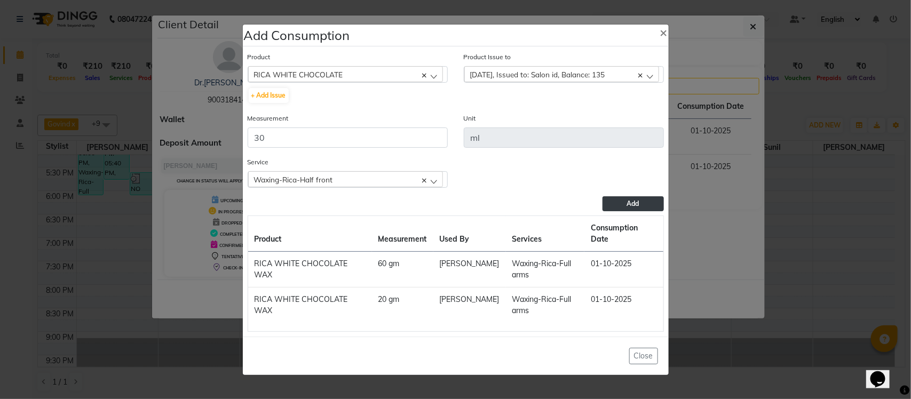
click at [619, 208] on button "Add" at bounding box center [633, 203] width 61 height 15
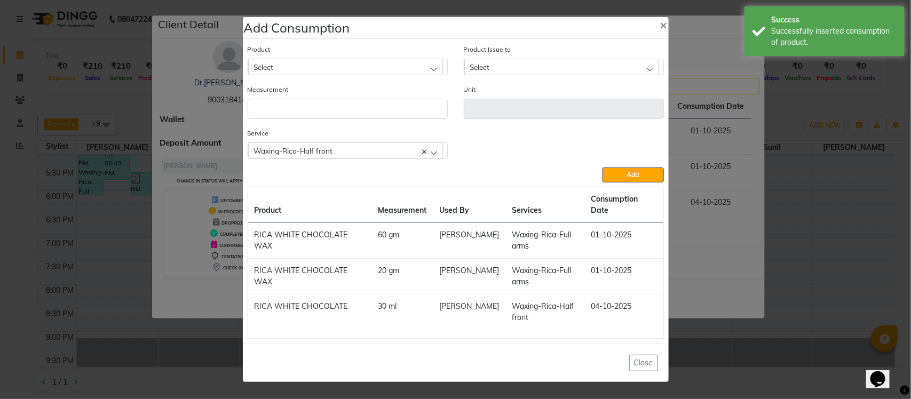
click at [324, 159] on div "Waxing-Rica-Half front" at bounding box center [345, 151] width 195 height 16
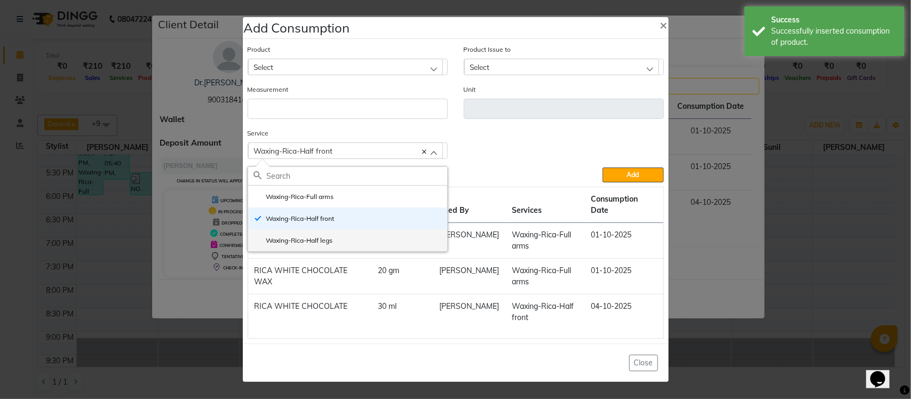
click at [310, 246] on label "Waxing-Rica-Half legs" at bounding box center [294, 241] width 80 height 10
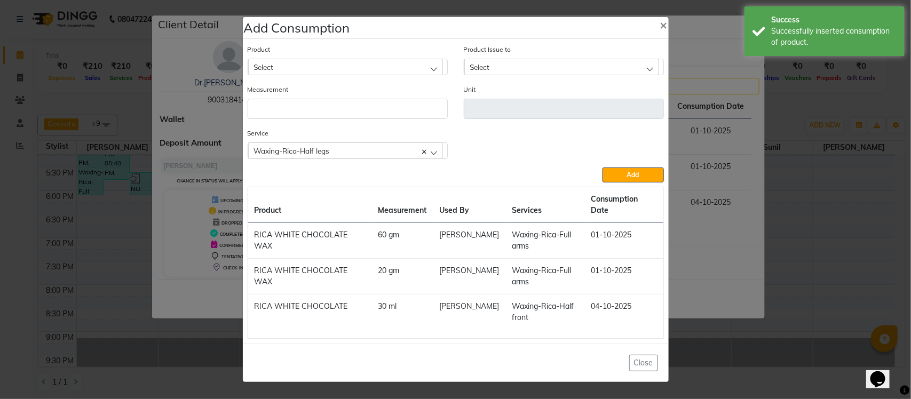
click at [364, 70] on div "Select" at bounding box center [345, 67] width 195 height 16
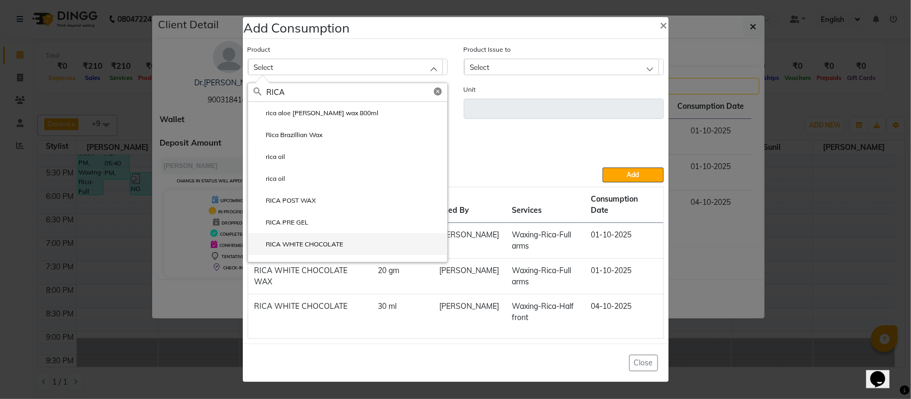
type input "RICA"
click at [313, 249] on label "RICA WHITE CHOCOLATE" at bounding box center [299, 245] width 90 height 10
type input "ml"
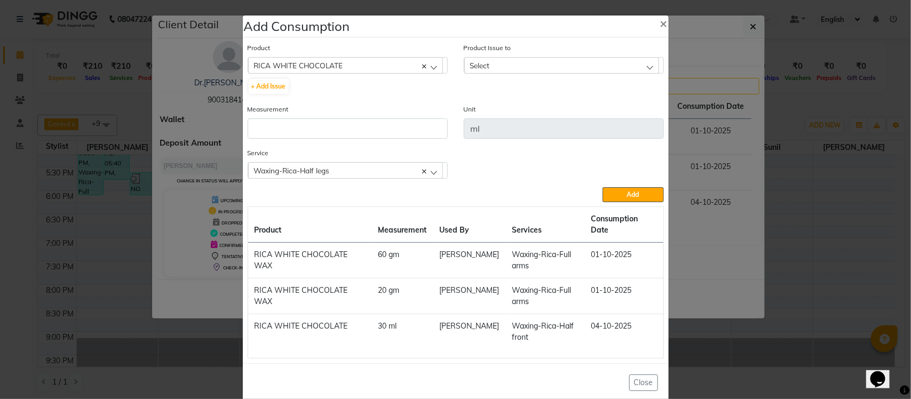
click at [548, 73] on div "Select" at bounding box center [564, 65] width 200 height 17
click at [550, 55] on div "Product Issue to Select 2025-08-17, Issued to: Salon id, Balance: 105" at bounding box center [564, 57] width 200 height 31
click at [548, 72] on div "Select" at bounding box center [561, 65] width 195 height 16
click at [546, 108] on label "2025-08-17, Issued to: Salon id, Balance: 105" at bounding box center [536, 112] width 132 height 10
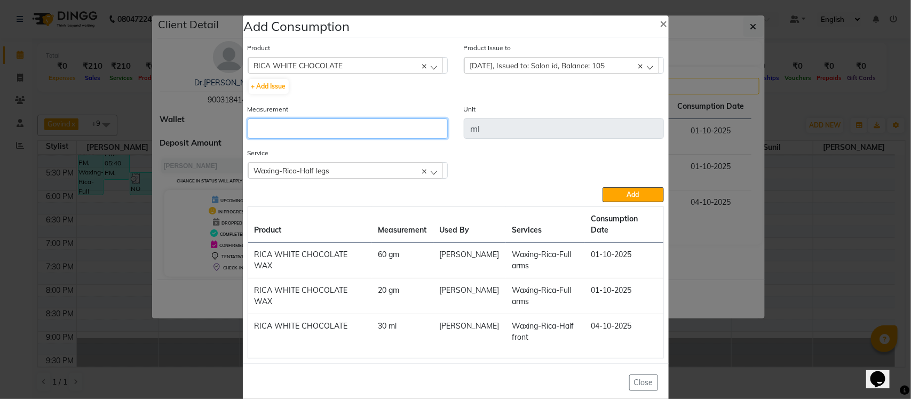
click at [417, 129] on input "number" at bounding box center [348, 129] width 200 height 20
type input "40"
click at [631, 199] on button "Add" at bounding box center [633, 194] width 61 height 15
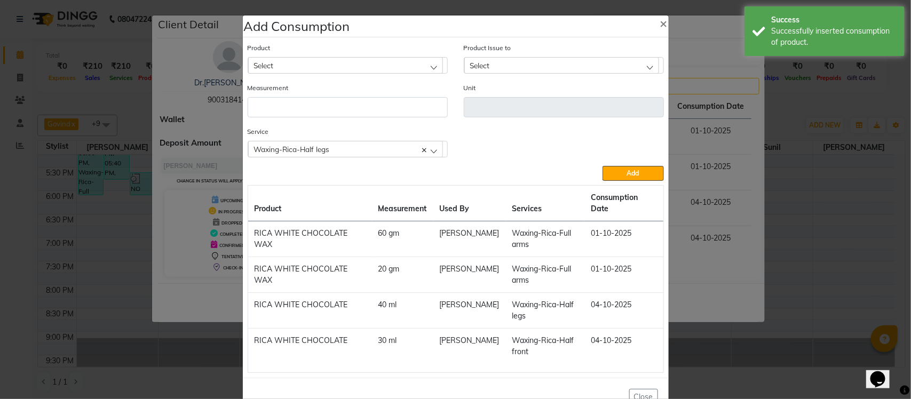
click at [724, 195] on ngb-modal-window "Add Consumption × Product Select Absolut Repair Molecular Shampoo - 300 ml Prod…" at bounding box center [455, 199] width 911 height 399
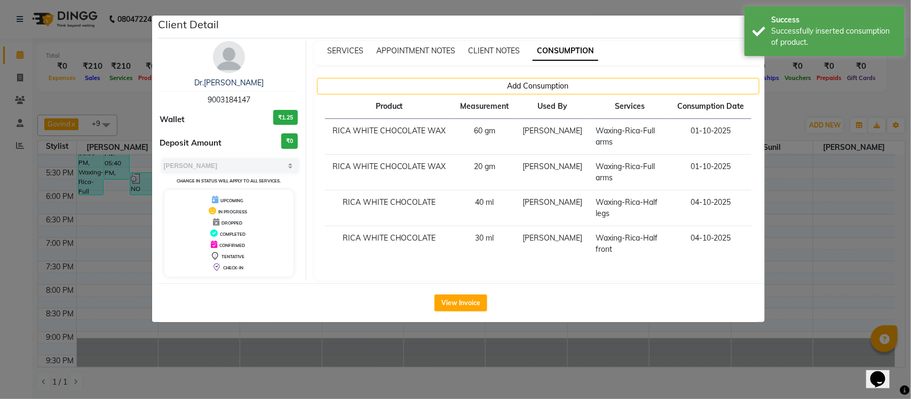
click at [783, 113] on ngb-modal-window "Client Detail Dr.Kavya 9003184147 Wallet ₹1.25 Deposit Amount ₹0 Select MARK DO…" at bounding box center [455, 199] width 911 height 399
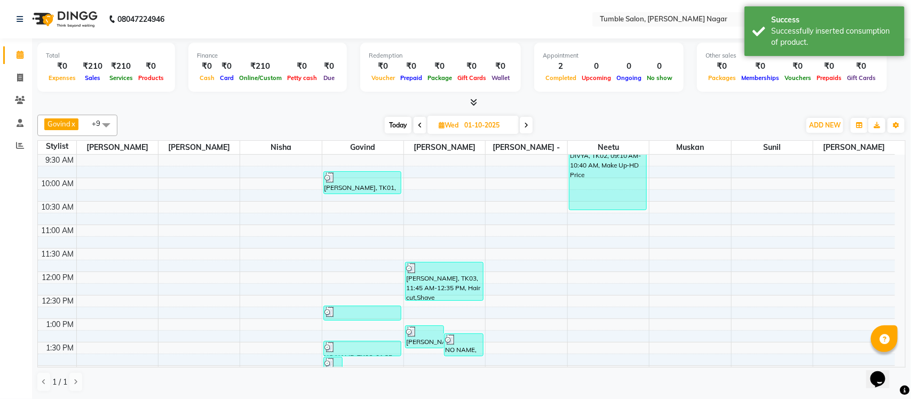
scroll to position [0, 0]
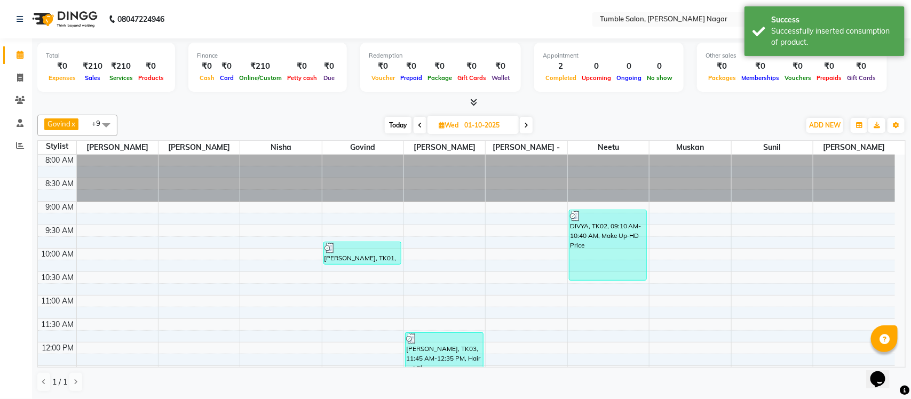
click at [526, 129] on icon at bounding box center [526, 125] width 4 height 6
type input "02-10-2025"
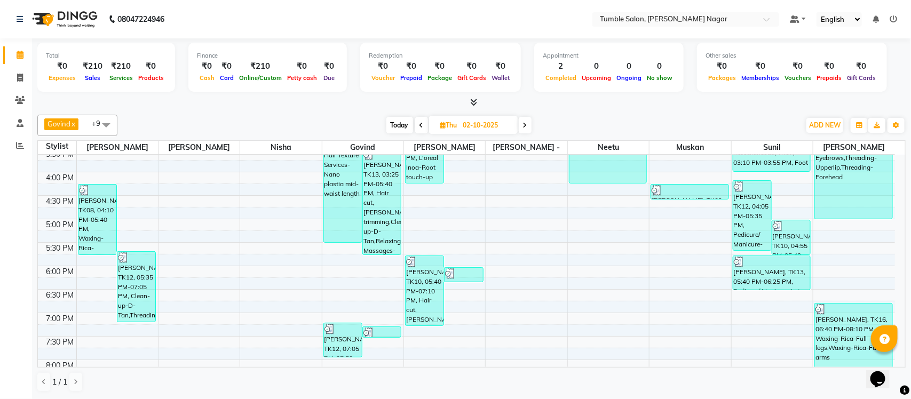
scroll to position [452, 0]
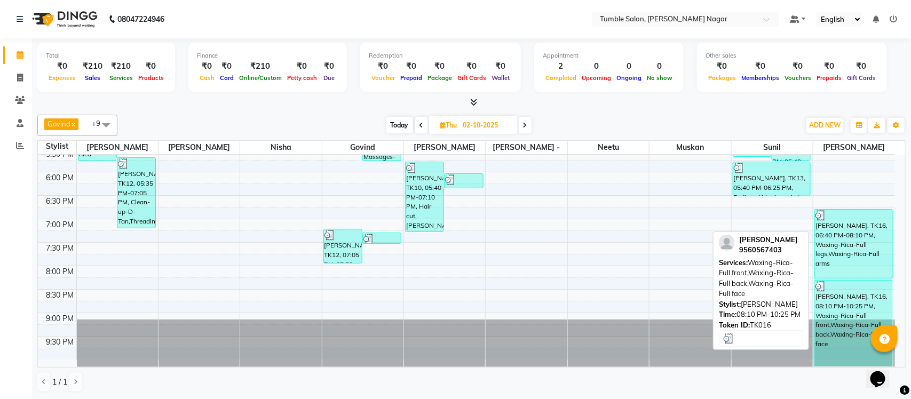
click at [855, 295] on div "[PERSON_NAME], TK16, 08:10 PM-10:25 PM, Waxing-Rica-Full front,Waxing-Rica-Full…" at bounding box center [853, 324] width 77 height 86
select select "3"
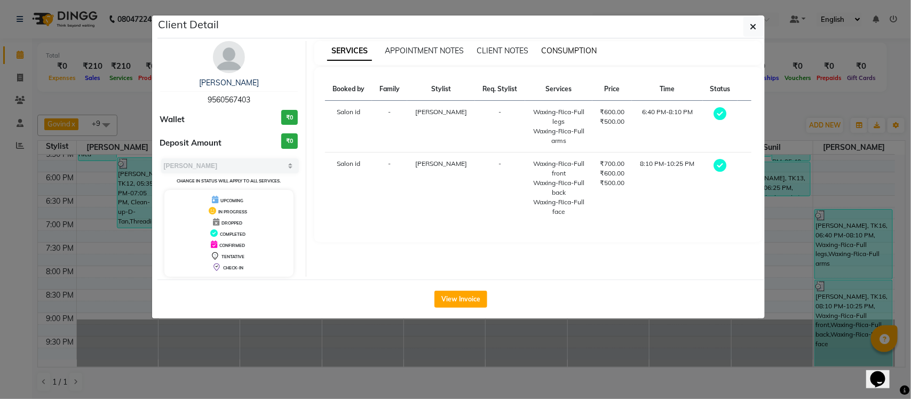
click at [570, 52] on span "CONSUMPTION" at bounding box center [569, 51] width 56 height 10
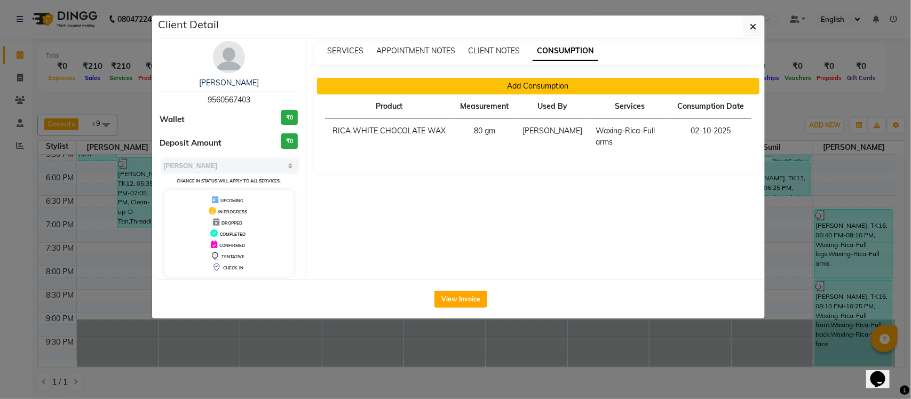
click at [442, 89] on button "Add Consumption" at bounding box center [538, 86] width 443 height 17
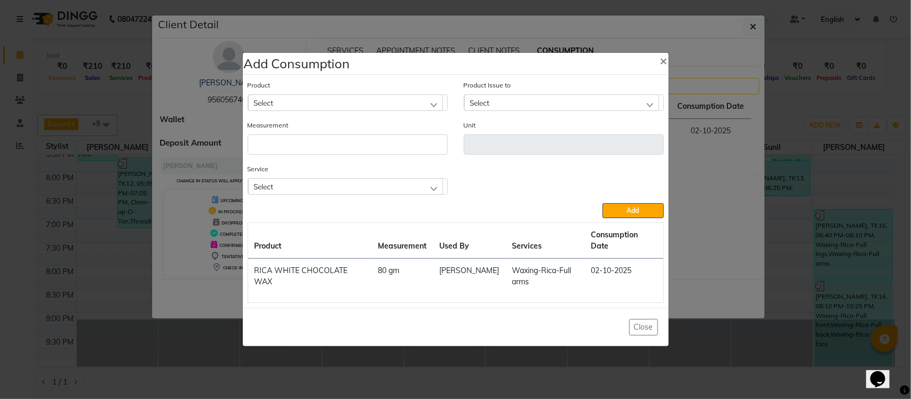
click at [376, 187] on div "Select" at bounding box center [345, 186] width 195 height 16
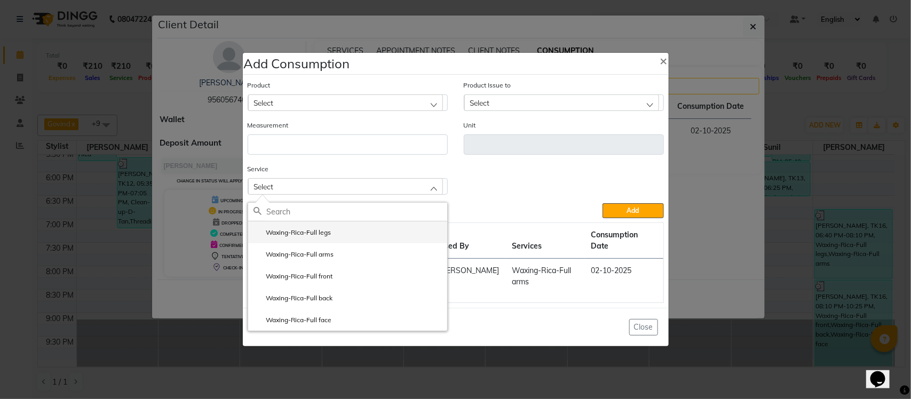
click at [321, 238] on label "Waxing-Rica-Full legs" at bounding box center [293, 233] width 78 height 10
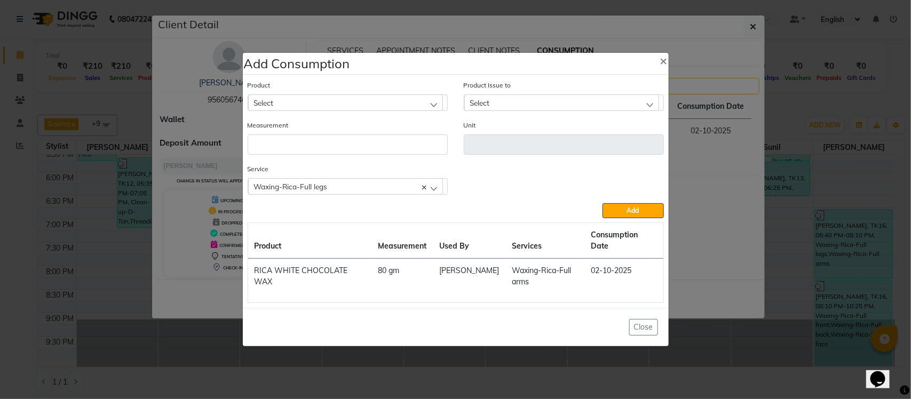
click at [346, 108] on div "Select" at bounding box center [345, 102] width 195 height 16
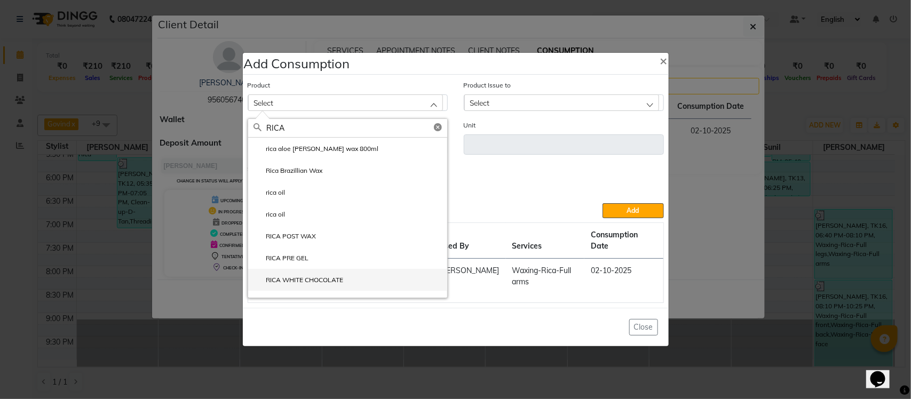
type input "RICA"
click at [415, 283] on li "RICA WHITE CHOCOLATE" at bounding box center [347, 280] width 199 height 22
type input "ml"
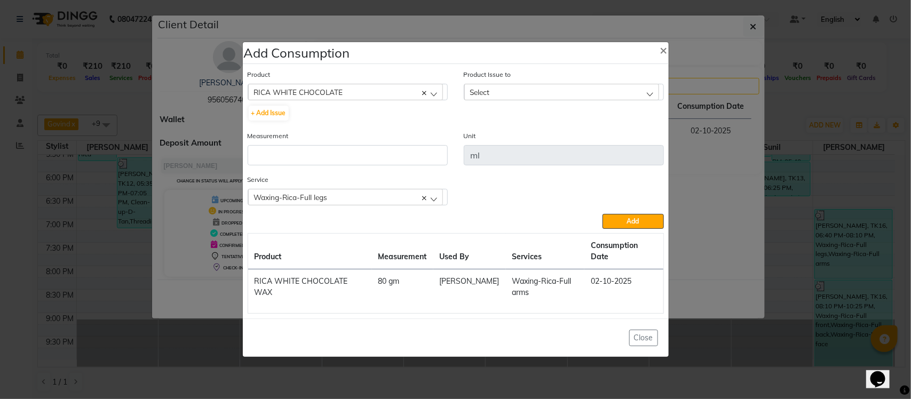
click at [596, 99] on div "Select" at bounding box center [561, 92] width 195 height 16
click at [598, 143] on label "2025-08-17, Issued to: Salon id, Balance: 65" at bounding box center [534, 138] width 128 height 10
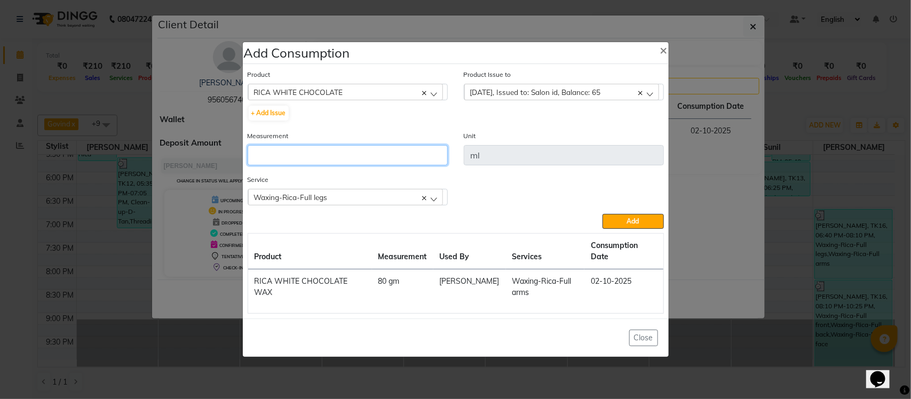
click at [415, 164] on input "number" at bounding box center [348, 155] width 200 height 20
type input "65"
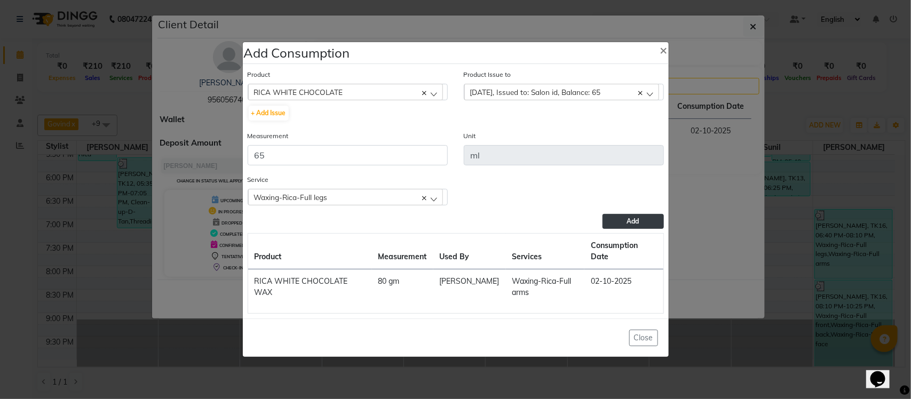
click at [647, 229] on button "Add" at bounding box center [633, 221] width 61 height 15
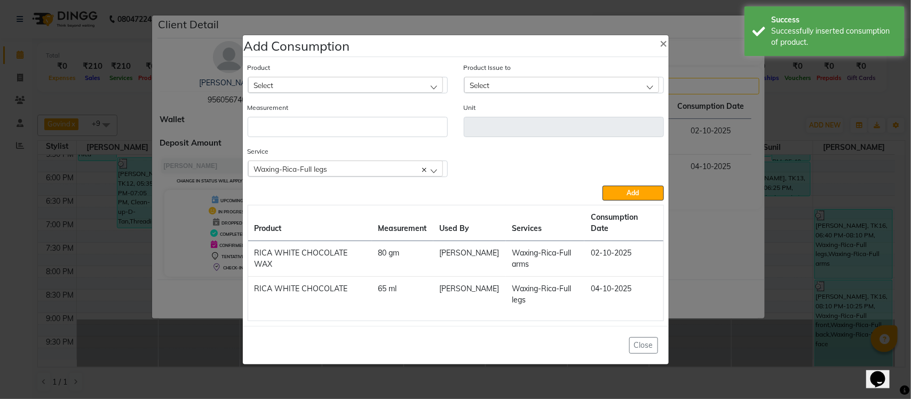
click at [367, 176] on div "Waxing-Rica-Full legs" at bounding box center [345, 169] width 195 height 16
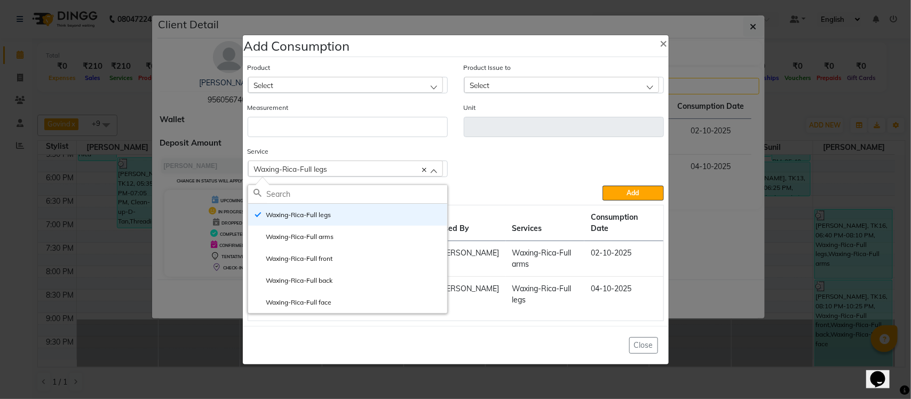
click at [690, 198] on ngb-modal-window "Add Consumption × Product Select Absolut Repair Molecular Shampoo - 300 ml Prod…" at bounding box center [455, 199] width 911 height 399
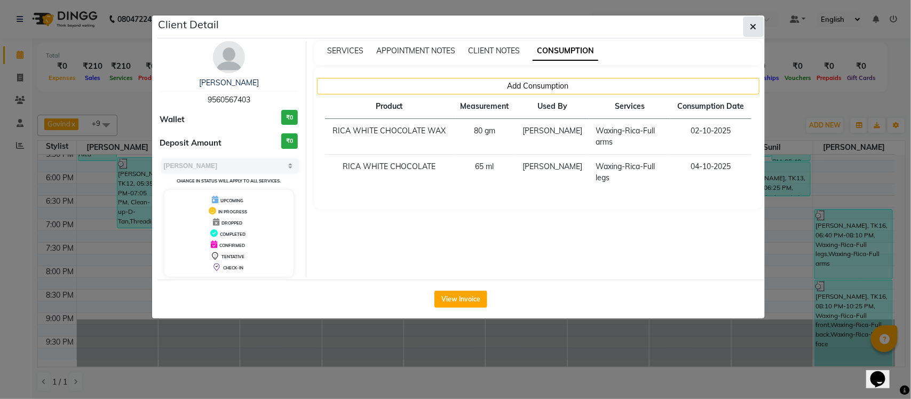
click at [749, 27] on button "button" at bounding box center [754, 27] width 20 height 20
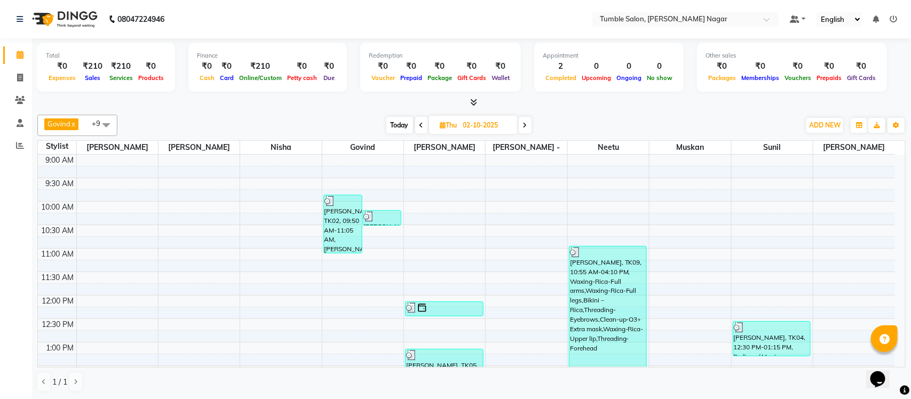
scroll to position [52, 0]
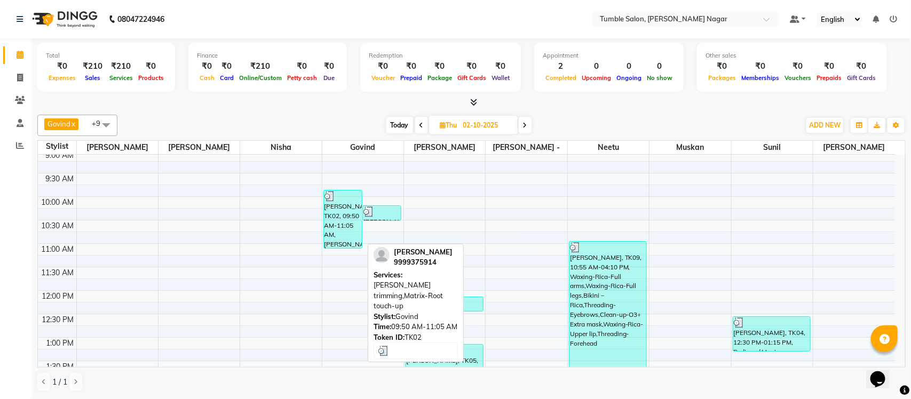
click at [335, 217] on div "[PERSON_NAME], TK02, 09:50 AM-11:05 AM, [PERSON_NAME] trimming,Matrix-Root touc…" at bounding box center [343, 220] width 38 height 58
select select "3"
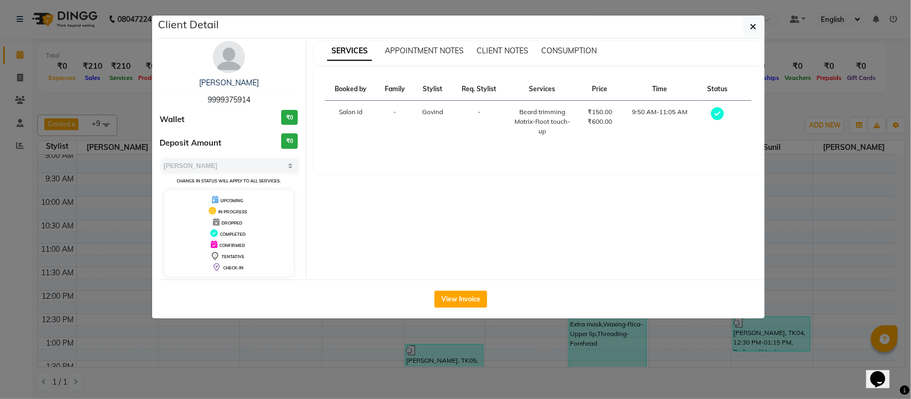
click at [191, 347] on ngb-modal-window "Client Detail SANJAY BHARDWAJ 9999375914 Wallet ₹0 Deposit Amount ₹0 Select MAR…" at bounding box center [455, 199] width 911 height 399
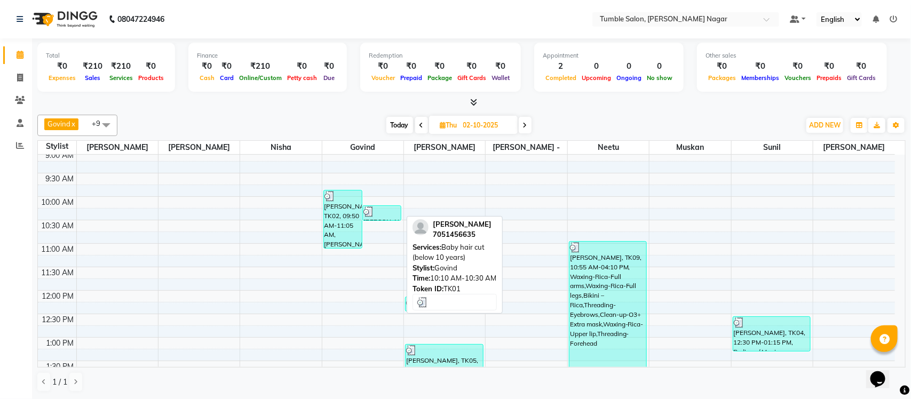
click at [382, 214] on div at bounding box center [382, 212] width 37 height 11
select select "3"
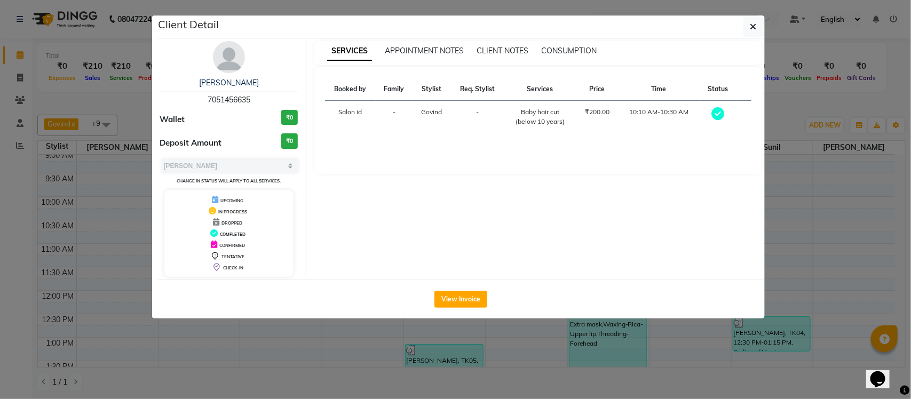
click at [284, 336] on ngb-modal-window "Client Detail Alok Rawat 7051456635 Wallet ₹0 Deposit Amount ₹0 Select MARK DON…" at bounding box center [455, 199] width 911 height 399
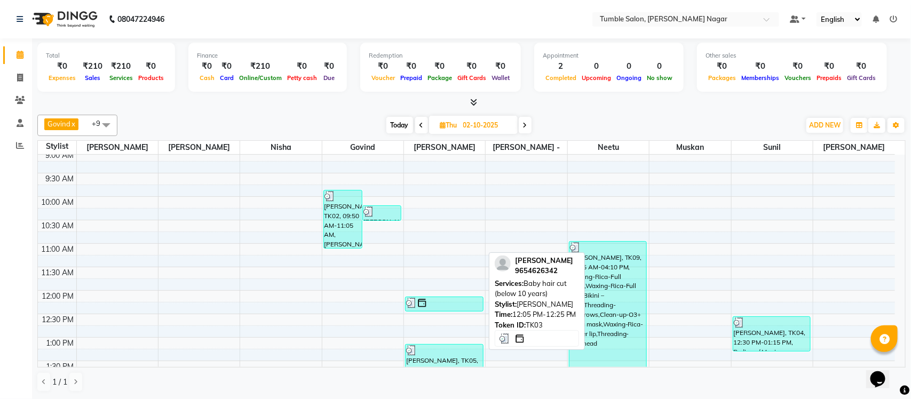
click at [417, 305] on div at bounding box center [444, 303] width 76 height 11
select select "3"
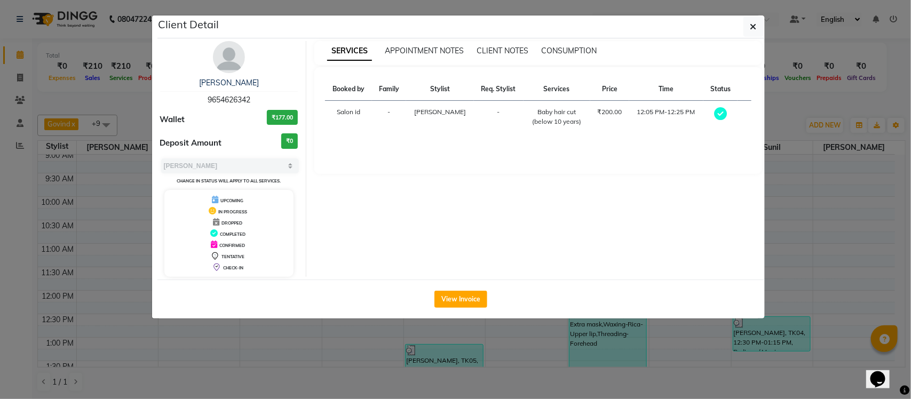
click at [424, 344] on ngb-modal-window "Client Detail amit solanki 9654626342 Wallet ₹177.00 Deposit Amount ₹0 Select M…" at bounding box center [455, 199] width 911 height 399
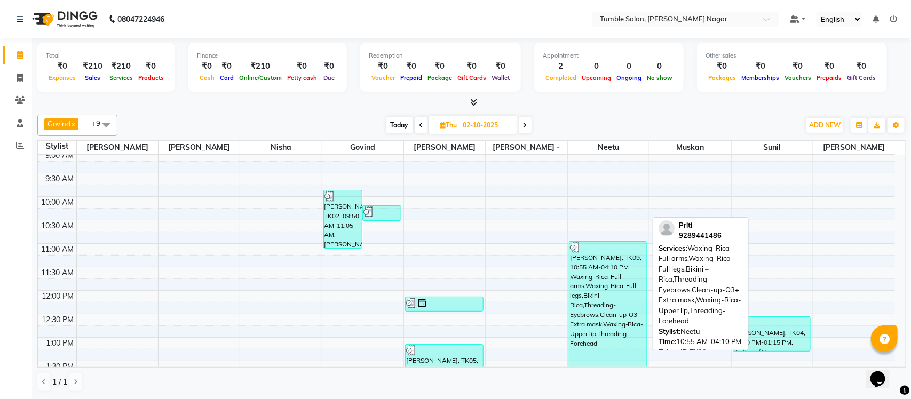
click at [599, 317] on div "Priti, TK09, 10:55 AM-04:10 PM, Waxing-Rica-Full arms,Waxing-Rica-Full legs,Bik…" at bounding box center [608, 366] width 77 height 248
select select "3"
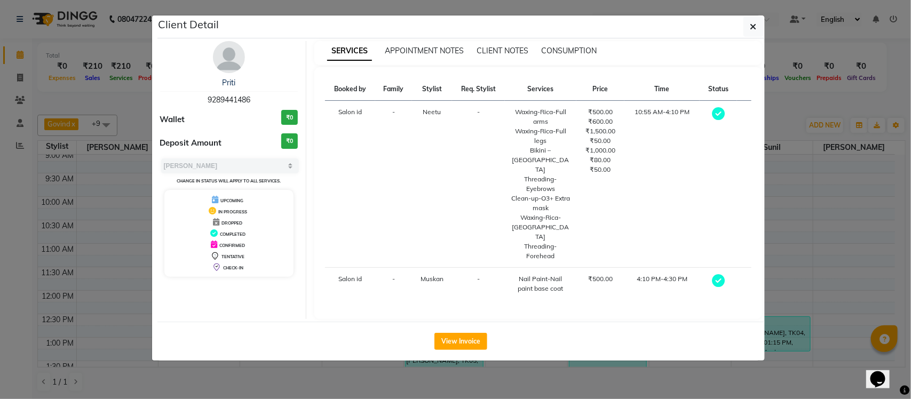
click at [437, 354] on ngb-modal-window "Client Detail Priti 9289441486 Wallet ₹0 Deposit Amount ₹0 Select MARK DONE UPC…" at bounding box center [455, 199] width 911 height 399
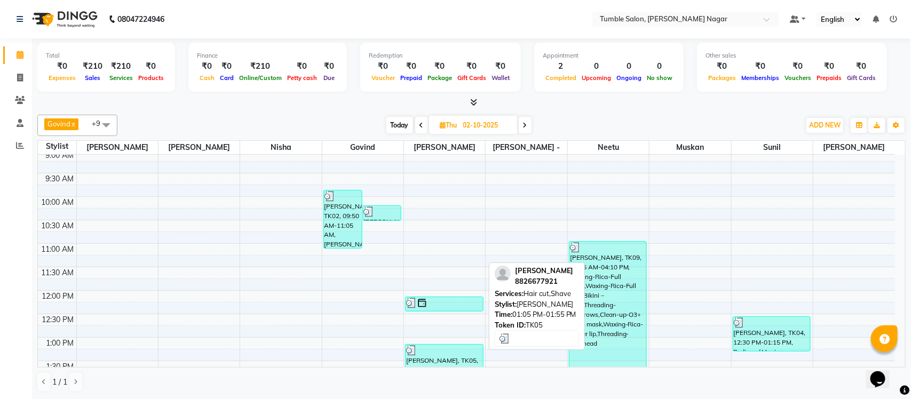
click at [437, 354] on div at bounding box center [444, 350] width 76 height 11
select select "3"
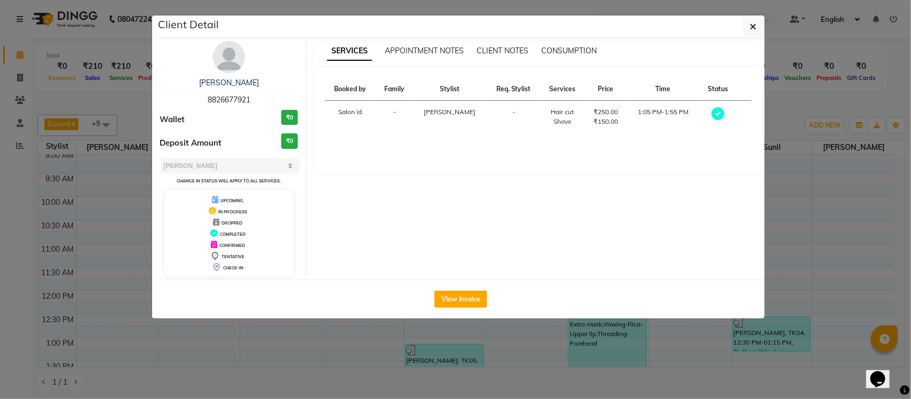
click at [435, 351] on ngb-modal-window "Client Detail Anshu 8826677921 Wallet ₹0 Deposit Amount ₹0 Select MARK DONE UPC…" at bounding box center [455, 199] width 911 height 399
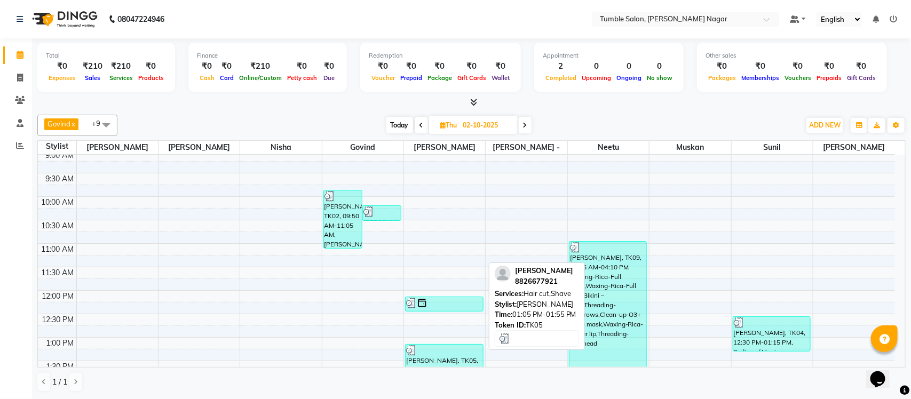
click at [435, 351] on div at bounding box center [444, 350] width 76 height 11
select select "3"
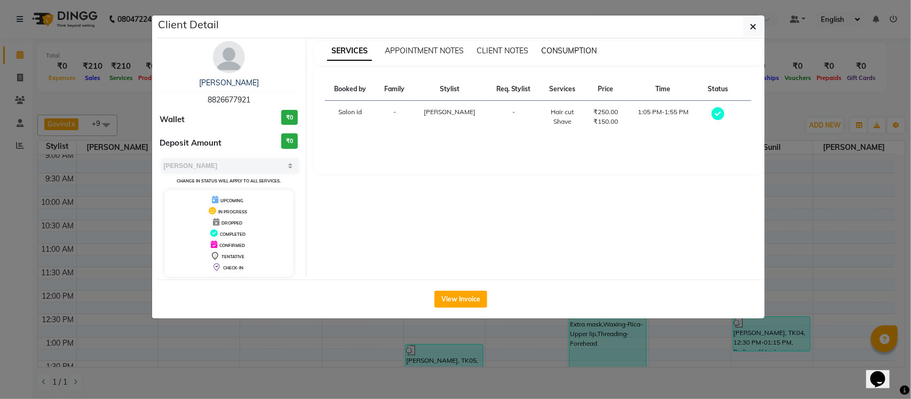
click at [557, 47] on span "CONSUMPTION" at bounding box center [569, 51] width 56 height 10
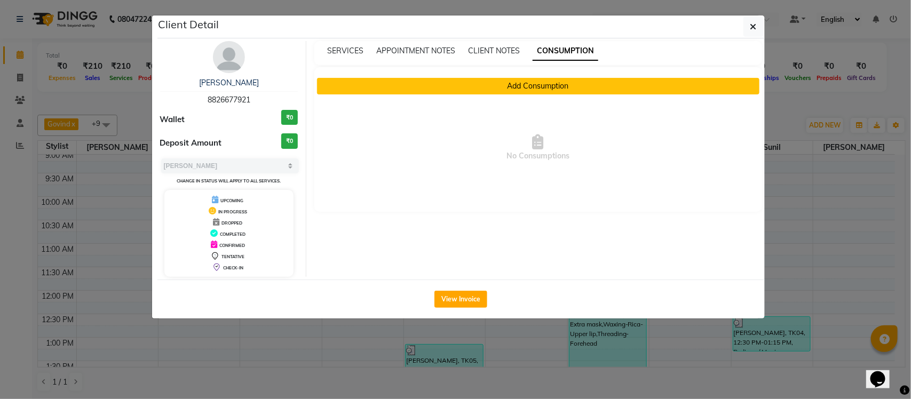
click at [501, 88] on button "Add Consumption" at bounding box center [538, 86] width 443 height 17
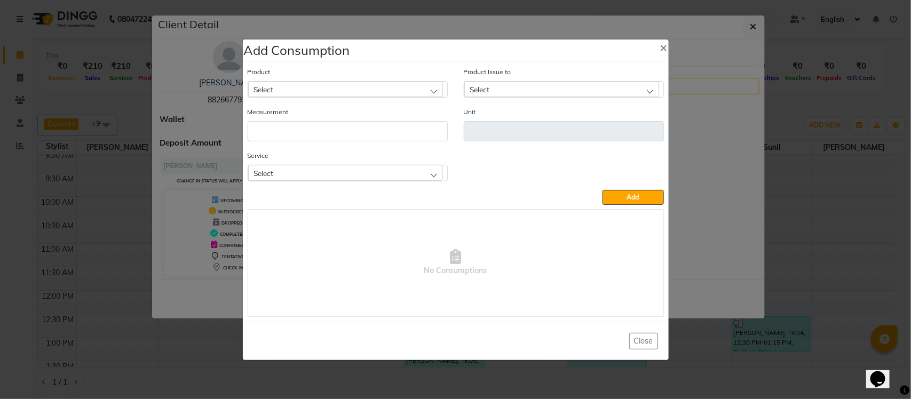
click at [383, 174] on div "Select" at bounding box center [345, 173] width 195 height 16
click at [335, 241] on li "Shave" at bounding box center [347, 241] width 199 height 22
click at [369, 89] on div "Select" at bounding box center [345, 89] width 195 height 16
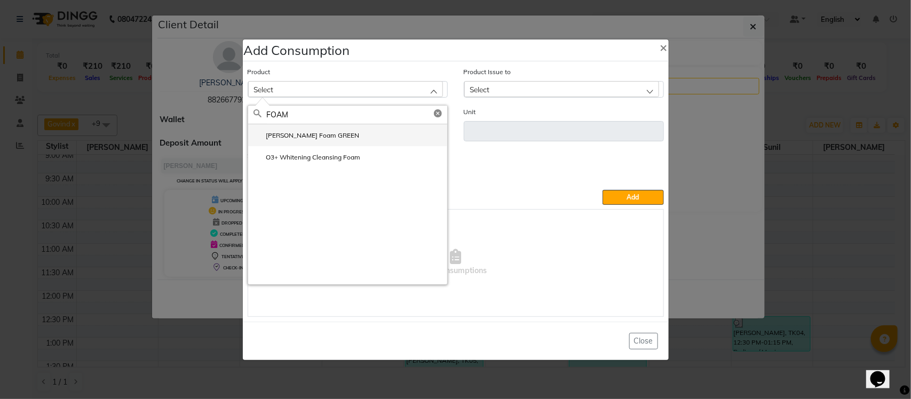
type input "FOAM"
click at [353, 139] on li "Gillette Foam GREEN" at bounding box center [347, 135] width 199 height 22
type input "ml"
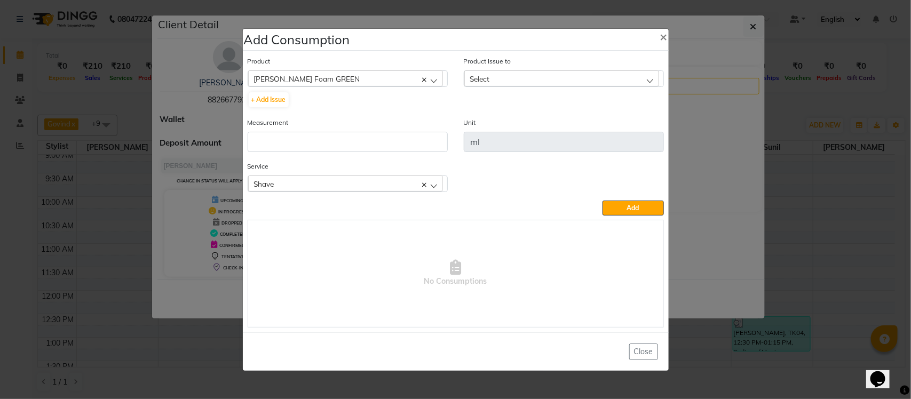
click at [504, 73] on div "Select" at bounding box center [561, 78] width 195 height 16
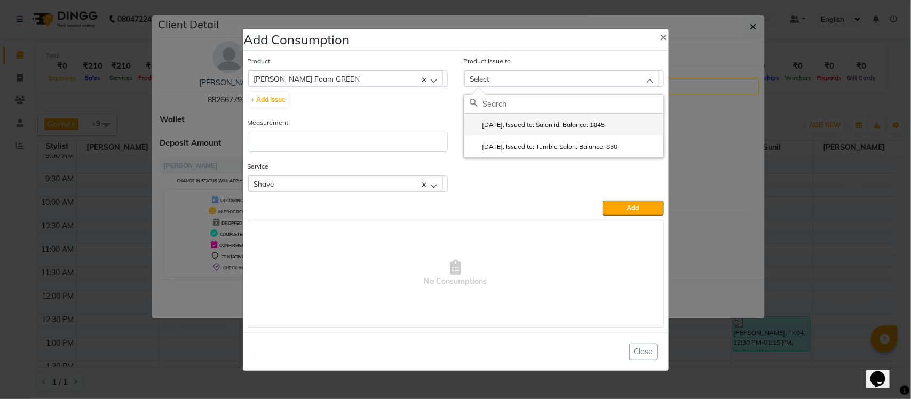
click at [504, 121] on label "2025-08-16, Issued to: Salon id, Balance: 1845" at bounding box center [538, 125] width 136 height 10
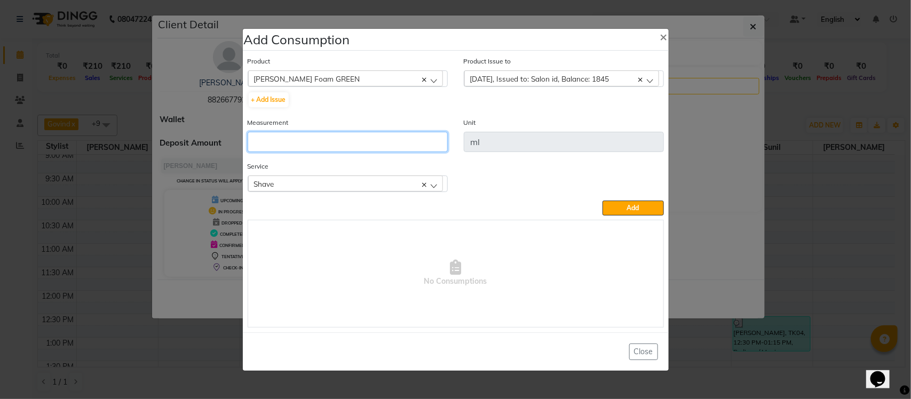
click at [423, 136] on input "number" at bounding box center [348, 142] width 200 height 20
type input "10"
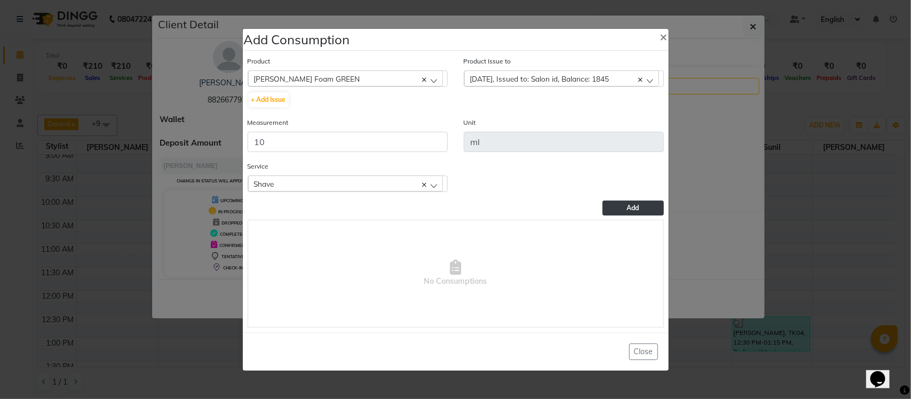
click at [636, 209] on span "Add" at bounding box center [633, 208] width 12 height 8
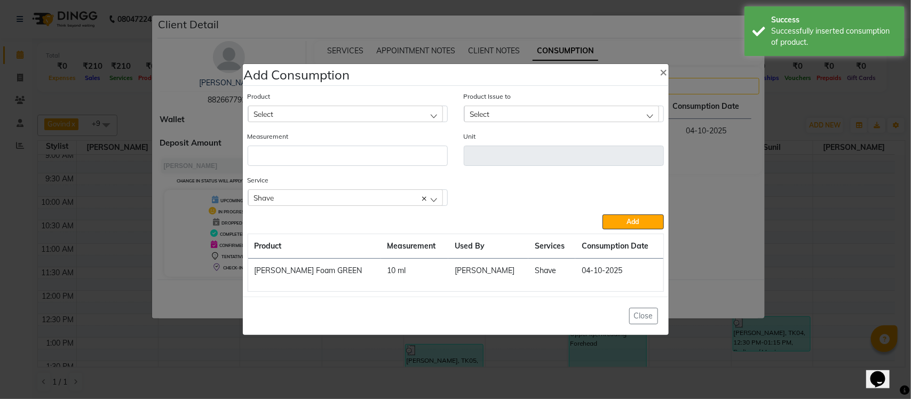
click at [699, 171] on ngb-modal-window "Add Consumption × Product Select Absolut Repair Molecular Shampoo - 300 ml Prod…" at bounding box center [455, 199] width 911 height 399
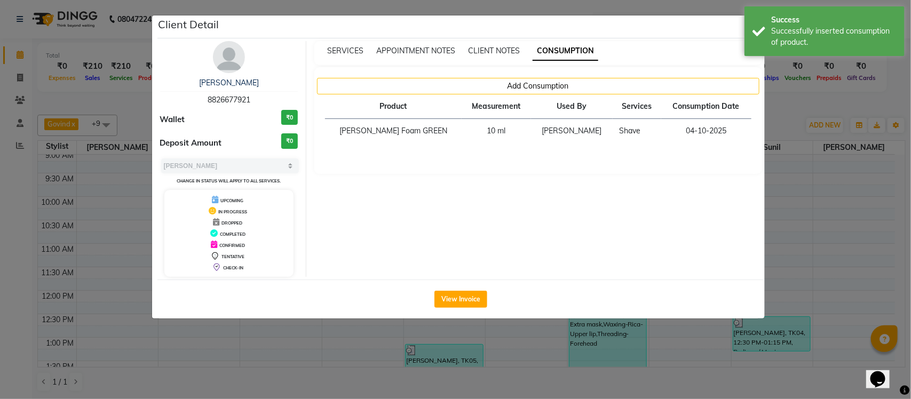
click at [779, 123] on ngb-modal-window "Client Detail Anshu 8826677921 Wallet ₹0 Deposit Amount ₹0 Select MARK DONE UPC…" at bounding box center [455, 199] width 911 height 399
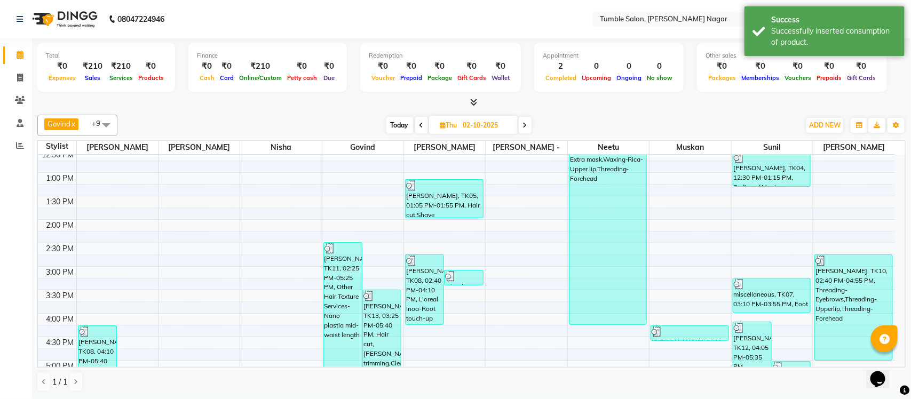
scroll to position [247, 0]
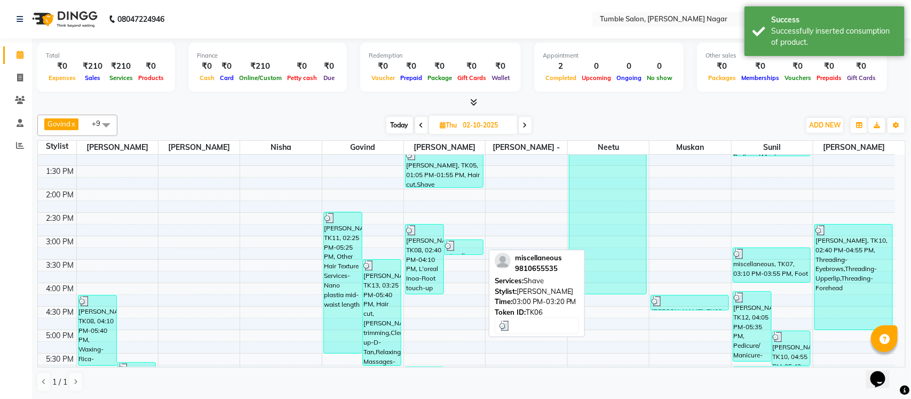
click at [462, 246] on div at bounding box center [463, 246] width 37 height 11
select select "3"
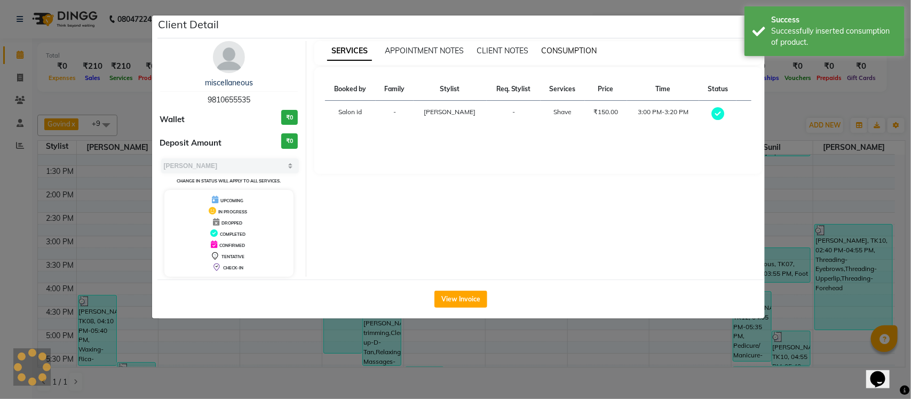
click at [578, 49] on span "CONSUMPTION" at bounding box center [569, 51] width 56 height 10
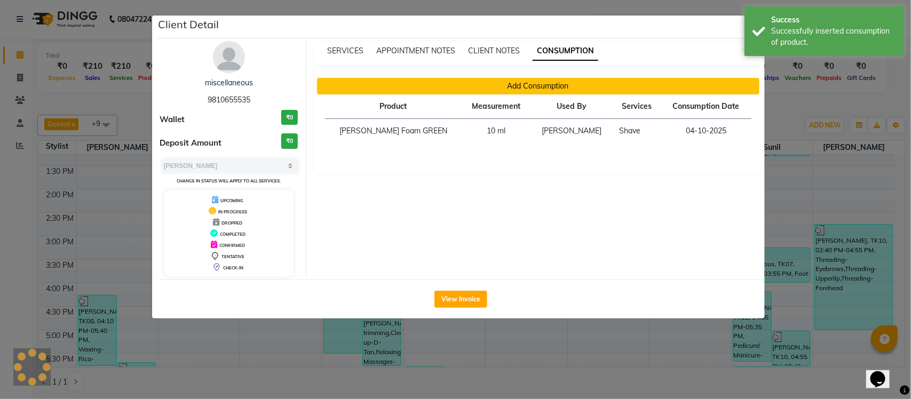
click at [502, 84] on button "Add Consumption" at bounding box center [538, 86] width 443 height 17
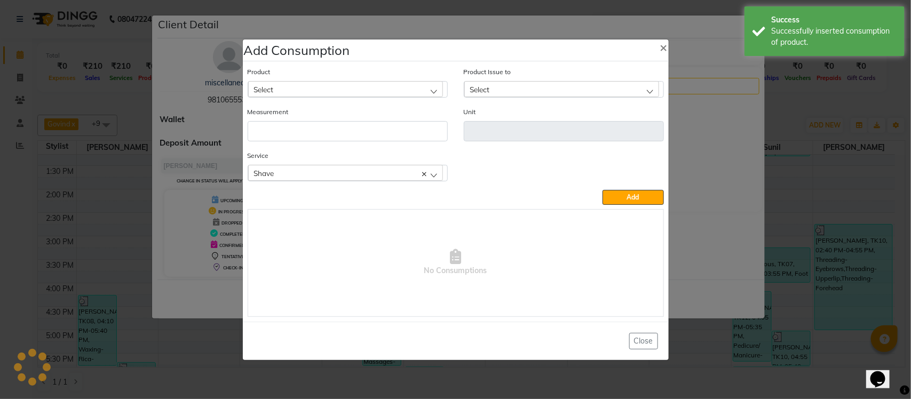
click at [730, 177] on ngb-modal-window "Add Consumption × Product Select Product Issue to Select Measurement Unit Servi…" at bounding box center [455, 199] width 911 height 399
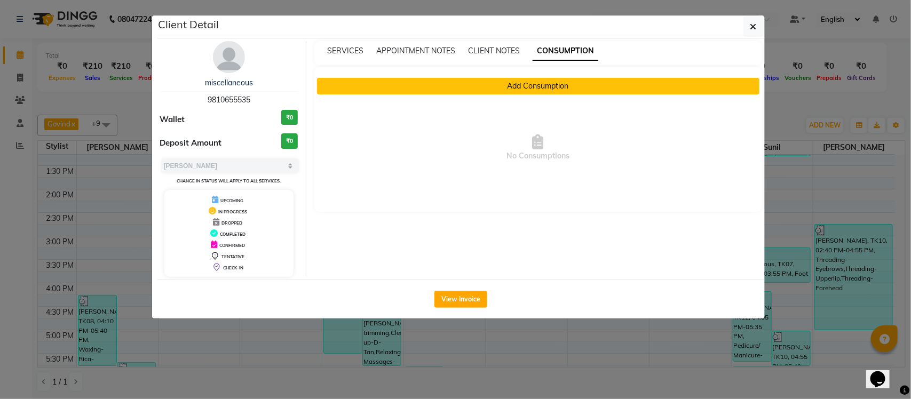
click at [573, 83] on button "Add Consumption" at bounding box center [538, 86] width 443 height 17
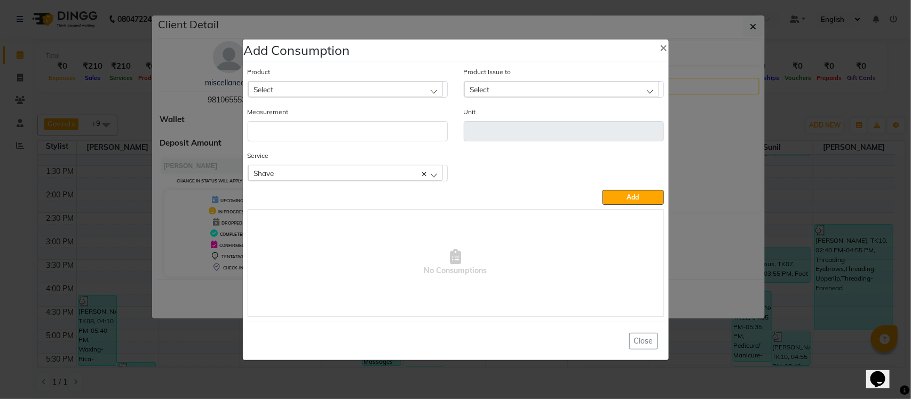
click at [390, 170] on div "Shave" at bounding box center [345, 173] width 195 height 16
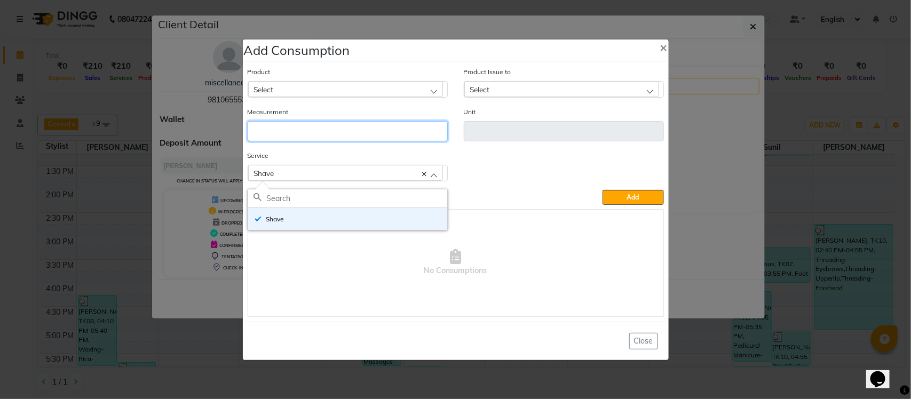
click at [406, 125] on input "number" at bounding box center [348, 131] width 200 height 20
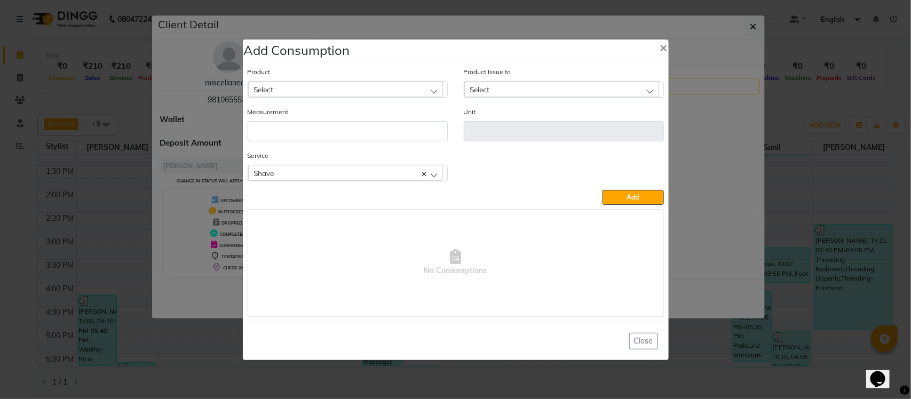
click at [402, 89] on div "Select" at bounding box center [345, 89] width 195 height 16
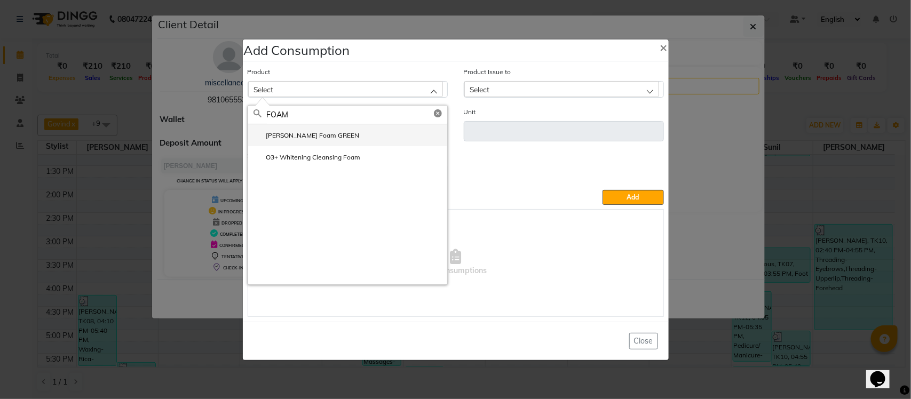
type input "FOAM"
click at [333, 127] on li "Gillette Foam GREEN" at bounding box center [347, 135] width 199 height 22
type input "ml"
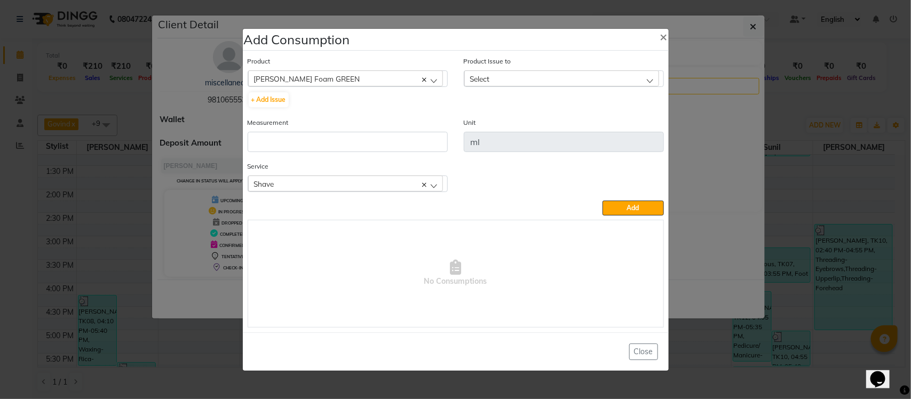
click at [556, 76] on div "Select" at bounding box center [561, 78] width 195 height 16
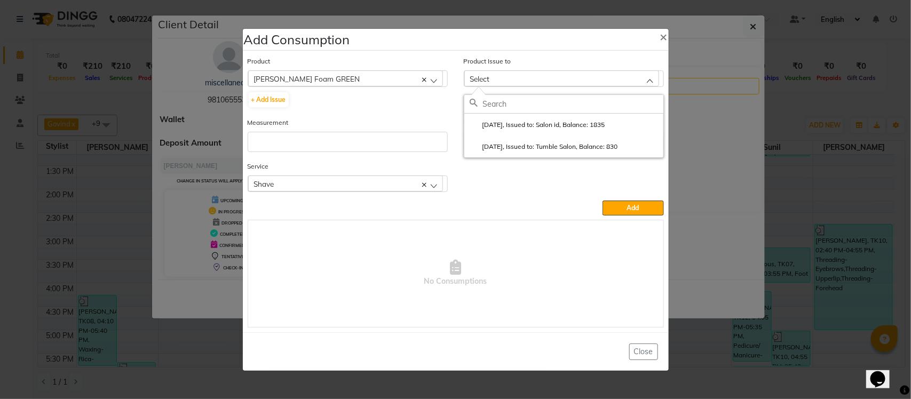
click at [545, 123] on label "2025-08-16, Issued to: Salon id, Balance: 1835" at bounding box center [538, 125] width 136 height 10
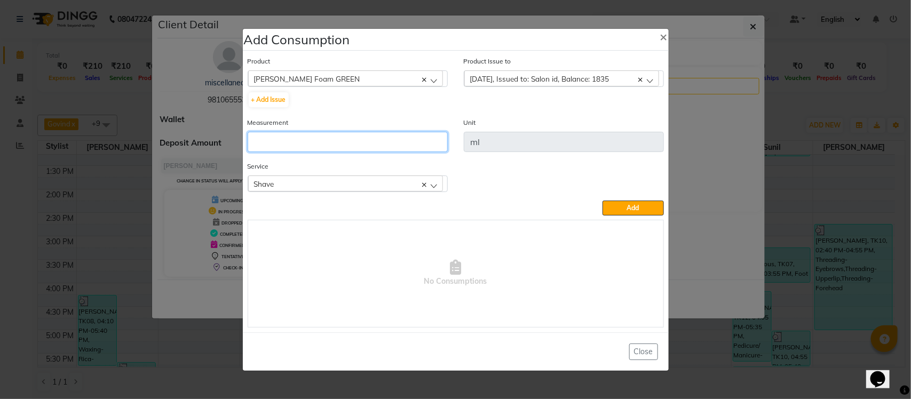
click at [412, 132] on input "number" at bounding box center [348, 142] width 200 height 20
type input "10"
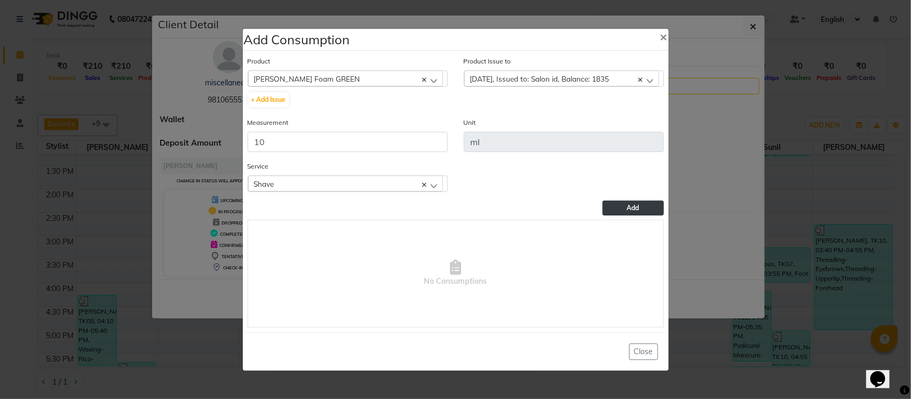
click at [624, 207] on button "Add" at bounding box center [633, 208] width 61 height 15
click at [707, 162] on ngb-modal-window "Add Consumption × Product Gillette Foam GREEN Absolut Repair Molecular Shampoo …" at bounding box center [455, 199] width 911 height 399
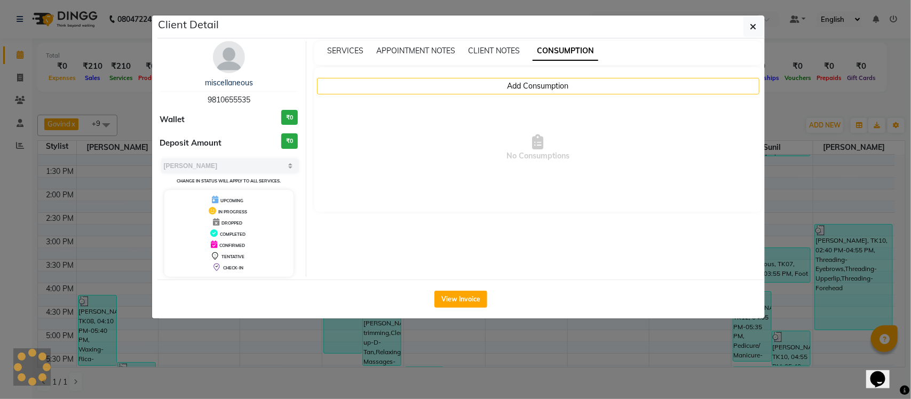
click at [777, 99] on ngb-modal-window "Client Detail miscellaneous 9810655535 Wallet ₹0 Deposit Amount ₹0 Select MARK …" at bounding box center [455, 199] width 911 height 399
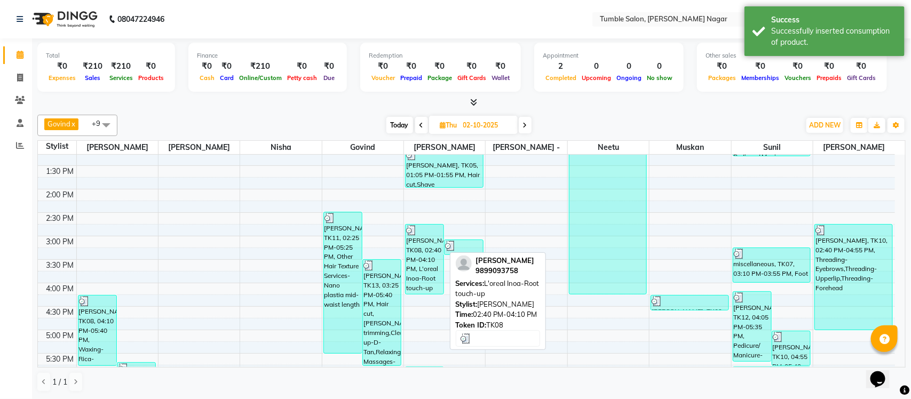
click at [429, 257] on div "VINEET KHANNA, TK08, 02:40 PM-04:10 PM, L'oreal Inoa-Root touch-up" at bounding box center [425, 259] width 38 height 69
select select "3"
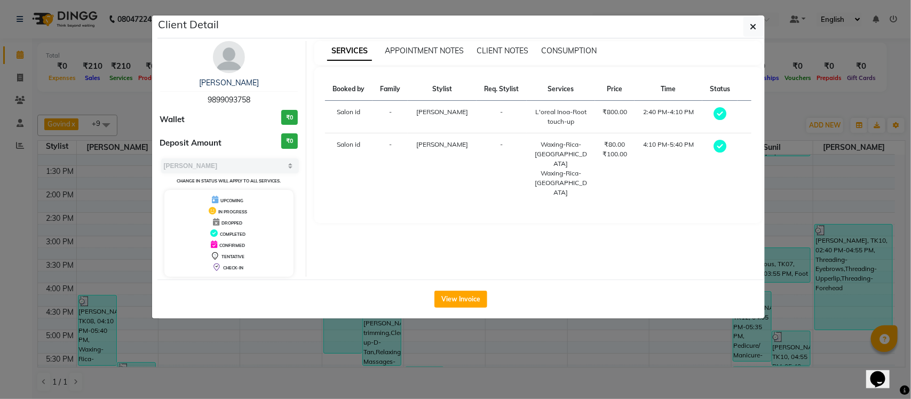
click at [578, 39] on div "VINEET KHANNA 9899093758 Wallet ₹0 Deposit Amount ₹0 Select MARK DONE UPCOMING …" at bounding box center [461, 158] width 608 height 241
click at [575, 49] on span "CONSUMPTION" at bounding box center [569, 51] width 56 height 10
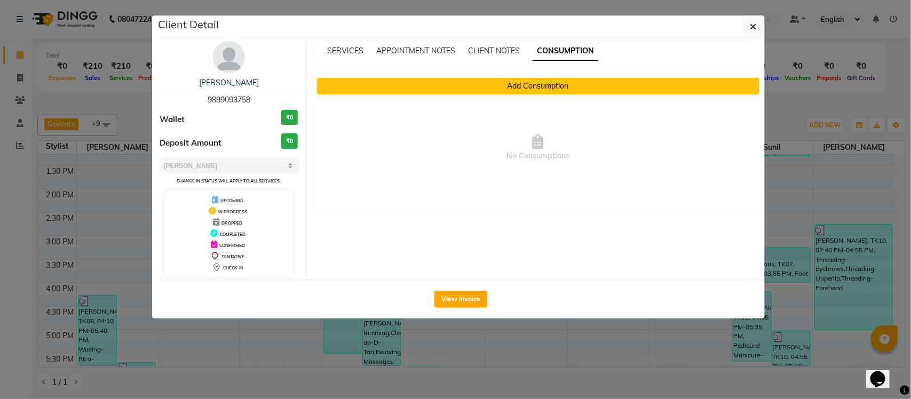
click at [520, 89] on button "Add Consumption" at bounding box center [538, 86] width 443 height 17
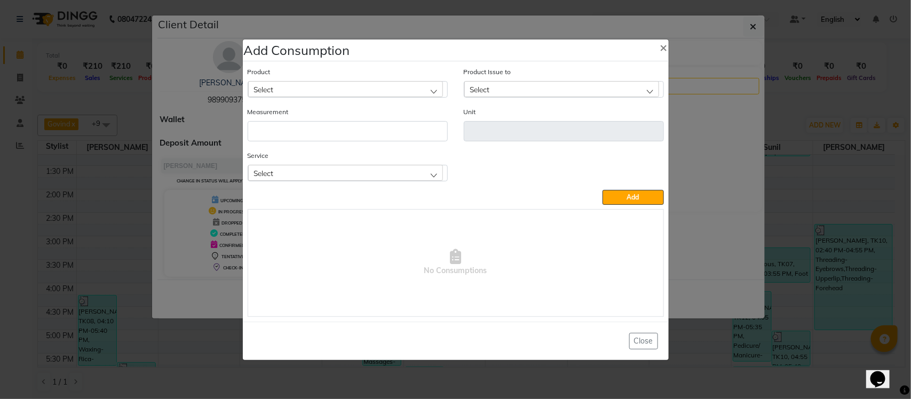
click at [348, 178] on div "Select" at bounding box center [345, 173] width 195 height 16
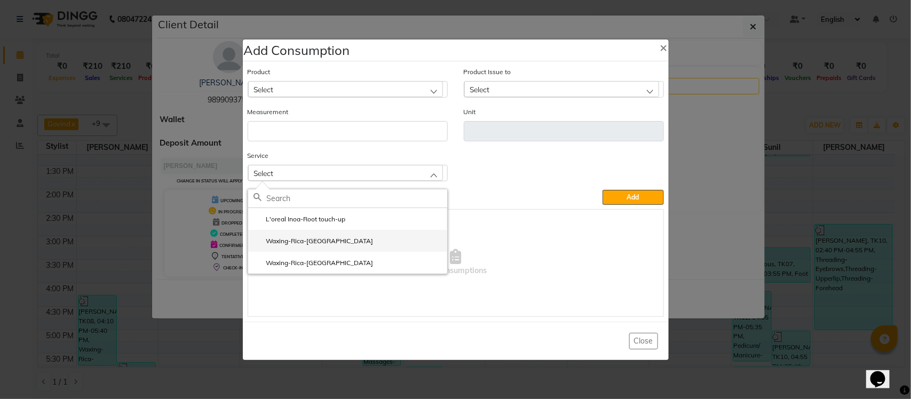
click at [334, 247] on li "Waxing-Rica-Upper lip" at bounding box center [347, 241] width 199 height 22
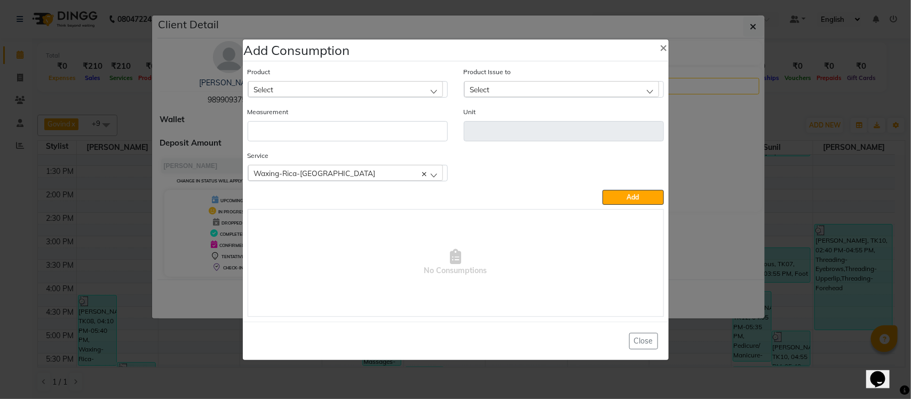
click at [375, 83] on div "Select" at bounding box center [345, 89] width 195 height 16
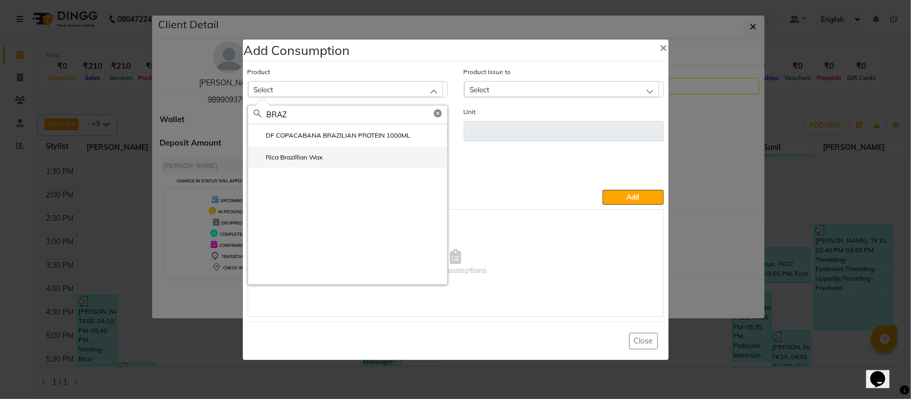
type input "BRAZ"
click at [334, 149] on li "Rica Brazillian Wax" at bounding box center [347, 157] width 199 height 22
type input "gm"
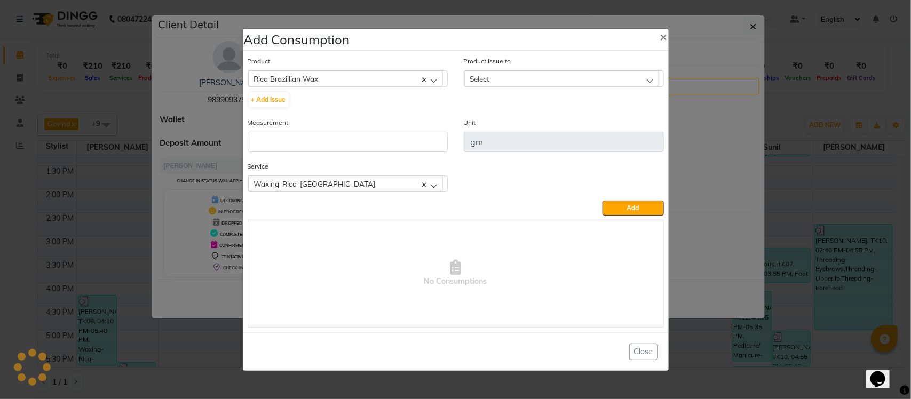
click at [508, 81] on div "Select" at bounding box center [561, 78] width 195 height 16
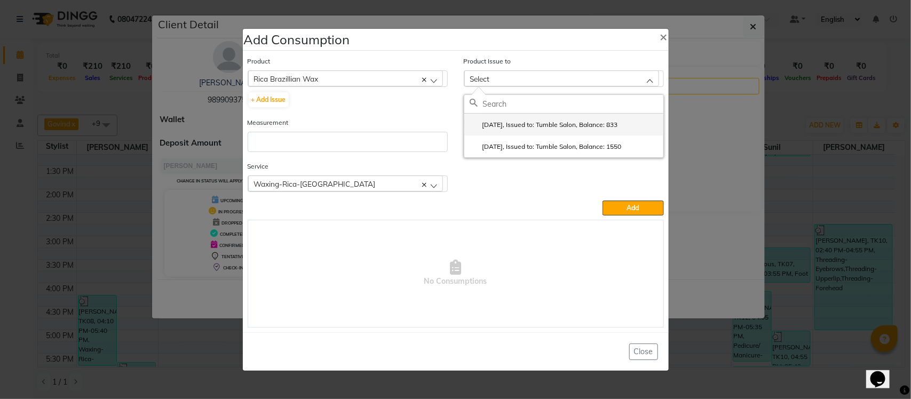
click at [503, 117] on li "2025-07-30, Issued to: Tumble Salon, Balance: 833" at bounding box center [563, 125] width 199 height 22
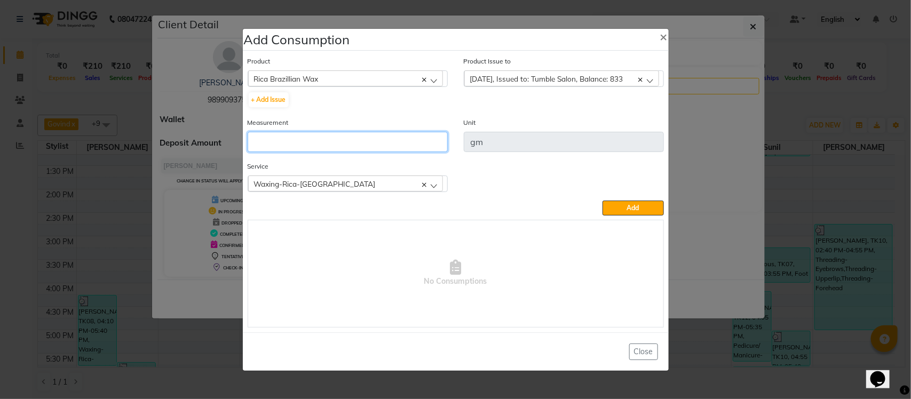
click at [408, 135] on input "number" at bounding box center [348, 142] width 200 height 20
type input "5"
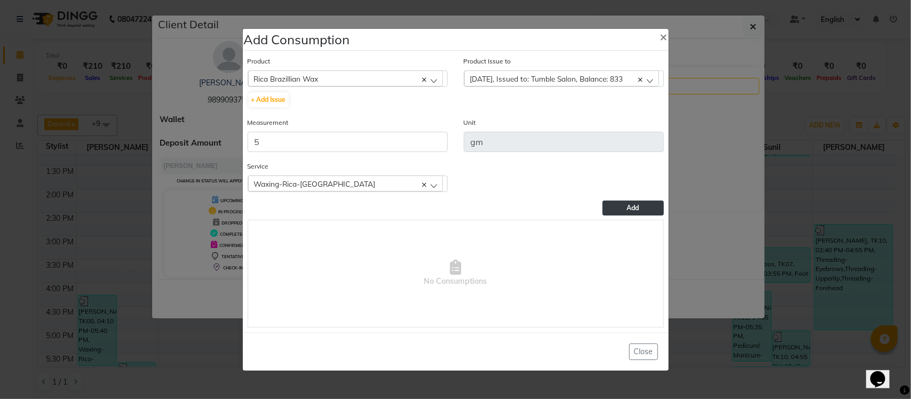
click at [603, 206] on button "Add" at bounding box center [633, 208] width 61 height 15
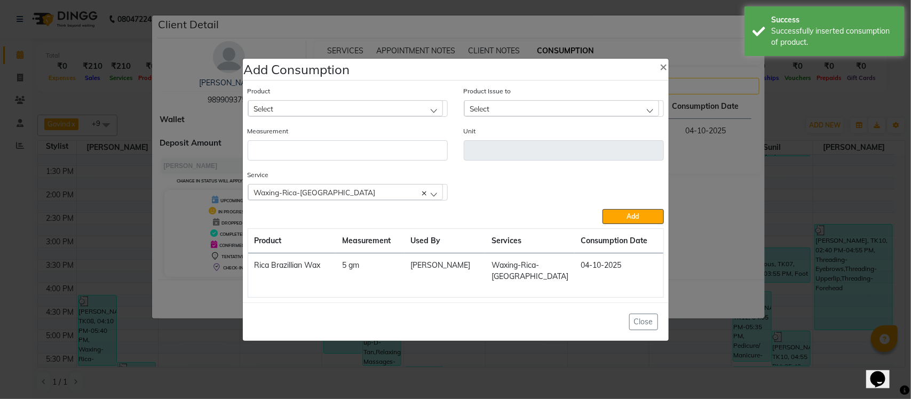
click at [282, 113] on div "Select" at bounding box center [345, 108] width 195 height 16
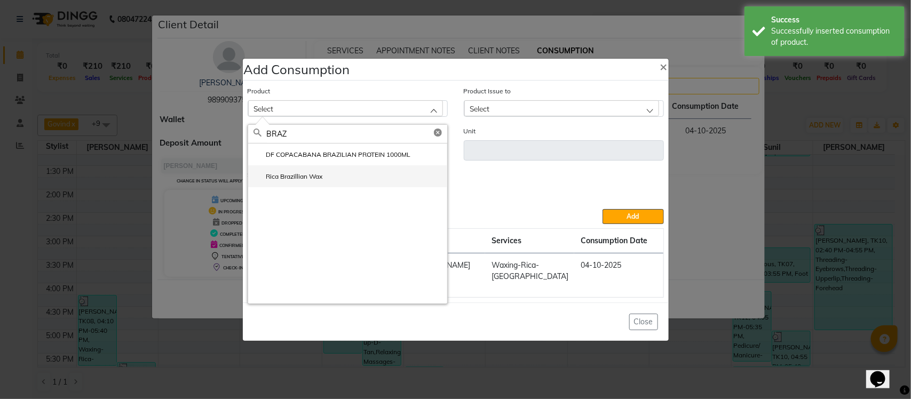
type input "BRAZ"
click at [306, 180] on label "Rica Brazillian Wax" at bounding box center [288, 177] width 69 height 10
type input "gm"
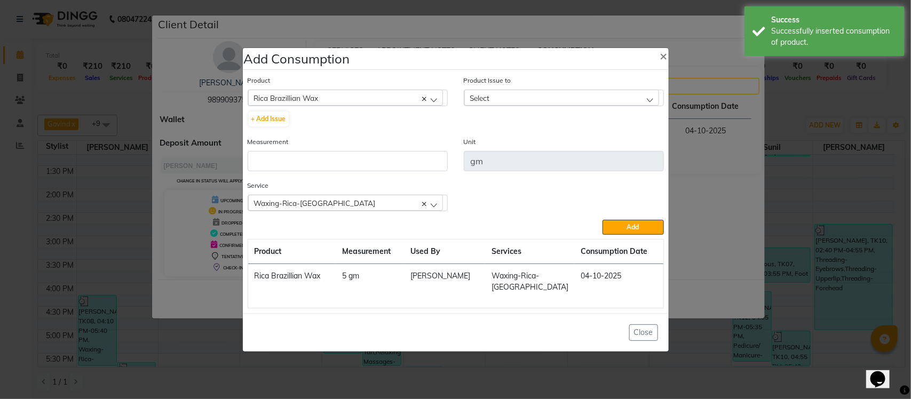
click at [522, 106] on div "Select" at bounding box center [561, 98] width 195 height 16
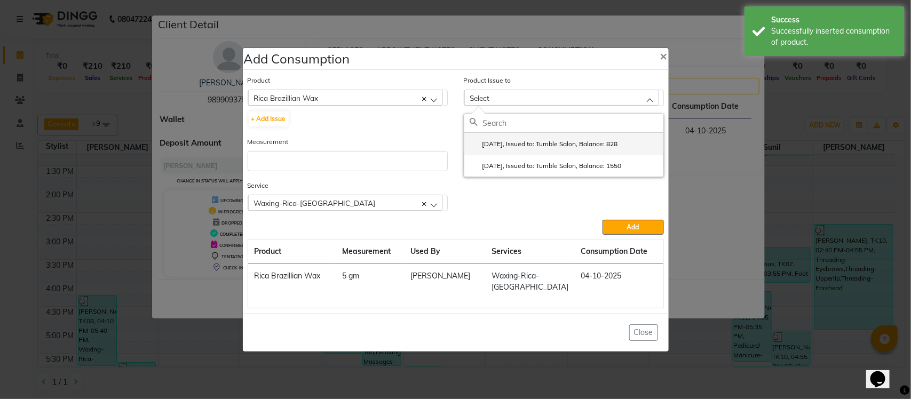
click at [516, 147] on label "2025-07-30, Issued to: Tumble Salon, Balance: 828" at bounding box center [544, 144] width 148 height 10
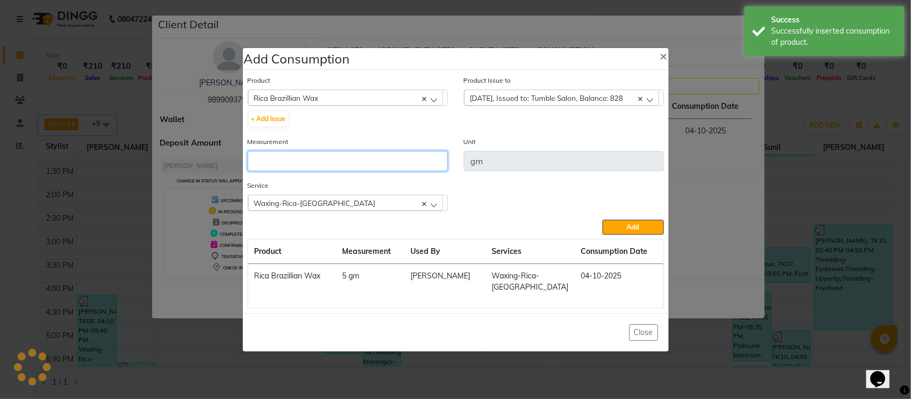
click at [407, 169] on input "number" at bounding box center [348, 161] width 200 height 20
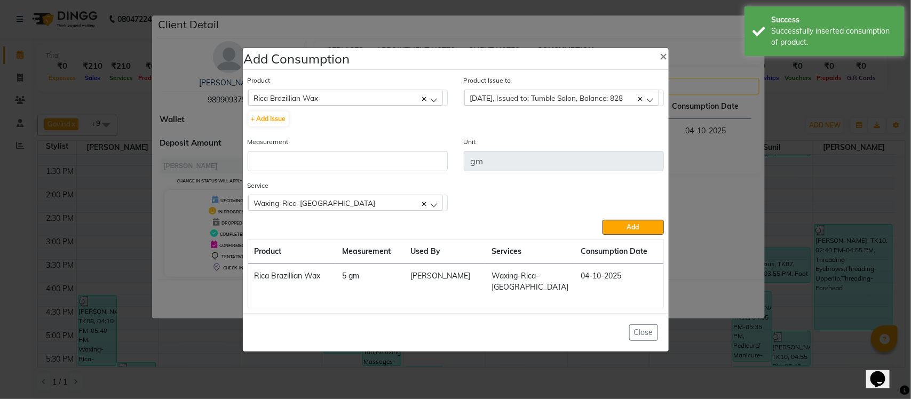
click at [374, 209] on div "Waxing-Rica-Upper lip" at bounding box center [345, 203] width 195 height 16
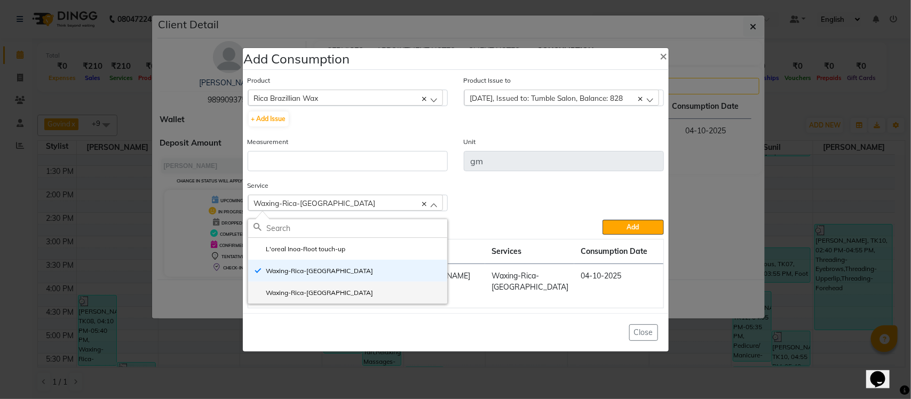
click at [327, 294] on li "Waxing-Rica-Chin" at bounding box center [347, 293] width 199 height 22
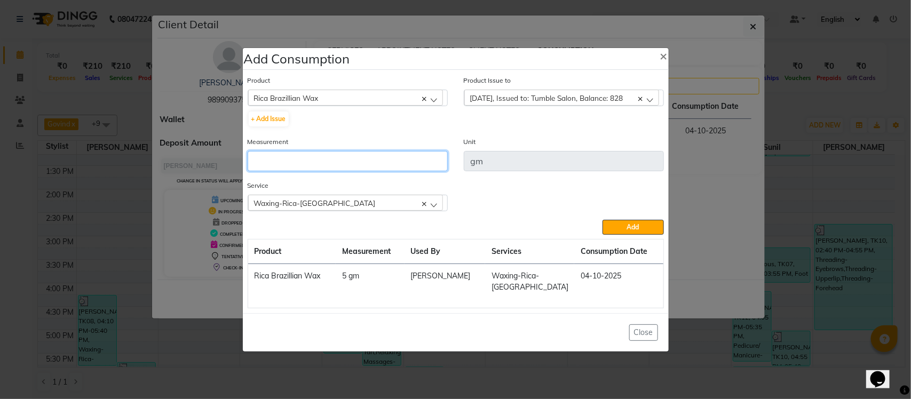
click at [334, 163] on input "number" at bounding box center [348, 161] width 200 height 20
type input "5"
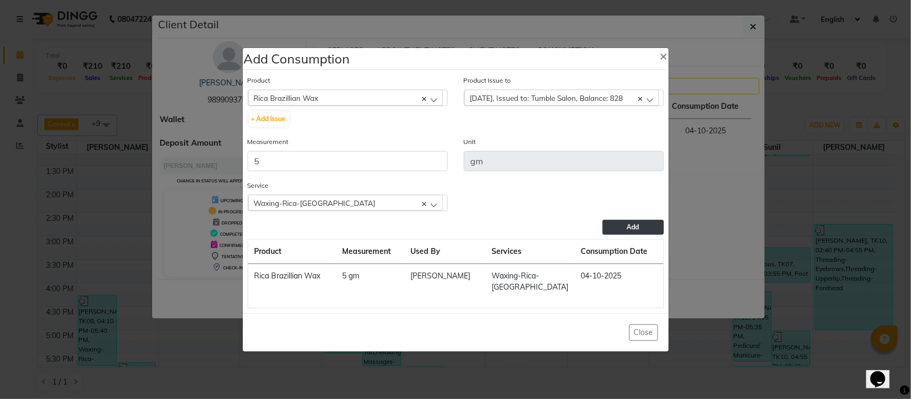
click at [637, 231] on span "Add" at bounding box center [633, 227] width 12 height 8
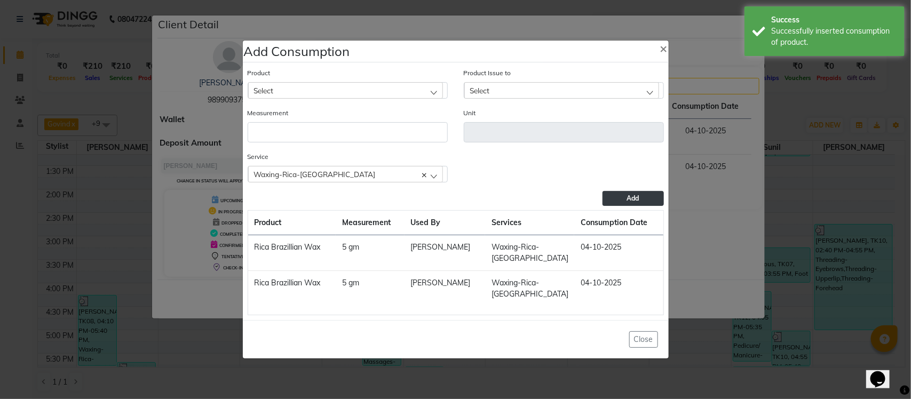
click at [216, 207] on ngb-modal-window "Add Consumption × Product Select Absolut Repair Molecular Shampoo - 300 ml Prod…" at bounding box center [455, 199] width 911 height 399
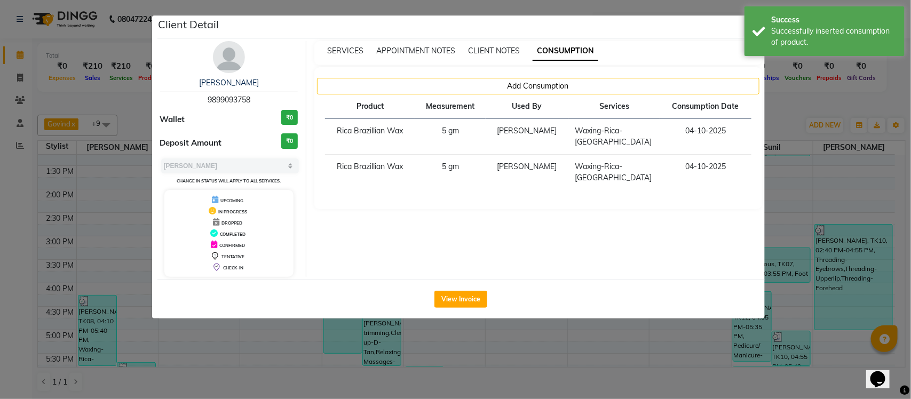
click at [99, 188] on ngb-modal-window "Client Detail VINEET KHANNA 9899093758 Wallet ₹0 Deposit Amount ₹0 Select MARK …" at bounding box center [455, 199] width 911 height 399
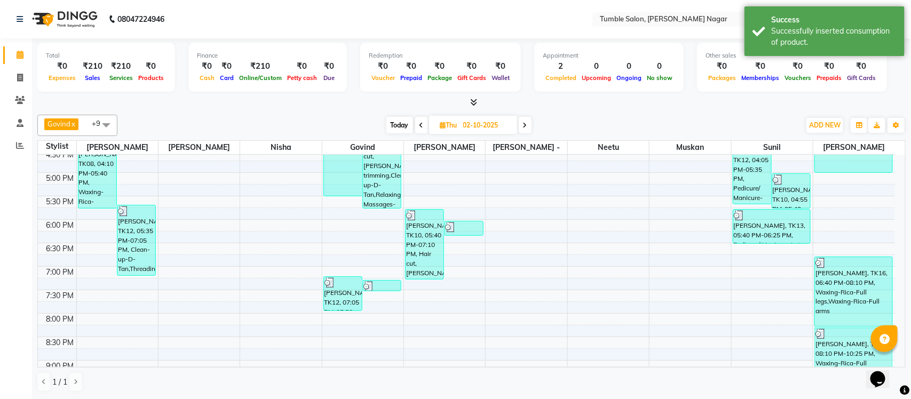
scroll to position [452, 0]
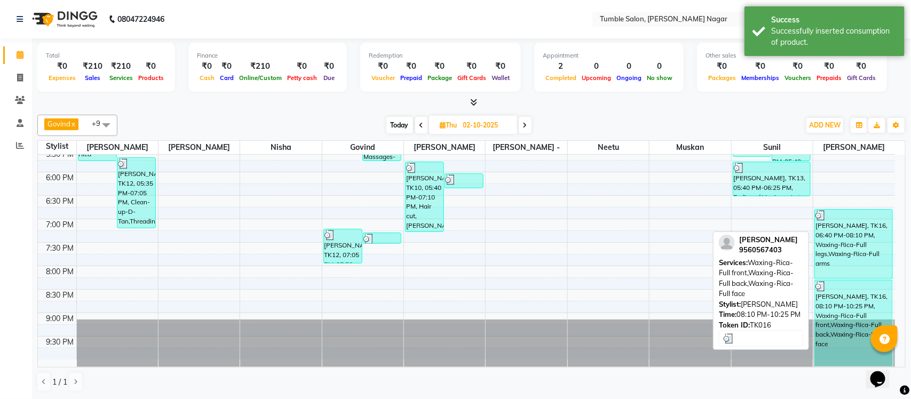
click at [860, 307] on div "[PERSON_NAME], TK16, 08:10 PM-10:25 PM, Waxing-Rica-Full front,Waxing-Rica-Full…" at bounding box center [853, 324] width 77 height 86
select select "3"
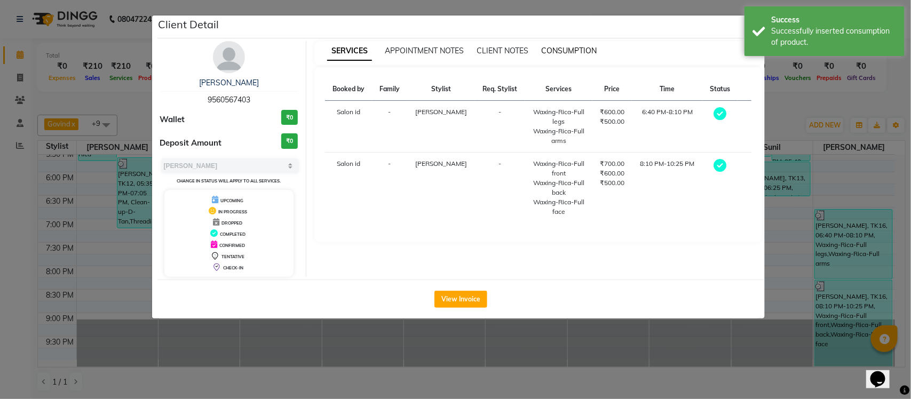
click at [565, 49] on span "CONSUMPTION" at bounding box center [569, 51] width 56 height 10
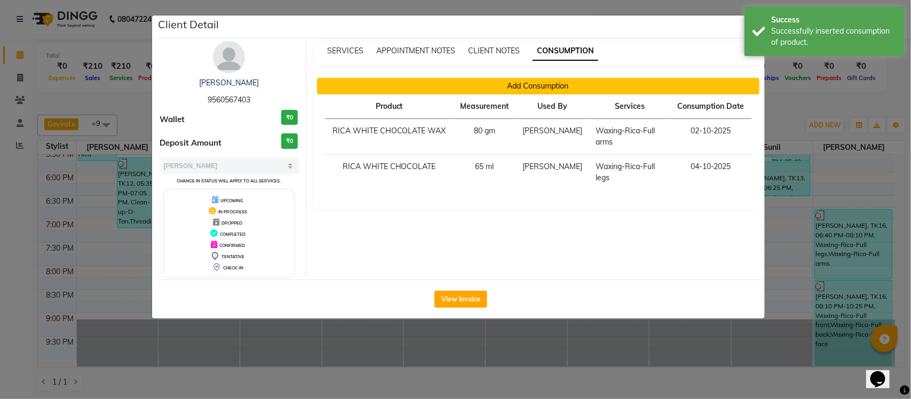
click at [523, 85] on button "Add Consumption" at bounding box center [538, 86] width 443 height 17
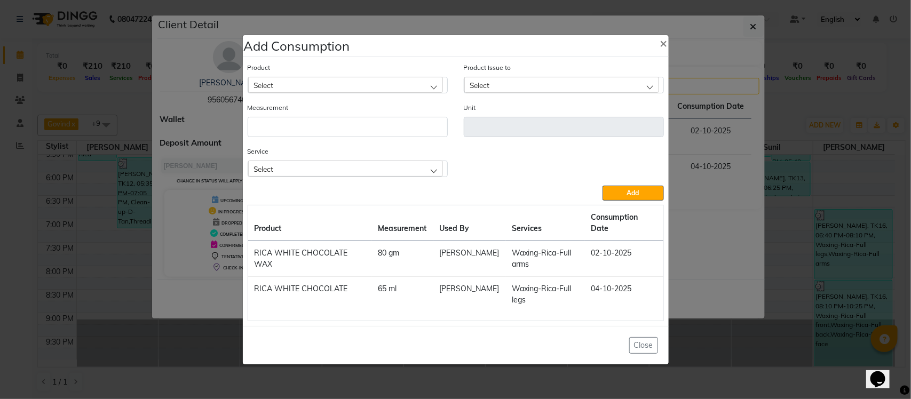
click at [341, 176] on div "Select" at bounding box center [345, 169] width 195 height 16
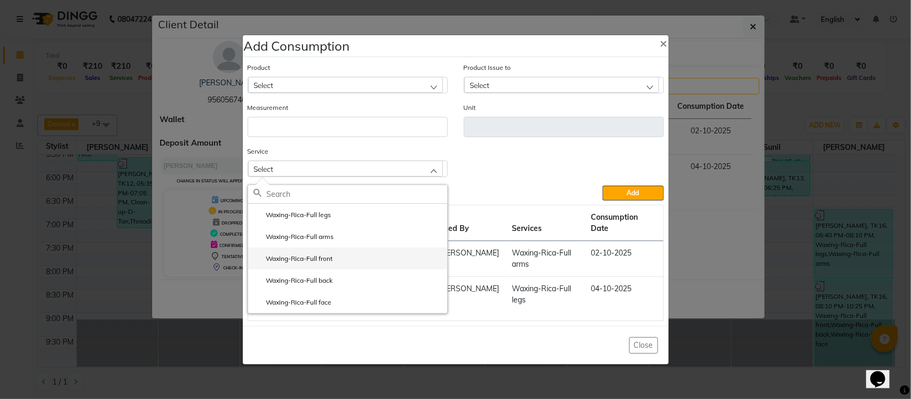
click at [342, 262] on li "Waxing-Rica-Full front" at bounding box center [347, 259] width 199 height 22
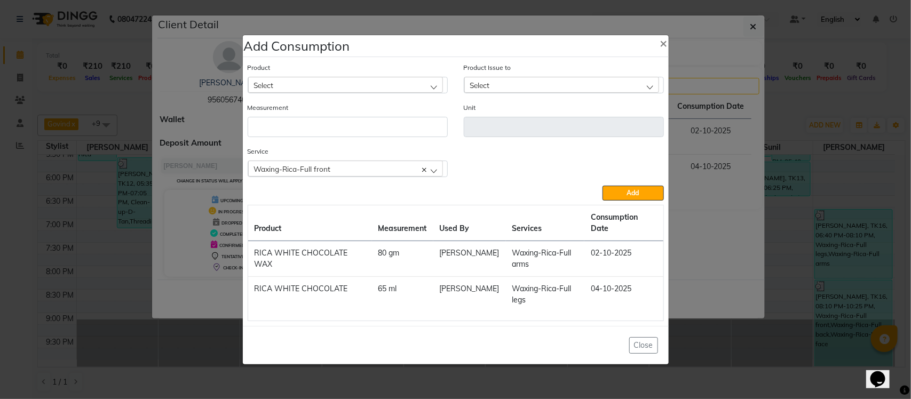
click at [380, 92] on div "Select" at bounding box center [345, 85] width 195 height 16
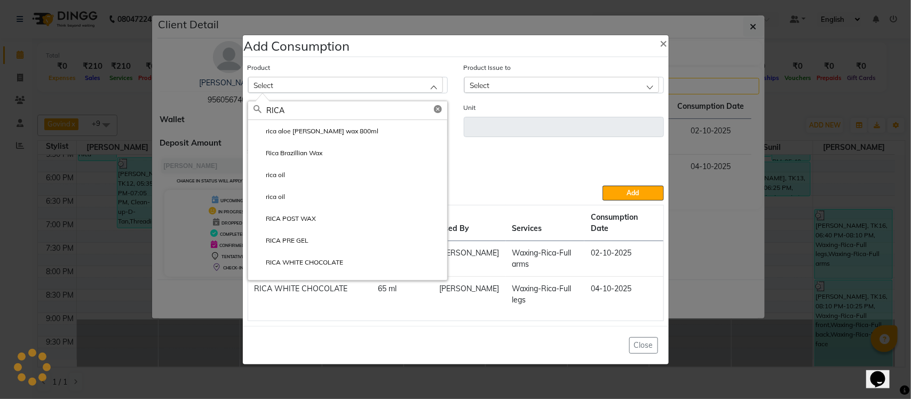
drag, startPoint x: 447, startPoint y: 138, endPoint x: 449, endPoint y: 183, distance: 44.9
click at [449, 183] on div "Product Select RICA rica aloe vera wax 800ml Rica Brazillian Wax rica oil rica …" at bounding box center [456, 191] width 422 height 265
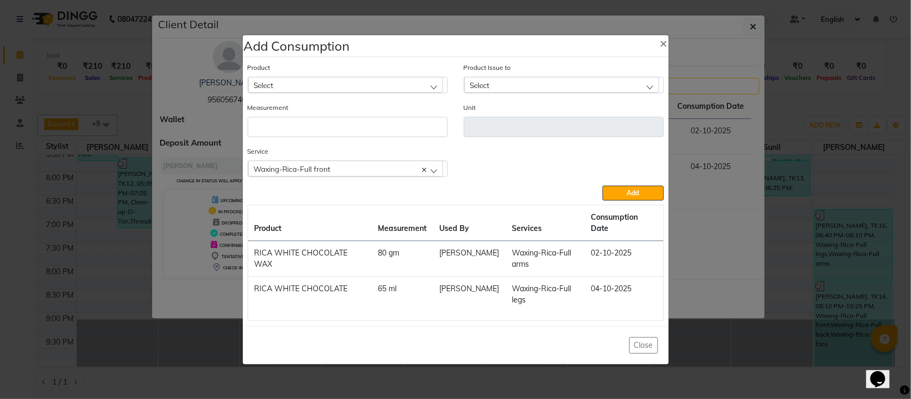
click at [367, 89] on div "Select" at bounding box center [345, 85] width 195 height 16
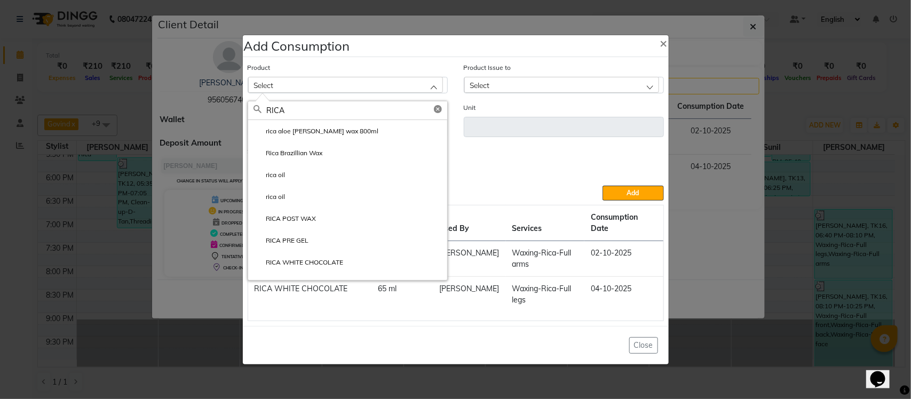
type input "RICA"
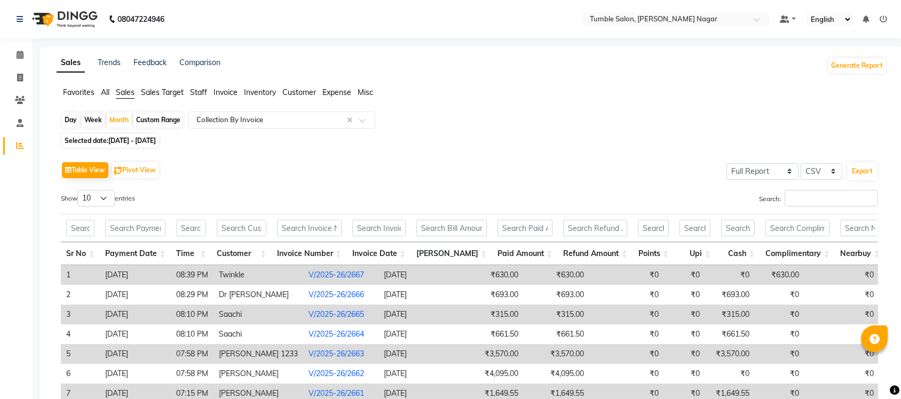
select select "full_report"
select select "csv"
click at [198, 89] on span "Staff" at bounding box center [198, 93] width 17 height 10
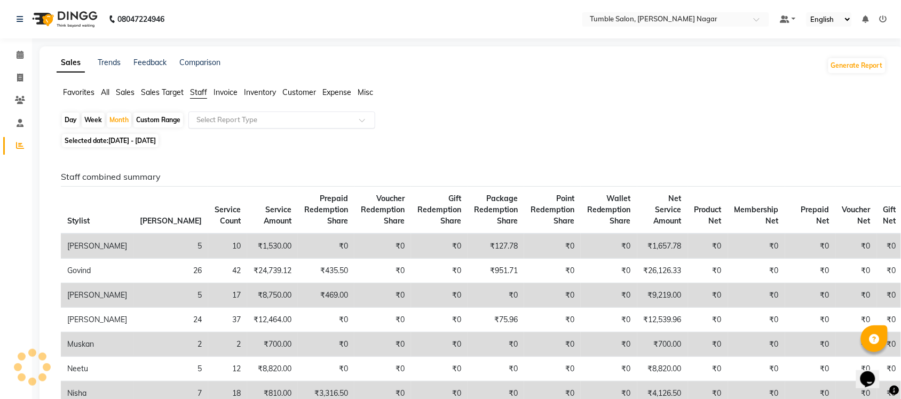
click at [231, 124] on input "text" at bounding box center [271, 120] width 154 height 11
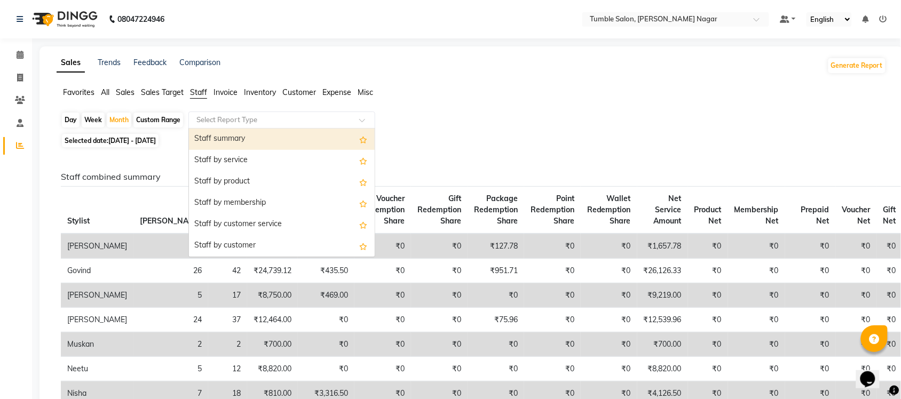
click at [269, 134] on div "Staff summary" at bounding box center [282, 139] width 186 height 21
select select "full_report"
select select "csv"
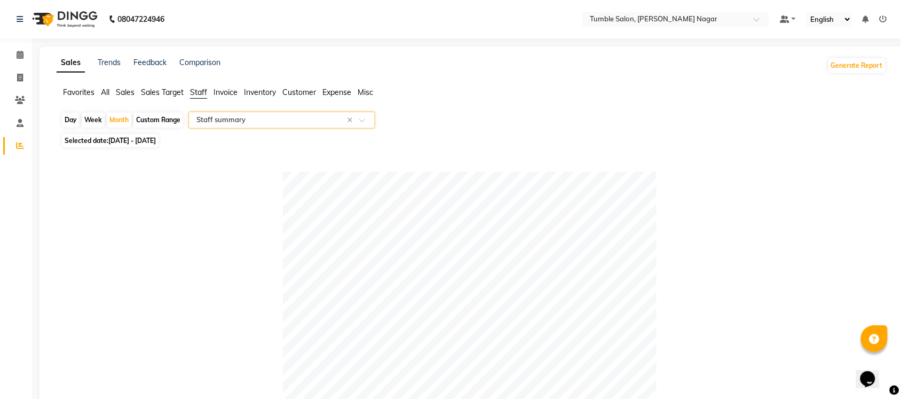
click at [64, 122] on div "Day" at bounding box center [71, 120] width 18 height 15
select select "10"
select select "2025"
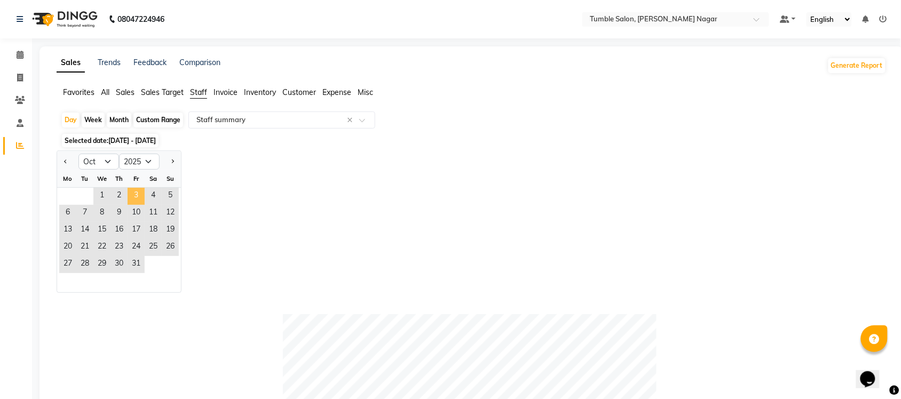
click at [132, 196] on span "3" at bounding box center [136, 196] width 17 height 17
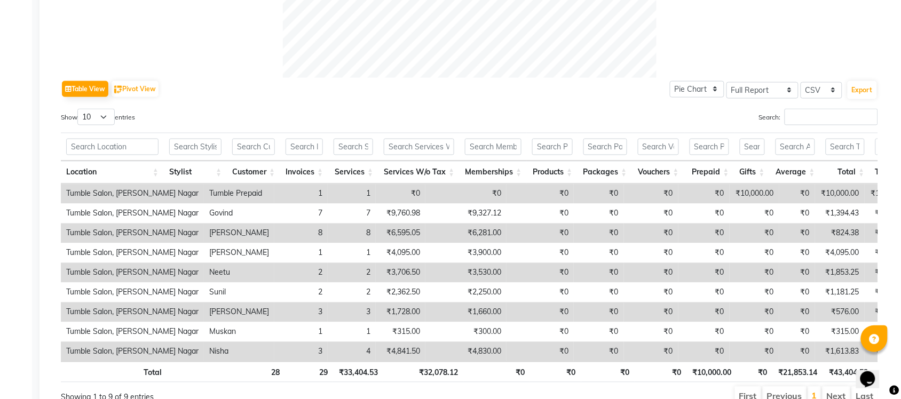
scroll to position [532, 0]
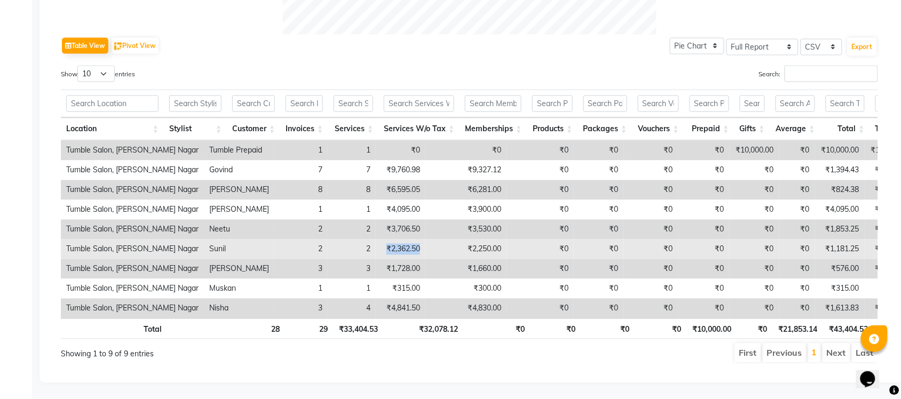
drag, startPoint x: 338, startPoint y: 231, endPoint x: 390, endPoint y: 235, distance: 52.5
click at [390, 240] on tr "Tumble Salon, [PERSON_NAME] Nagar [PERSON_NAME] 2 2 ₹2,362.50 ₹2,250.00 ₹0 ₹0 ₹…" at bounding box center [650, 250] width 1179 height 20
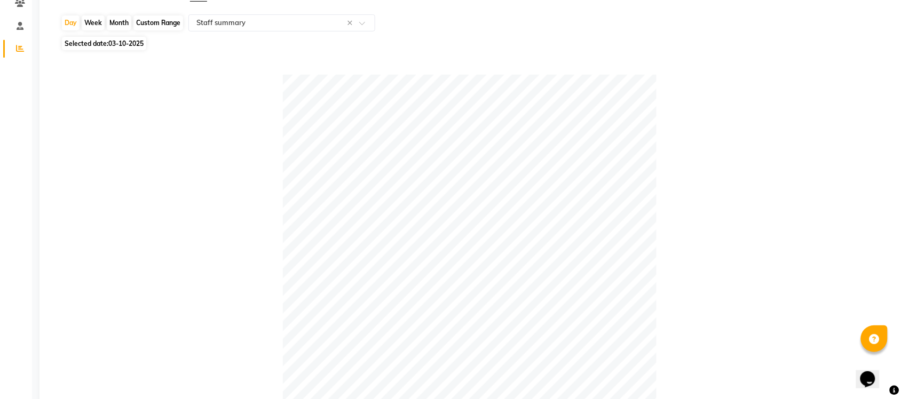
scroll to position [0, 0]
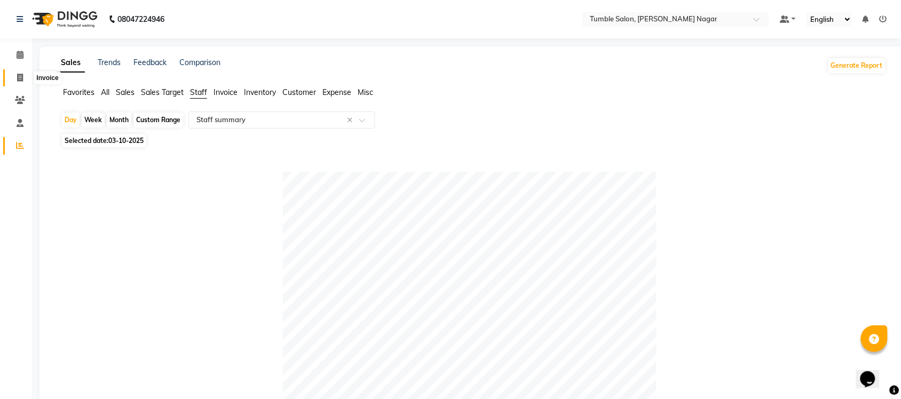
click at [17, 81] on icon at bounding box center [20, 78] width 6 height 8
select select "service"
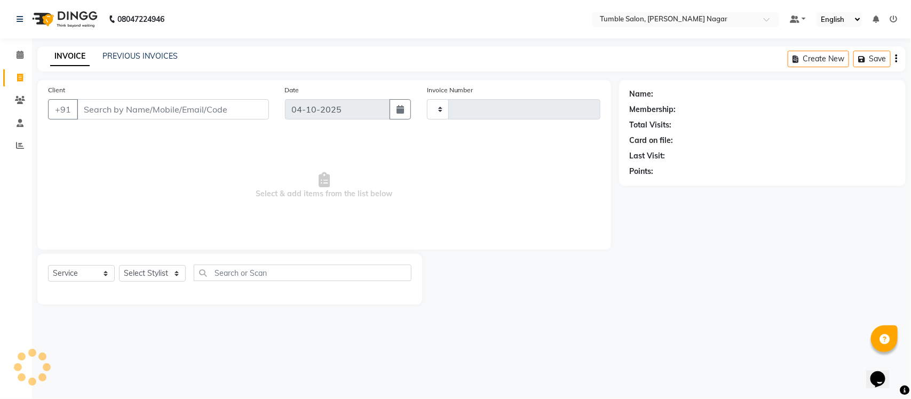
type input "2670"
select select "8207"
click at [154, 51] on link "PREVIOUS INVOICES" at bounding box center [139, 56] width 75 height 10
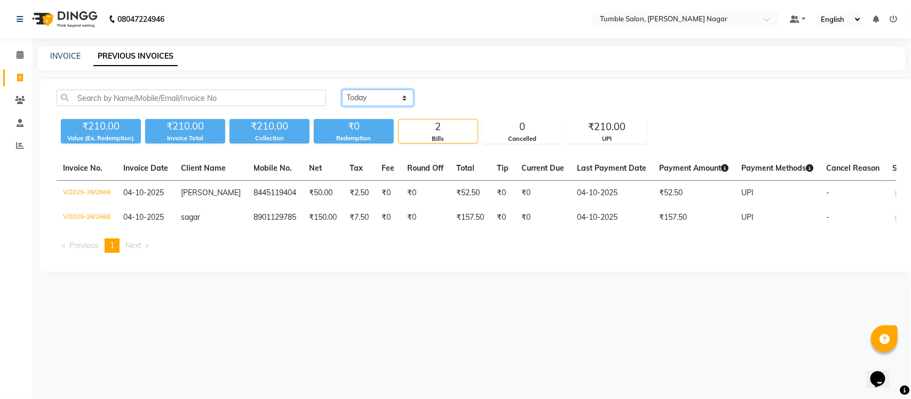
drag, startPoint x: 376, startPoint y: 94, endPoint x: 376, endPoint y: 102, distance: 8.0
click at [376, 94] on select "[DATE] [DATE] Custom Range" at bounding box center [378, 98] width 72 height 17
select select "yesterday"
click at [342, 90] on select "[DATE] [DATE] Custom Range" at bounding box center [378, 98] width 72 height 17
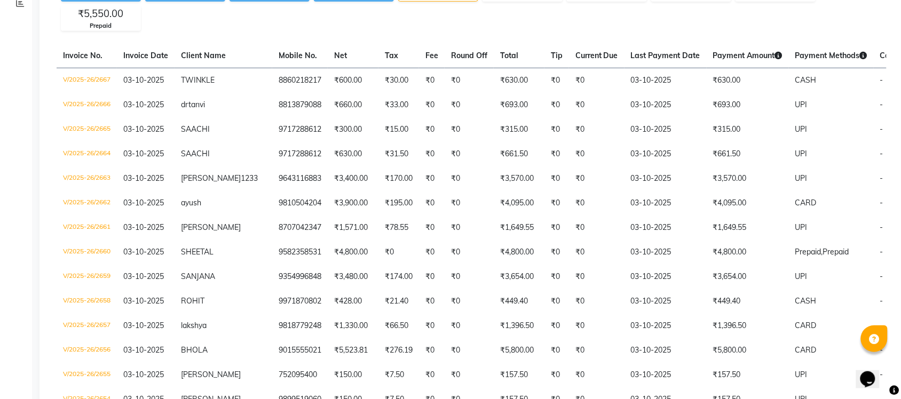
scroll to position [145, 0]
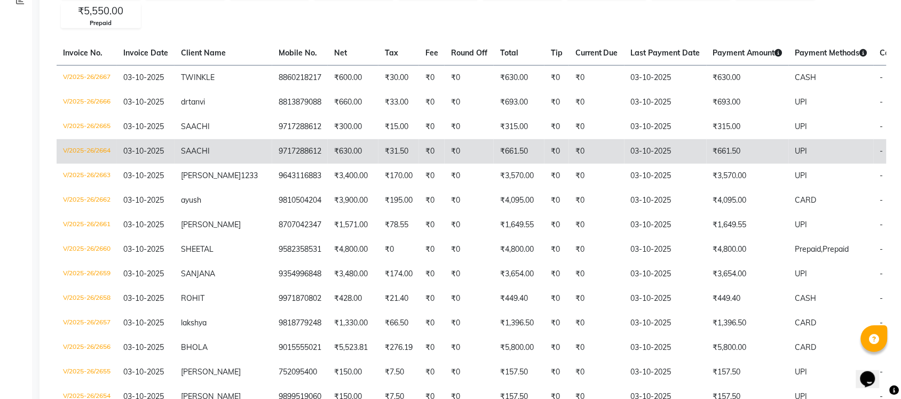
click at [92, 150] on td "V/2025-26/2664" at bounding box center [87, 151] width 60 height 25
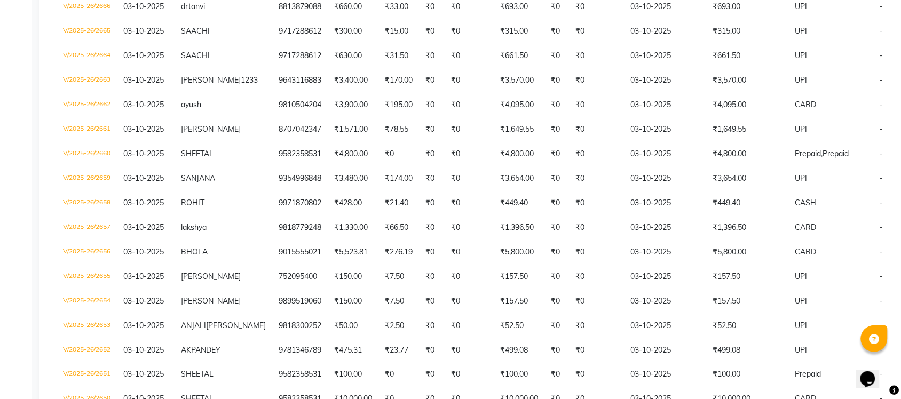
scroll to position [247, 0]
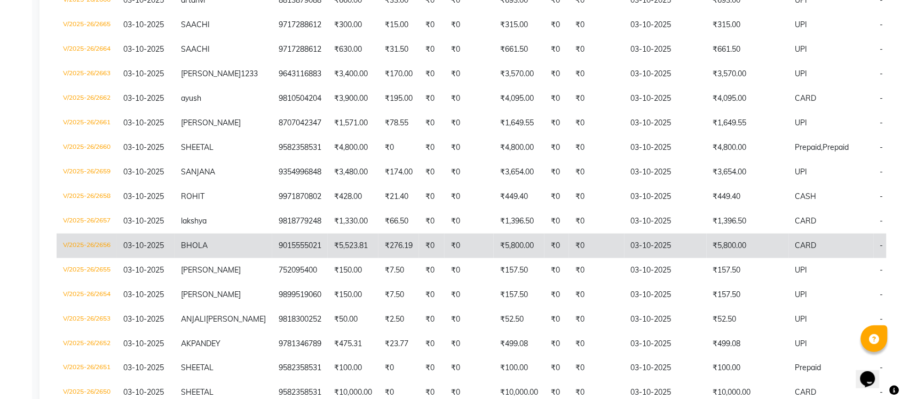
click at [238, 254] on td "BHOLA" at bounding box center [224, 246] width 98 height 25
click at [108, 250] on td "V/2025-26/2656" at bounding box center [87, 246] width 60 height 25
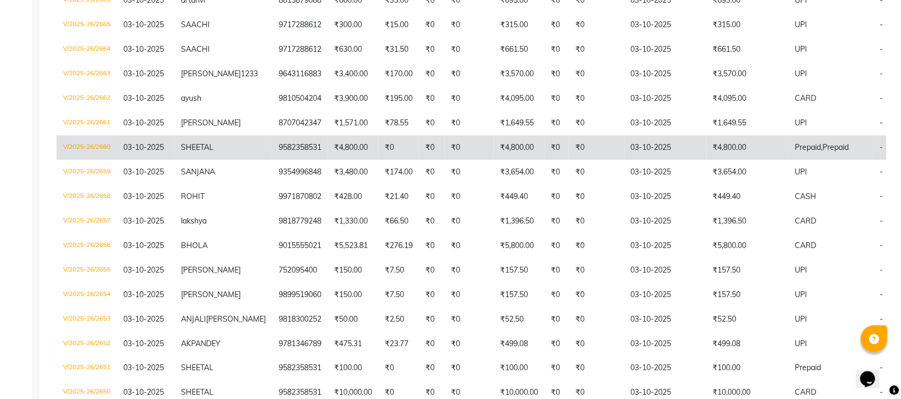
click at [139, 151] on span "03-10-2025" at bounding box center [143, 148] width 41 height 10
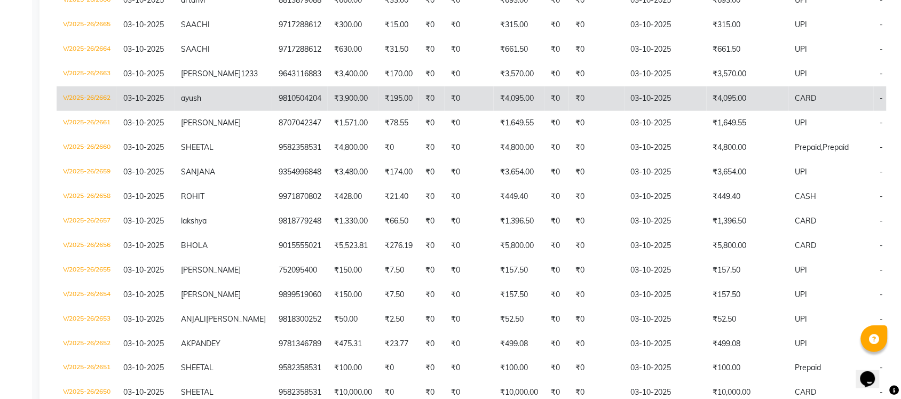
click at [83, 110] on td "V/2025-26/2662" at bounding box center [87, 98] width 60 height 25
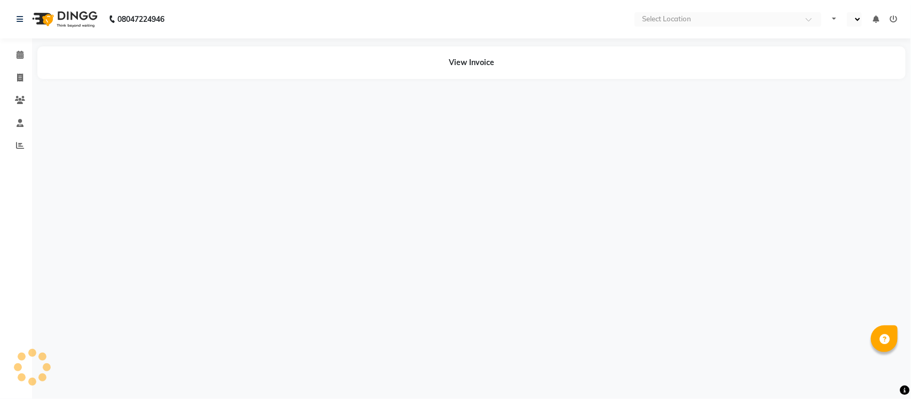
select select "en"
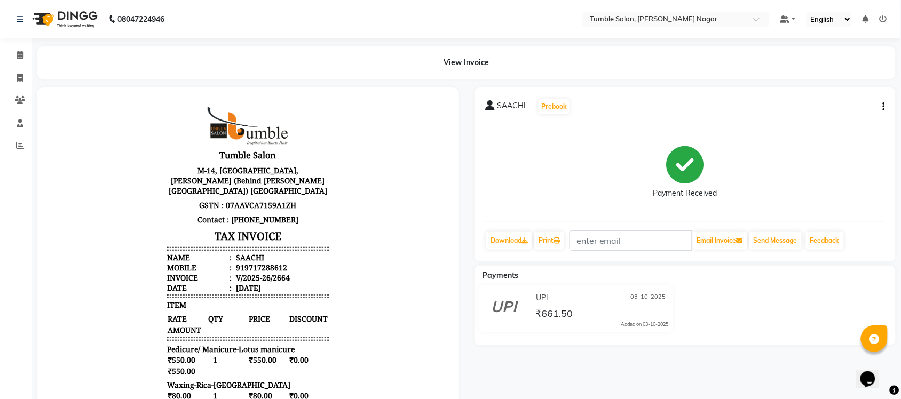
click at [888, 107] on div "SAACHI Prebook Payment Received Download Print Email Invoice Send Message Feedb…" at bounding box center [685, 175] width 421 height 174
click at [882, 102] on button "button" at bounding box center [882, 106] width 6 height 11
click at [813, 109] on div "Split Service Amount" at bounding box center [830, 106] width 73 height 13
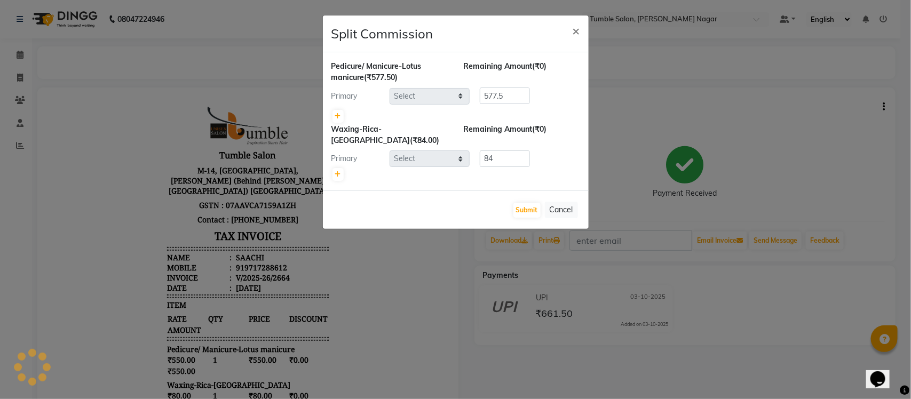
select select "89715"
select select "77845"
click at [698, 106] on ngb-modal-window "Split Commission × Pedicure/ Manicure-Lotus manicure (₹577.50) Remaining Amount…" at bounding box center [455, 199] width 911 height 399
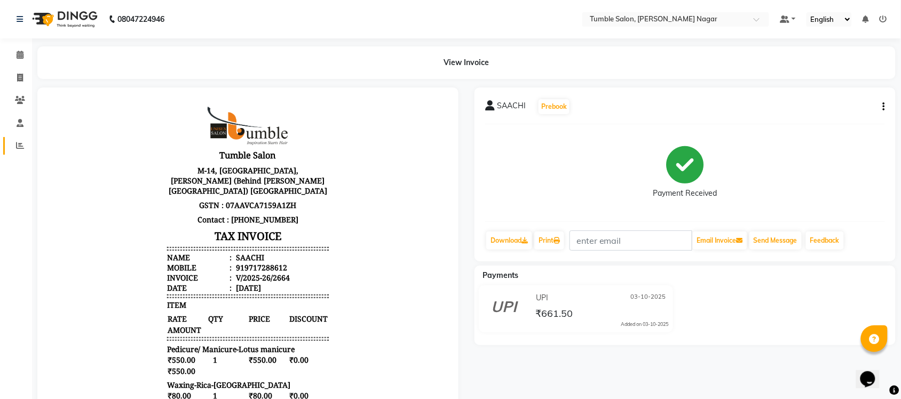
click at [9, 142] on link "Reports" at bounding box center [16, 146] width 26 height 18
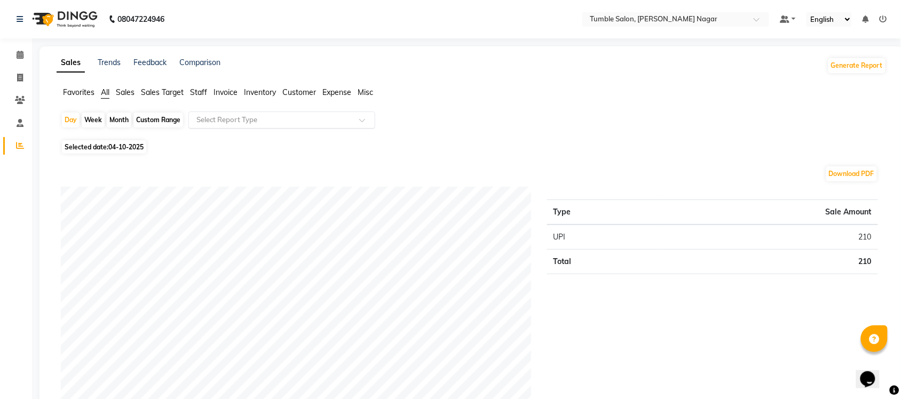
click at [236, 123] on input "text" at bounding box center [271, 120] width 154 height 11
click at [196, 89] on span "Staff" at bounding box center [198, 93] width 17 height 10
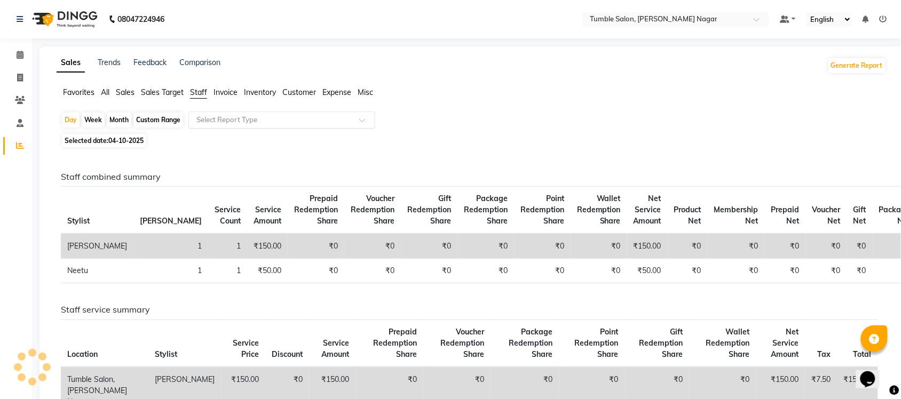
click at [234, 122] on input "text" at bounding box center [271, 120] width 154 height 11
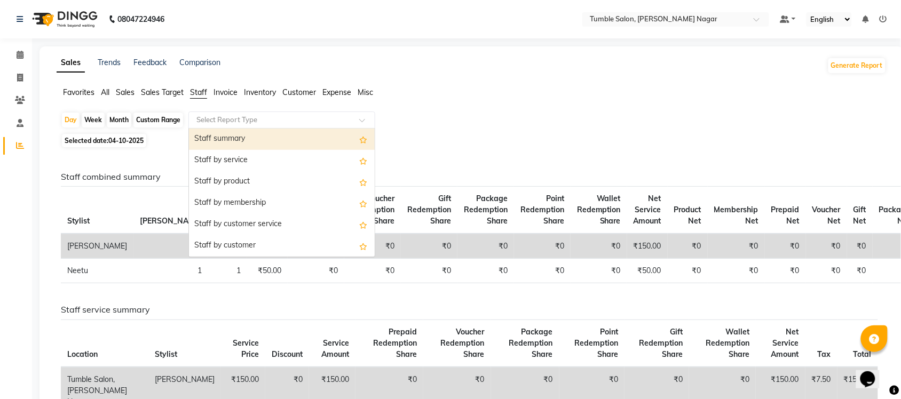
click at [241, 147] on div "Staff summary" at bounding box center [282, 139] width 186 height 21
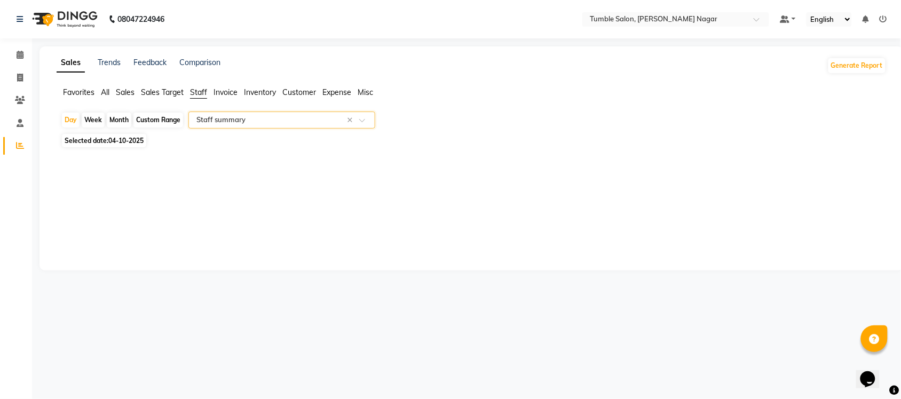
select select "full_report"
select select "csv"
click at [116, 121] on div "Month" at bounding box center [119, 120] width 25 height 15
select select "10"
select select "2025"
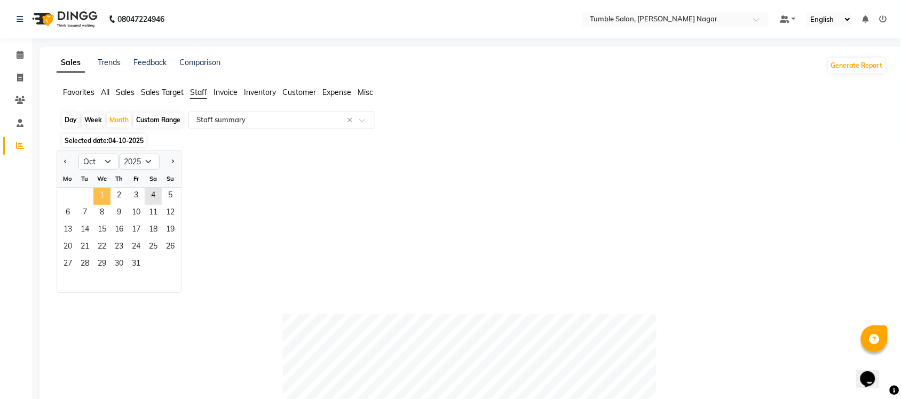
click at [99, 193] on span "1" at bounding box center [101, 196] width 17 height 17
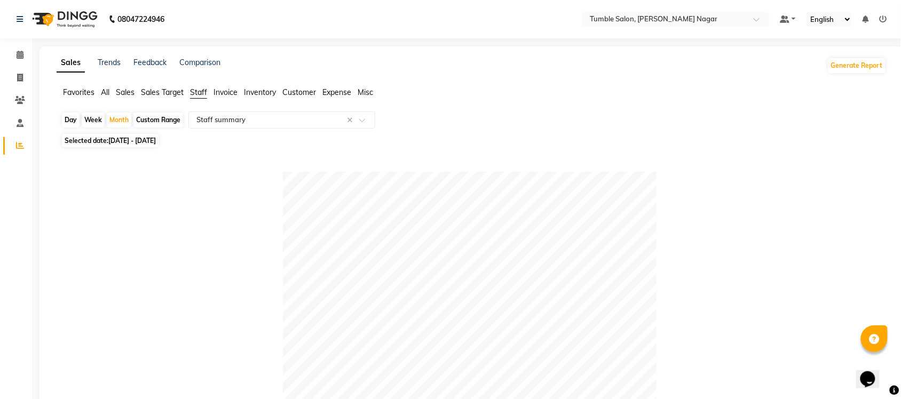
click at [65, 120] on div "Day" at bounding box center [71, 120] width 18 height 15
select select "10"
select select "2025"
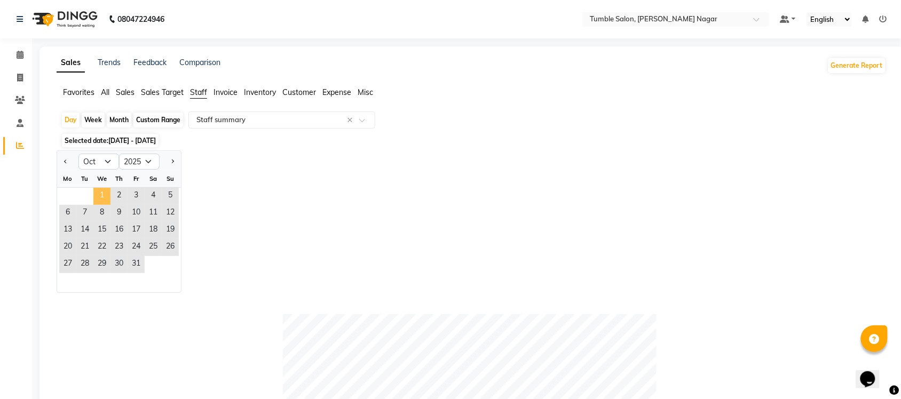
click at [101, 198] on span "1" at bounding box center [101, 196] width 17 height 17
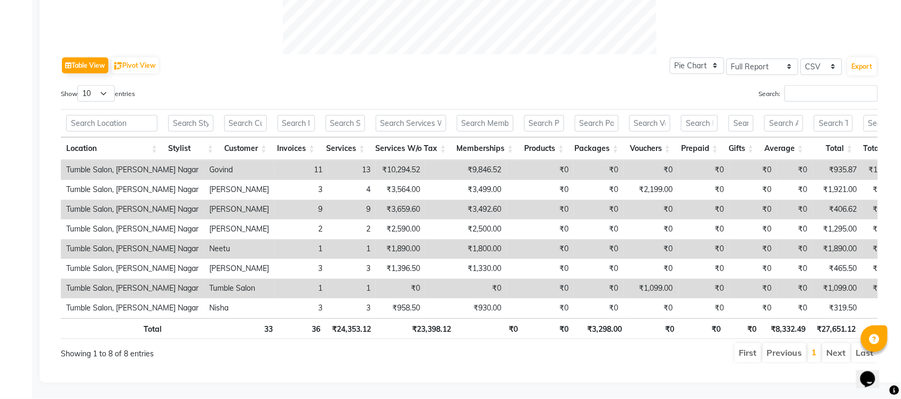
scroll to position [501, 0]
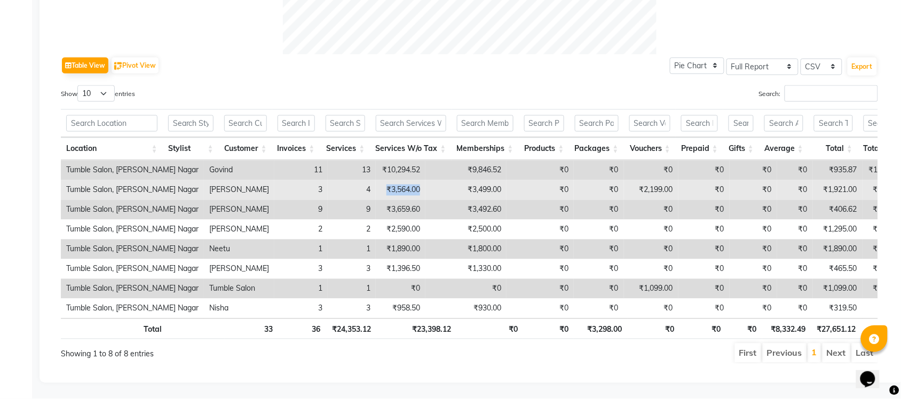
drag, startPoint x: 334, startPoint y: 187, endPoint x: 385, endPoint y: 173, distance: 53.0
click at [385, 180] on tr "Tumble Salon, [PERSON_NAME] Nagar [PERSON_NAME] 3 4 ₹3,564.00 ₹3,499.00 ₹0 ₹0 ₹…" at bounding box center [649, 190] width 1177 height 20
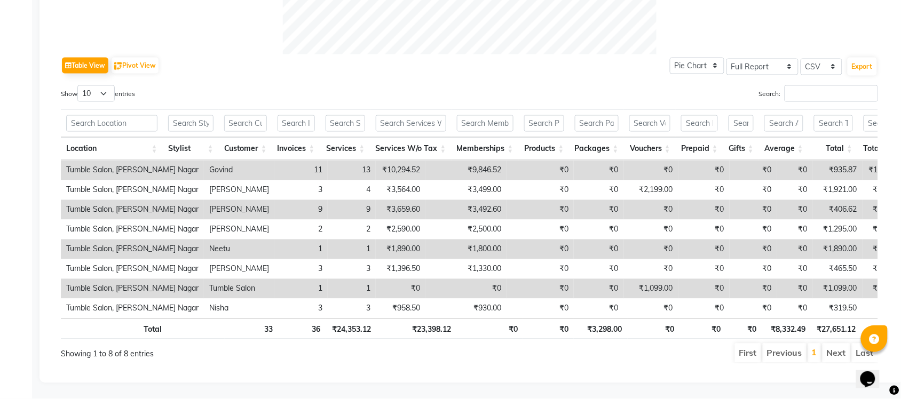
click at [444, 161] on td "₹9,846.52" at bounding box center [465, 171] width 81 height 20
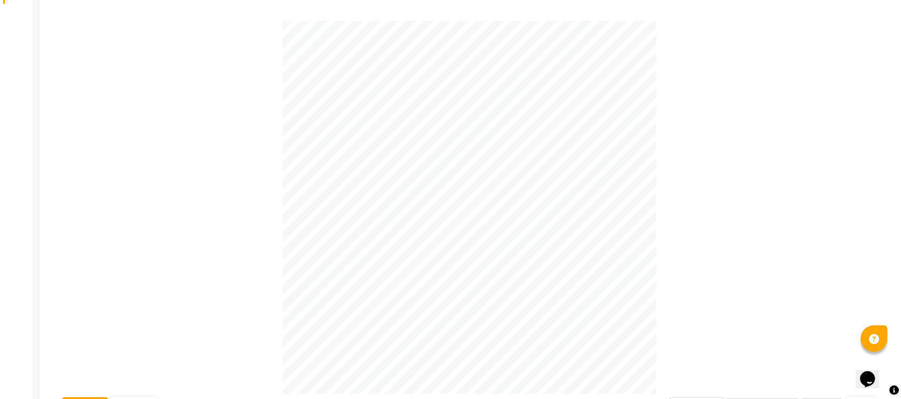
scroll to position [0, 0]
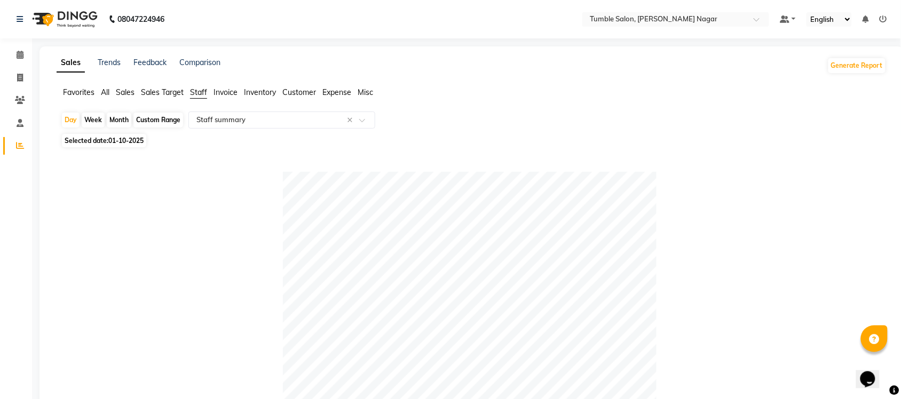
click at [120, 141] on span "01-10-2025" at bounding box center [125, 141] width 35 height 8
select select "10"
select select "2025"
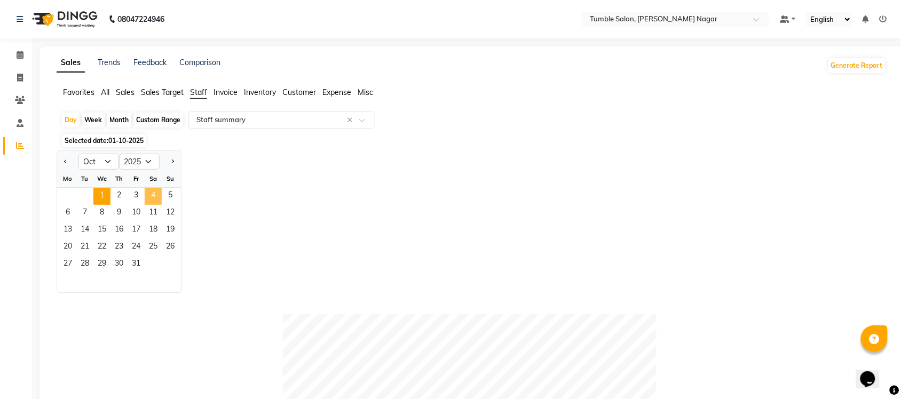
click at [155, 196] on span "4" at bounding box center [153, 196] width 17 height 17
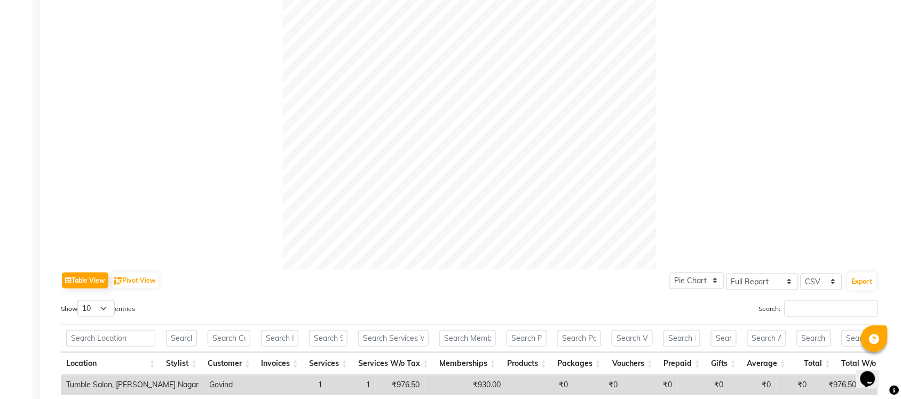
scroll to position [414, 0]
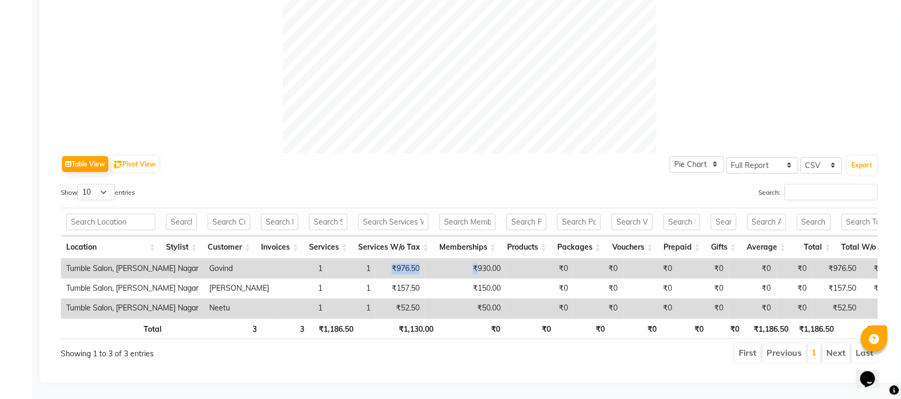
drag, startPoint x: 308, startPoint y: 246, endPoint x: 409, endPoint y: 244, distance: 100.9
click at [409, 259] on tr "Tumble Salon, [PERSON_NAME] Nagar Govind 1 1 ₹976.50 ₹930.00 ₹0 ₹0 ₹0 ₹0 ₹0 ₹0 …" at bounding box center [647, 269] width 1172 height 20
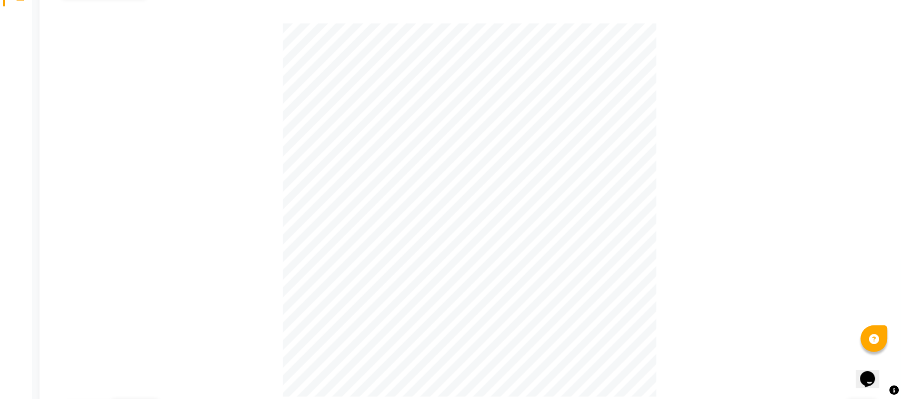
scroll to position [0, 0]
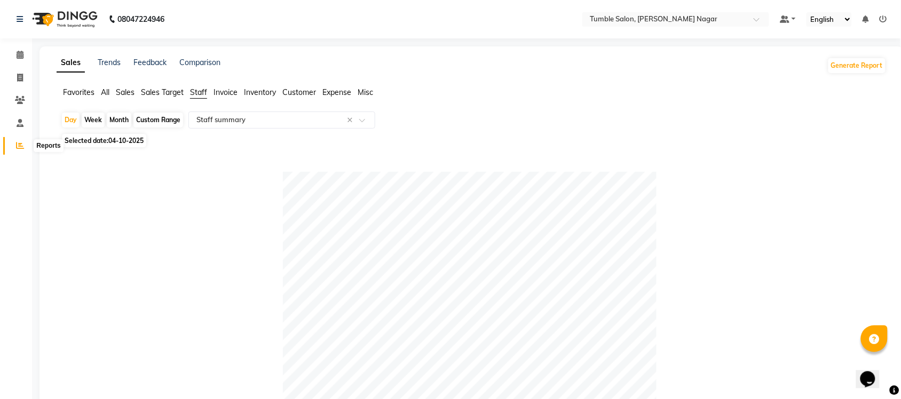
click at [25, 147] on span at bounding box center [20, 146] width 19 height 12
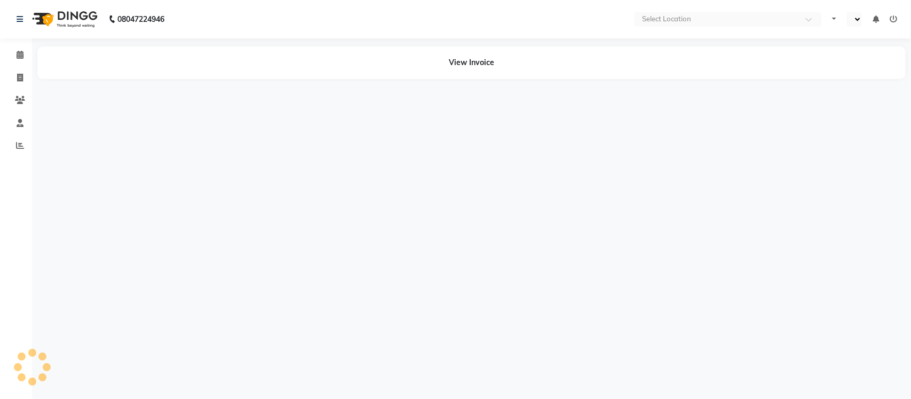
select select "en"
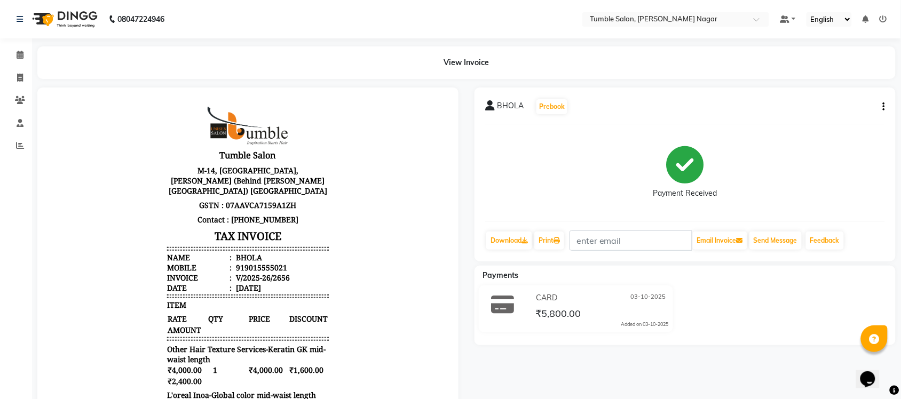
click at [884, 107] on icon "button" at bounding box center [884, 107] width 2 height 1
click at [829, 109] on div "Split Service Amount" at bounding box center [830, 106] width 73 height 13
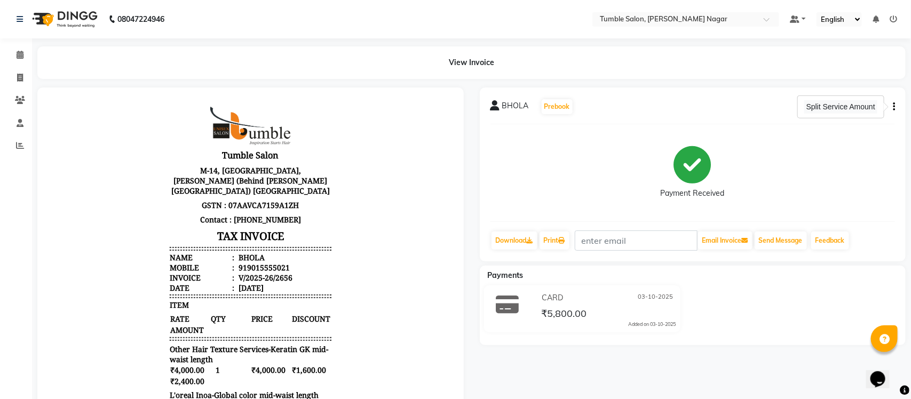
select select "77846"
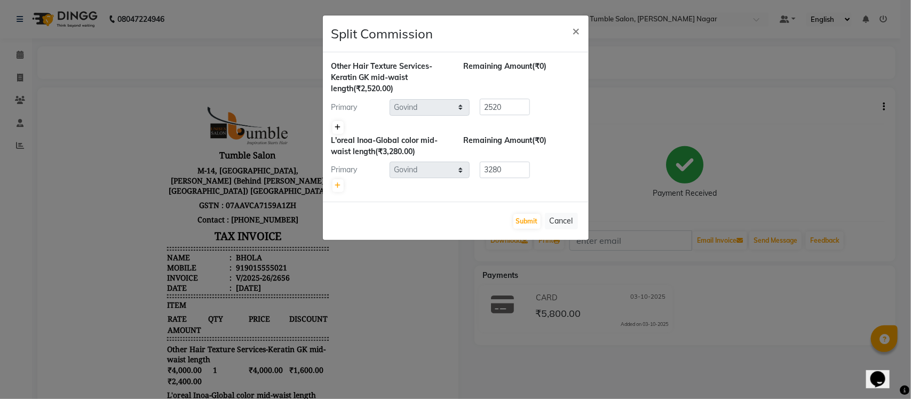
click at [337, 129] on icon at bounding box center [338, 127] width 6 height 6
type input "1260"
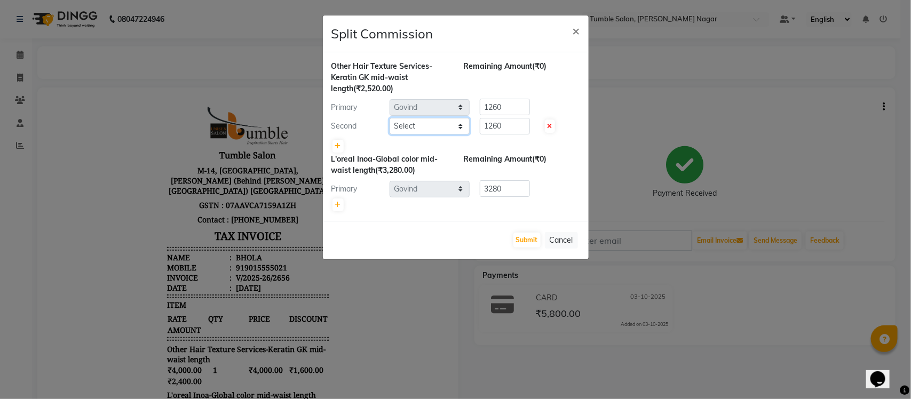
click at [409, 131] on select "Select Finance id [PERSON_NAME] Govind [PERSON_NAME] Krishna [PERSON_NAME] [PER…" at bounding box center [430, 126] width 80 height 17
select select "89715"
click at [390, 118] on select "Select Finance id [PERSON_NAME] Govind [PERSON_NAME] Krishna [PERSON_NAME] [PER…" at bounding box center [430, 126] width 80 height 17
click at [342, 199] on link at bounding box center [338, 205] width 11 height 13
type input "1640"
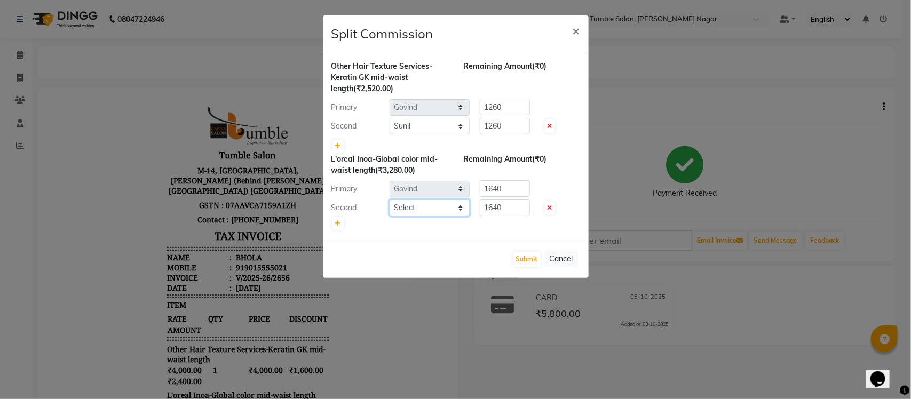
click at [426, 207] on select "Select Finance id [PERSON_NAME] Govind [PERSON_NAME] Krishna [PERSON_NAME] [PER…" at bounding box center [430, 208] width 80 height 17
select select "89715"
click at [390, 200] on select "Select Finance id [PERSON_NAME] Govind [PERSON_NAME] Krishna [PERSON_NAME] [PER…" at bounding box center [430, 208] width 80 height 17
click at [527, 256] on button "Submit" at bounding box center [527, 259] width 27 height 15
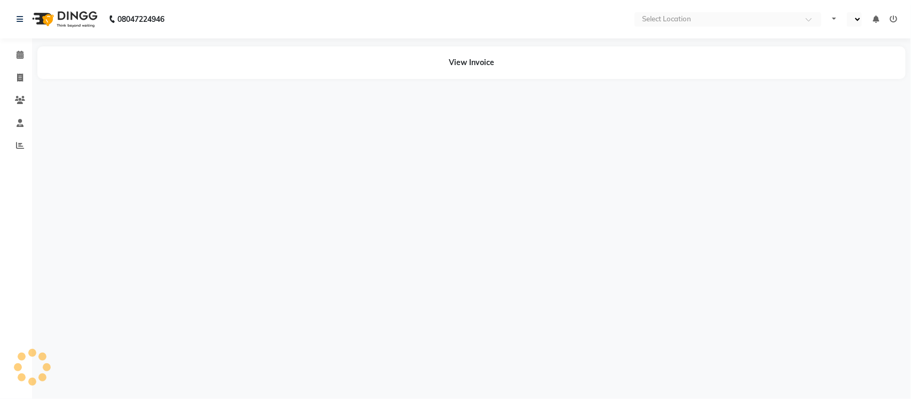
select select "en"
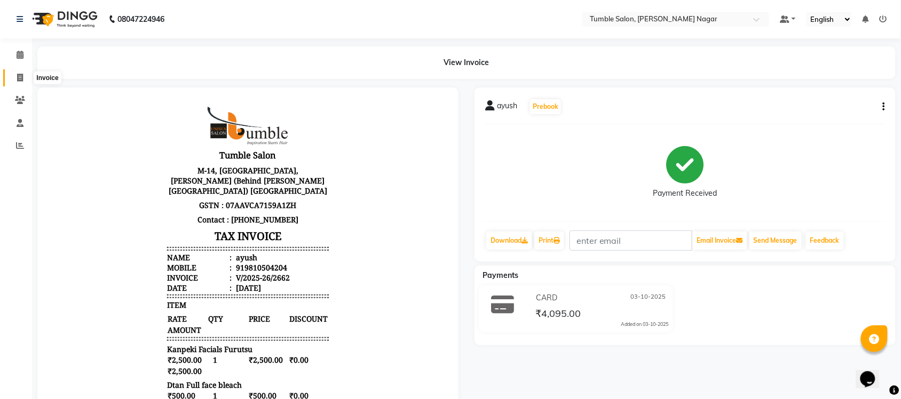
click at [22, 76] on icon at bounding box center [20, 78] width 6 height 8
select select "8207"
select select "service"
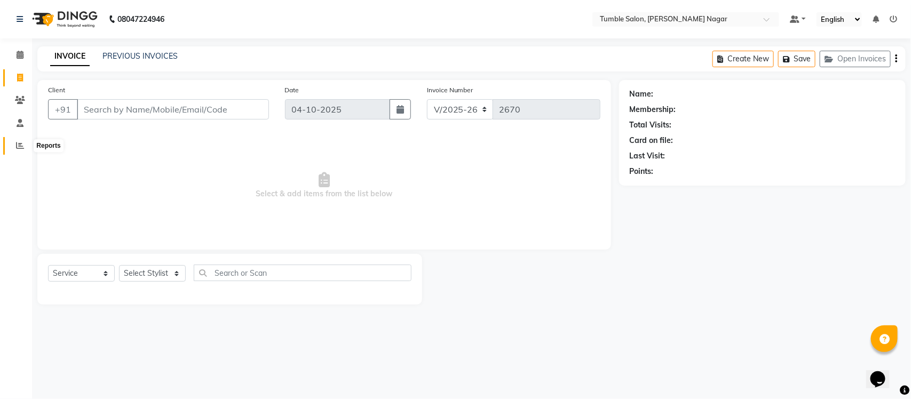
click at [14, 145] on span at bounding box center [20, 146] width 19 height 12
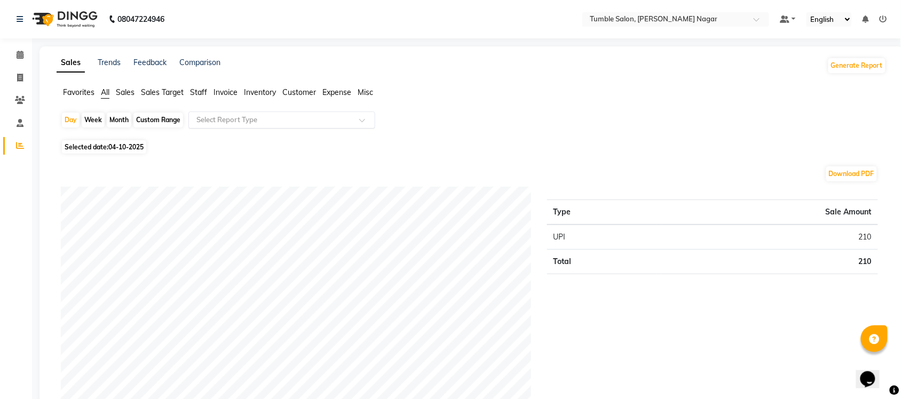
click at [254, 123] on input "text" at bounding box center [271, 120] width 154 height 11
click at [192, 91] on span "Staff" at bounding box center [198, 93] width 17 height 10
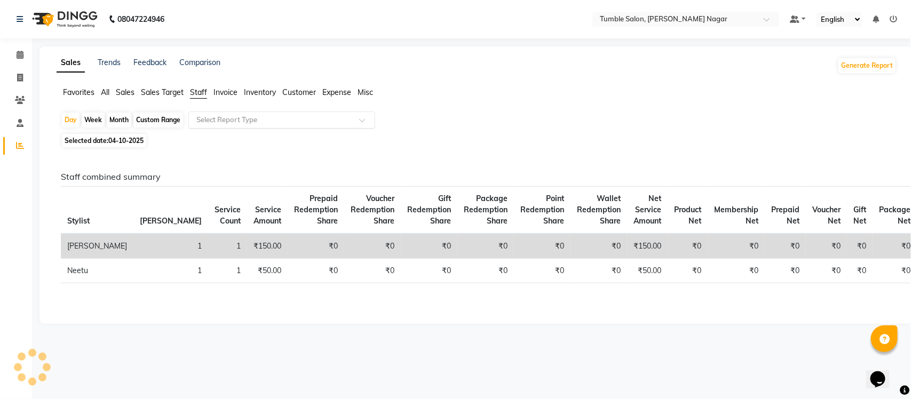
click at [227, 123] on input "text" at bounding box center [271, 120] width 154 height 11
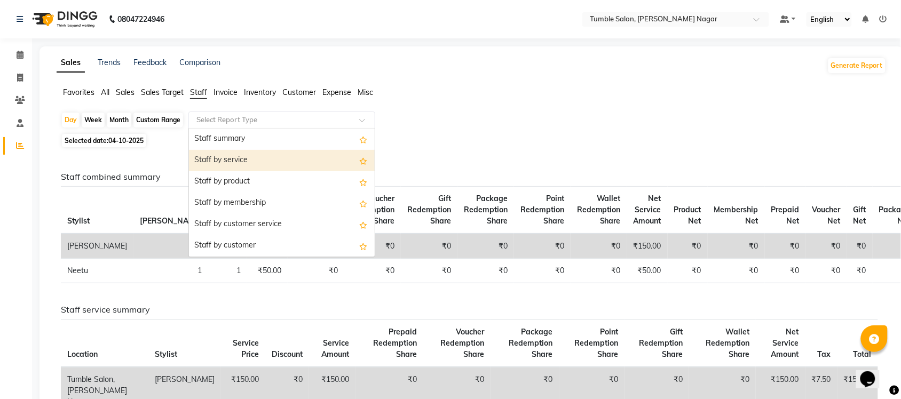
click at [227, 159] on div "Staff by service" at bounding box center [282, 160] width 186 height 21
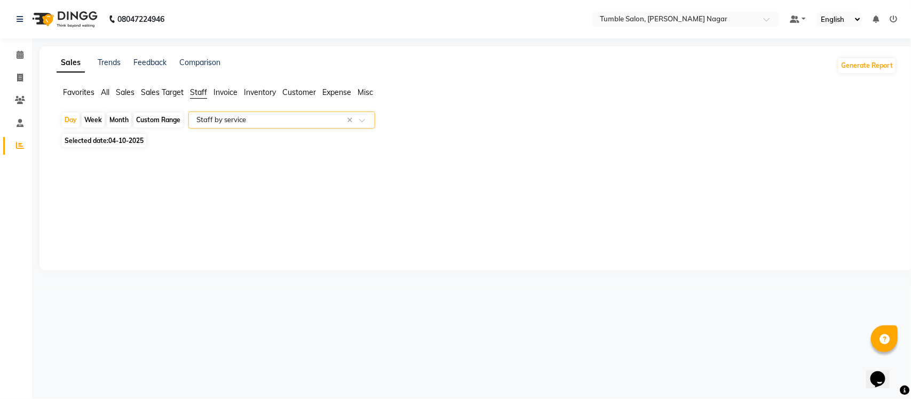
select select "full_report"
select select "csv"
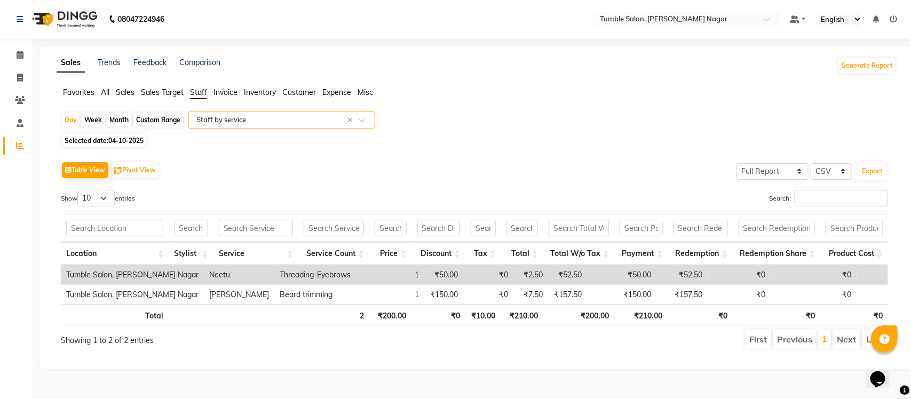
click at [112, 140] on span "04-10-2025" at bounding box center [125, 141] width 35 height 8
select select "10"
select select "2025"
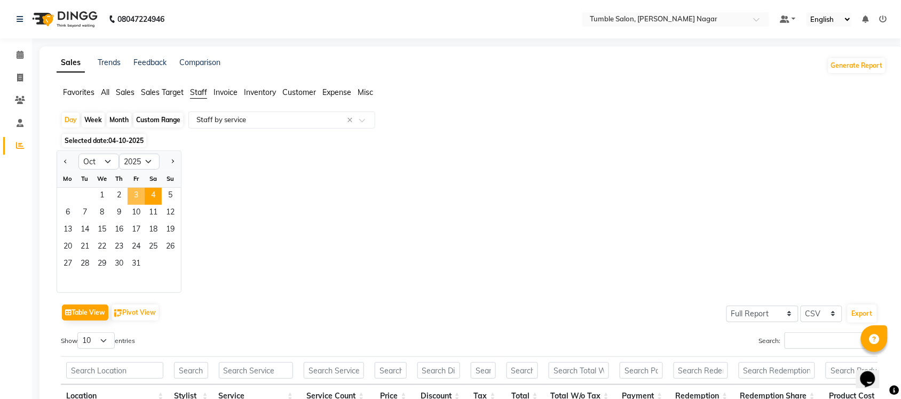
click at [135, 195] on span "3" at bounding box center [136, 196] width 17 height 17
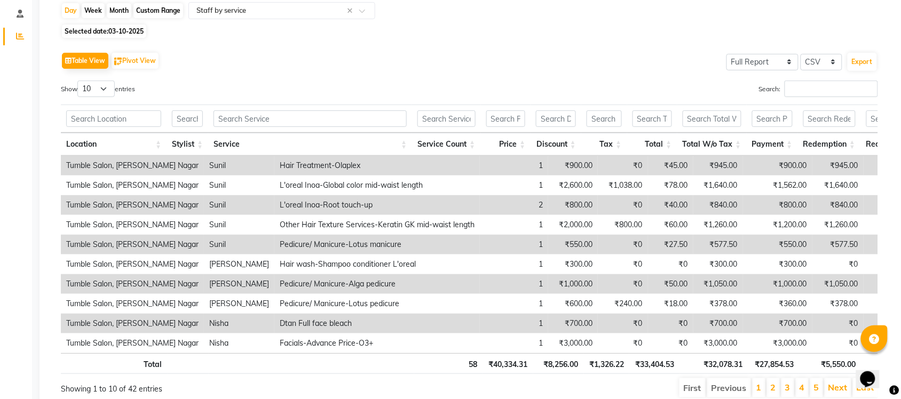
scroll to position [165, 0]
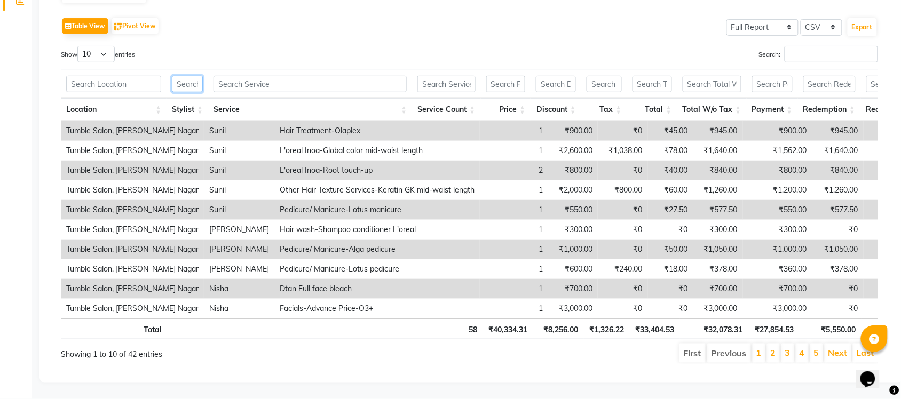
click at [184, 76] on input "text" at bounding box center [187, 84] width 31 height 17
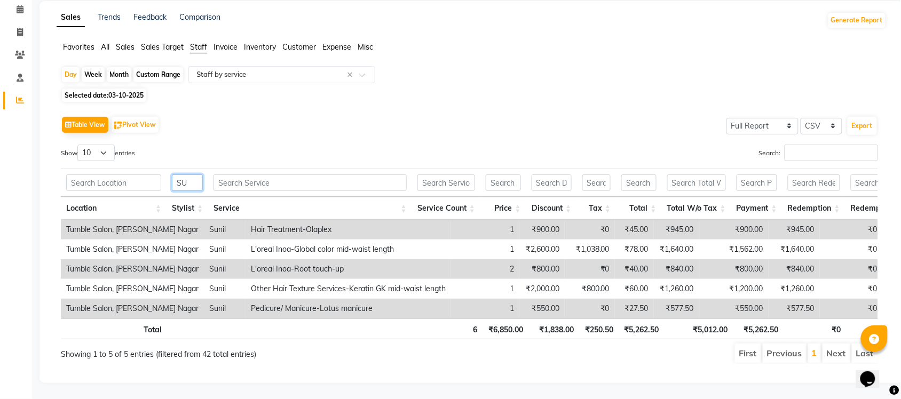
scroll to position [67, 0]
type input "[DEMOGRAPHIC_DATA]"
click at [257, 69] on input "text" at bounding box center [271, 74] width 154 height 11
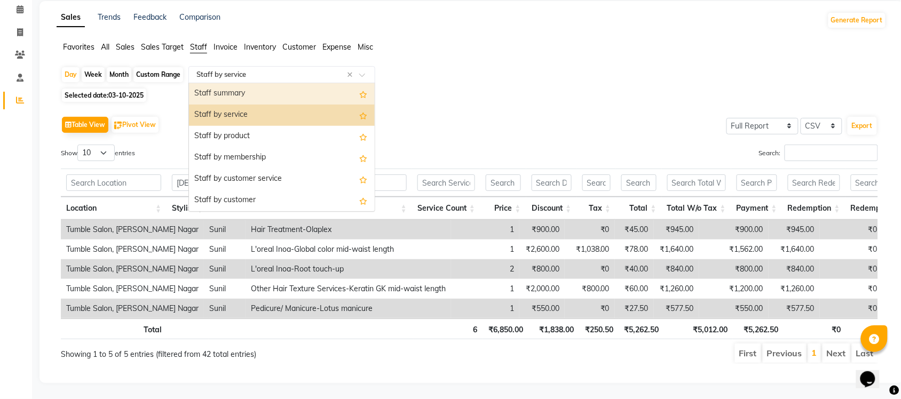
click at [244, 83] on div "Staff summary" at bounding box center [282, 93] width 186 height 21
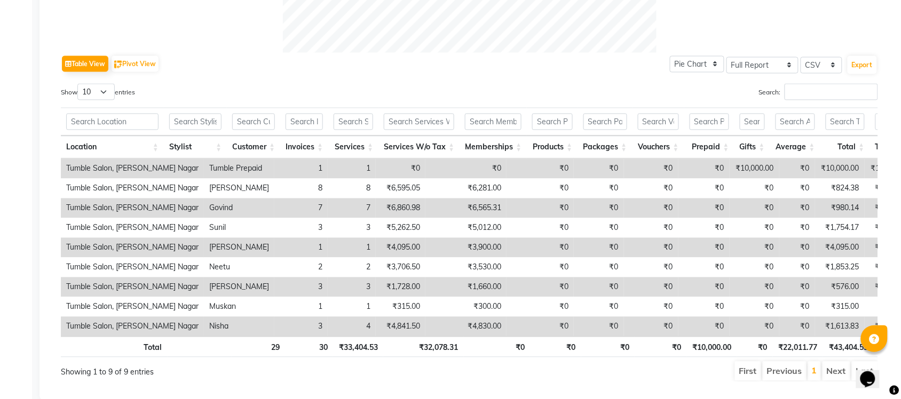
scroll to position [532, 0]
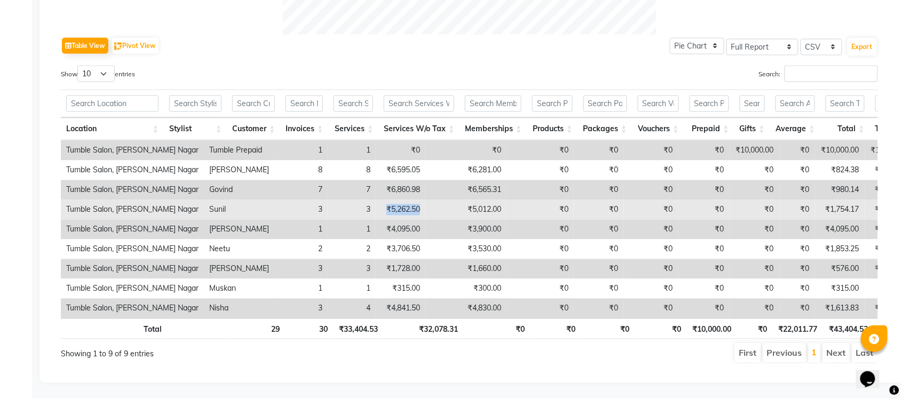
drag, startPoint x: 343, startPoint y: 190, endPoint x: 398, endPoint y: 185, distance: 54.7
click at [398, 200] on tr "Tumble Salon, [PERSON_NAME] Nagar [PERSON_NAME] 3 3 ₹5,262.50 ₹5,012.00 ₹0 ₹0 ₹…" at bounding box center [650, 210] width 1179 height 20
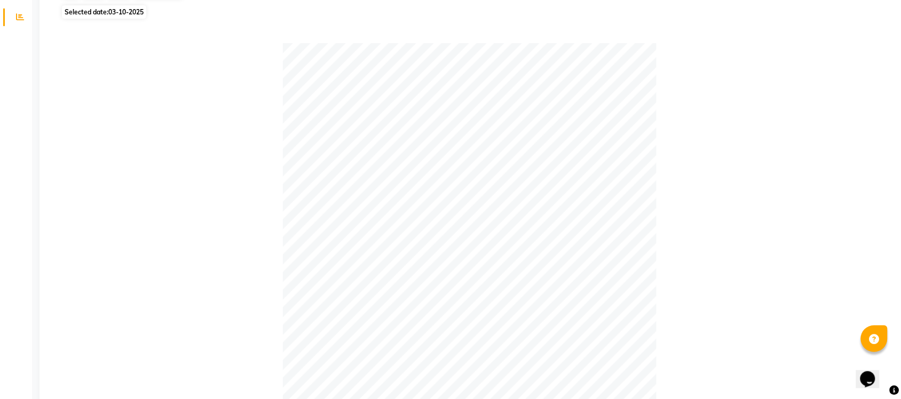
scroll to position [0, 0]
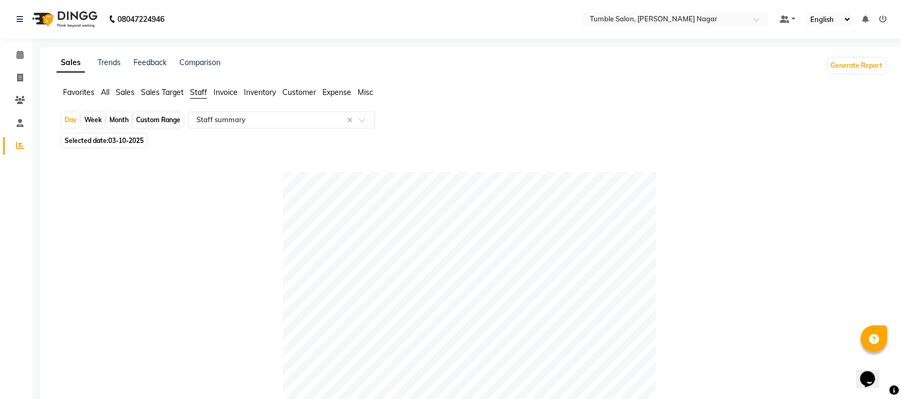
click at [113, 145] on span "Selected date: 03-10-2025" at bounding box center [104, 140] width 84 height 13
select select "10"
select select "2025"
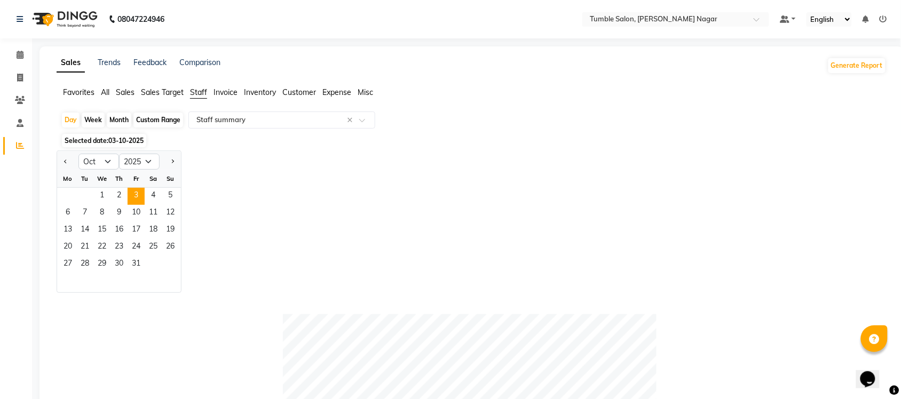
click at [119, 113] on div "Month" at bounding box center [119, 120] width 25 height 15
select select "10"
select select "2025"
click at [119, 119] on div "Month" at bounding box center [119, 120] width 25 height 15
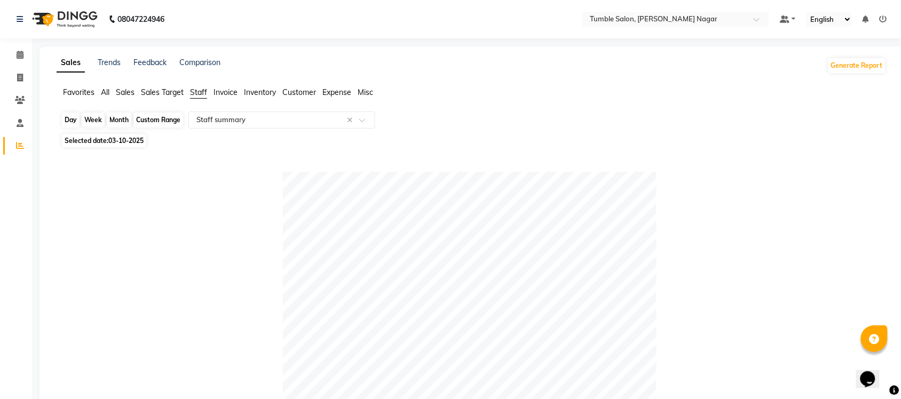
click at [119, 122] on div "Month" at bounding box center [119, 120] width 25 height 15
select select "10"
select select "2025"
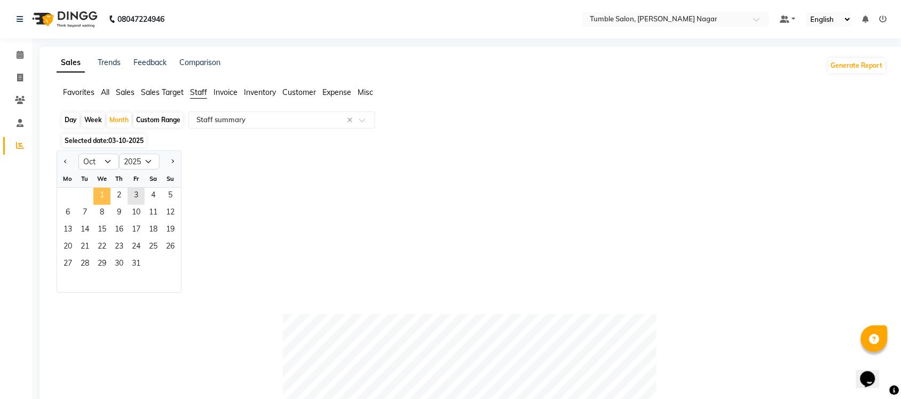
click at [96, 196] on span "1" at bounding box center [101, 196] width 17 height 17
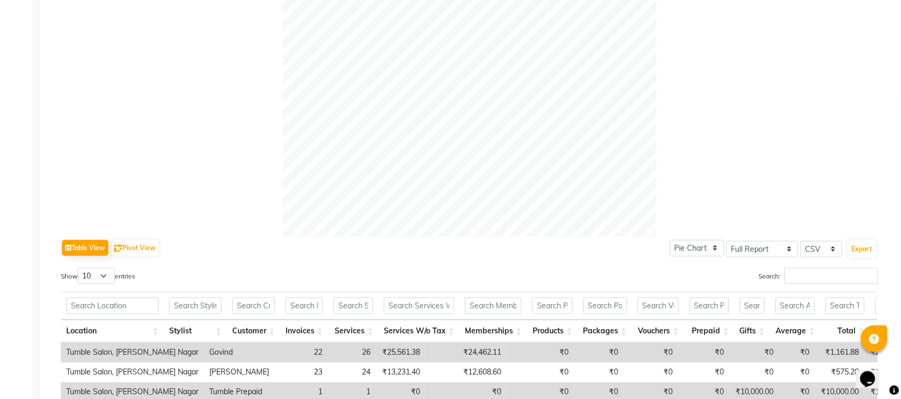
scroll to position [551, 0]
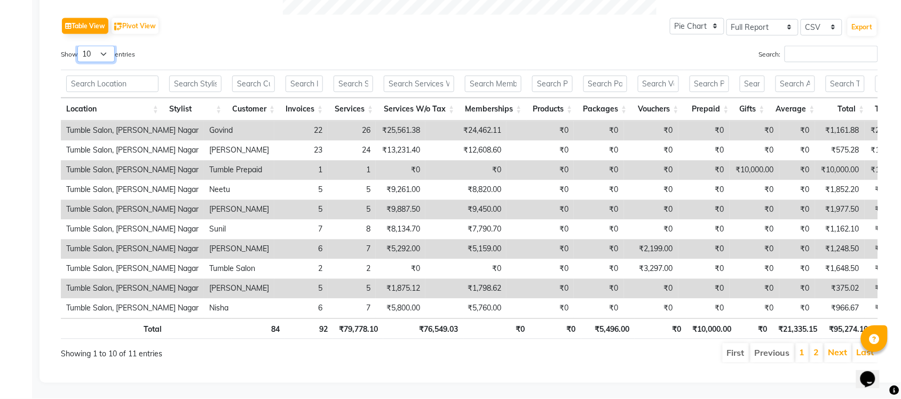
click at [108, 46] on select "10 25 50 100" at bounding box center [95, 54] width 37 height 17
select select "25"
click at [79, 46] on select "10 25 50 100" at bounding box center [95, 54] width 37 height 17
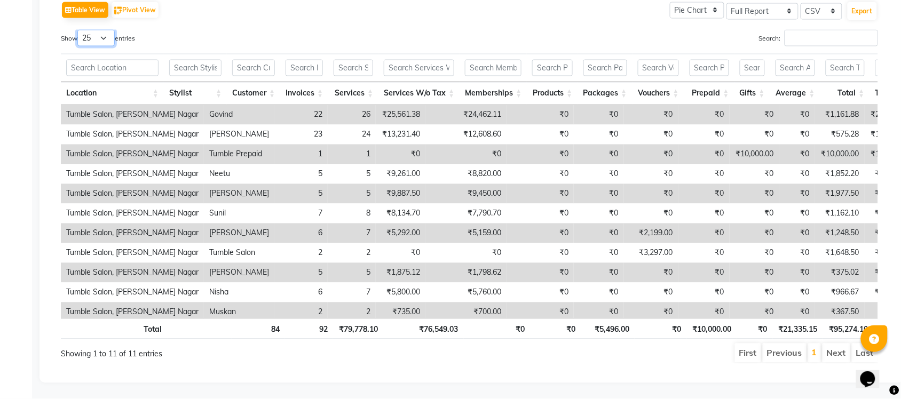
scroll to position [13, 0]
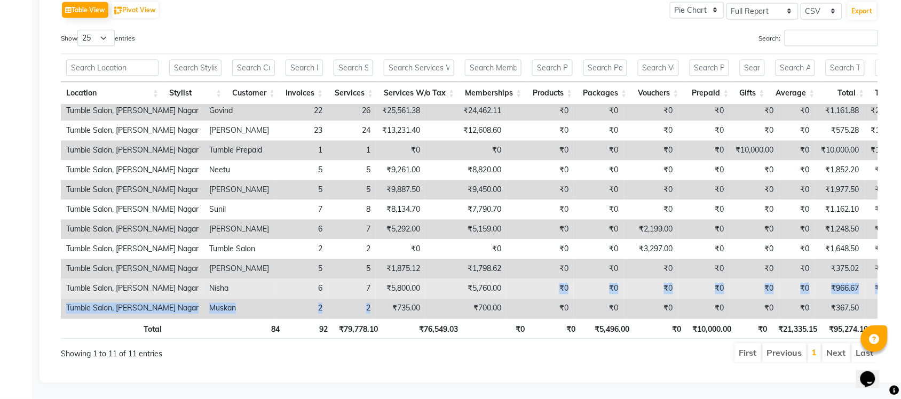
drag, startPoint x: 349, startPoint y: 297, endPoint x: 478, endPoint y: 283, distance: 130.5
click at [478, 283] on tbody "Tumble Salon, [PERSON_NAME] Nagar Govind 22 26 ₹25,561.38 ₹24,462.11 ₹0 ₹0 ₹0 ₹…" at bounding box center [650, 209] width 1179 height 217
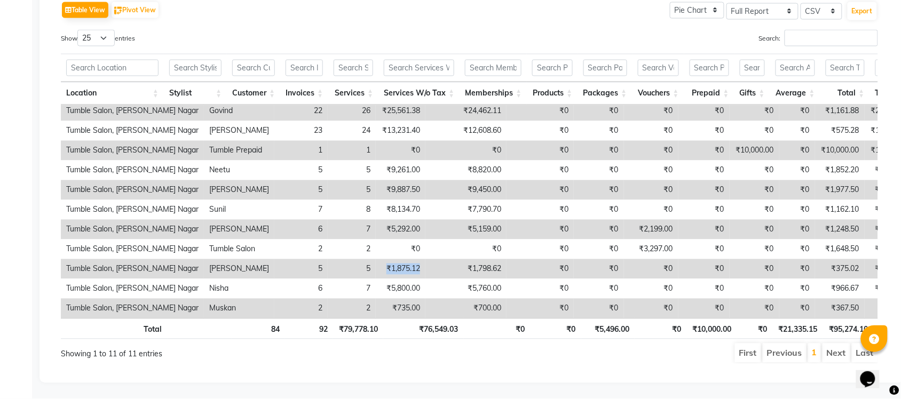
drag, startPoint x: 353, startPoint y: 257, endPoint x: 411, endPoint y: 255, distance: 57.7
click at [411, 259] on tr "Tumble Salon, [PERSON_NAME] Nagar [PERSON_NAME] 5 5 ₹1,875.12 ₹1,798.62 ₹0 ₹0 ₹…" at bounding box center [650, 269] width 1179 height 20
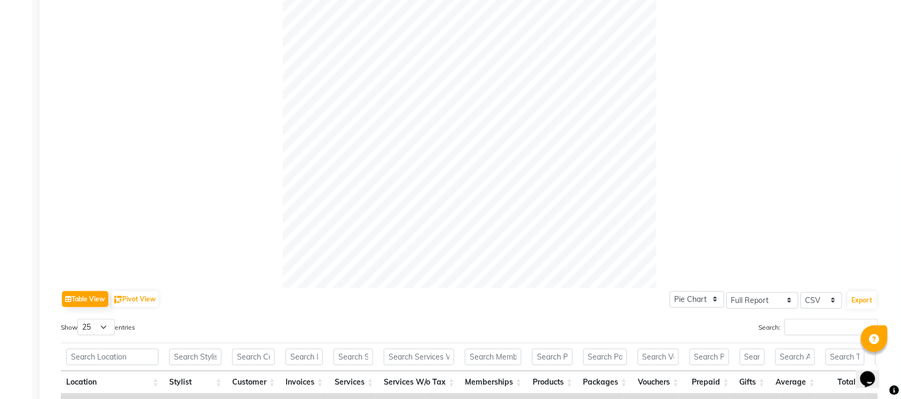
scroll to position [0, 0]
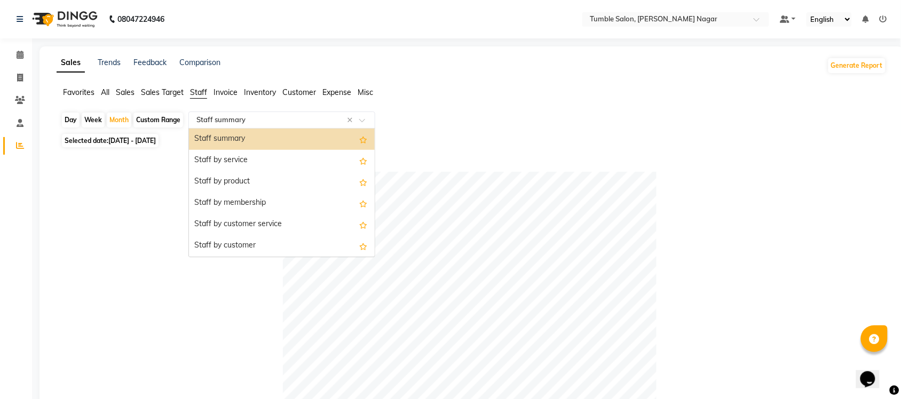
click at [283, 119] on input "text" at bounding box center [271, 120] width 154 height 11
click at [260, 153] on div "Staff by service" at bounding box center [282, 160] width 186 height 21
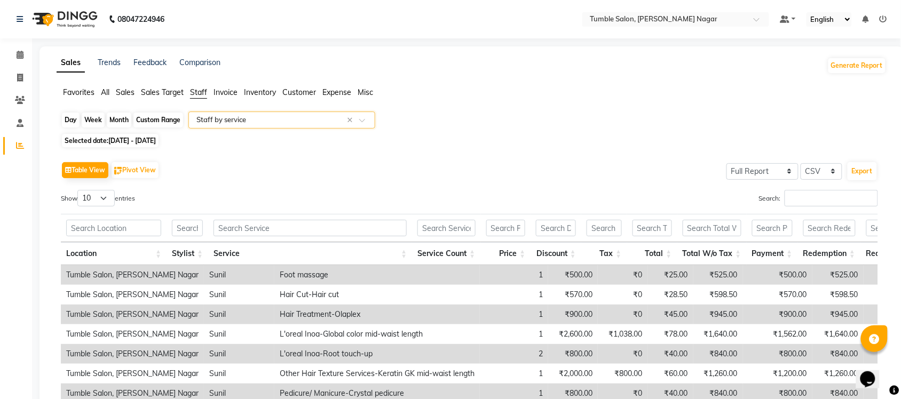
click at [121, 121] on div "Month" at bounding box center [119, 120] width 25 height 15
select select "10"
select select "2025"
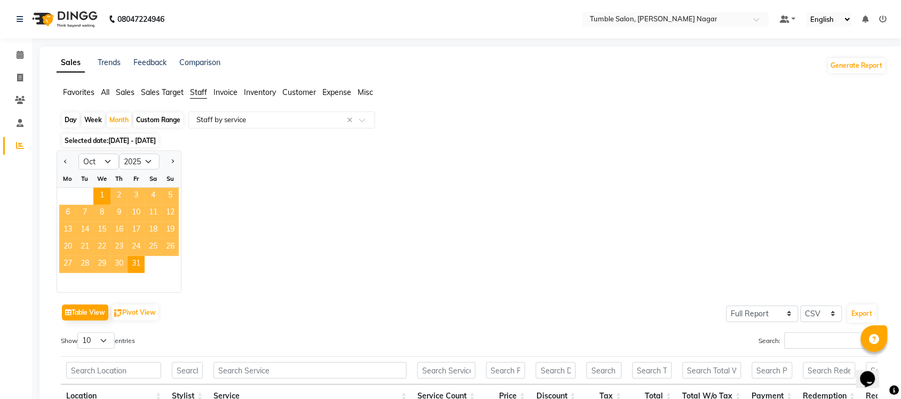
click at [68, 118] on div "Day" at bounding box center [71, 120] width 18 height 15
select select "10"
select select "2025"
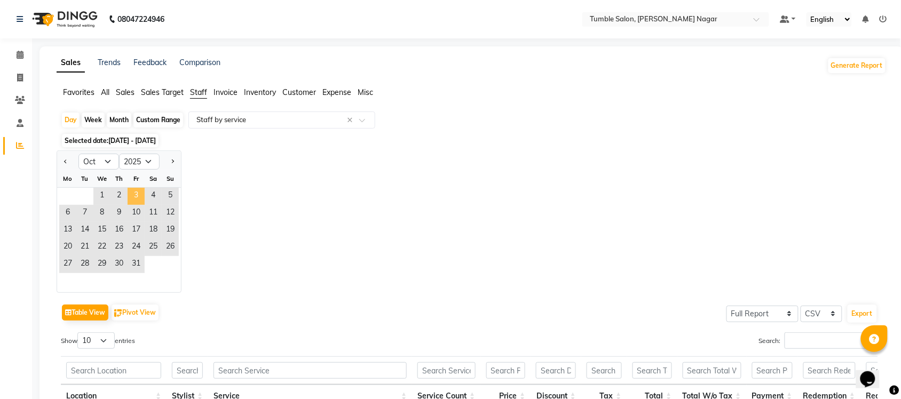
click at [134, 195] on span "3" at bounding box center [136, 196] width 17 height 17
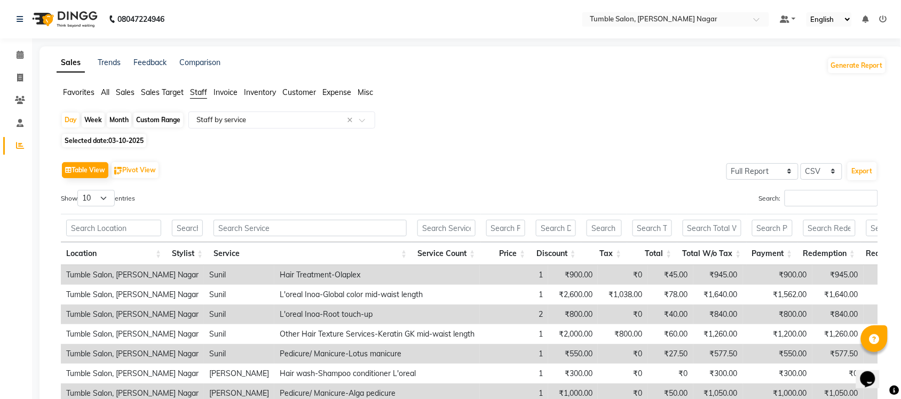
scroll to position [165, 0]
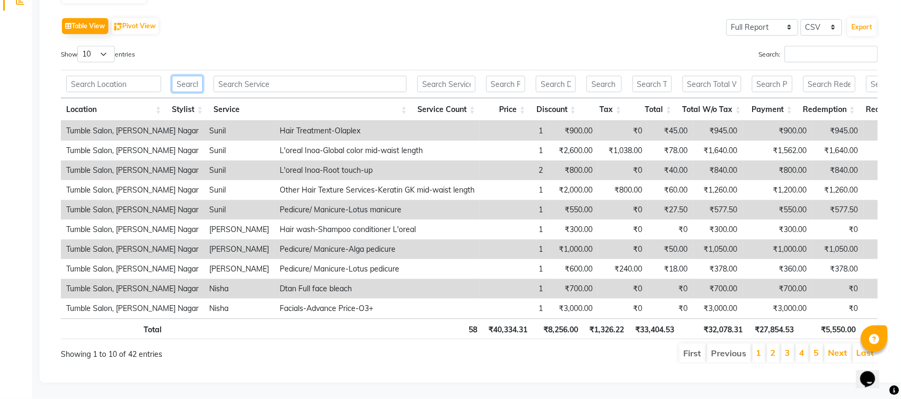
drag, startPoint x: 177, startPoint y: 67, endPoint x: 191, endPoint y: 60, distance: 14.8
click at [178, 76] on input "text" at bounding box center [187, 84] width 31 height 17
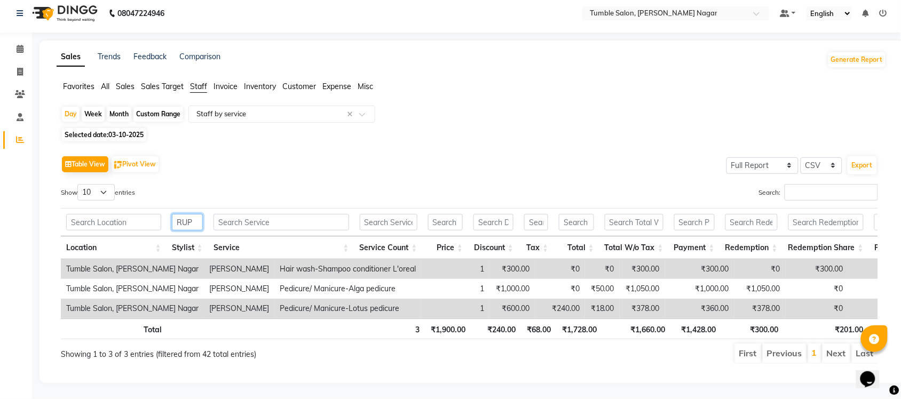
scroll to position [0, 0]
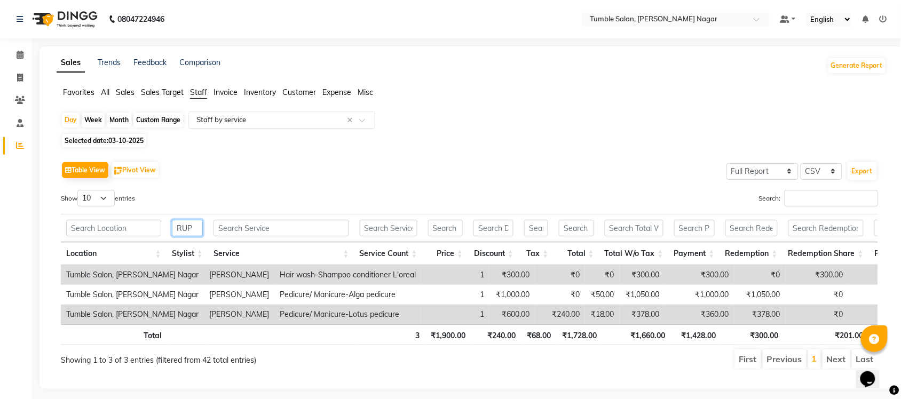
type input "RUP"
click at [223, 118] on input "text" at bounding box center [271, 120] width 154 height 11
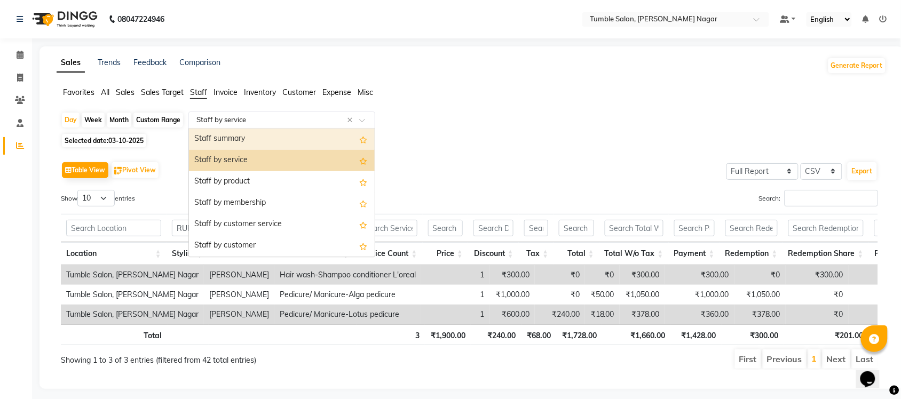
click at [225, 133] on div "Staff summary" at bounding box center [282, 139] width 186 height 21
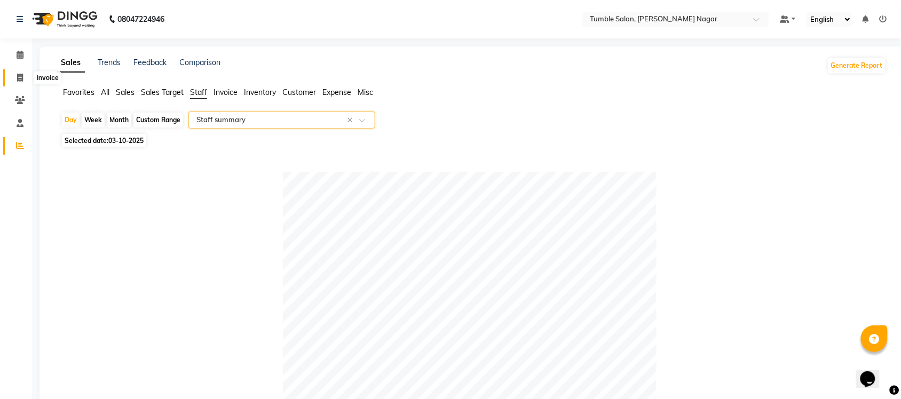
click at [20, 76] on icon at bounding box center [20, 78] width 6 height 8
select select "service"
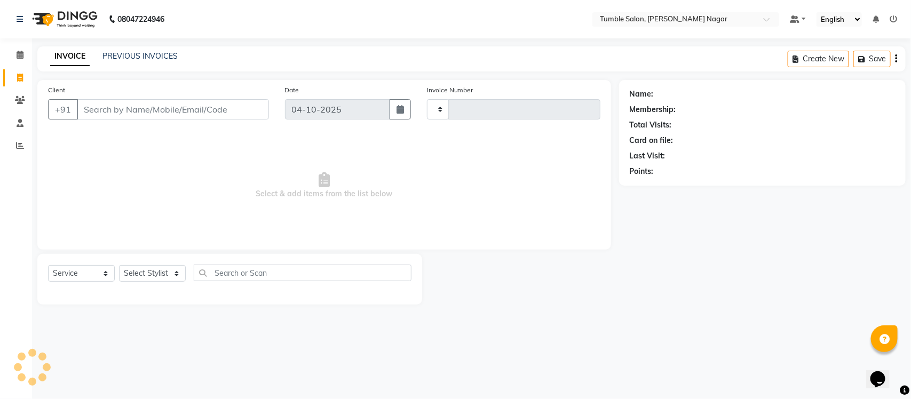
type input "2670"
select select "8207"
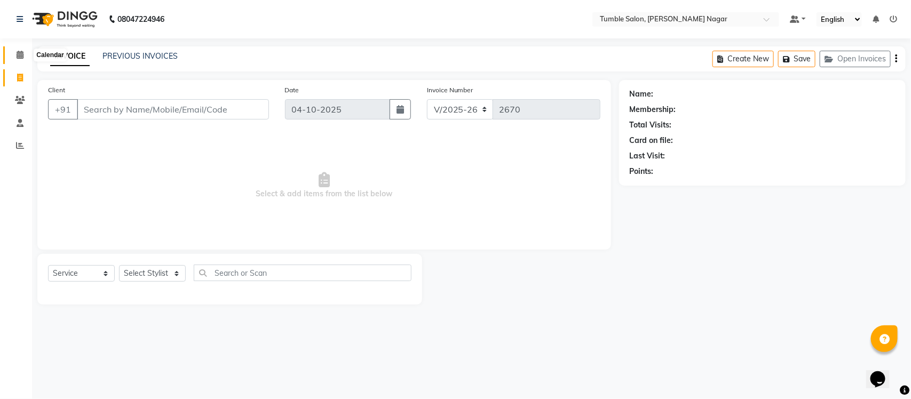
click at [22, 55] on icon at bounding box center [20, 55] width 7 height 8
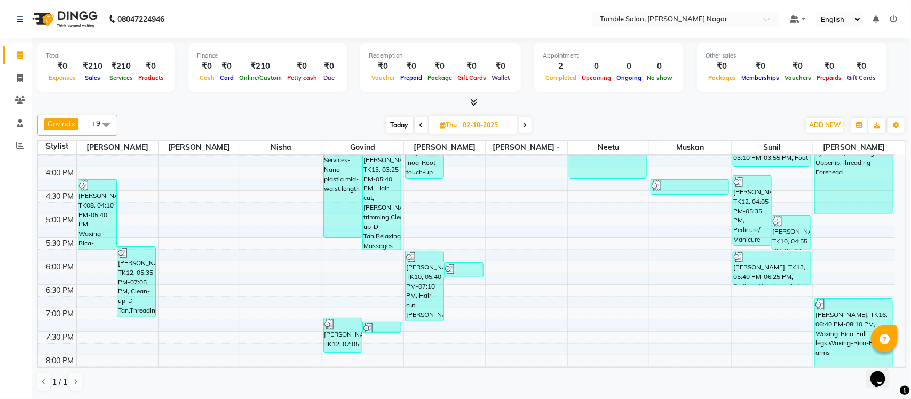
scroll to position [452, 0]
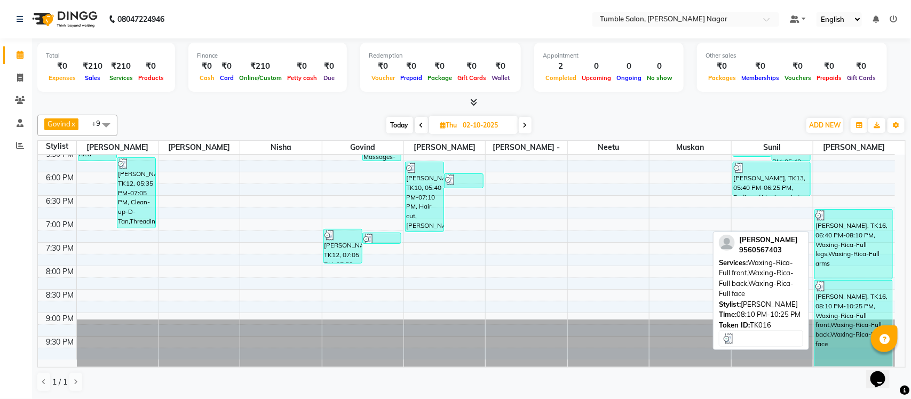
click at [857, 307] on div "[PERSON_NAME], TK16, 08:10 PM-10:25 PM, Waxing-Rica-Full front,Waxing-Rica-Full…" at bounding box center [853, 324] width 77 height 86
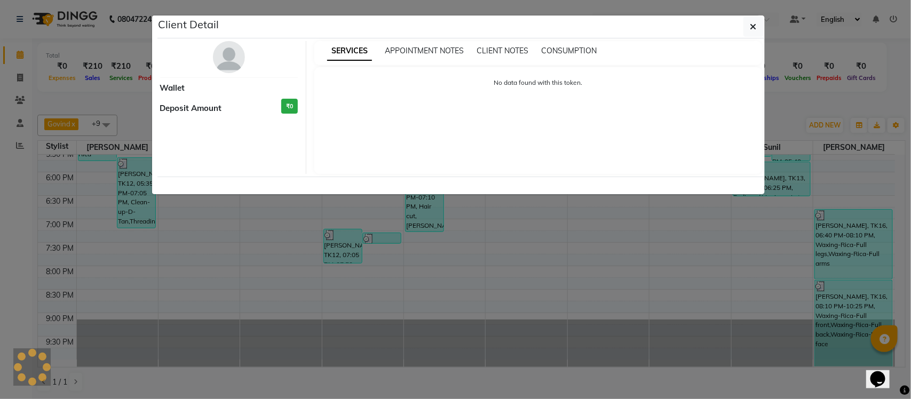
select select "3"
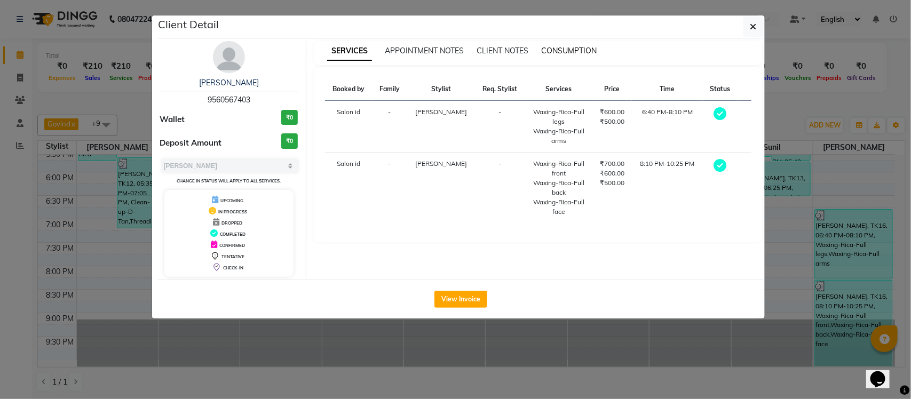
click at [559, 52] on span "CONSUMPTION" at bounding box center [569, 51] width 56 height 10
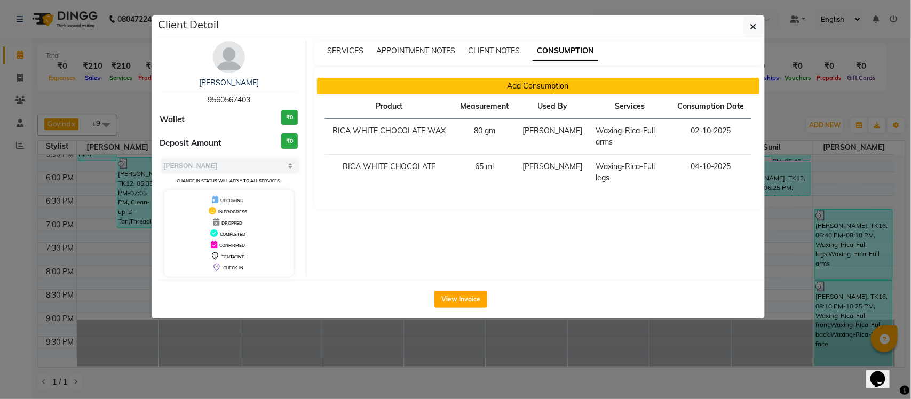
click at [490, 83] on button "Add Consumption" at bounding box center [538, 86] width 443 height 17
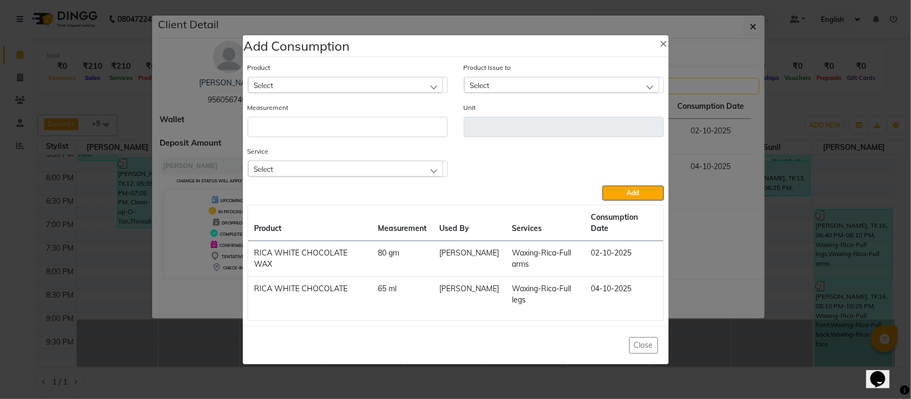
click at [296, 171] on div "Select" at bounding box center [345, 169] width 195 height 16
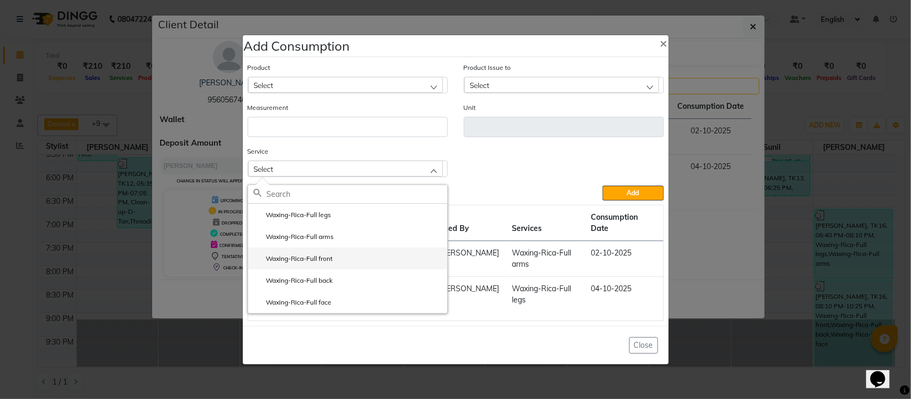
click at [343, 257] on li "Waxing-Rica-Full front" at bounding box center [347, 259] width 199 height 22
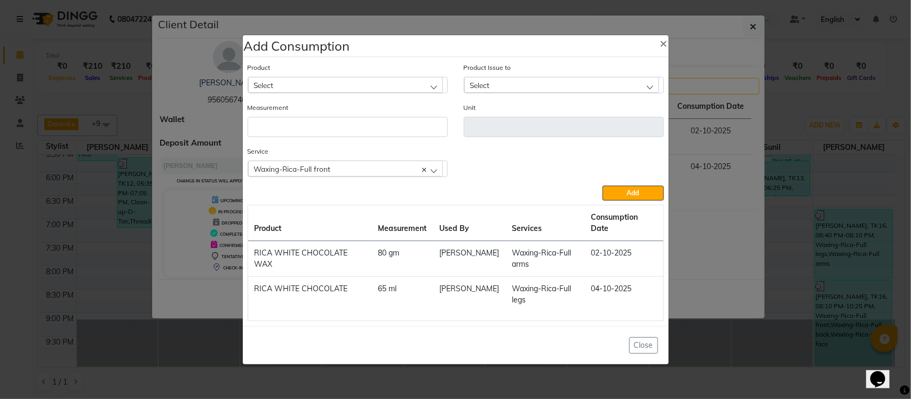
click at [340, 92] on div "Select" at bounding box center [345, 85] width 195 height 16
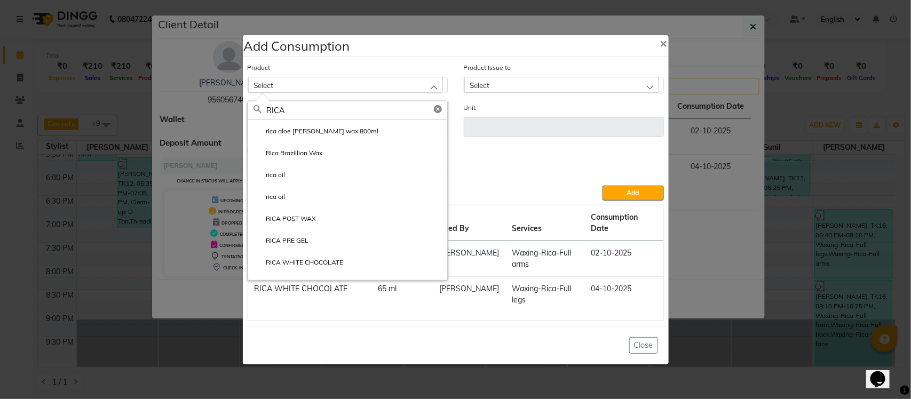
type input "RICA"
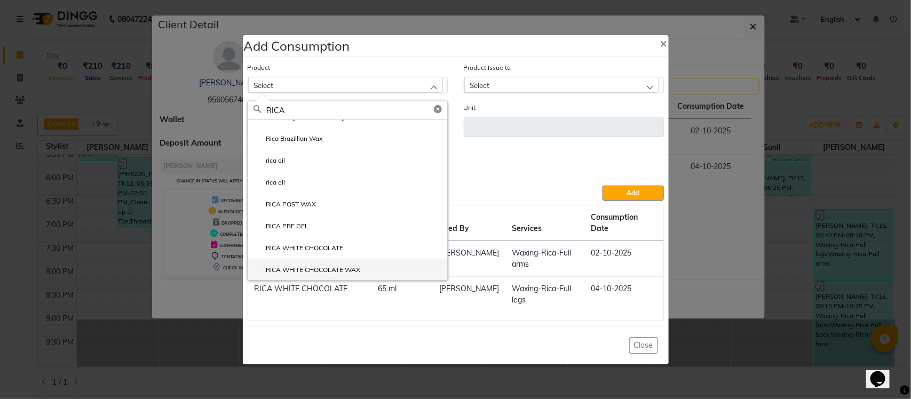
click at [315, 275] on label "RICA WHITE CHOCOLATE WAX" at bounding box center [307, 270] width 107 height 10
type input "gm"
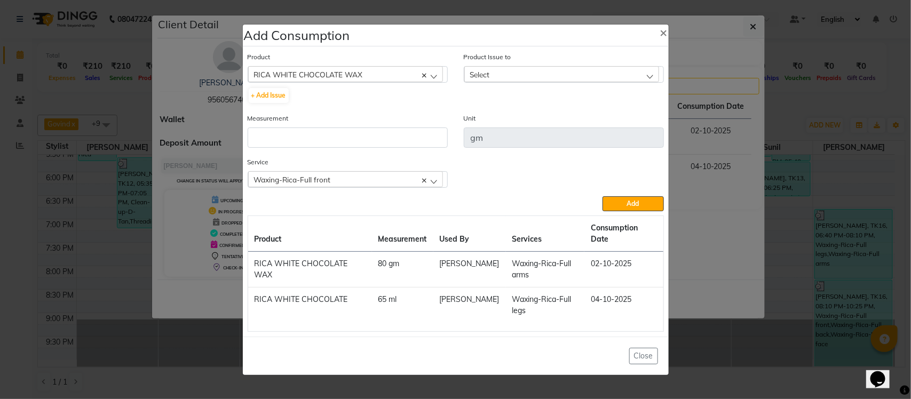
click at [515, 82] on div "Select" at bounding box center [561, 74] width 195 height 16
click at [510, 123] on label "[DATE], Issued to: Salon id, Balance: 460" at bounding box center [536, 121] width 132 height 10
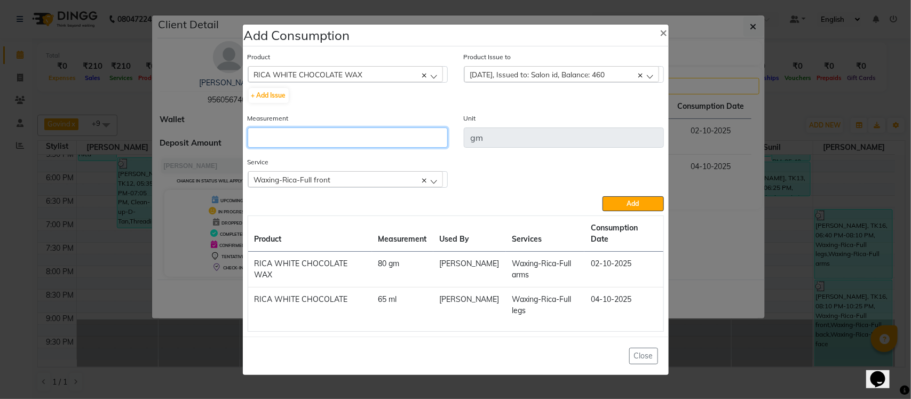
click at [382, 146] on input "number" at bounding box center [348, 138] width 200 height 20
type input "5"
type input "40"
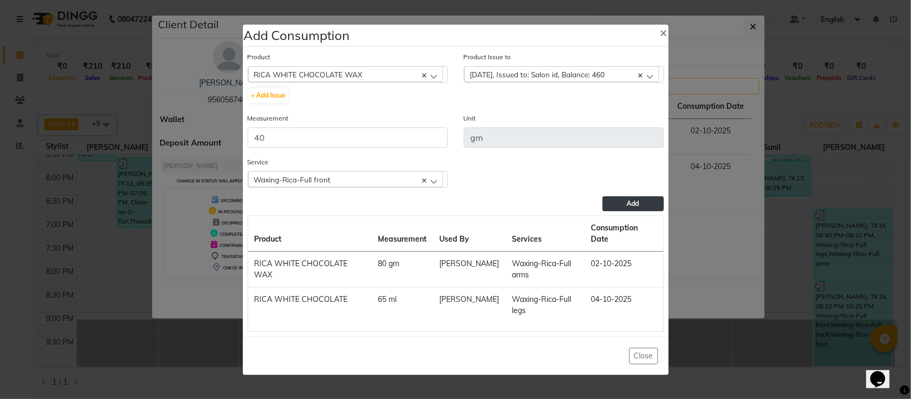
click at [634, 204] on span "Add" at bounding box center [633, 204] width 12 height 8
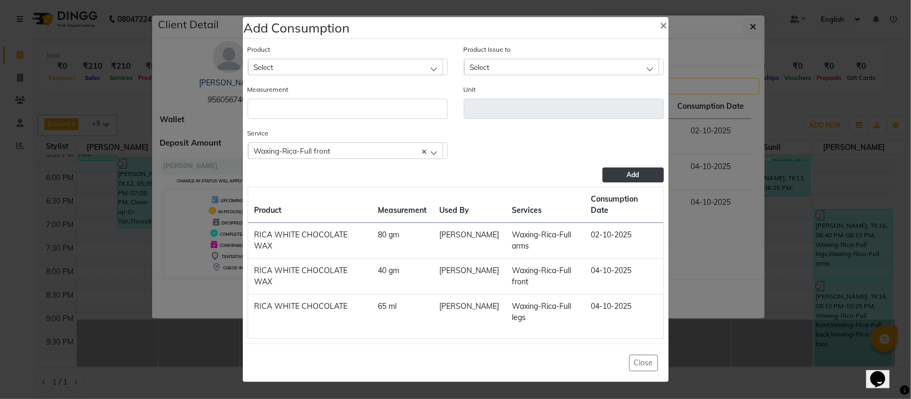
click at [358, 75] on div "Select" at bounding box center [345, 67] width 195 height 16
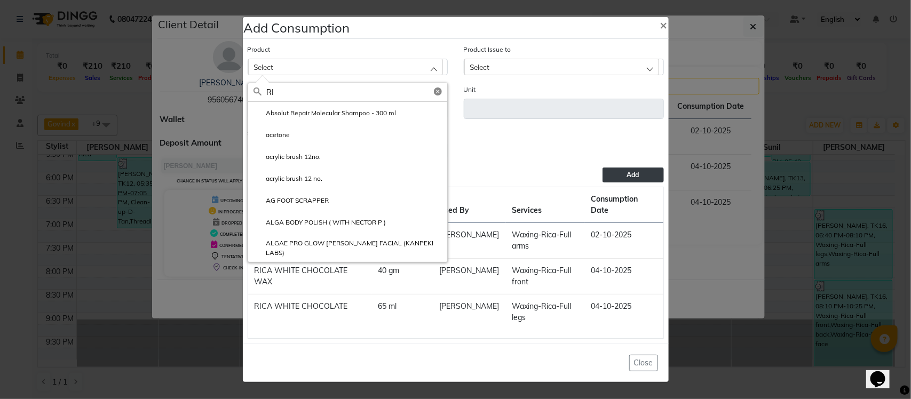
type input "R"
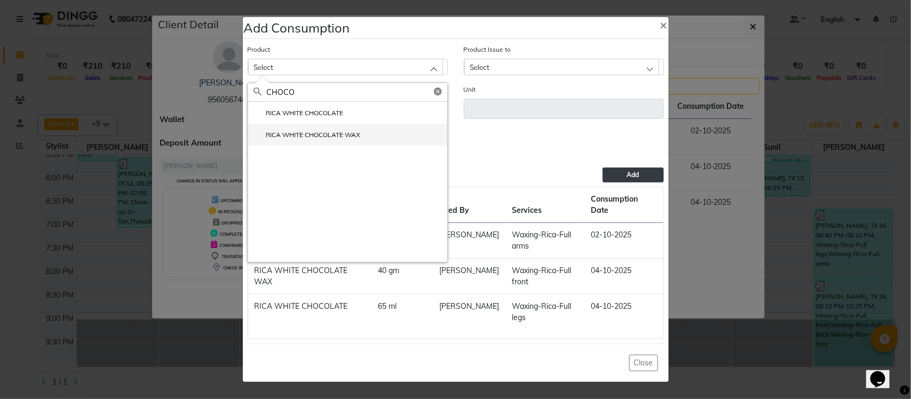
type input "CHOCO"
click at [329, 140] on label "RICA WHITE CHOCOLATE WAX" at bounding box center [307, 135] width 107 height 10
type input "gm"
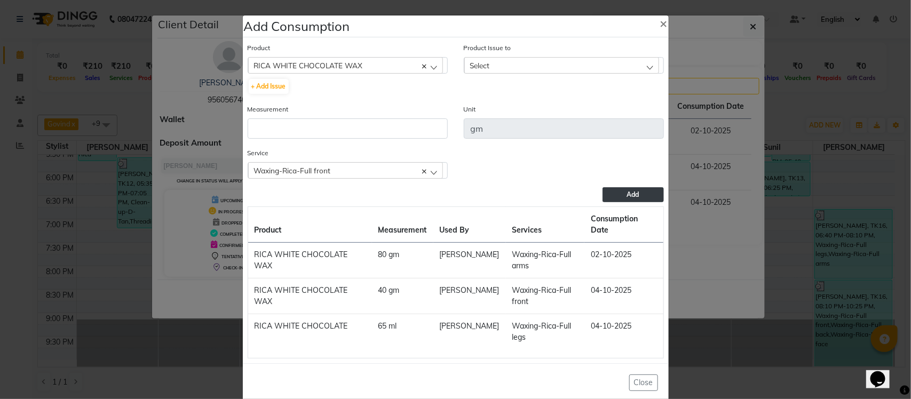
click at [506, 65] on div "Select" at bounding box center [561, 65] width 195 height 16
click at [515, 110] on label "[DATE], Issued to: Salon id, Balance: 420" at bounding box center [536, 112] width 132 height 10
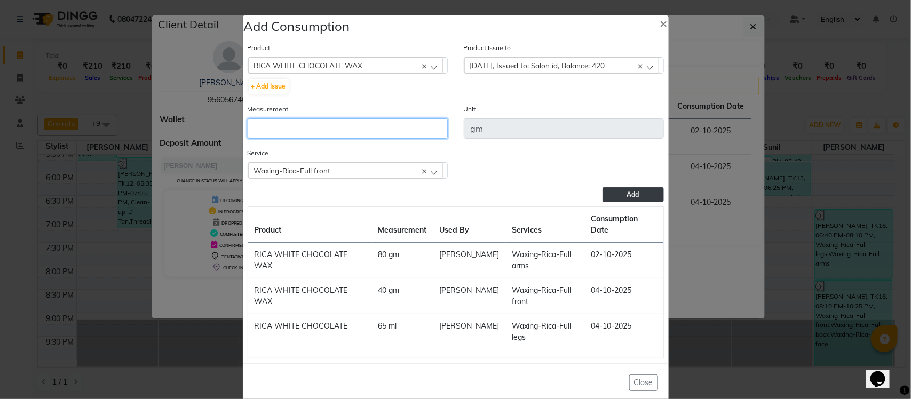
click at [422, 131] on input "number" at bounding box center [348, 129] width 200 height 20
click at [310, 171] on span "Waxing-Rica-Full front" at bounding box center [292, 170] width 77 height 9
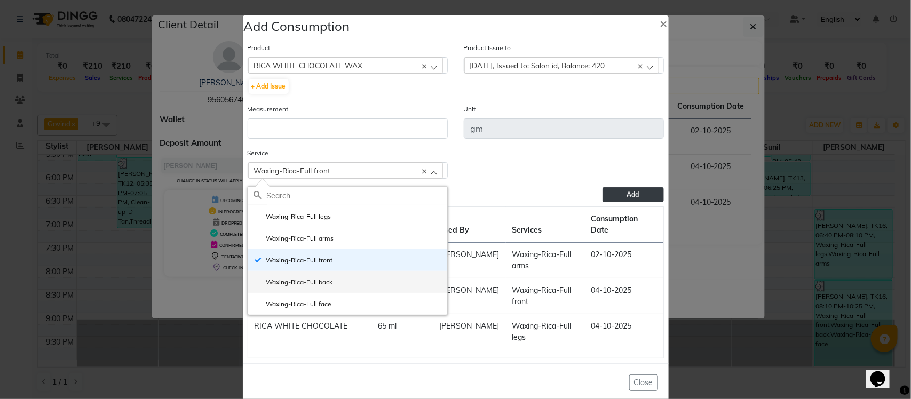
click at [312, 283] on label "Waxing-Rica-Full back" at bounding box center [294, 283] width 80 height 10
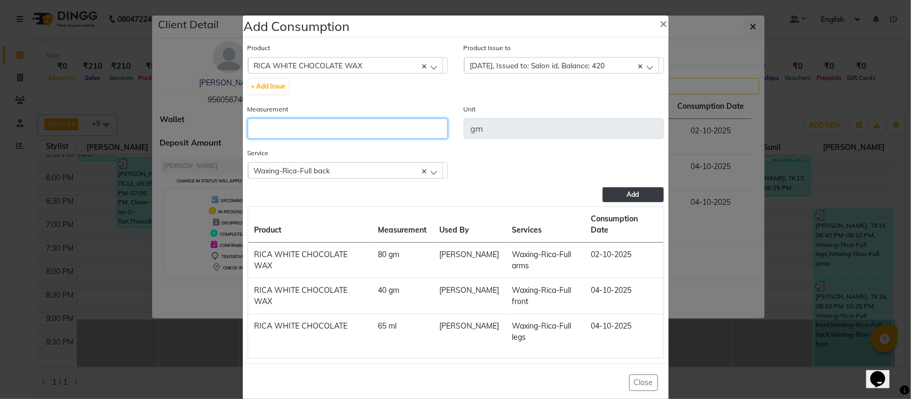
click at [340, 134] on input "number" at bounding box center [348, 129] width 200 height 20
type input "40"
click at [621, 190] on button "Add" at bounding box center [633, 194] width 61 height 15
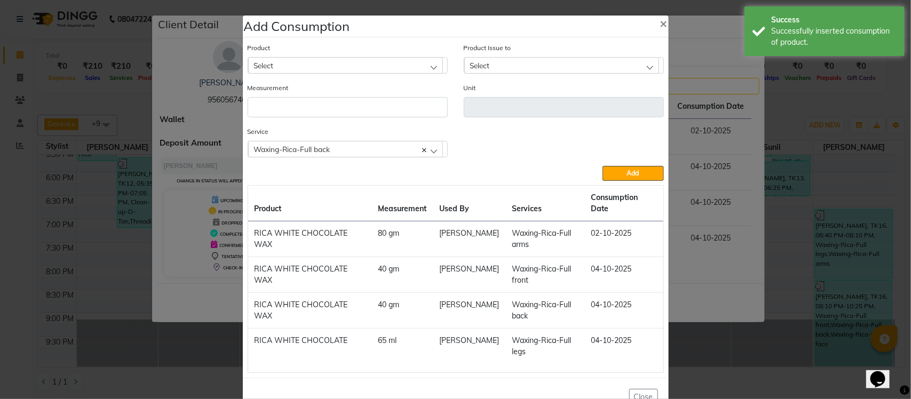
click at [332, 150] on div "Waxing-Rica-Full back" at bounding box center [345, 149] width 195 height 16
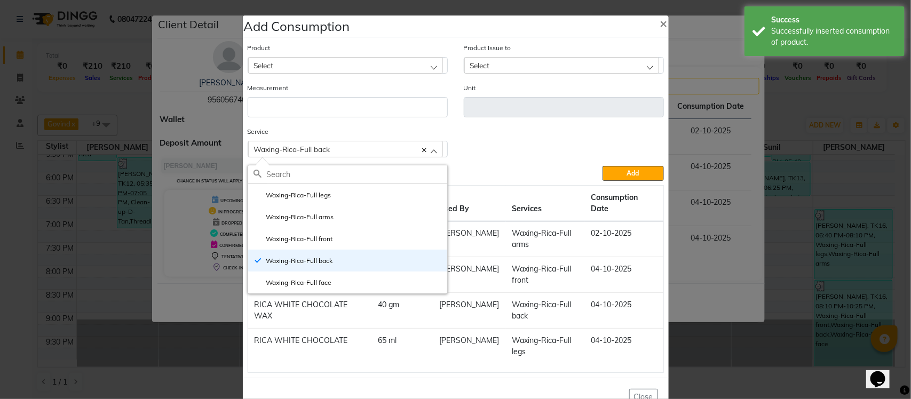
drag, startPoint x: 321, startPoint y: 281, endPoint x: 336, endPoint y: 179, distance: 103.1
click at [321, 276] on li "Waxing-Rica-Full face" at bounding box center [347, 283] width 199 height 22
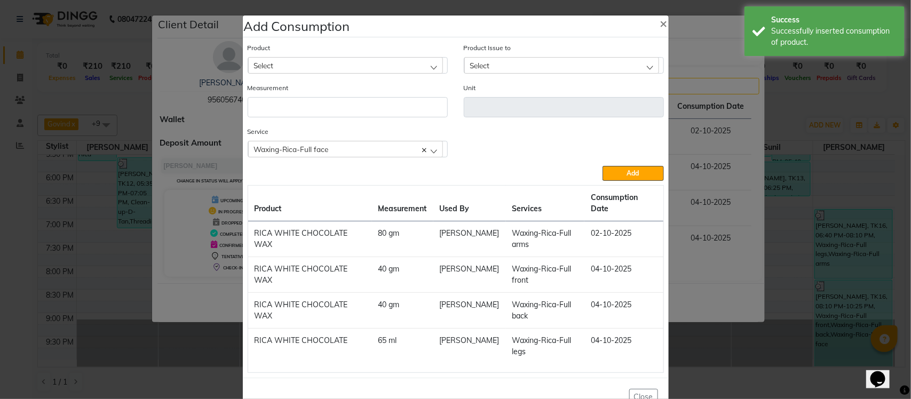
click at [348, 62] on div "Select" at bounding box center [345, 65] width 195 height 16
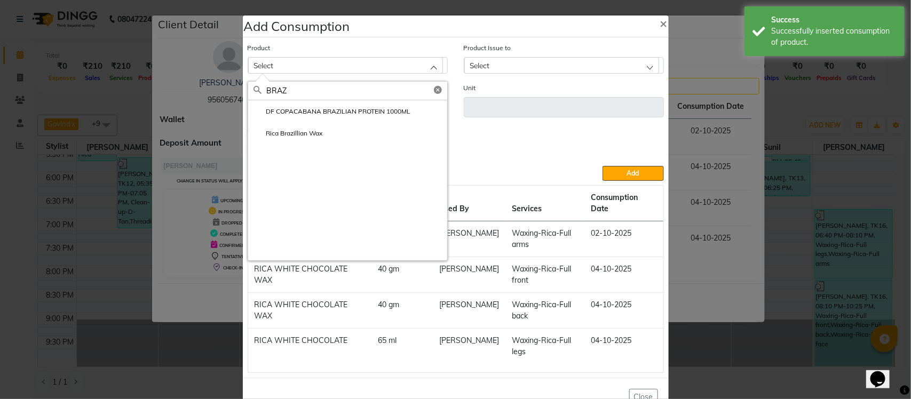
type input "BRAZ"
click at [300, 134] on label "Rica Brazillian Wax" at bounding box center [288, 134] width 69 height 10
type input "gm"
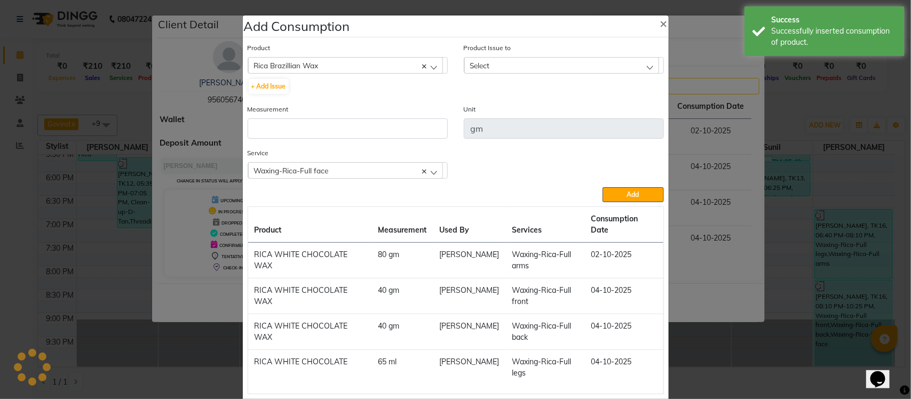
click at [534, 56] on div "Product Issue to Select [DATE], Issued to: Tumble Salon, Balance: 823 [DATE], I…" at bounding box center [564, 57] width 200 height 31
click at [532, 74] on div "Product Issue to Select [DATE], Issued to: Tumble Salon, Balance: 823 [DATE], I…" at bounding box center [564, 72] width 216 height 61
click at [534, 66] on div "Select" at bounding box center [561, 65] width 195 height 16
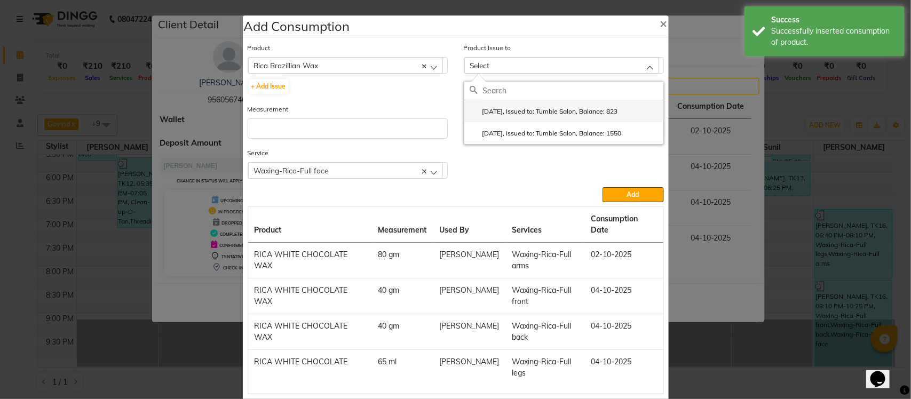
click at [534, 108] on label "[DATE], Issued to: Tumble Salon, Balance: 823" at bounding box center [544, 112] width 148 height 10
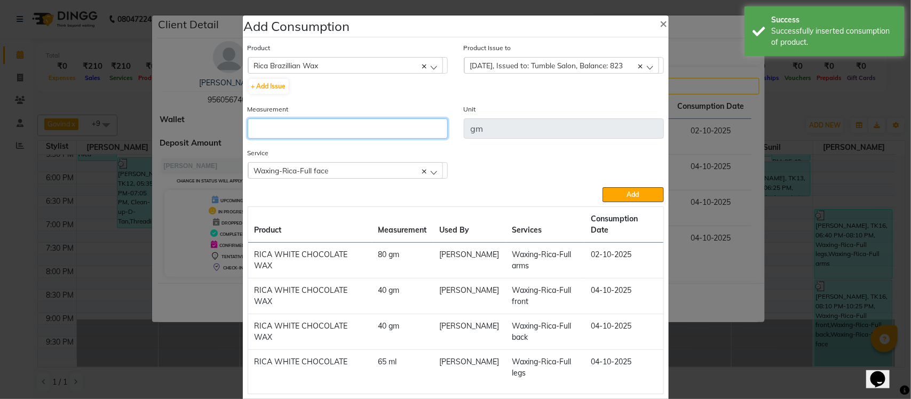
click at [417, 132] on input "number" at bounding box center [348, 129] width 200 height 20
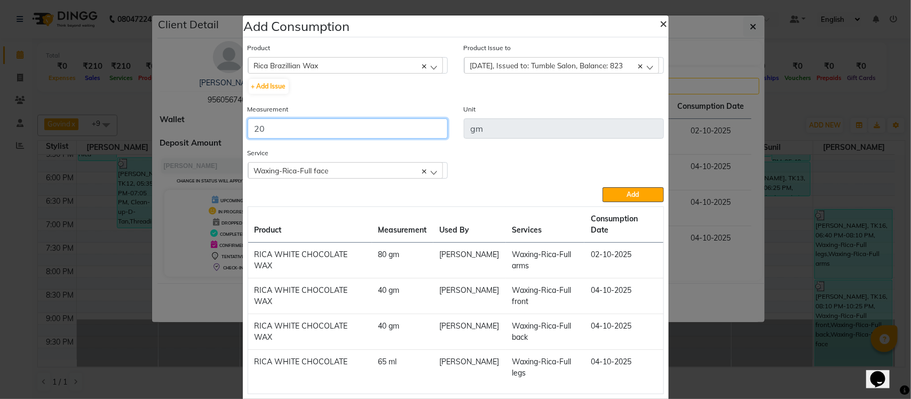
type input "2"
type input "3"
type input "30"
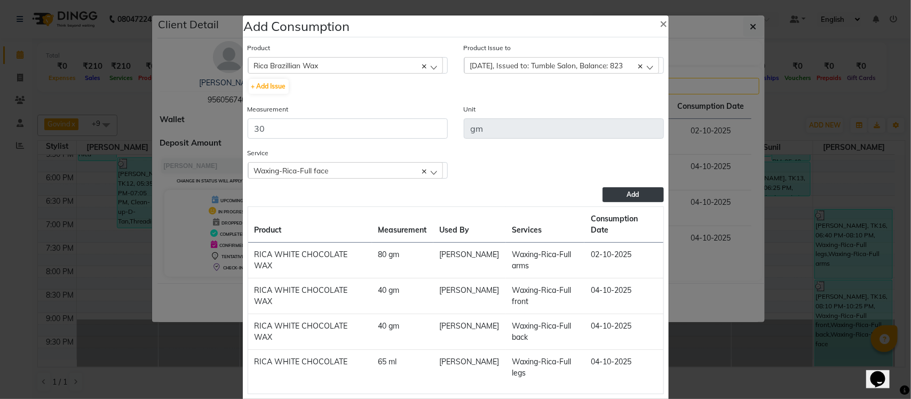
click at [636, 195] on button "Add" at bounding box center [633, 194] width 61 height 15
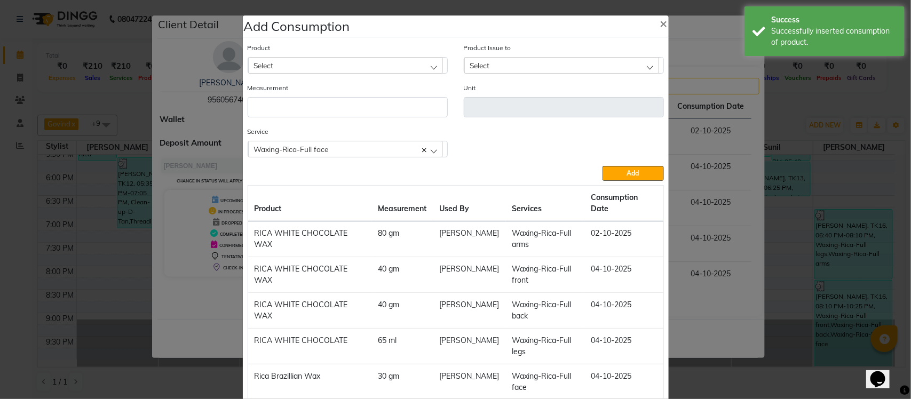
click at [337, 143] on div "Waxing-Rica-Full face" at bounding box center [345, 149] width 195 height 16
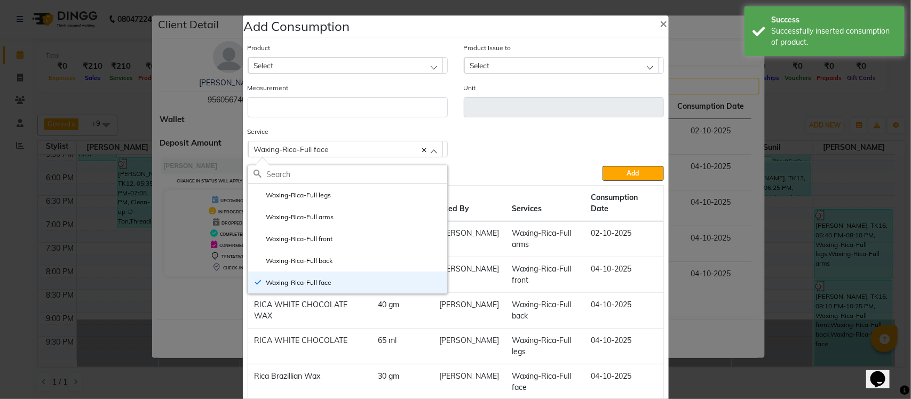
click at [697, 208] on ngb-modal-window "Add Consumption × Product Select Absolut Repair Molecular Shampoo - 300 ml Prod…" at bounding box center [455, 199] width 911 height 399
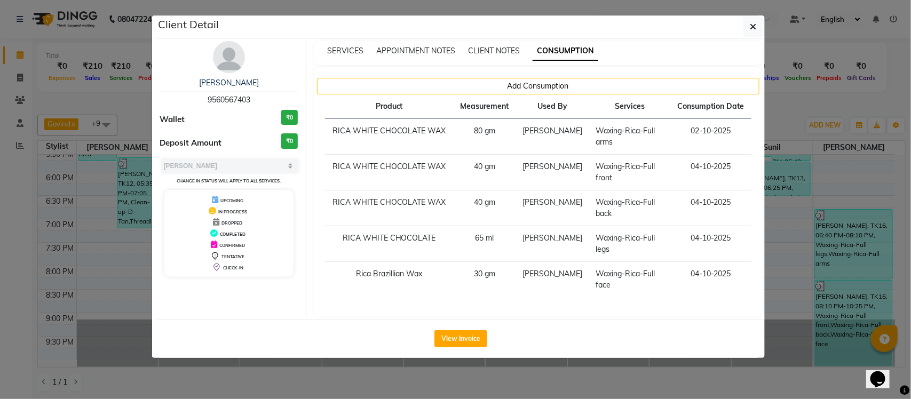
click at [783, 120] on ngb-modal-window "Client Detail [PERSON_NAME] 9560567403 Wallet ₹0 Deposit Amount ₹0 Select MARK …" at bounding box center [455, 199] width 911 height 399
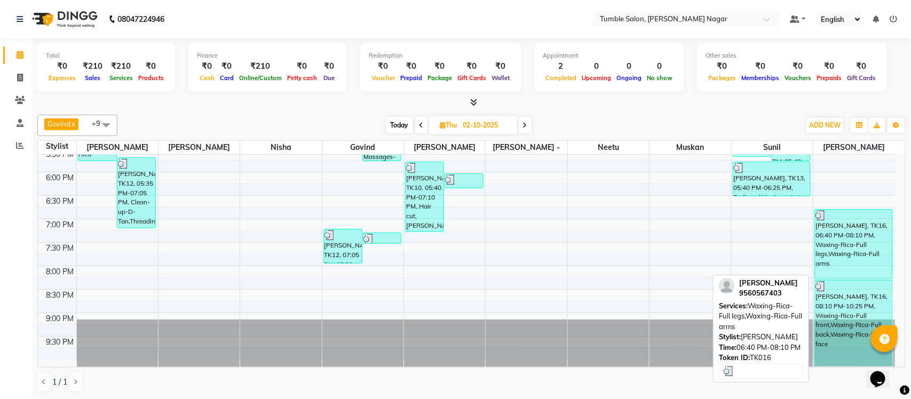
click at [854, 262] on div "[PERSON_NAME], TK16, 06:40 PM-08:10 PM, Waxing-Rica-Full legs,Waxing-Rica-Full …" at bounding box center [853, 244] width 77 height 69
select select "3"
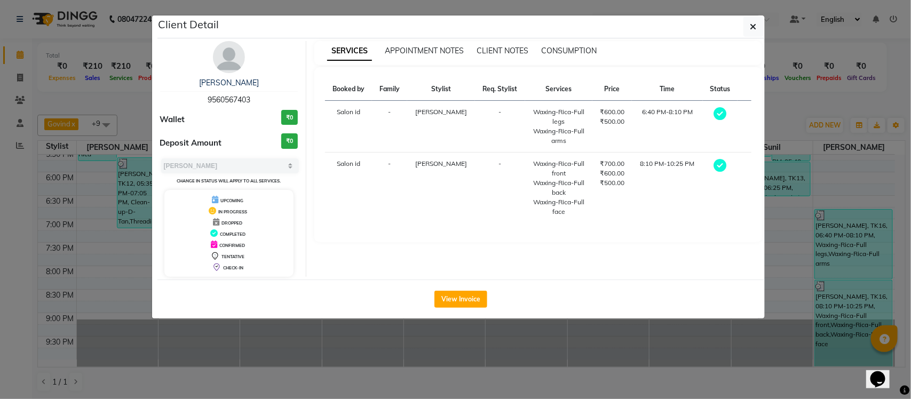
click at [853, 255] on ngb-modal-window "Client Detail [PERSON_NAME] 9560567403 Wallet ₹0 Deposit Amount ₹0 Select MARK …" at bounding box center [455, 199] width 911 height 399
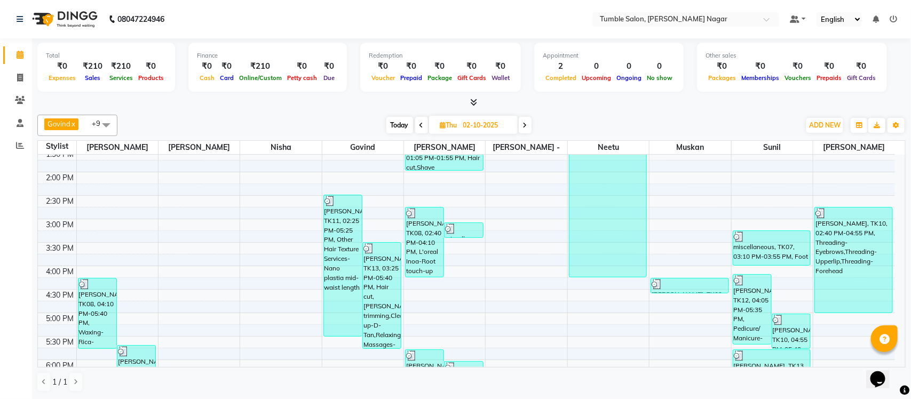
scroll to position [231, 0]
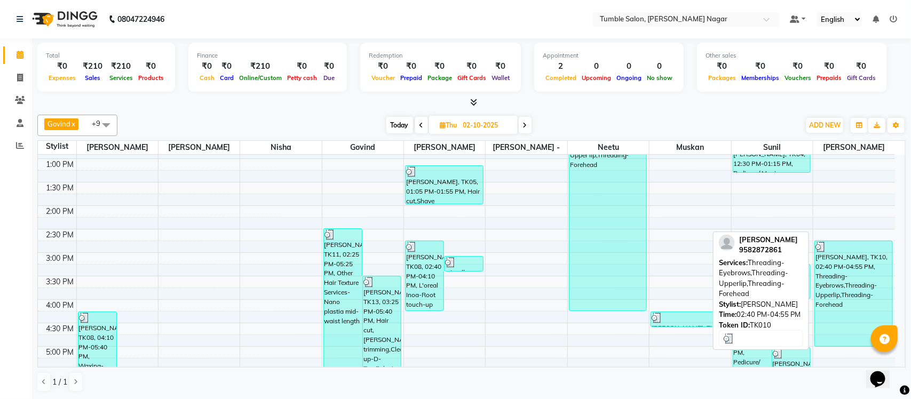
click at [840, 284] on div "[PERSON_NAME], TK10, 02:40 PM-04:55 PM, Threading-Eyebrows,Threading-Upperlip,T…" at bounding box center [853, 293] width 77 height 105
select select "3"
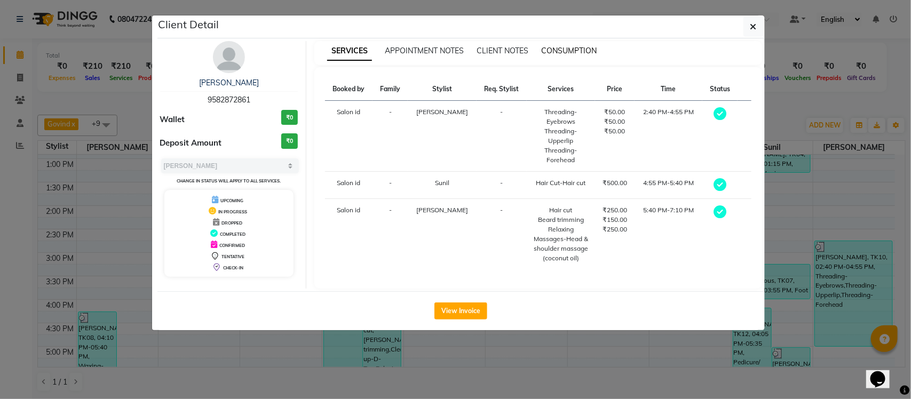
click at [574, 48] on span "CONSUMPTION" at bounding box center [569, 51] width 56 height 10
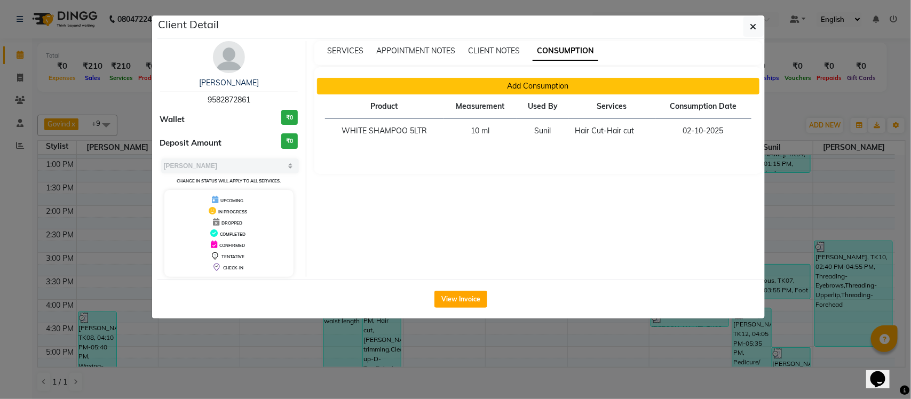
click at [476, 89] on button "Add Consumption" at bounding box center [538, 86] width 443 height 17
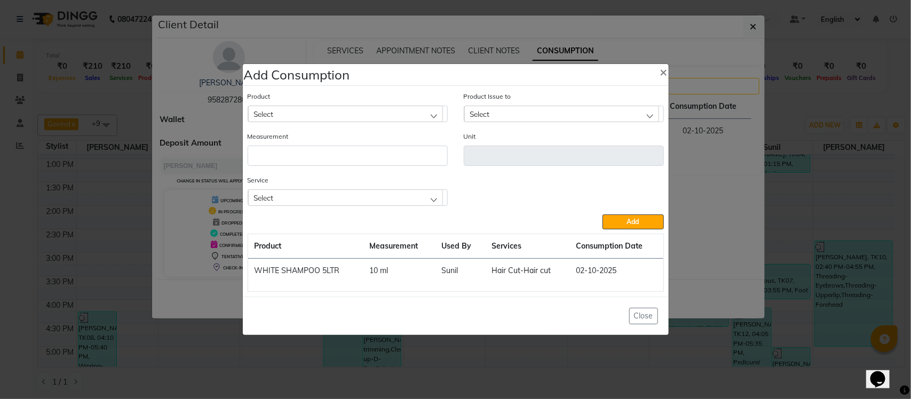
drag, startPoint x: 366, startPoint y: 195, endPoint x: 377, endPoint y: 169, distance: 28.3
click at [366, 195] on div "Select" at bounding box center [345, 198] width 195 height 16
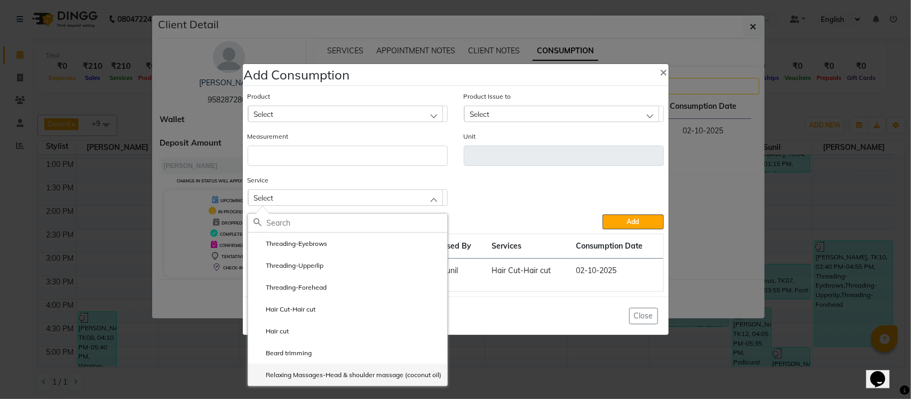
click at [289, 372] on label "Relaxing Massages-Head & shoulder massage (coconut oil)" at bounding box center [348, 375] width 188 height 10
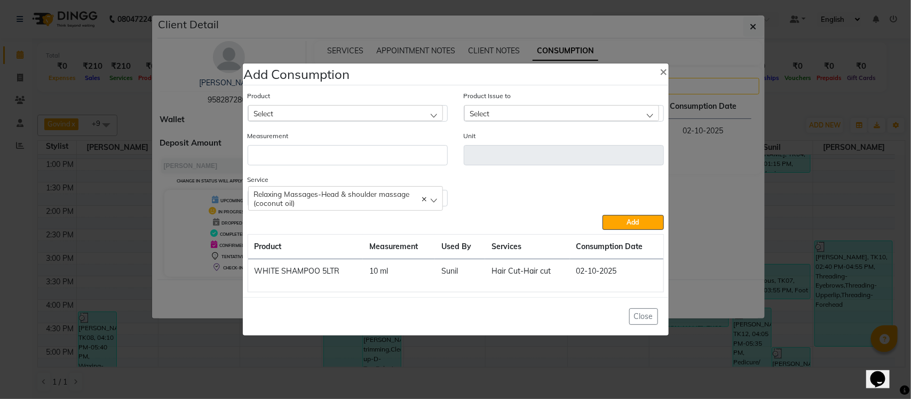
click at [307, 110] on div "Select" at bounding box center [345, 113] width 195 height 16
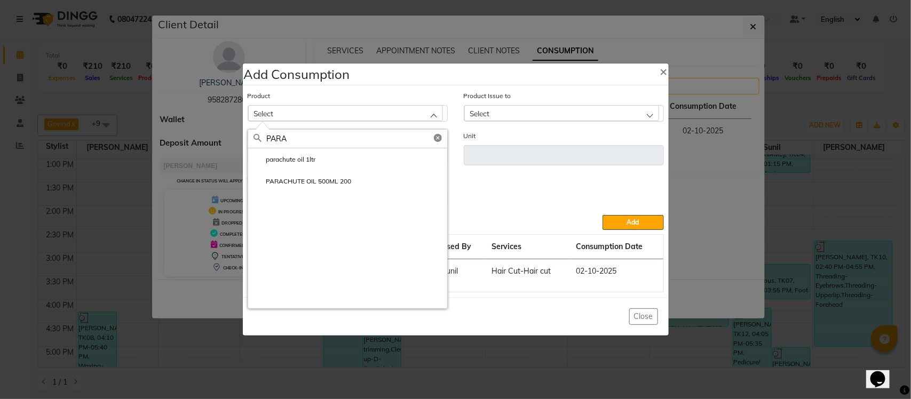
type input "PARA"
click at [317, 185] on label "PARACHUTE OIL 500ML 200" at bounding box center [303, 182] width 98 height 10
type input "ml"
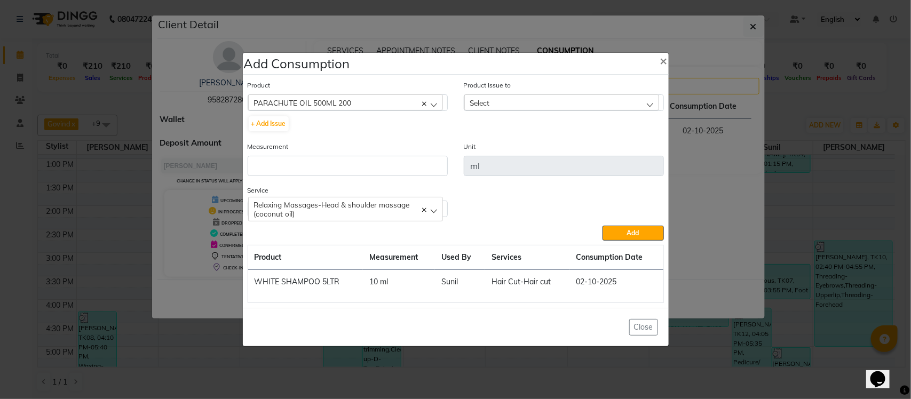
click at [478, 99] on span "Select" at bounding box center [480, 102] width 20 height 9
click at [527, 148] on label "[DATE], Issued to: [PERSON_NAME], Balance: 20" at bounding box center [548, 149] width 156 height 10
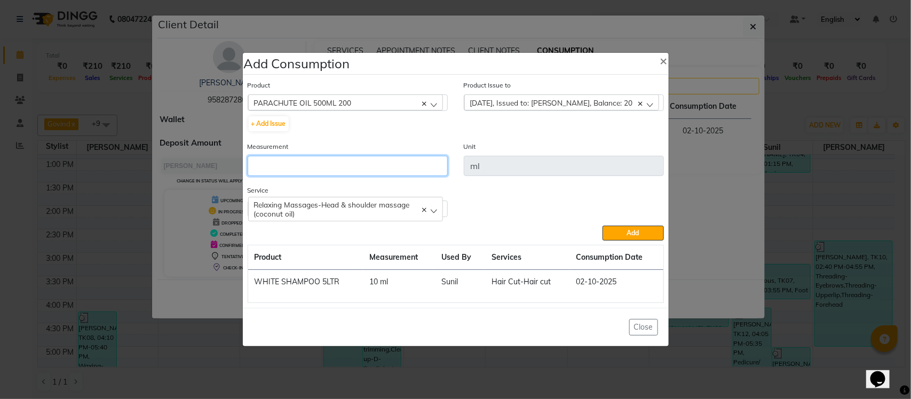
click at [385, 159] on input "number" at bounding box center [348, 166] width 200 height 20
type input "15"
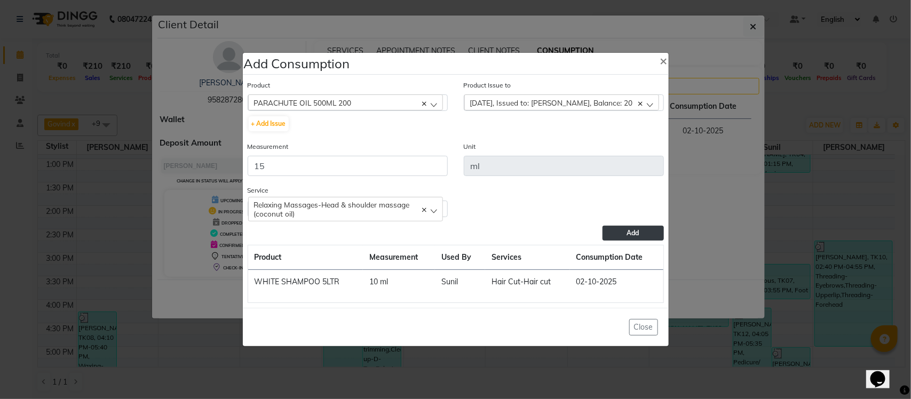
click at [606, 231] on button "Add" at bounding box center [633, 233] width 61 height 15
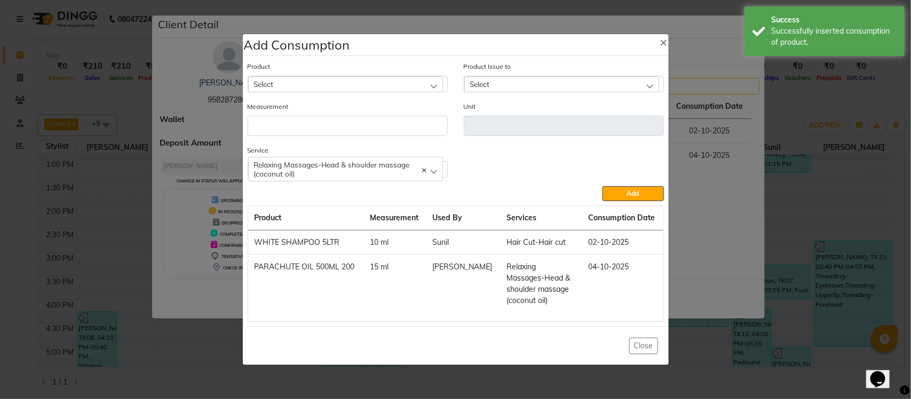
click at [736, 142] on ngb-modal-window "Add Consumption × Product Select Absolut Repair Molecular Shampoo - 300 ml Prod…" at bounding box center [455, 199] width 911 height 399
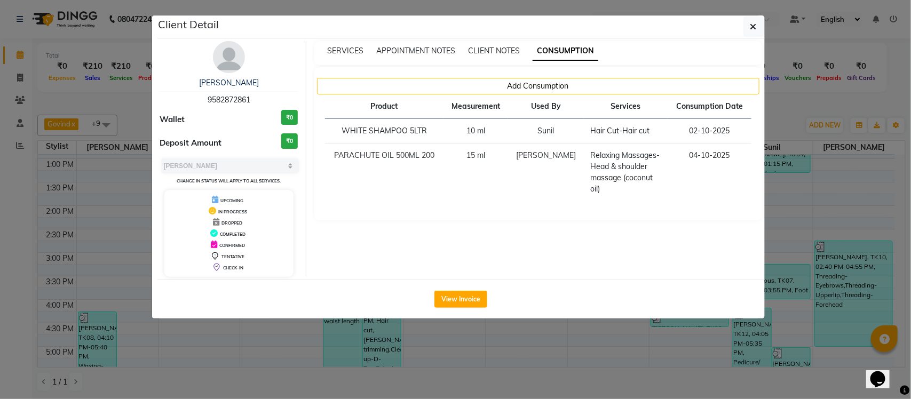
click at [97, 294] on ngb-modal-window "Client Detail [PERSON_NAME] 9582872861 Wallet ₹0 Deposit Amount ₹0 Select MARK …" at bounding box center [455, 199] width 911 height 399
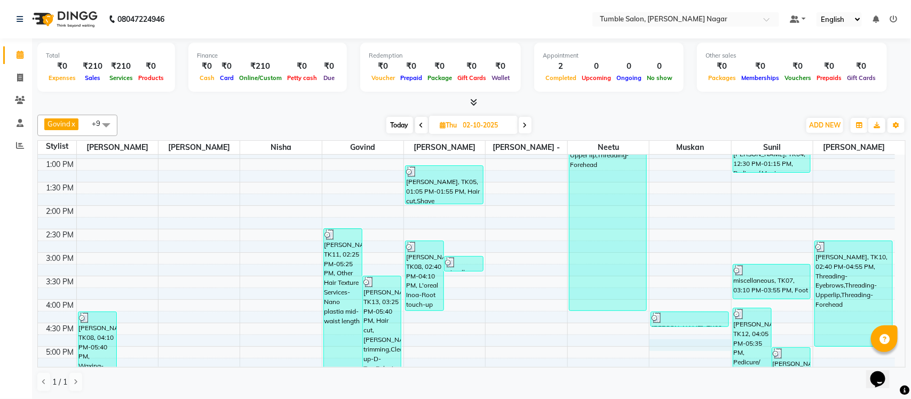
click at [729, 350] on div "8:00 AM 8:30 AM 9:00 AM 9:30 AM 10:00 AM 10:30 AM 11:00 AM 11:30 AM 12:00 PM 12…" at bounding box center [466, 252] width 857 height 657
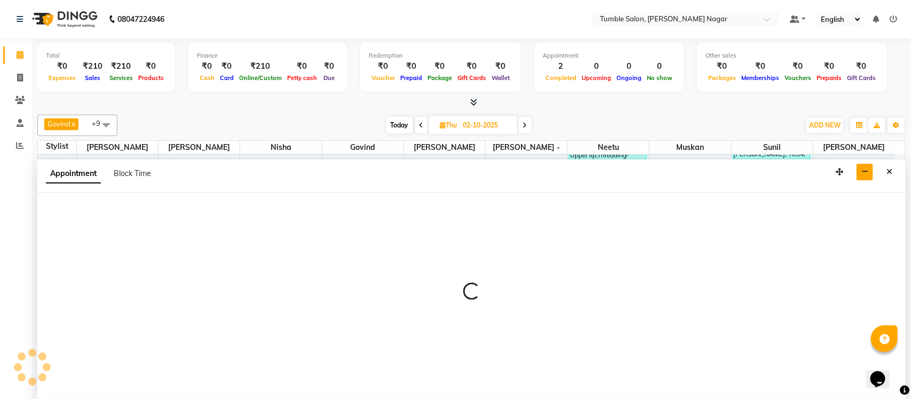
select select "77852"
select select "tentative"
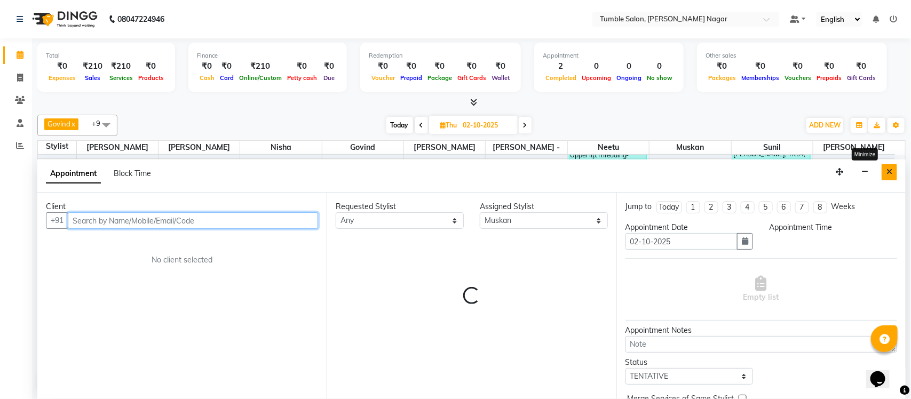
select select "1005"
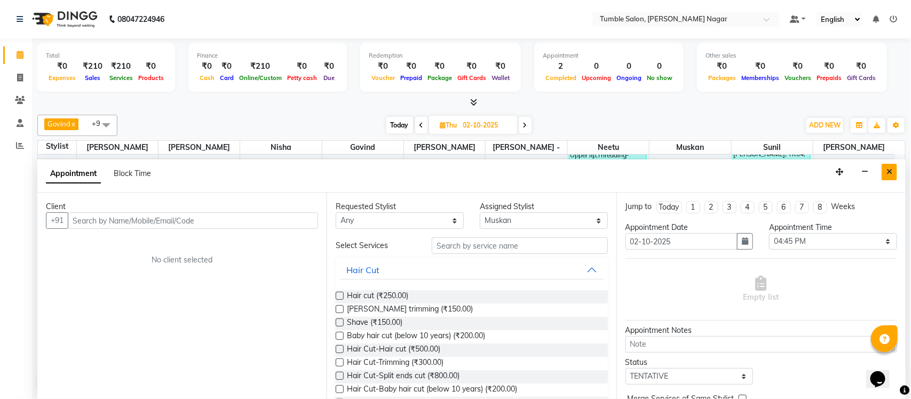
click at [889, 171] on icon "Close" at bounding box center [890, 171] width 6 height 7
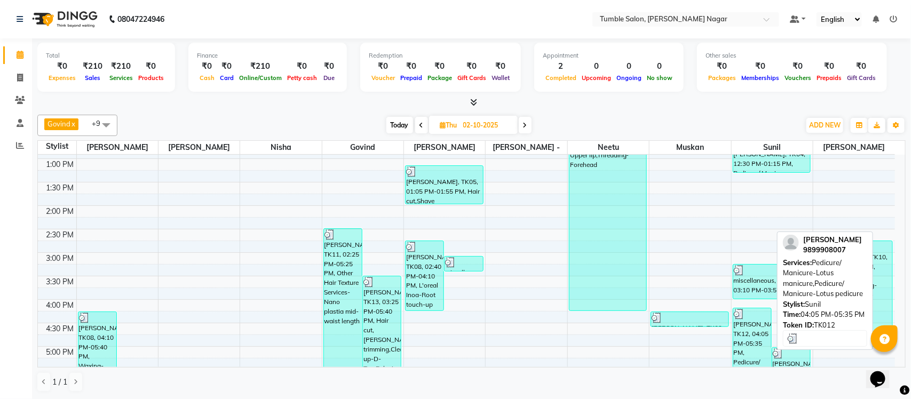
click at [757, 335] on div "[PERSON_NAME], TK12, 04:05 PM-05:35 PM, Pedicure/ Manicure-Lotus manicure,Pedic…" at bounding box center [752, 343] width 38 height 69
select select "3"
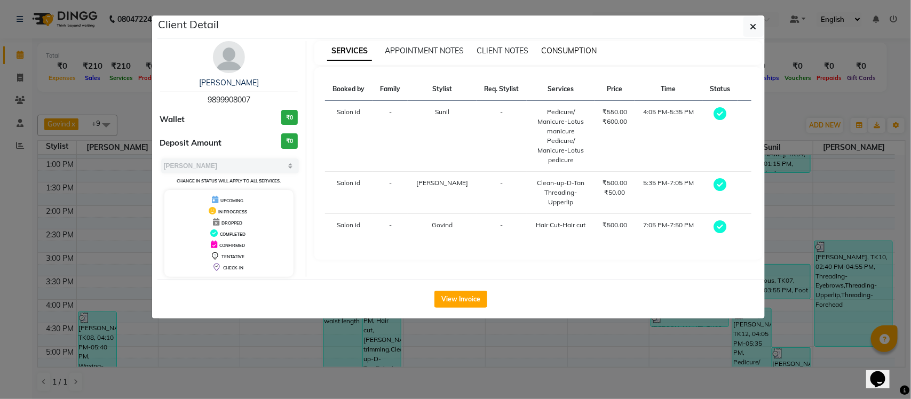
click at [574, 52] on span "CONSUMPTION" at bounding box center [569, 51] width 56 height 10
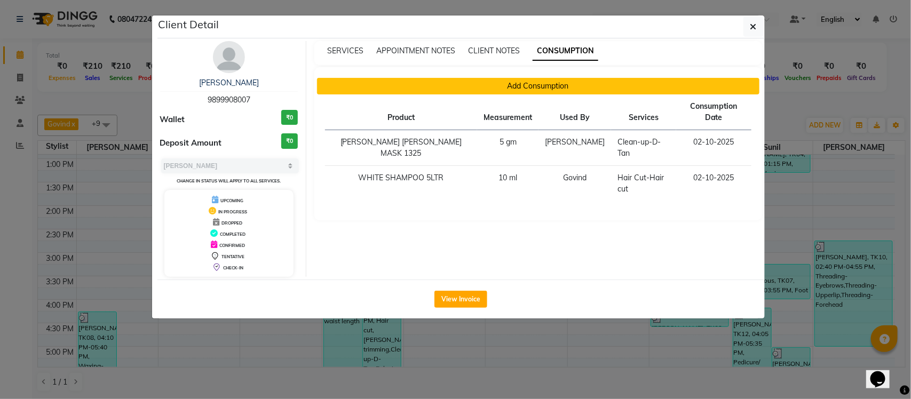
click at [508, 92] on button "Add Consumption" at bounding box center [538, 86] width 443 height 17
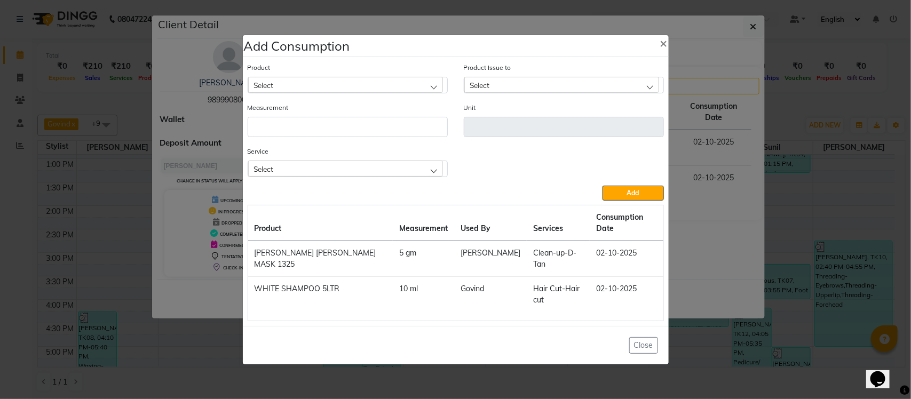
click at [416, 177] on div "Select" at bounding box center [345, 169] width 195 height 16
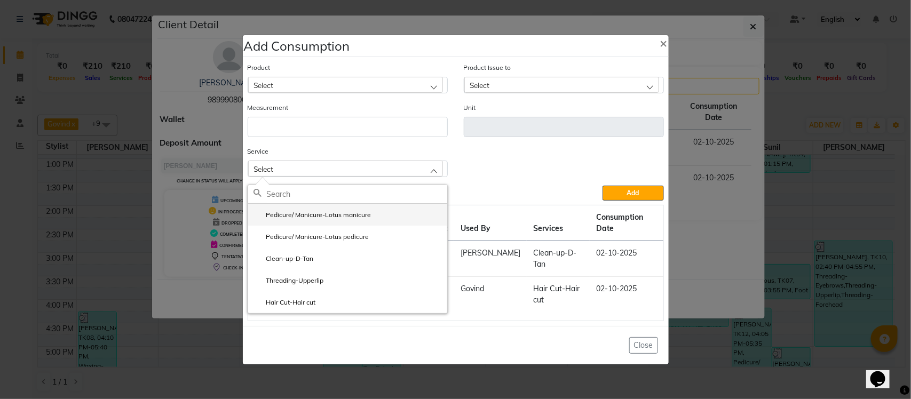
click at [383, 226] on li "Pedicure/ Manicure-Lotus manicure" at bounding box center [347, 215] width 199 height 22
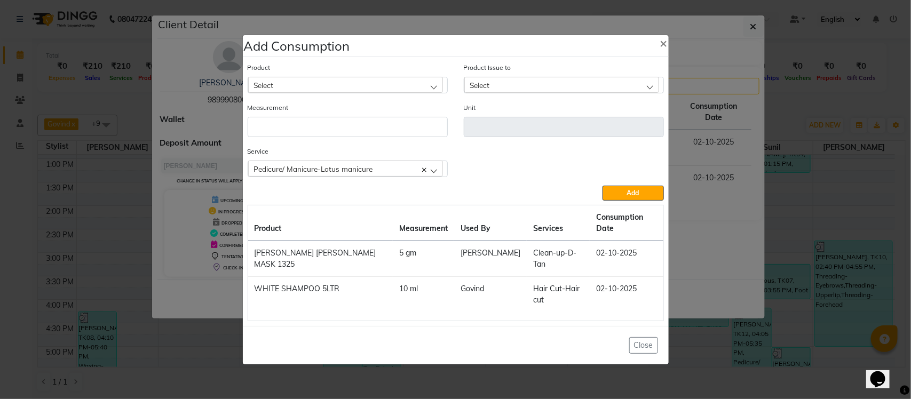
click at [390, 93] on div "Select" at bounding box center [345, 85] width 195 height 16
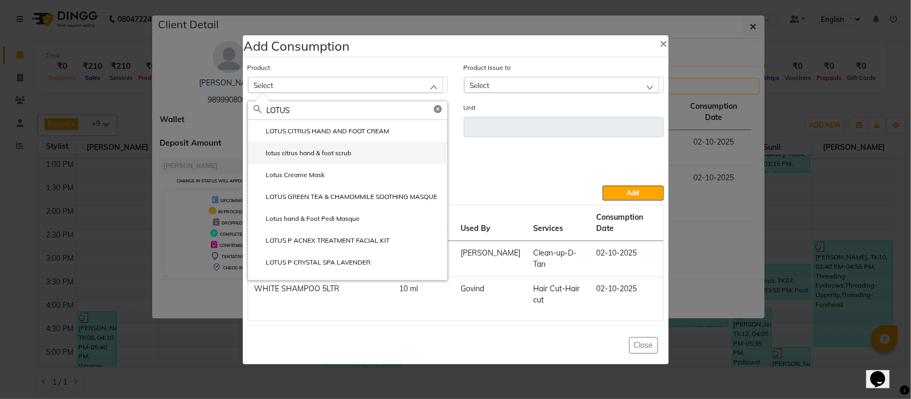
type input "LOTUS"
click at [398, 164] on li "lotus citrus hand & foot scrub" at bounding box center [347, 153] width 199 height 22
type input "gm"
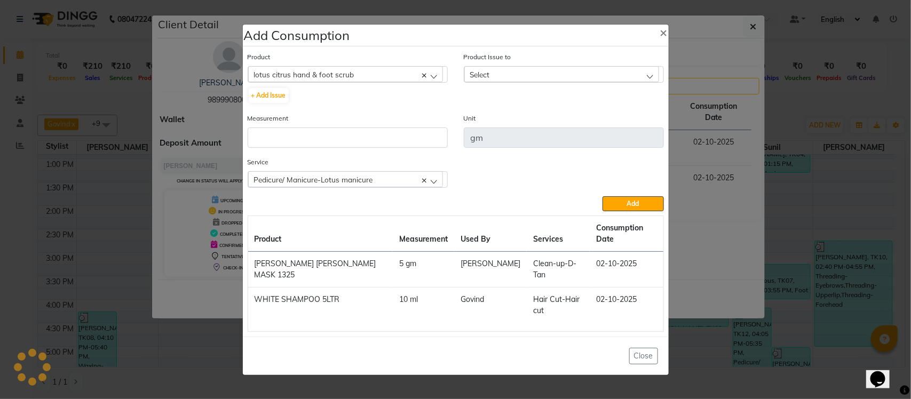
click at [523, 82] on div "Select" at bounding box center [561, 74] width 195 height 16
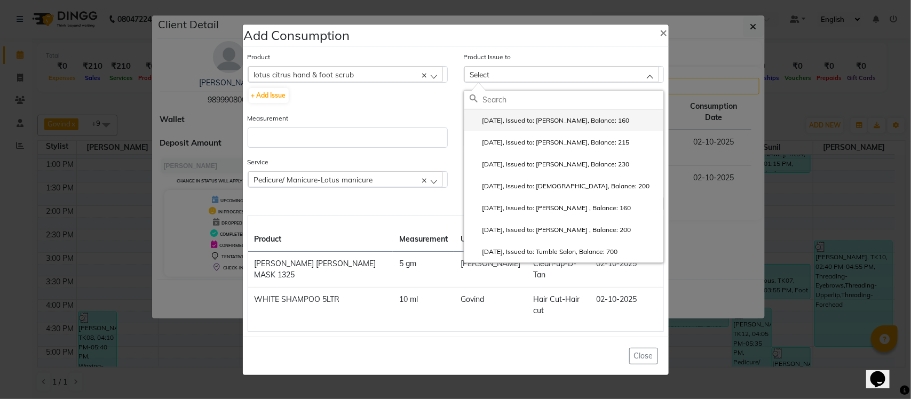
click at [524, 125] on label "2025-07-25, Issued to: Krishna, Balance: 160" at bounding box center [550, 121] width 160 height 10
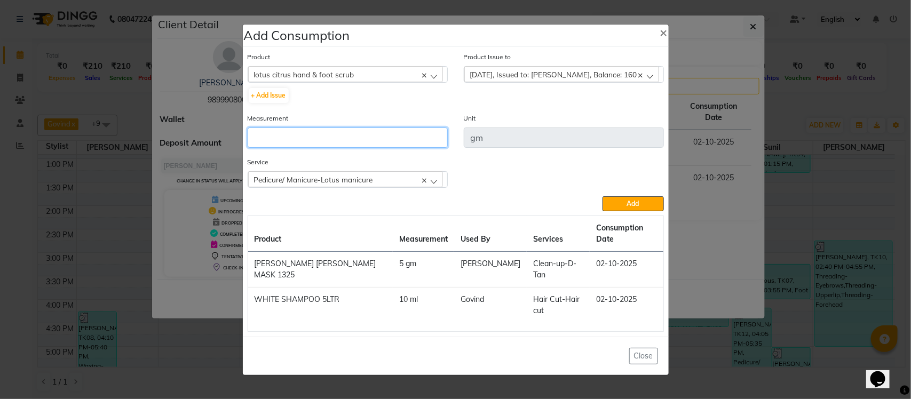
click at [410, 148] on input "number" at bounding box center [348, 138] width 200 height 20
type input "10"
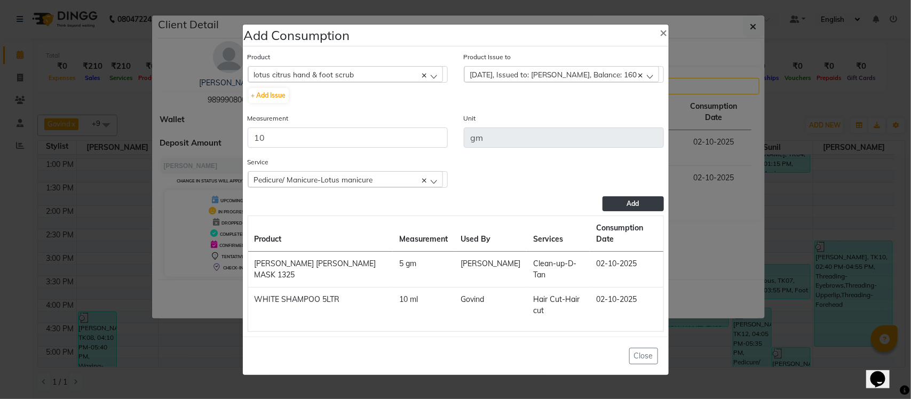
click at [638, 211] on button "Add" at bounding box center [633, 203] width 61 height 15
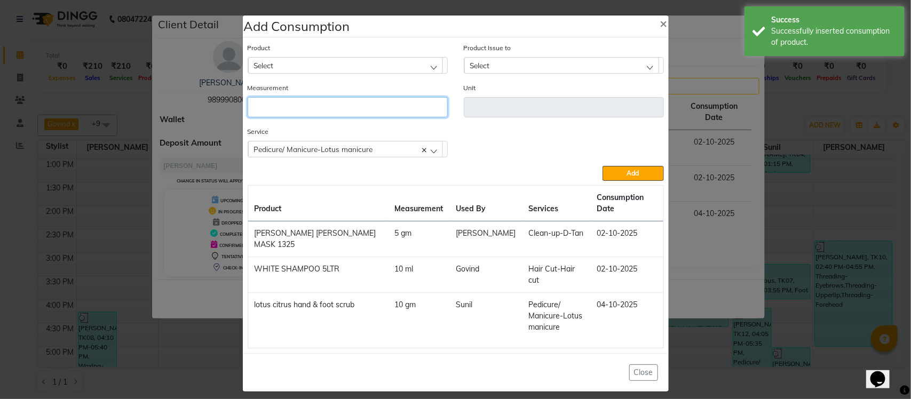
click at [336, 117] on input "number" at bounding box center [348, 107] width 200 height 20
click at [347, 73] on div "Select" at bounding box center [345, 65] width 195 height 16
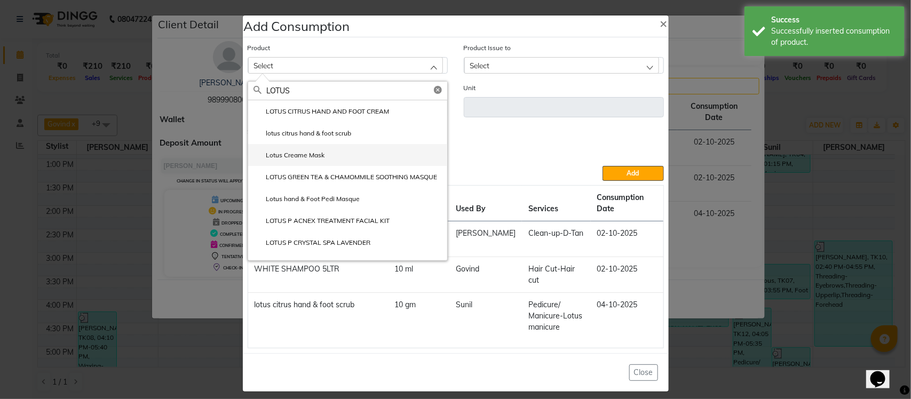
type input "LOTUS"
click at [357, 164] on li "Lotus Creame Mask" at bounding box center [347, 155] width 199 height 22
type input "gm"
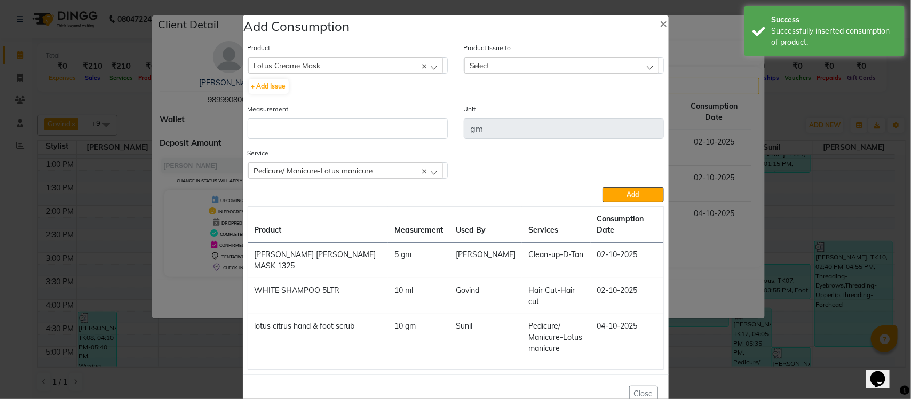
click at [553, 61] on div "Product Issue to Select 2025-07-25, Issued to: Krishna, Balance: 55 2025-07-24,…" at bounding box center [564, 57] width 200 height 31
click at [556, 65] on div "Select" at bounding box center [561, 65] width 195 height 16
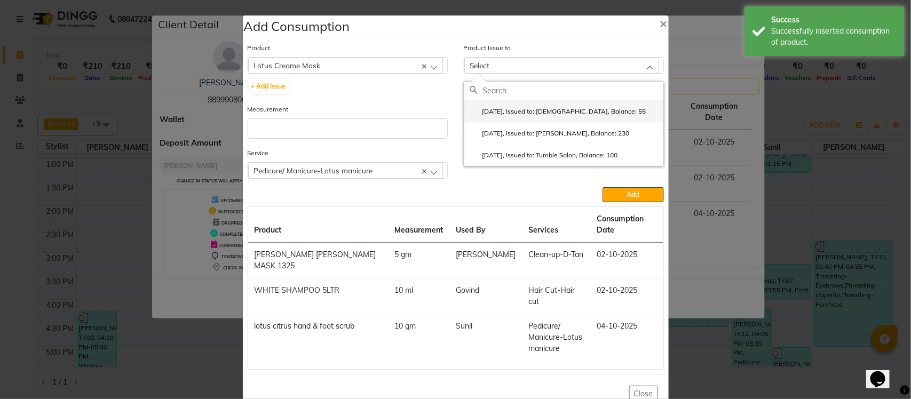
click at [567, 116] on label "2025-07-25, Issued to: Krishna, Balance: 55" at bounding box center [558, 112] width 177 height 10
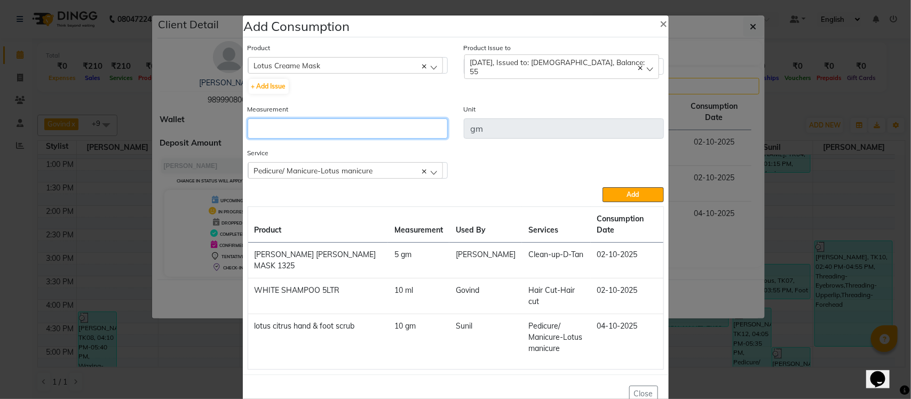
click at [422, 139] on input "number" at bounding box center [348, 129] width 200 height 20
type input "10"
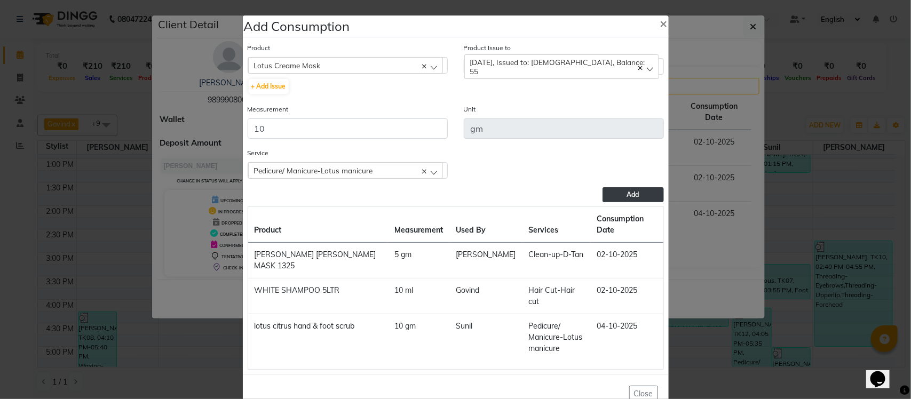
click at [642, 202] on button "Add" at bounding box center [633, 194] width 61 height 15
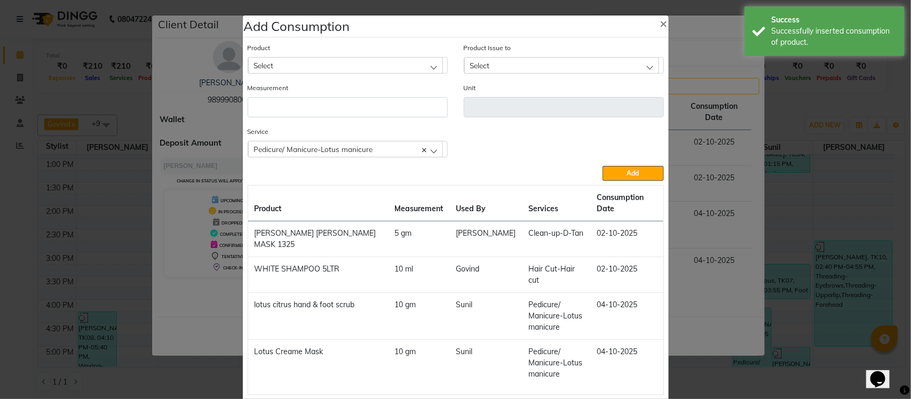
click at [335, 65] on div "Select" at bounding box center [345, 65] width 195 height 16
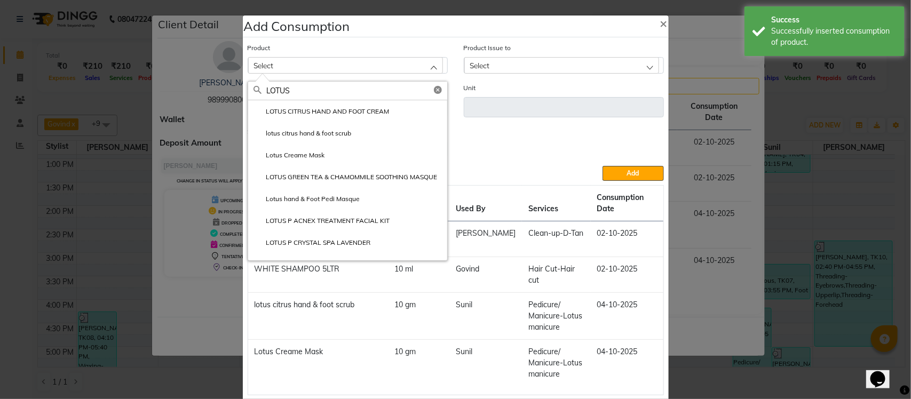
type input "LOTUS"
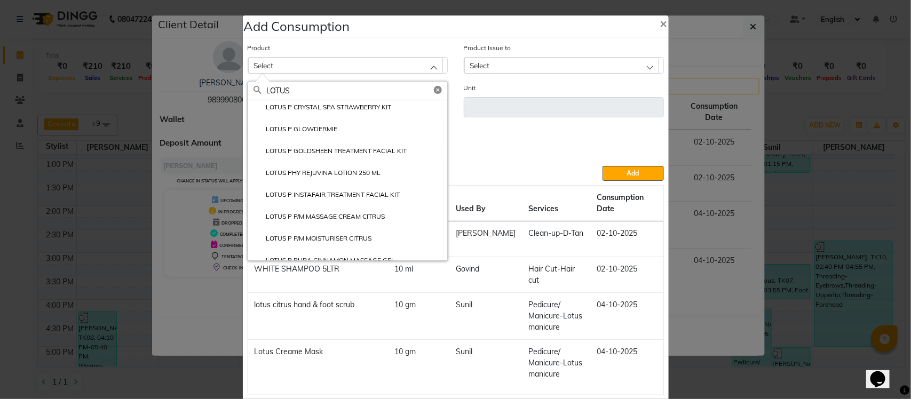
scroll to position [176, 0]
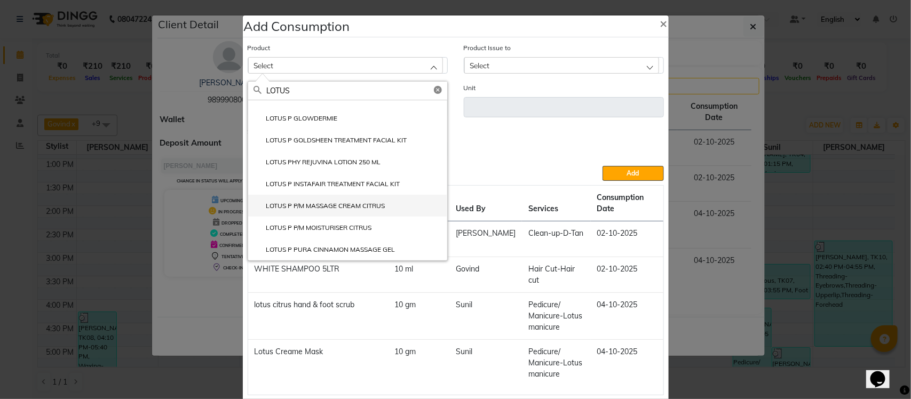
click at [306, 212] on li "LOTUS P P/M MASSAGE CREAM CITRUS" at bounding box center [347, 206] width 199 height 22
type input "gm"
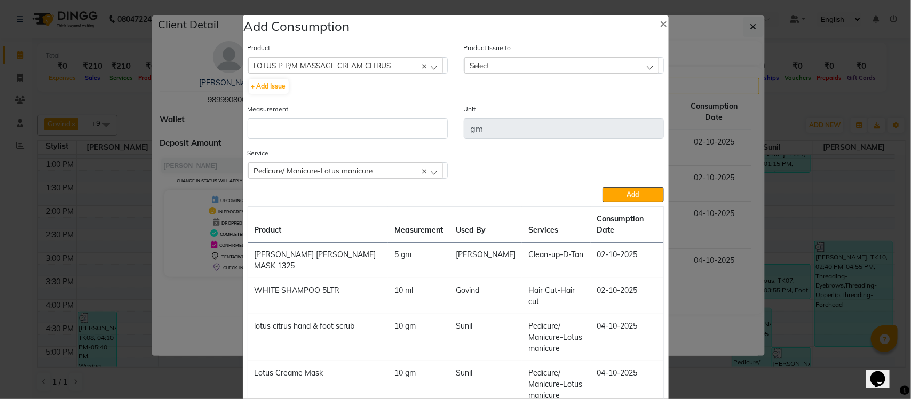
click at [529, 59] on div "Select" at bounding box center [561, 65] width 195 height 16
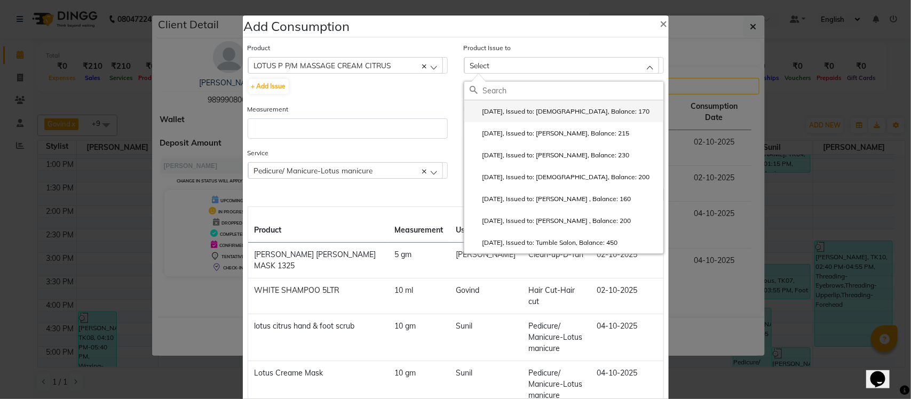
click at [546, 113] on label "2025-07-25, Issued to: Krishna, Balance: 170" at bounding box center [560, 112] width 180 height 10
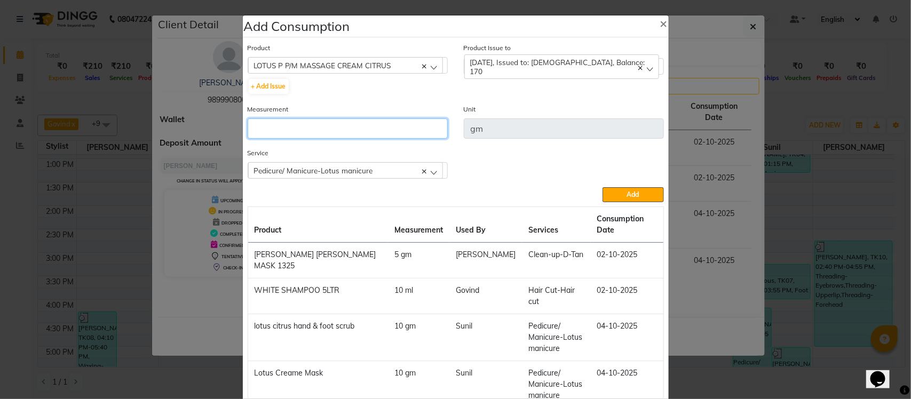
click at [412, 129] on input "number" at bounding box center [348, 129] width 200 height 20
type input "10"
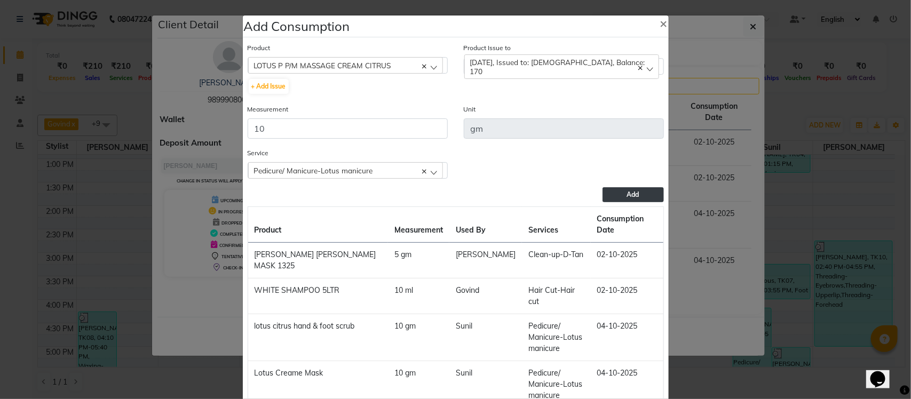
click at [620, 191] on button "Add" at bounding box center [633, 194] width 61 height 15
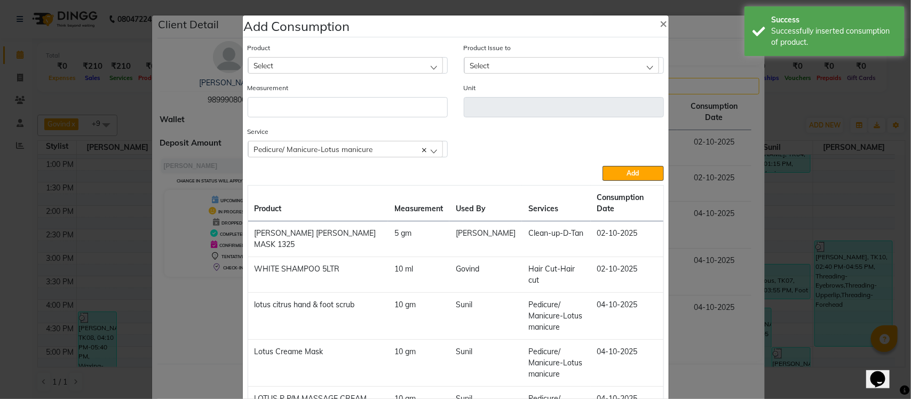
click at [311, 145] on span "Pedicure/ Manicure-Lotus manicure" at bounding box center [313, 149] width 119 height 9
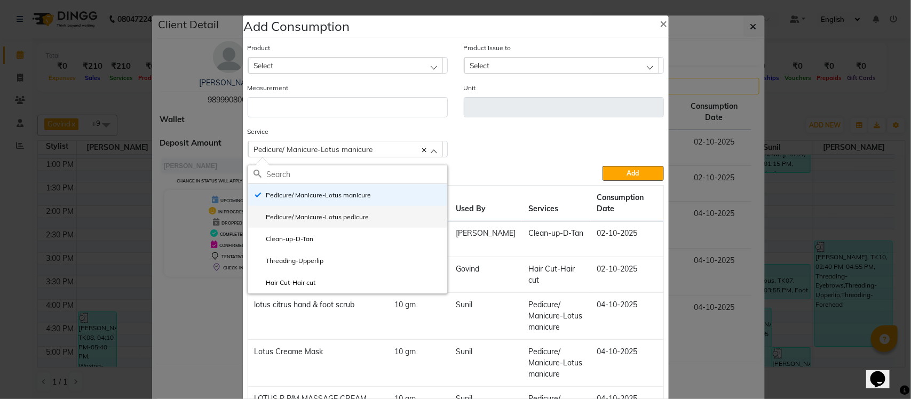
click at [322, 217] on label "Pedicure/ Manicure-Lotus pedicure" at bounding box center [312, 217] width 116 height 10
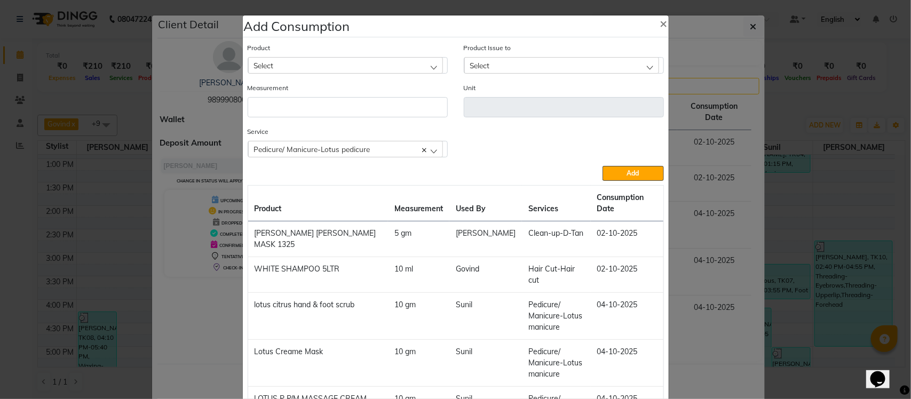
click at [301, 66] on div "Select" at bounding box center [345, 65] width 195 height 16
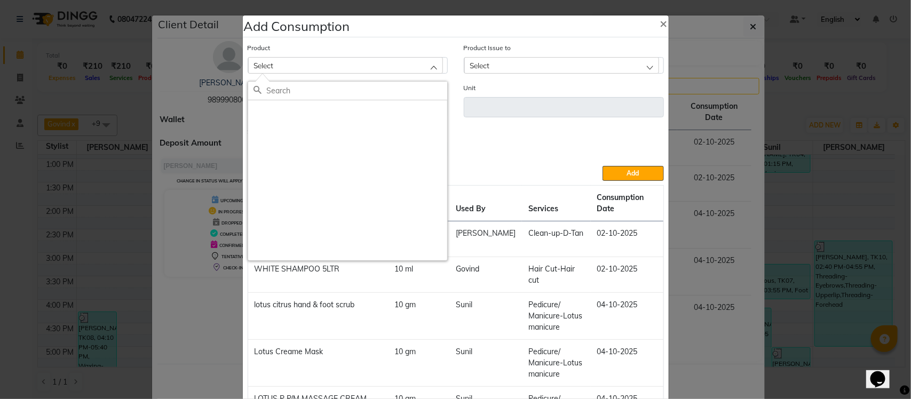
scroll to position [0, 0]
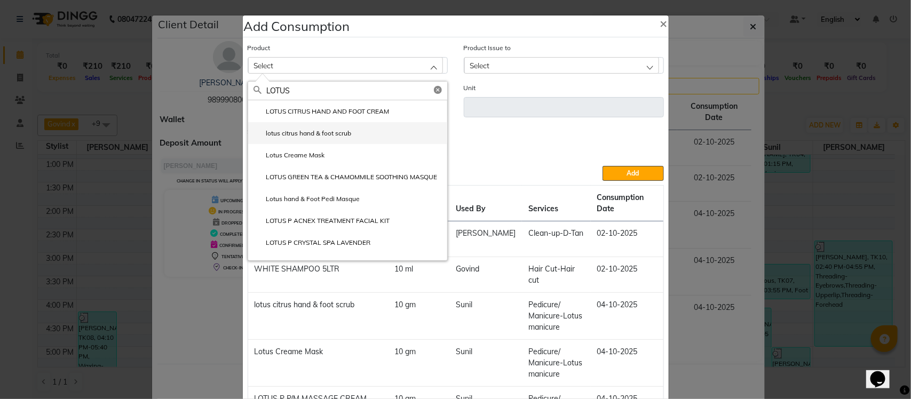
type input "LOTUS"
click at [340, 134] on label "lotus citrus hand & foot scrub" at bounding box center [303, 134] width 98 height 10
type input "gm"
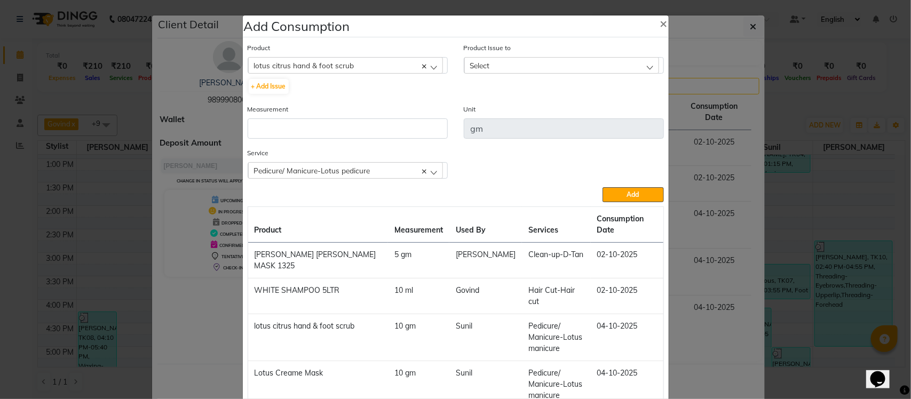
click at [478, 65] on span "Select" at bounding box center [480, 65] width 20 height 9
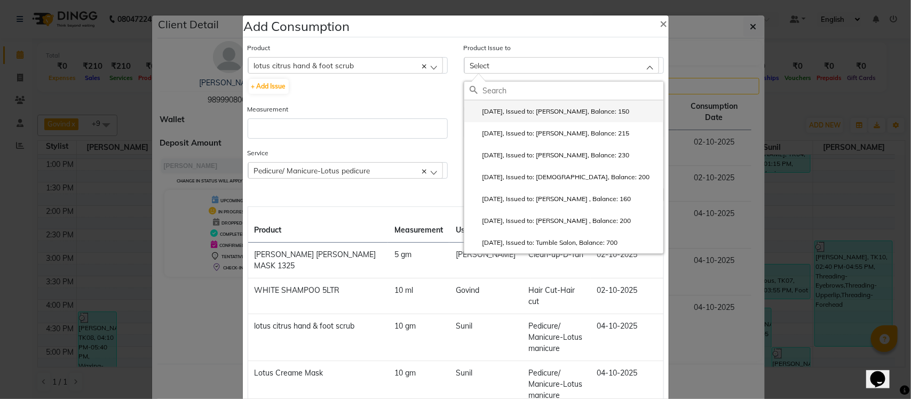
click at [508, 108] on label "2025-07-25, Issued to: Krishna, Balance: 150" at bounding box center [550, 112] width 160 height 10
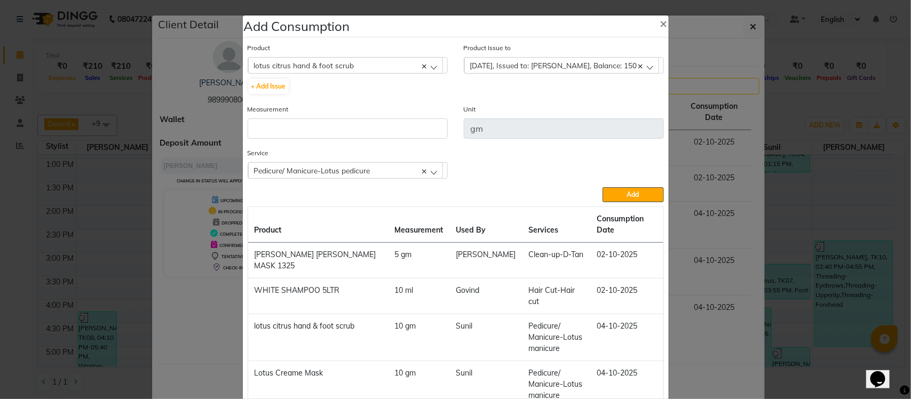
click at [409, 139] on div "Measurement" at bounding box center [348, 126] width 216 height 44
click at [409, 124] on input "number" at bounding box center [348, 129] width 200 height 20
type input "10"
click at [616, 202] on div "Product lotus citrus hand & foot scrub Absolut Repair Molecular Shampoo - 300 m…" at bounding box center [456, 253] width 422 height 427
click at [616, 200] on button "Add" at bounding box center [633, 194] width 61 height 15
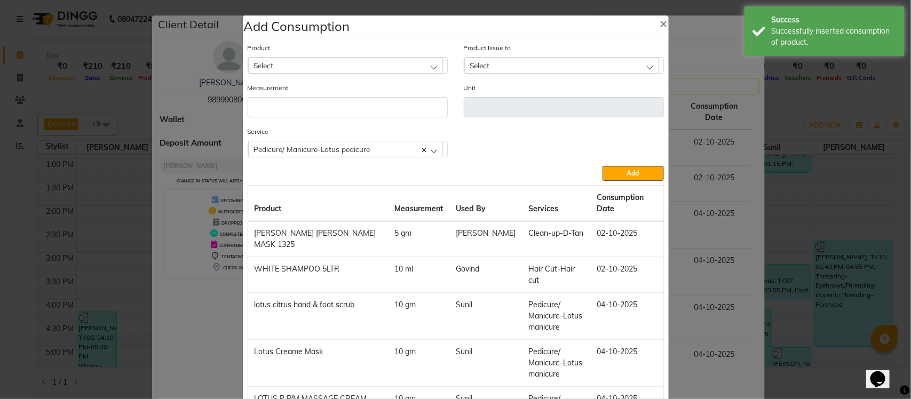
click at [315, 62] on div "Select" at bounding box center [345, 65] width 195 height 16
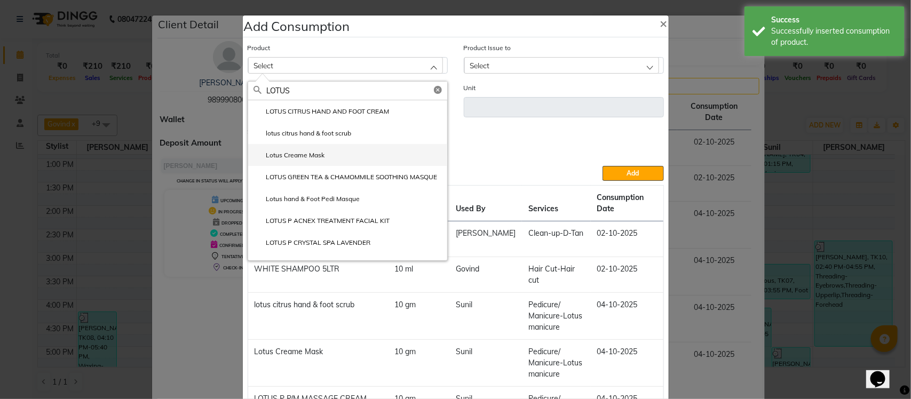
type input "LOTUS"
click at [307, 155] on label "Lotus Creame Mask" at bounding box center [290, 156] width 72 height 10
type input "gm"
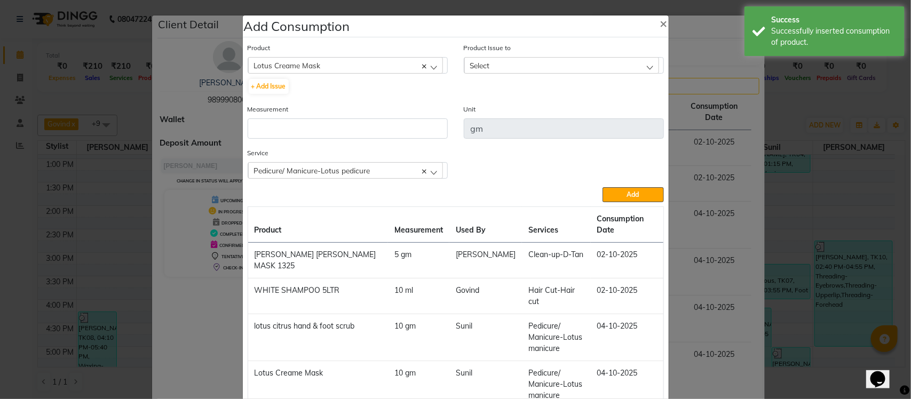
click at [470, 67] on span "Select" at bounding box center [480, 65] width 20 height 9
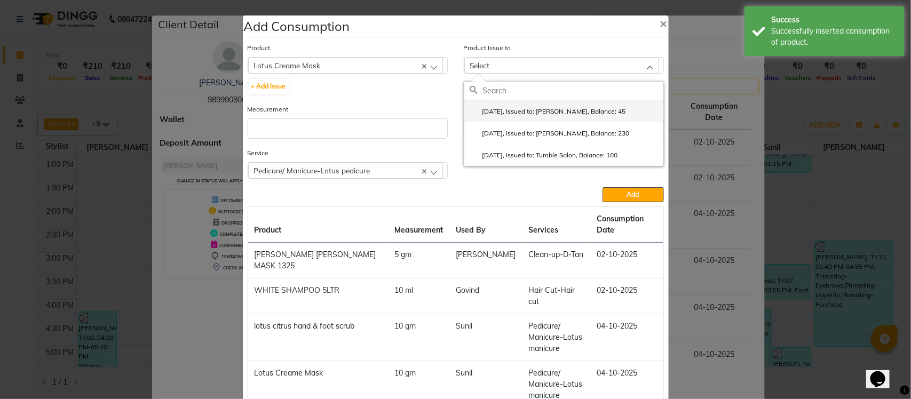
click at [481, 112] on label "2025-07-25, Issued to: Krishna, Balance: 45" at bounding box center [548, 112] width 156 height 10
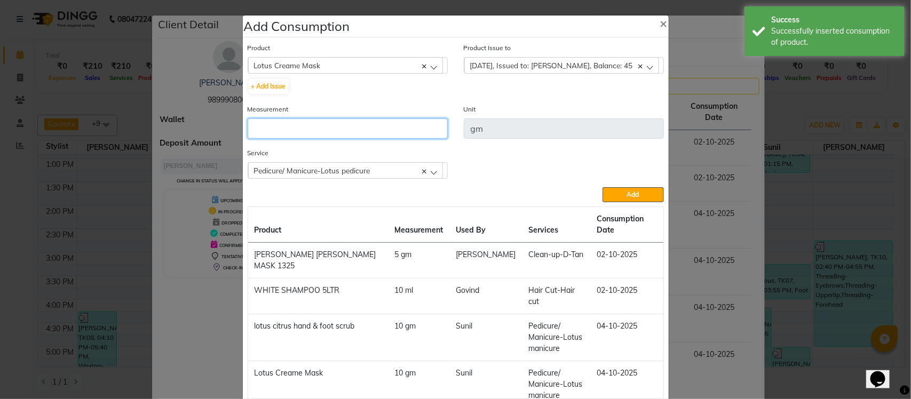
click at [399, 123] on input "number" at bounding box center [348, 129] width 200 height 20
type input "10"
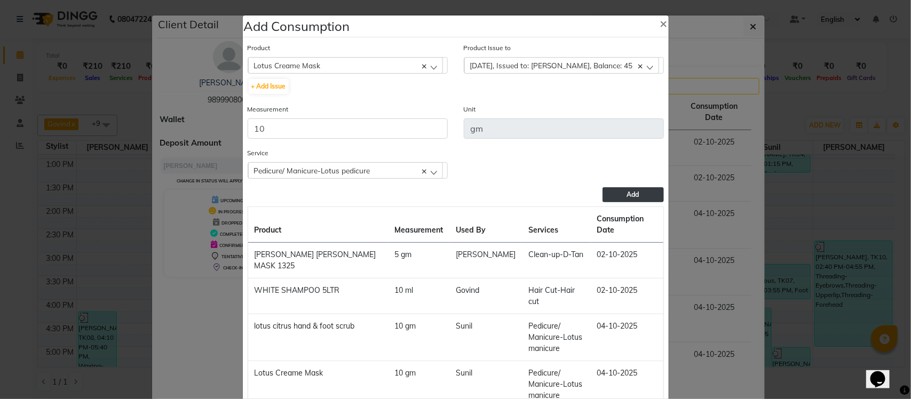
click at [637, 198] on button "Add" at bounding box center [633, 194] width 61 height 15
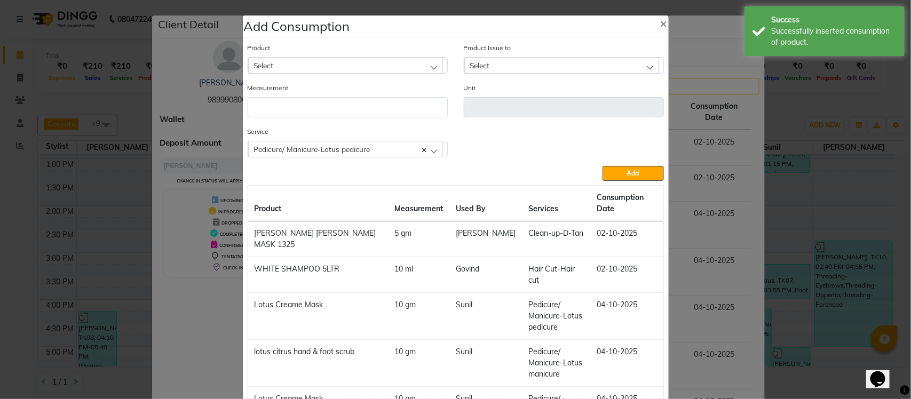
click at [339, 58] on div "Select" at bounding box center [345, 65] width 195 height 16
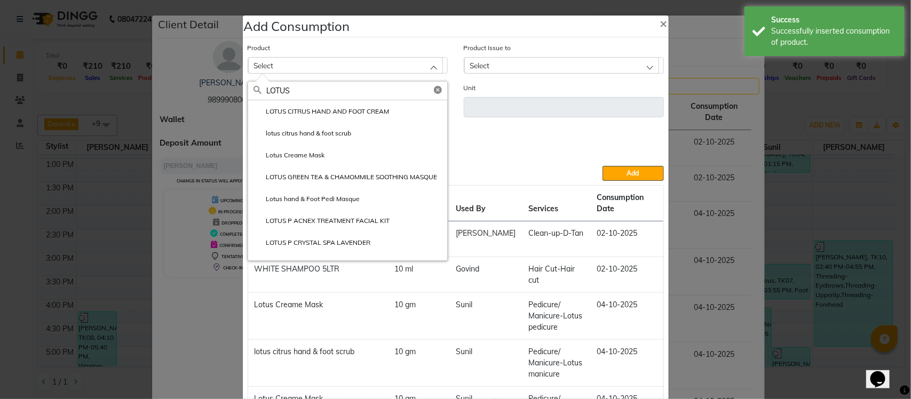
type input "LOTUS"
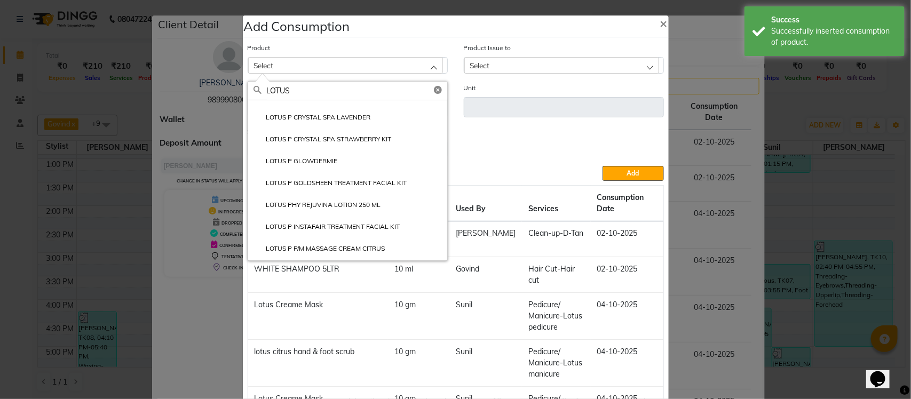
scroll to position [176, 0]
click at [293, 204] on label "LOTUS P P/M MASSAGE CREAM CITRUS" at bounding box center [320, 206] width 132 height 10
type input "gm"
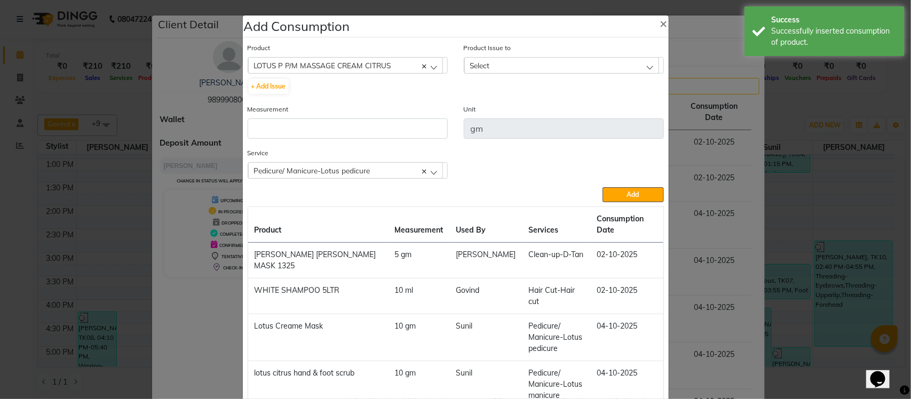
click at [524, 65] on div "Select" at bounding box center [561, 65] width 195 height 16
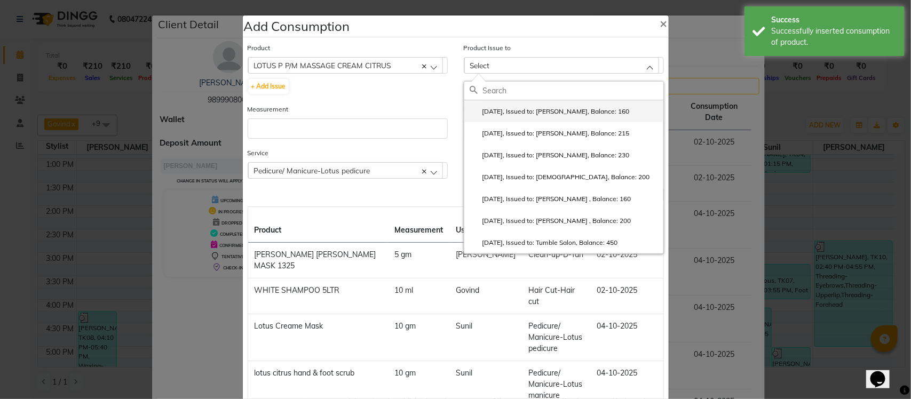
click at [511, 111] on label "2025-07-25, Issued to: Krishna, Balance: 160" at bounding box center [550, 112] width 160 height 10
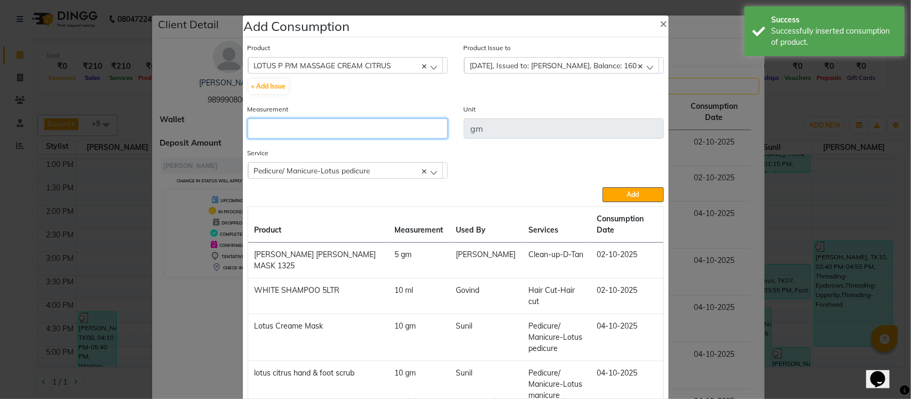
click at [409, 121] on input "number" at bounding box center [348, 129] width 200 height 20
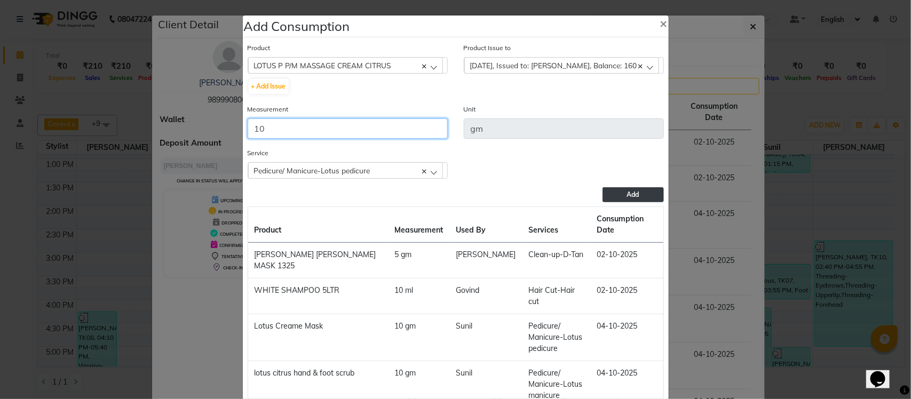
type input "10"
click at [620, 196] on button "Add" at bounding box center [633, 194] width 61 height 15
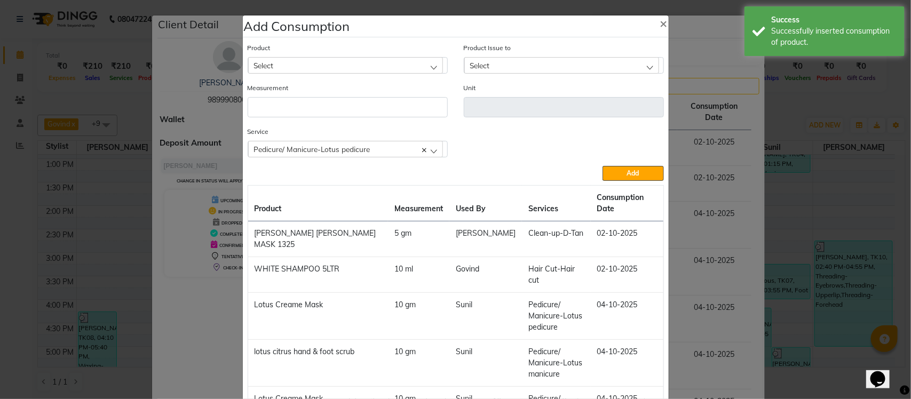
click at [315, 145] on span "Pedicure/ Manicure-Lotus pedicure" at bounding box center [312, 149] width 116 height 9
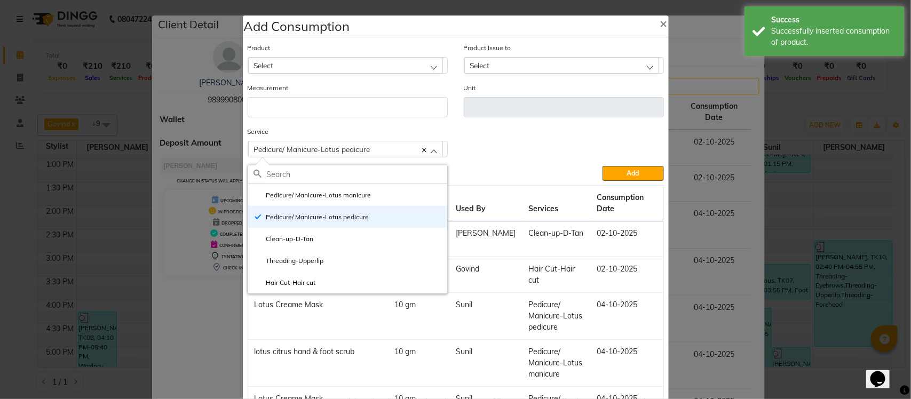
click at [641, 227] on td "02-10-2025" at bounding box center [627, 240] width 73 height 36
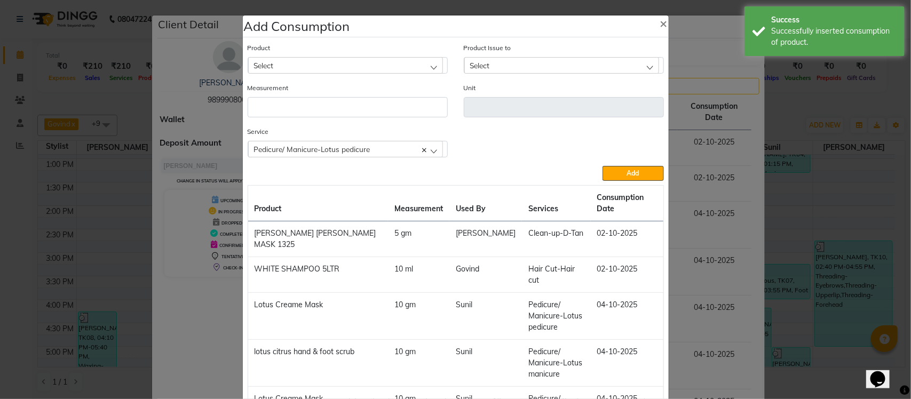
click at [688, 220] on ngb-modal-window "Add Consumption × Product Select Absolut Repair Molecular Shampoo - 300 ml Prod…" at bounding box center [455, 199] width 911 height 399
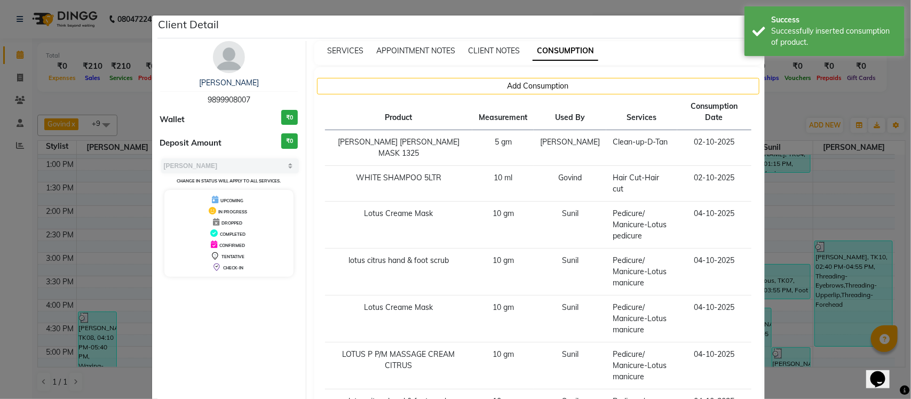
click at [778, 114] on ngb-modal-window "Client Detail navneet sharma 9899908007 Wallet ₹0 Deposit Amount ₹0 Select MARK…" at bounding box center [455, 199] width 911 height 399
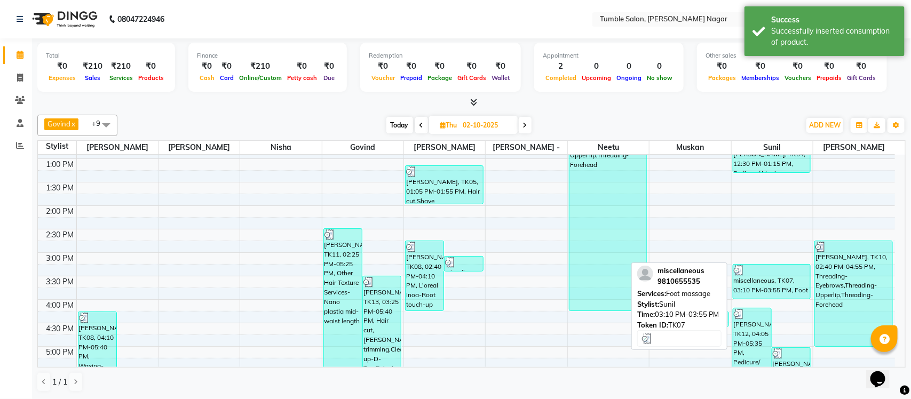
click at [769, 286] on div "miscellaneous, TK07, 03:10 PM-03:55 PM, Foot massage" at bounding box center [771, 282] width 77 height 34
select select "3"
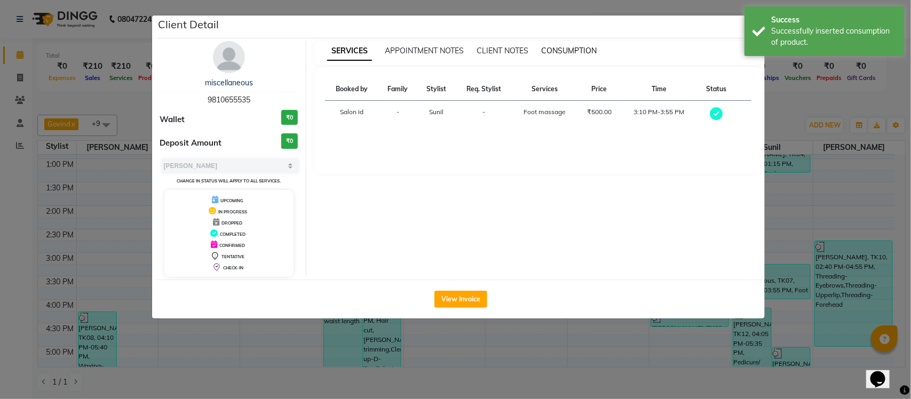
click at [585, 49] on span "CONSUMPTION" at bounding box center [569, 51] width 56 height 10
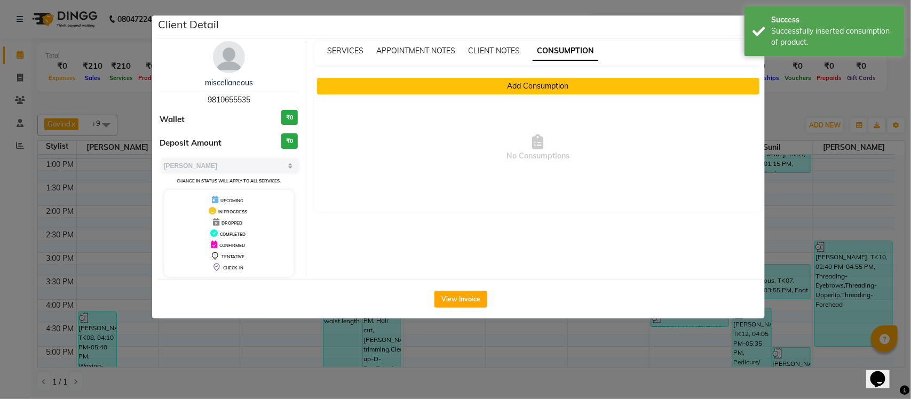
click at [486, 80] on button "Add Consumption" at bounding box center [538, 86] width 443 height 17
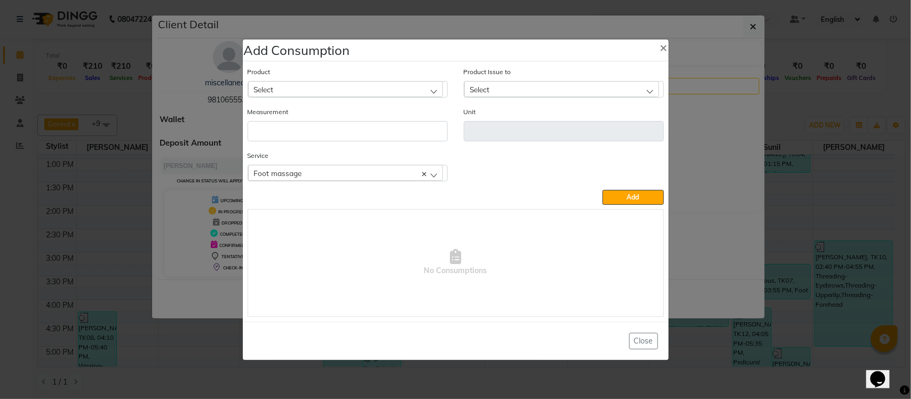
click at [357, 174] on div "Foot massage" at bounding box center [345, 173] width 195 height 16
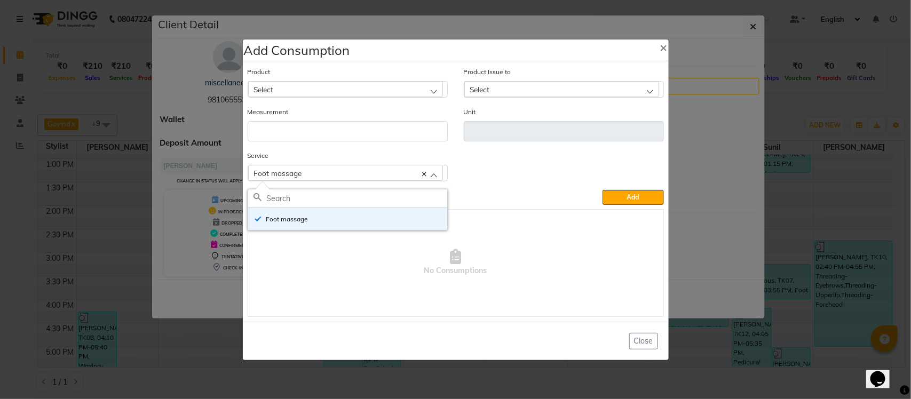
click at [578, 171] on div "Service Foot massage Foot massage" at bounding box center [456, 170] width 432 height 40
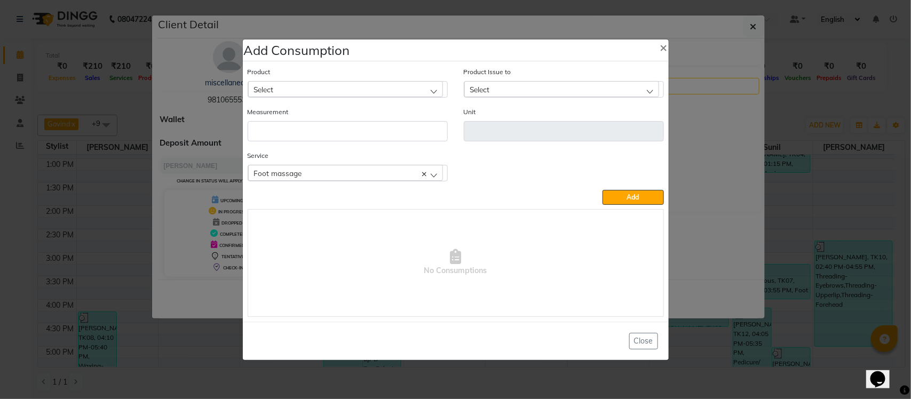
click at [354, 82] on div "Select" at bounding box center [345, 89] width 195 height 16
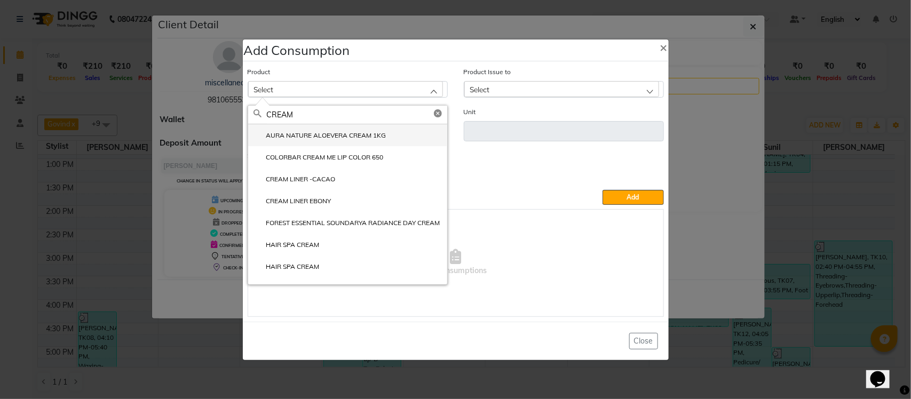
type input "CREAM"
click at [310, 138] on label "AURA NATURE ALOEVERA CREAM 1KG" at bounding box center [320, 136] width 133 height 10
type input "gm"
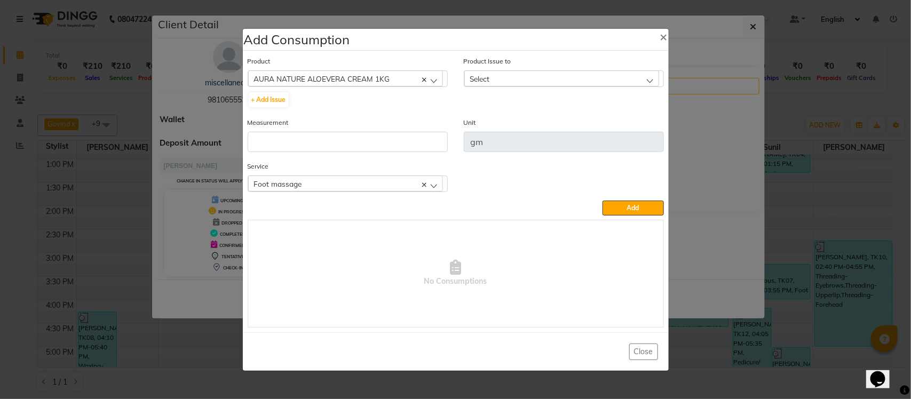
click at [522, 81] on div "Select" at bounding box center [561, 78] width 195 height 16
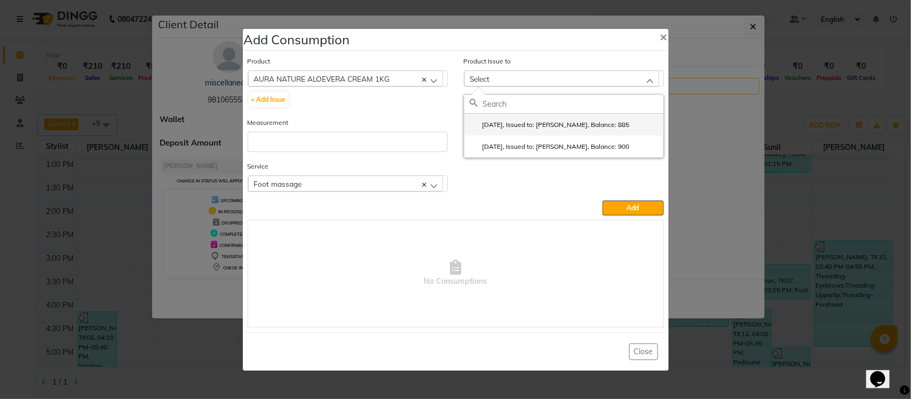
click at [504, 123] on label "2025-07-26, Issued to: Rupesh, Balance: 885" at bounding box center [550, 125] width 160 height 10
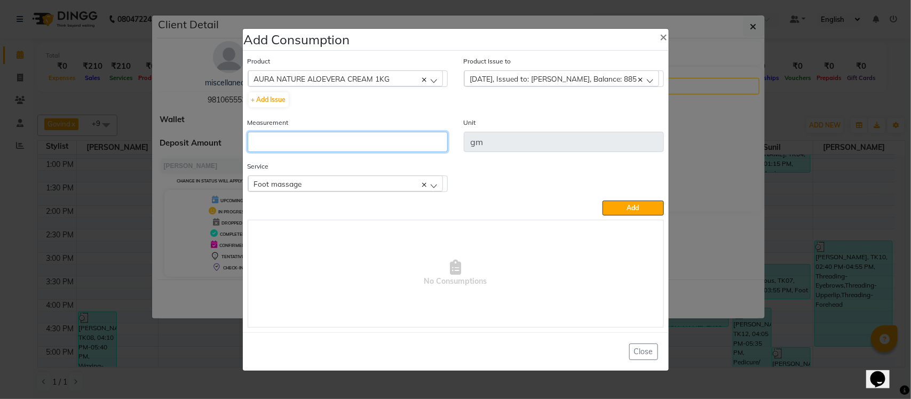
click at [364, 134] on input "number" at bounding box center [348, 142] width 200 height 20
type input "10"
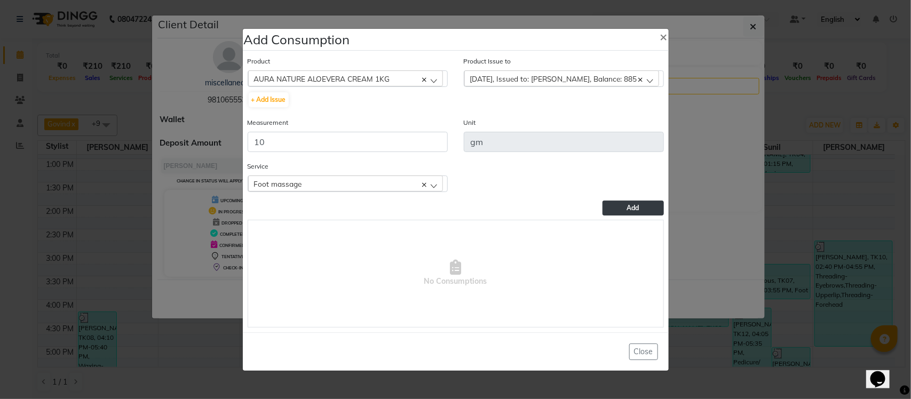
click at [636, 202] on button "Add" at bounding box center [633, 208] width 61 height 15
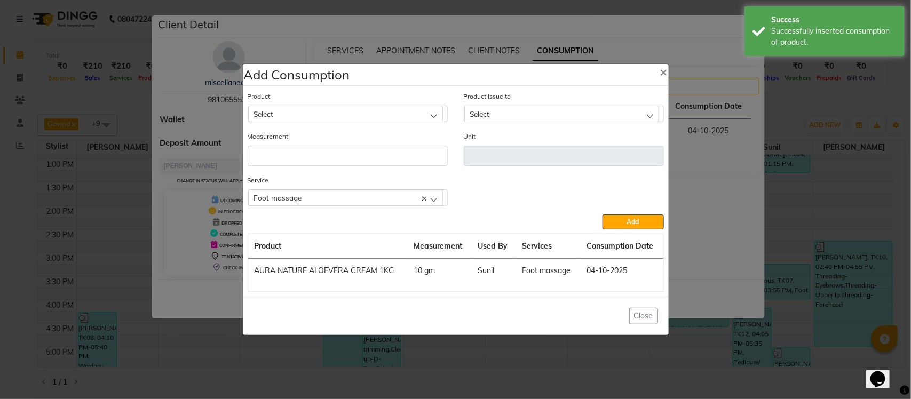
click at [352, 193] on div "Foot massage" at bounding box center [345, 198] width 195 height 16
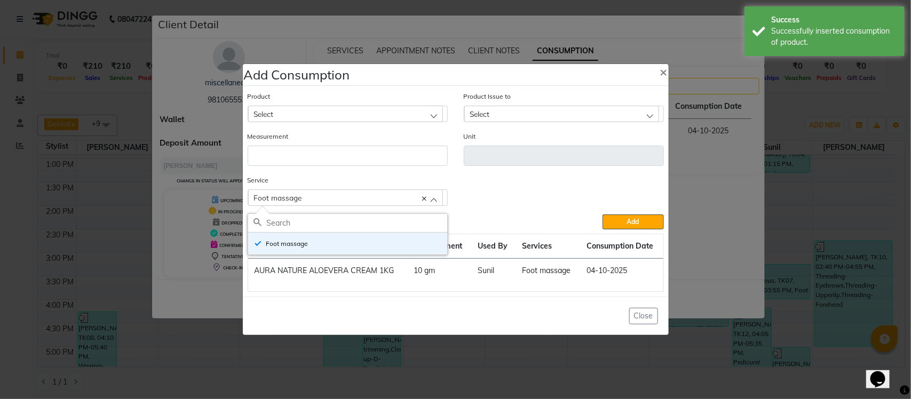
click at [502, 191] on div "Service Foot massage Foot massage" at bounding box center [456, 195] width 432 height 40
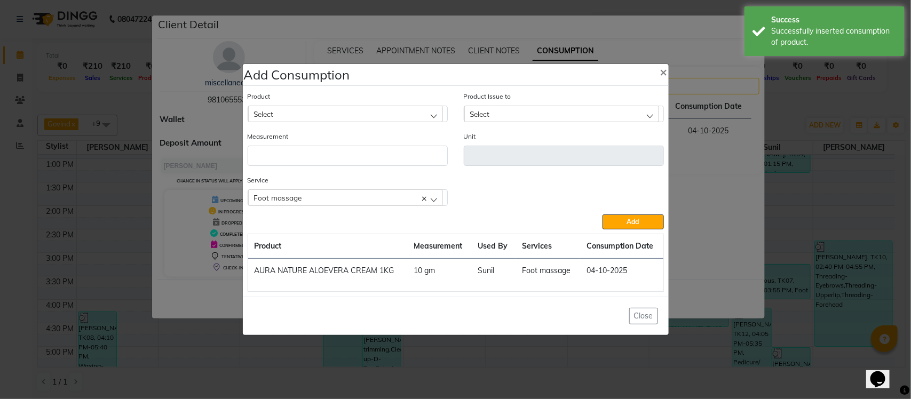
click at [316, 114] on div "Select" at bounding box center [345, 114] width 195 height 16
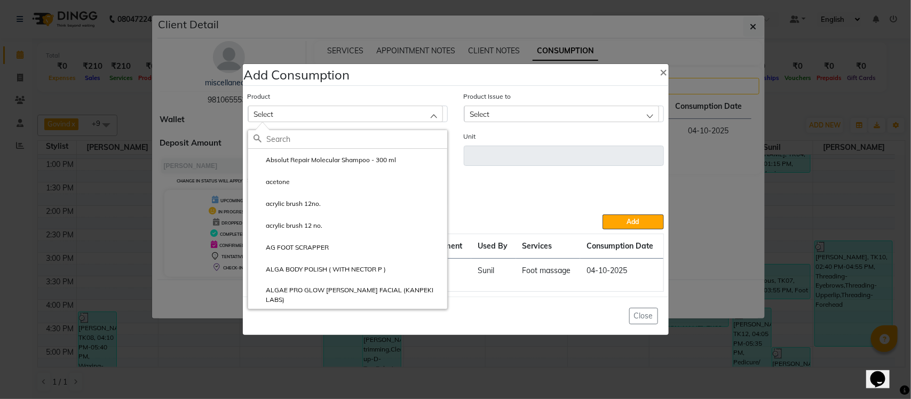
click at [334, 115] on div "Select" at bounding box center [345, 114] width 195 height 16
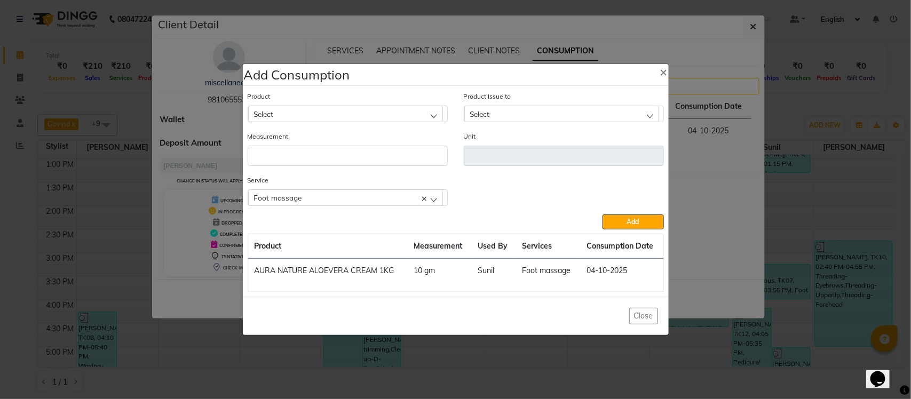
click at [334, 115] on div "Select" at bounding box center [345, 114] width 195 height 16
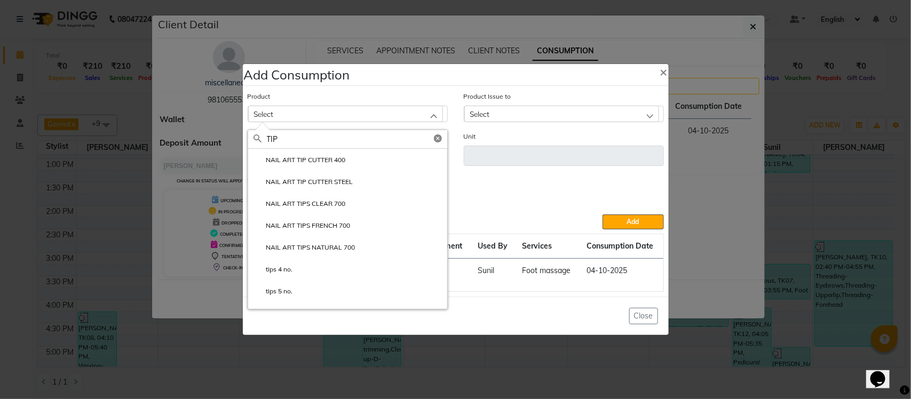
type input "TIP"
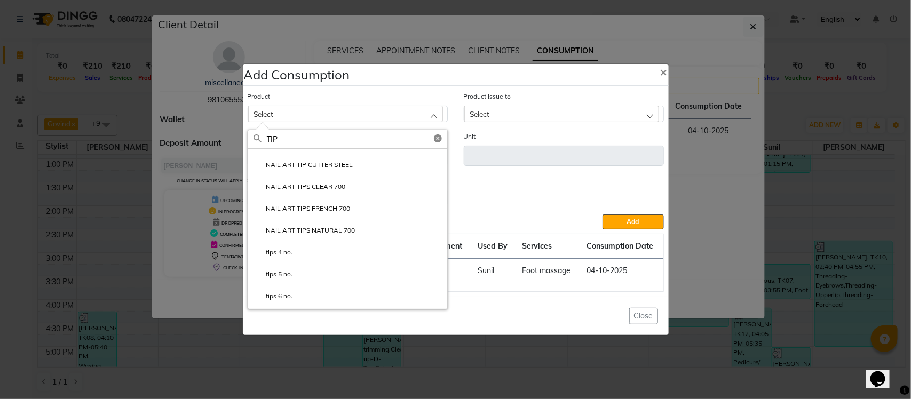
scroll to position [0, 0]
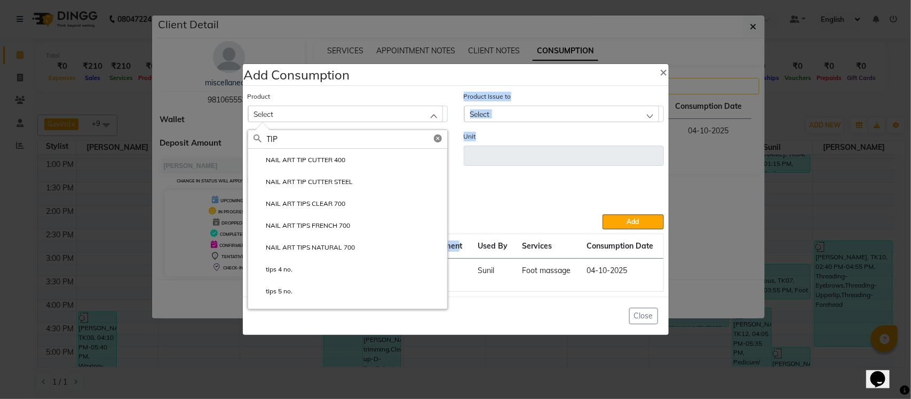
drag, startPoint x: 447, startPoint y: 176, endPoint x: 460, endPoint y: 243, distance: 67.9
click at [460, 243] on div "Product Select TIP NAIL ART TIP CUTTER 400 NAIL ART TIP CUTTER STEEL NAIL ART T…" at bounding box center [456, 191] width 422 height 207
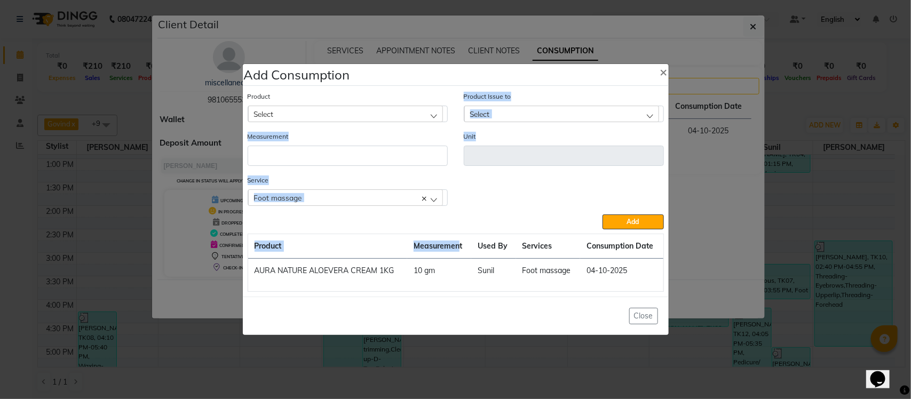
drag, startPoint x: 439, startPoint y: 191, endPoint x: 425, endPoint y: 191, distance: 13.9
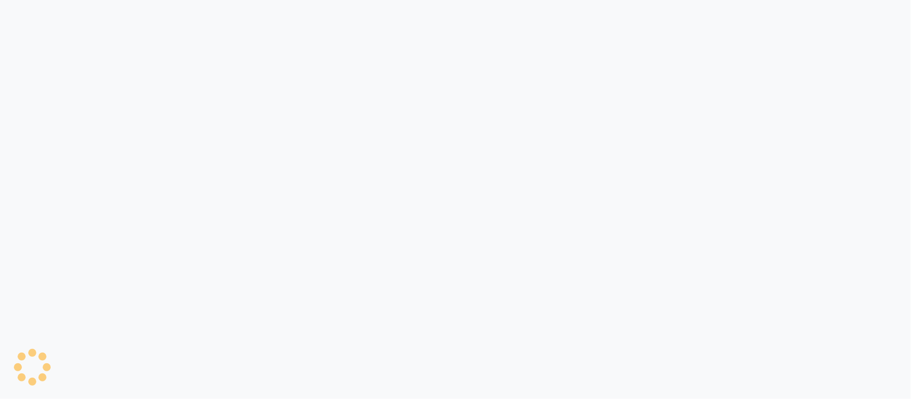
select select "8207"
select select "service"
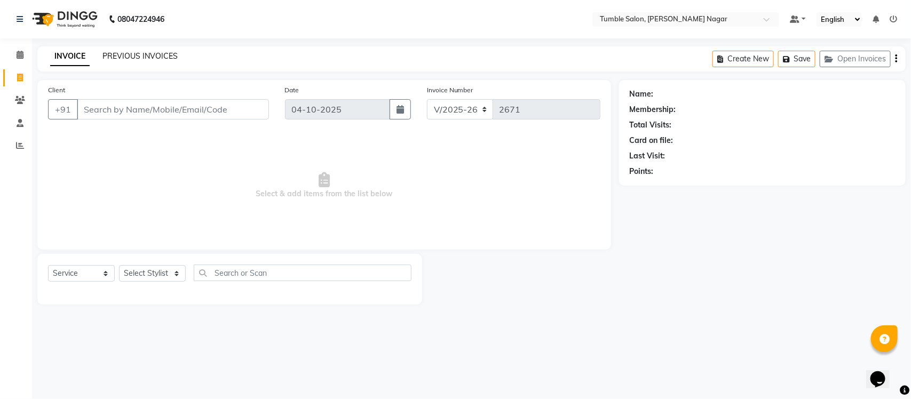
click at [151, 52] on link "PREVIOUS INVOICES" at bounding box center [139, 56] width 75 height 10
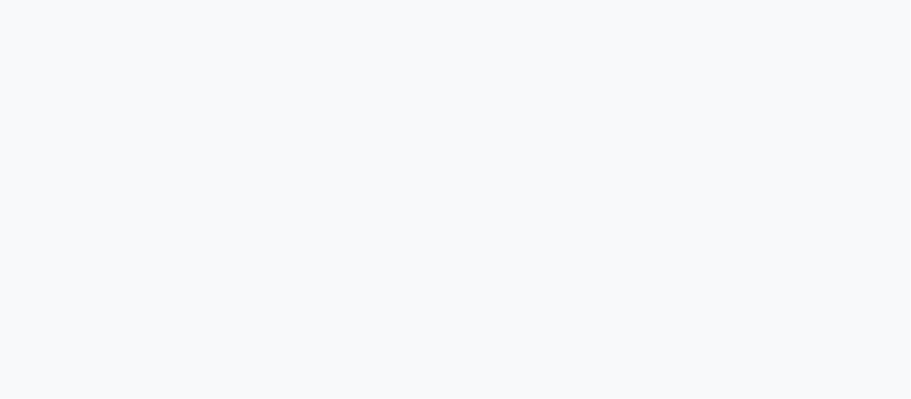
select select "8207"
select select "service"
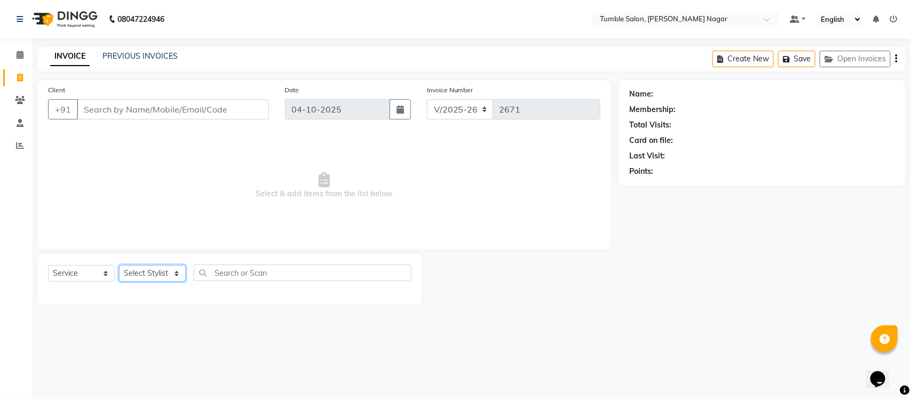
click at [177, 276] on select "Select Stylist Finance id [PERSON_NAME] [PERSON_NAME] [PERSON_NAME] [PERSON_NAM…" at bounding box center [152, 273] width 67 height 17
select select "77846"
click at [119, 265] on select "Select Stylist Finance id [PERSON_NAME] [PERSON_NAME] [PERSON_NAME] [PERSON_NAM…" at bounding box center [152, 273] width 67 height 17
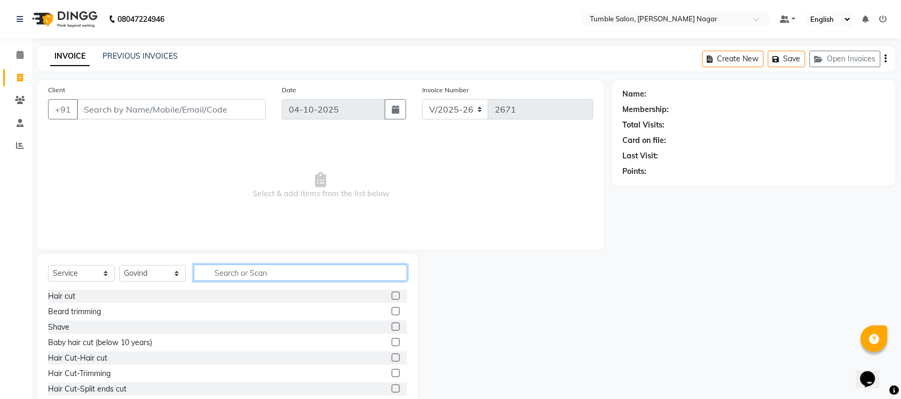
click at [318, 279] on input "text" at bounding box center [301, 273] width 214 height 17
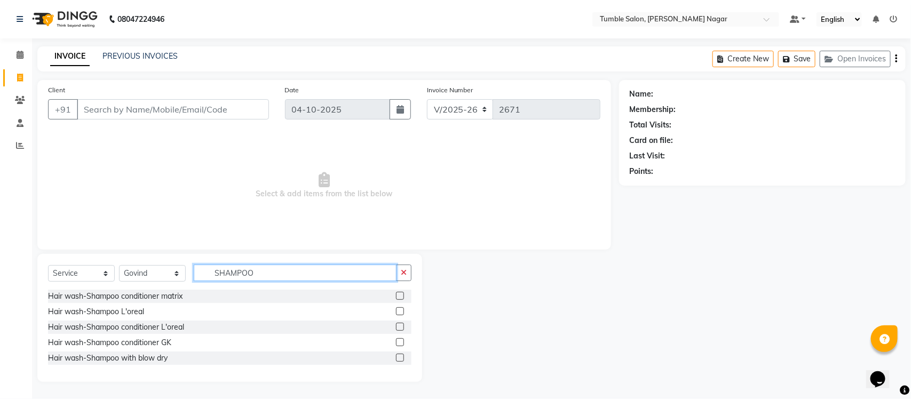
type input "SHAMPOO"
click at [399, 357] on label at bounding box center [400, 358] width 8 height 8
click at [399, 357] on input "checkbox" at bounding box center [399, 358] width 7 height 7
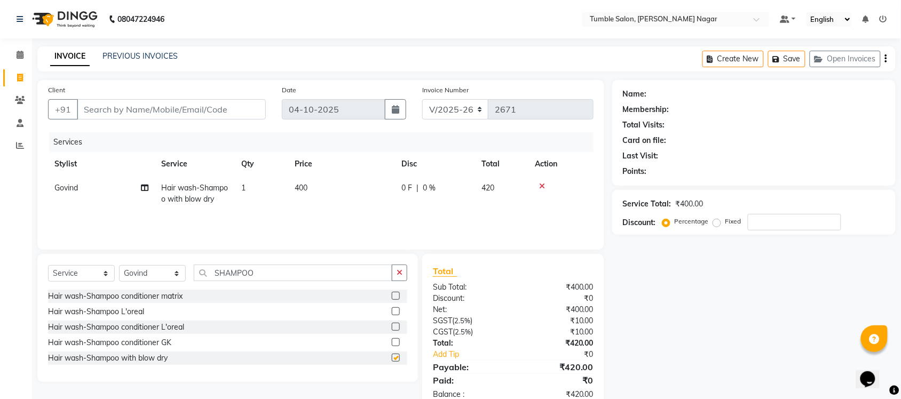
checkbox input "false"
click at [787, 228] on input "number" at bounding box center [794, 222] width 93 height 17
type input "40"
click at [711, 364] on div "Name: Membership: Total Visits: Card on file: Last Visit: Points: Service Total…" at bounding box center [757, 245] width 291 height 331
click at [153, 115] on input "Client" at bounding box center [171, 109] width 189 height 20
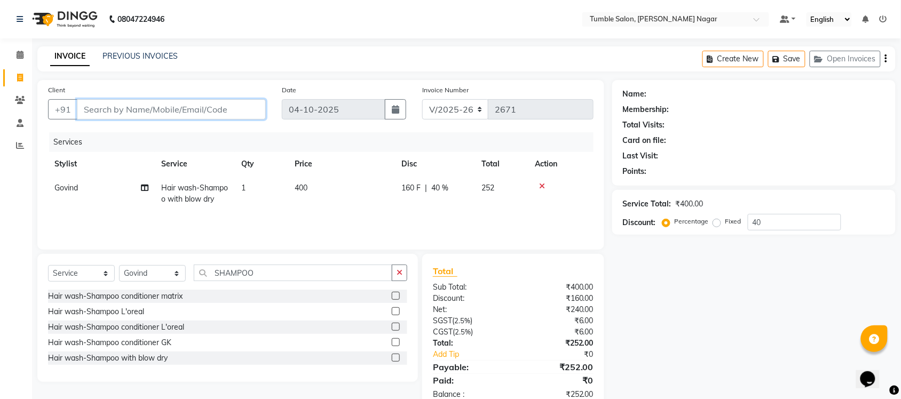
type input "T"
type input "0"
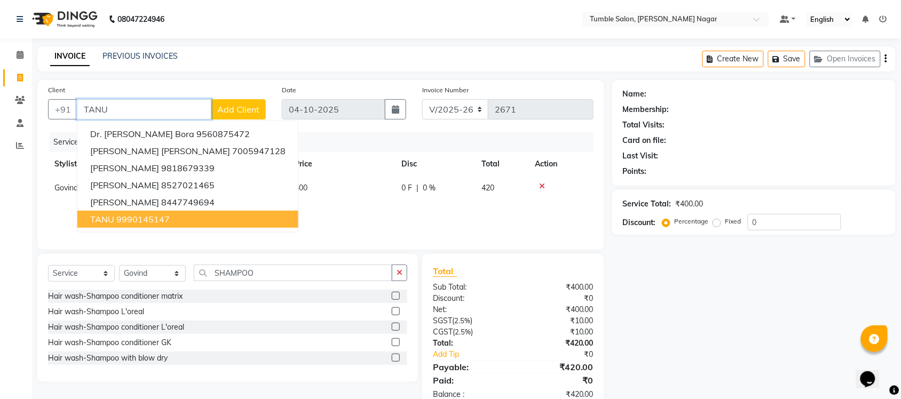
click at [141, 219] on ngb-highlight "9990145147" at bounding box center [142, 219] width 53 height 11
type input "9990145147"
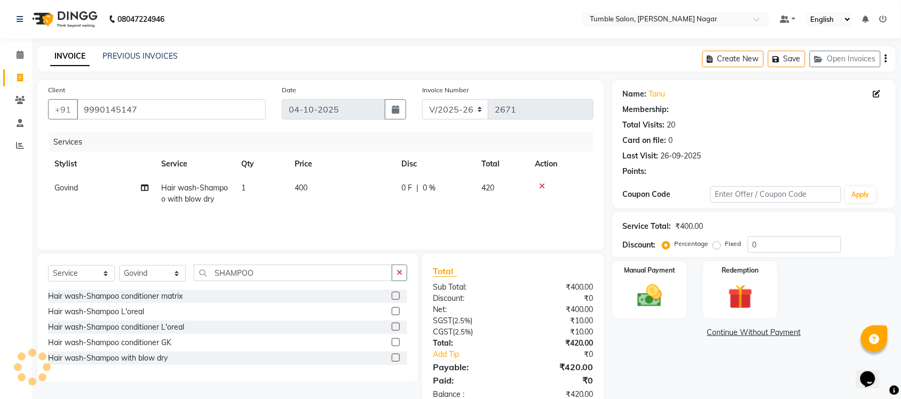
type input "40"
select select "1: Object"
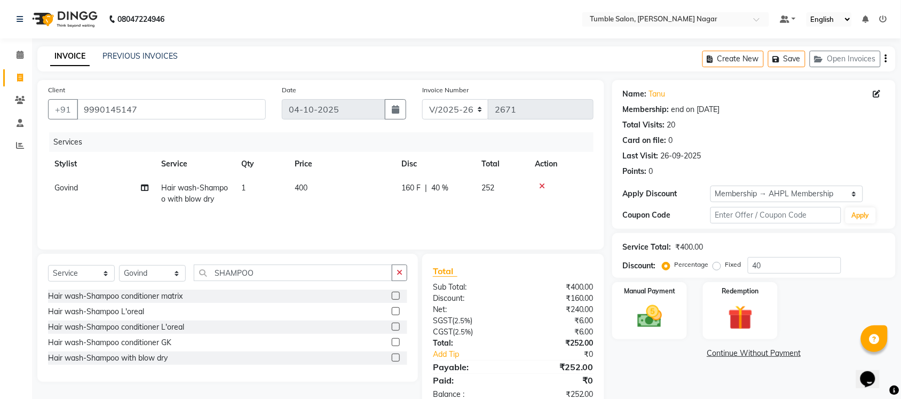
scroll to position [27, 0]
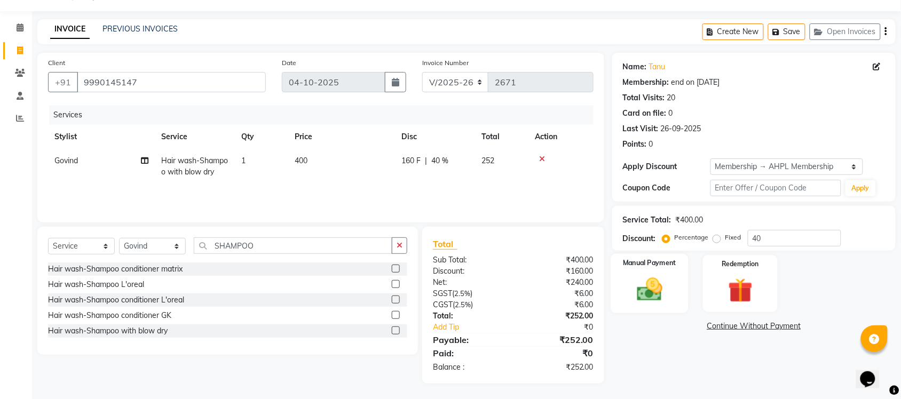
click at [663, 307] on div "Manual Payment" at bounding box center [650, 284] width 78 height 60
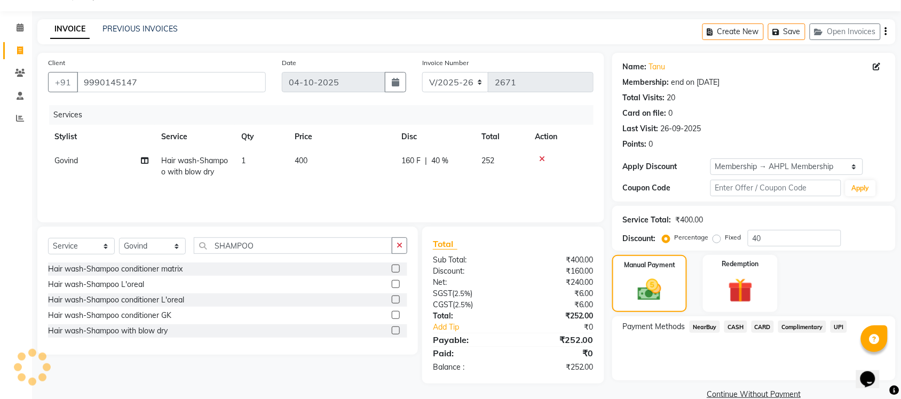
click at [842, 327] on span "UPI" at bounding box center [839, 327] width 17 height 12
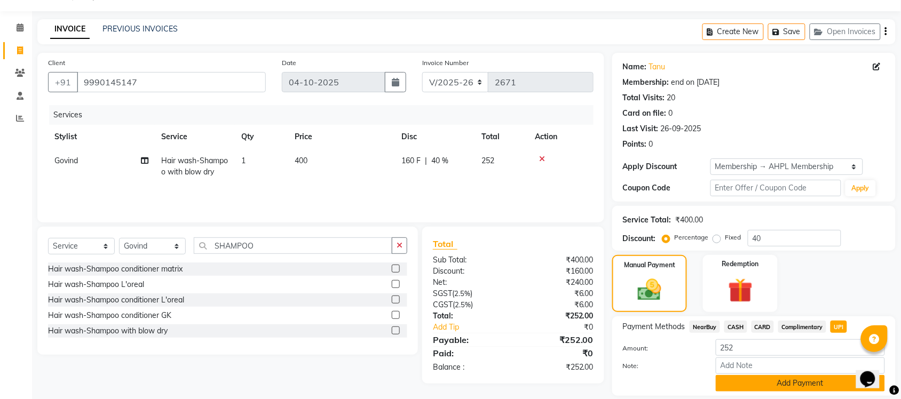
click at [807, 390] on button "Add Payment" at bounding box center [800, 383] width 169 height 17
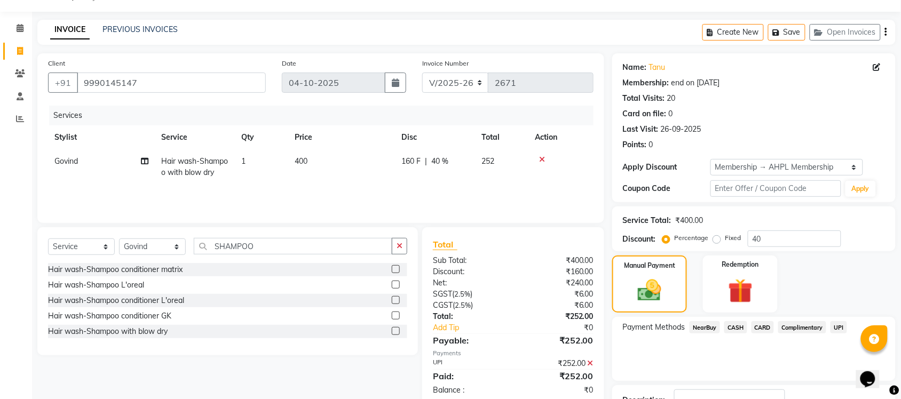
scroll to position [107, 0]
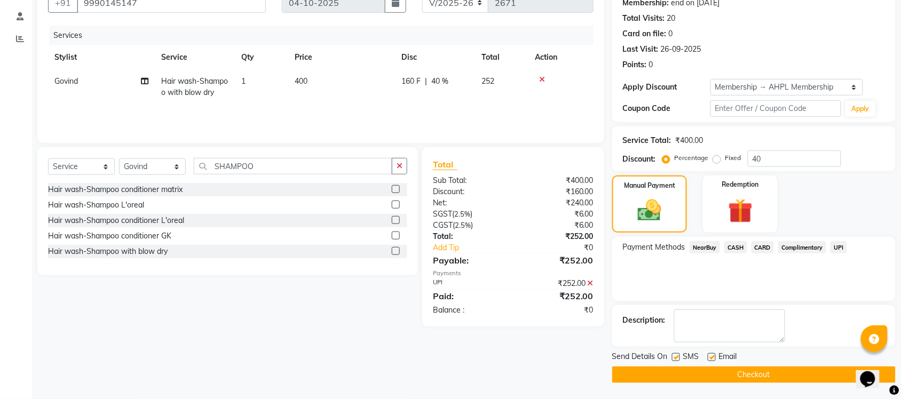
click at [739, 380] on button "Checkout" at bounding box center [753, 375] width 283 height 17
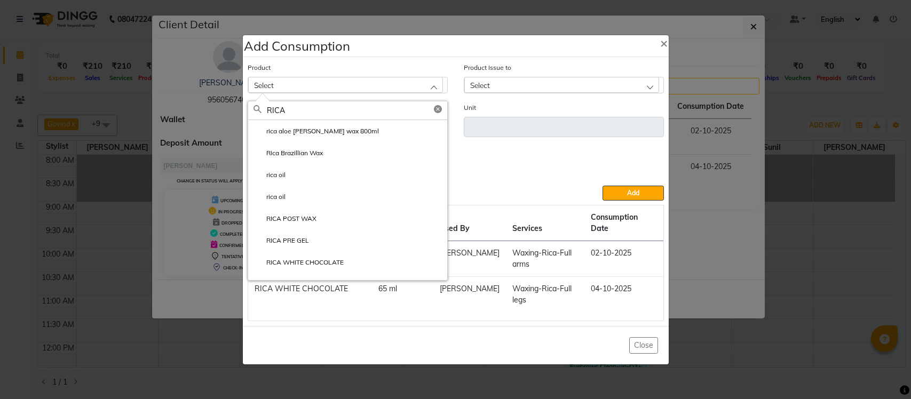
select select "3"
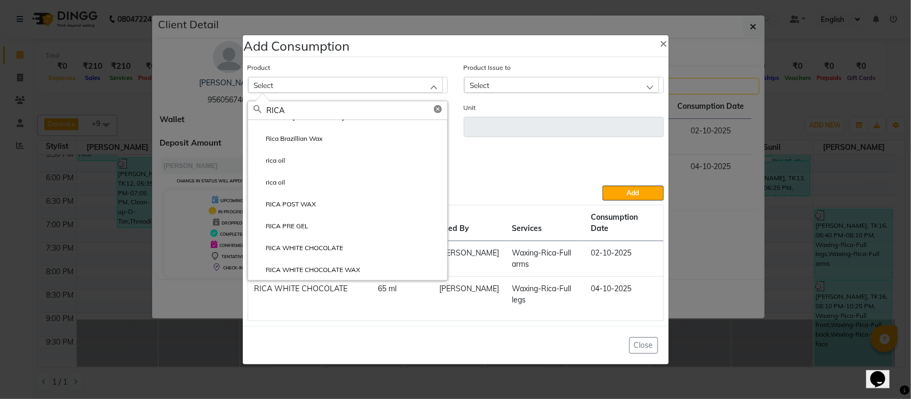
click at [753, 25] on ngb-modal-window "Add Consumption × Product Select RICA rica aloe vera wax 800ml Rica Brazillian …" at bounding box center [455, 199] width 911 height 399
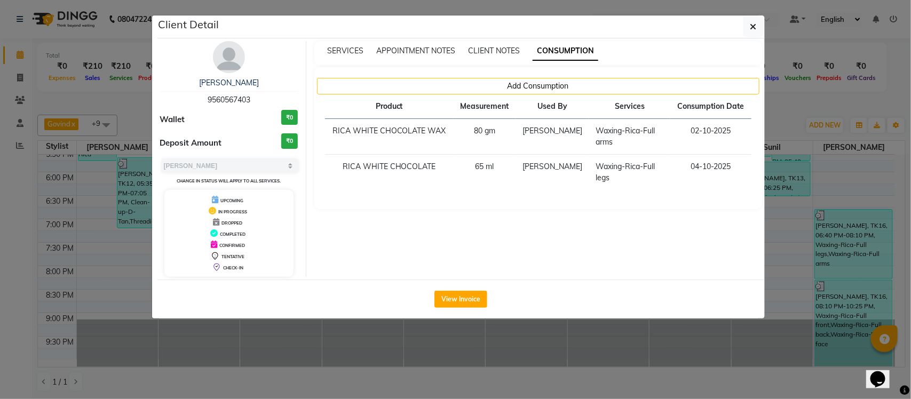
click at [753, 25] on icon "button" at bounding box center [754, 26] width 6 height 9
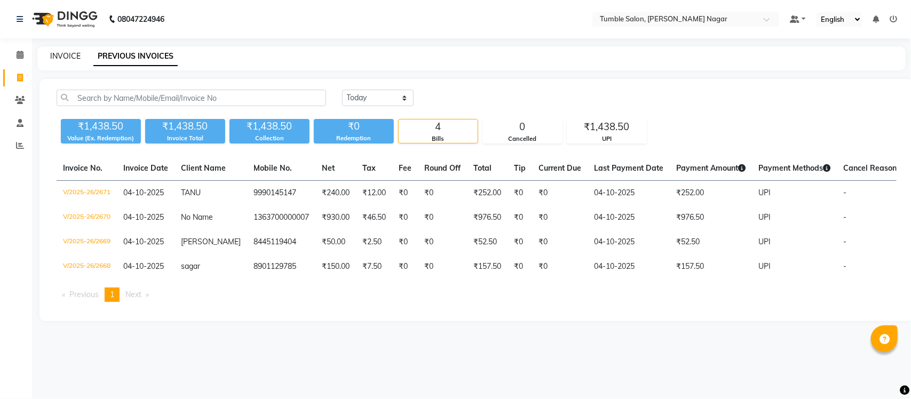
click at [66, 54] on link "INVOICE" at bounding box center [65, 56] width 30 height 10
select select "service"
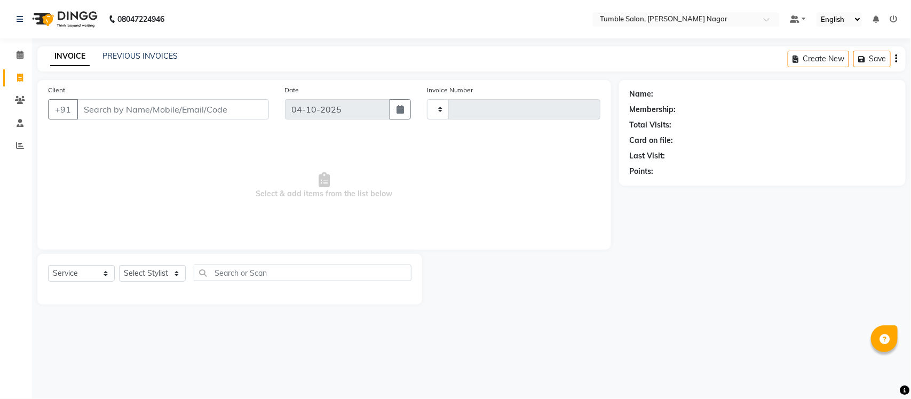
type input "2672"
select select "8207"
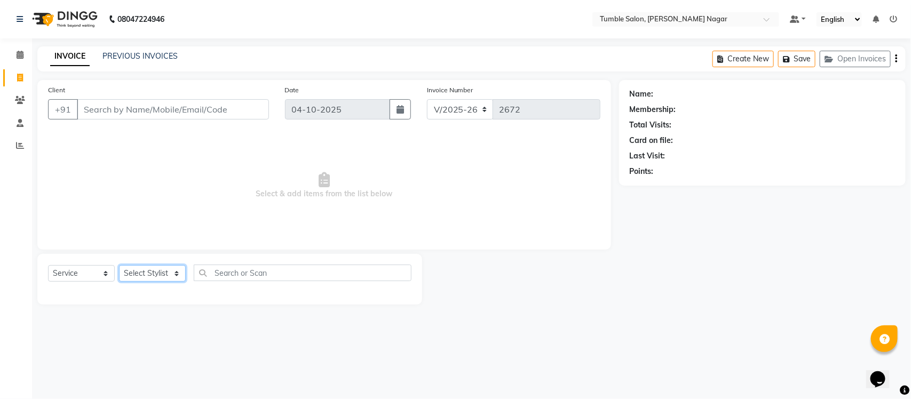
click at [131, 271] on select "Select Stylist" at bounding box center [152, 273] width 67 height 17
select select "92332"
click at [119, 265] on select "Select Stylist Finance id [PERSON_NAME] [PERSON_NAME] [PERSON_NAME] [PERSON_NAM…" at bounding box center [152, 273] width 67 height 17
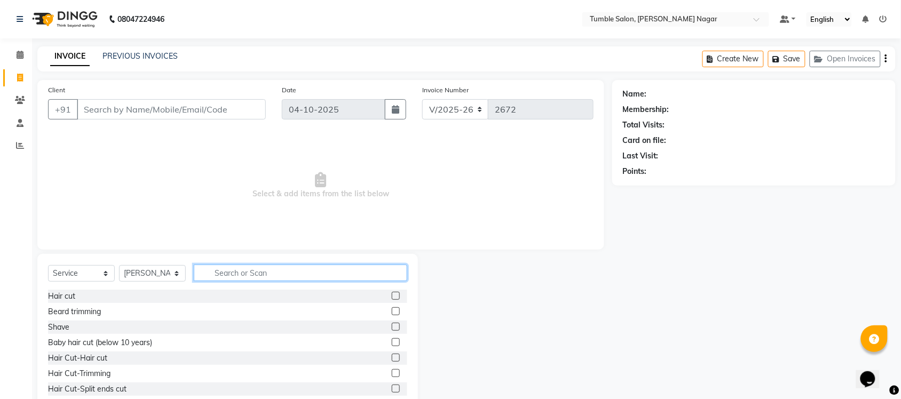
click at [230, 275] on input "text" at bounding box center [301, 273] width 214 height 17
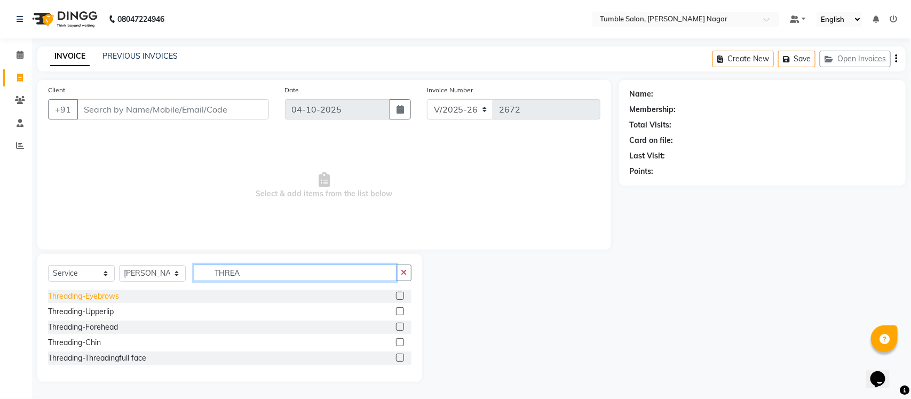
type input "THREA"
click at [83, 294] on div "Threading-Eyebrows" at bounding box center [83, 296] width 71 height 11
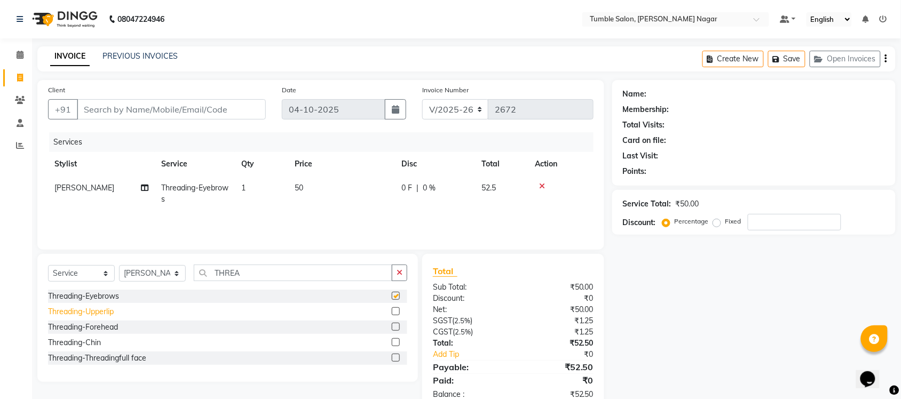
checkbox input "false"
click at [84, 311] on div "Threading-Upperlip" at bounding box center [81, 311] width 66 height 11
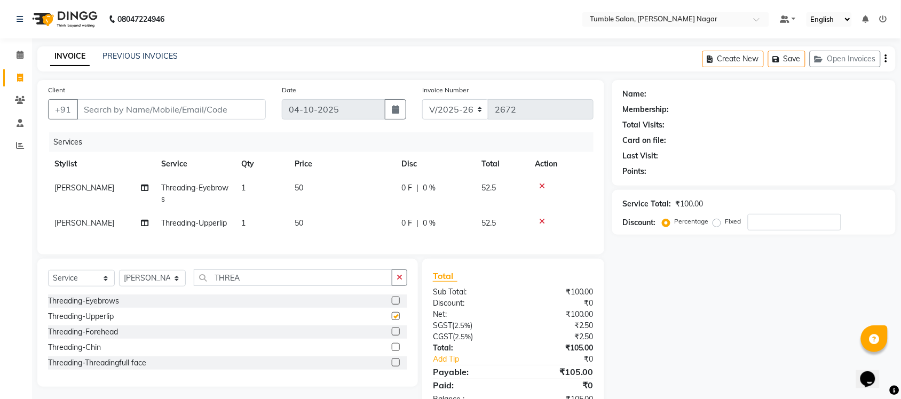
checkbox input "false"
click at [86, 338] on div "Threading-Forehead" at bounding box center [83, 332] width 70 height 11
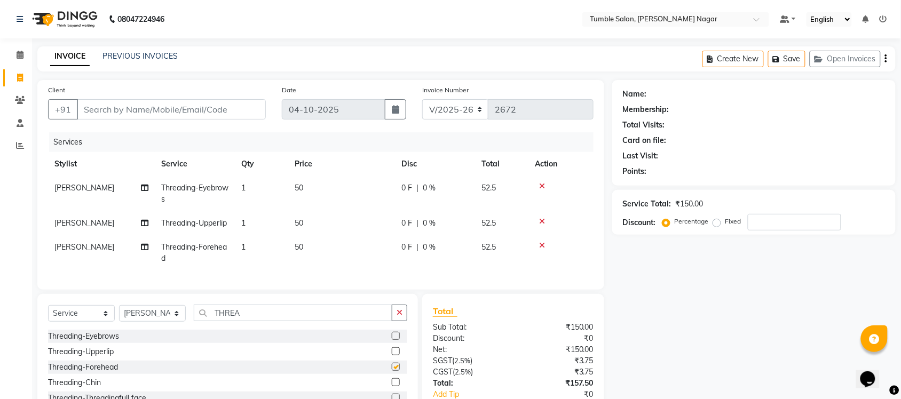
checkbox input "false"
click at [196, 101] on input "Client" at bounding box center [171, 109] width 189 height 20
type input "9"
type input "0"
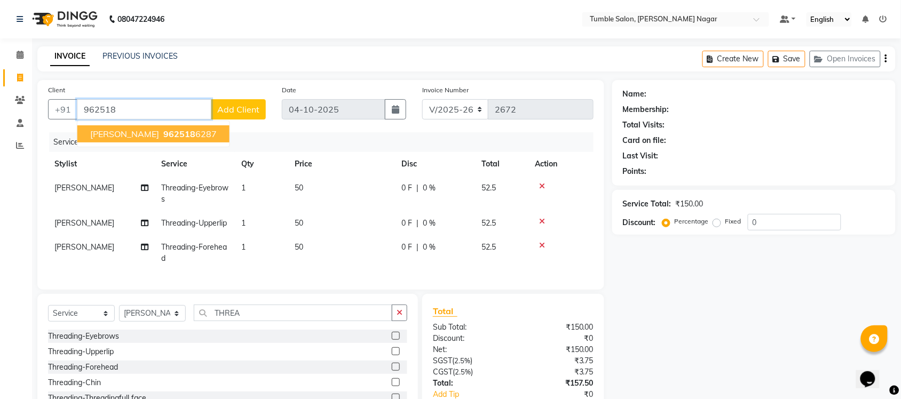
click at [163, 137] on span "962518" at bounding box center [179, 134] width 32 height 11
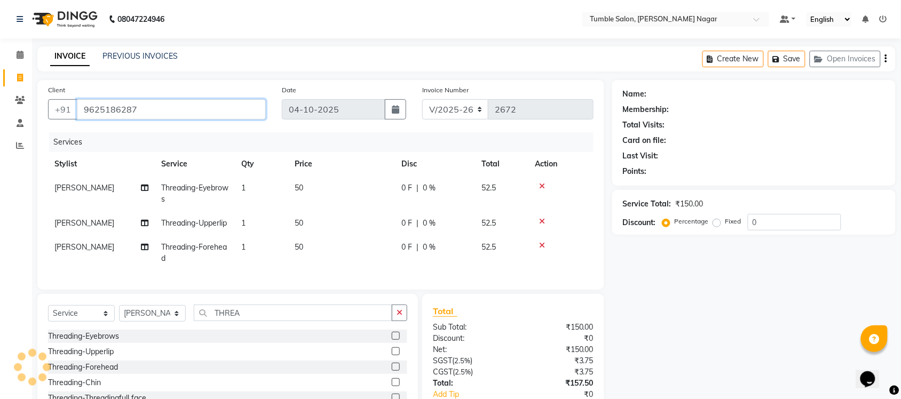
type input "9625186287"
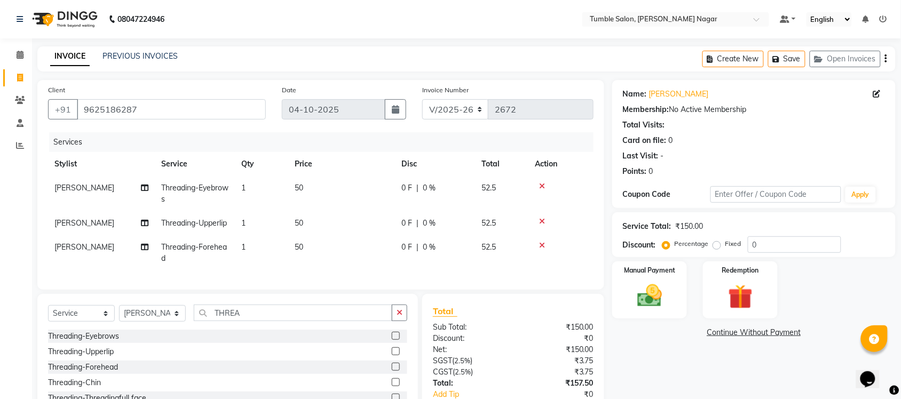
scroll to position [89, 0]
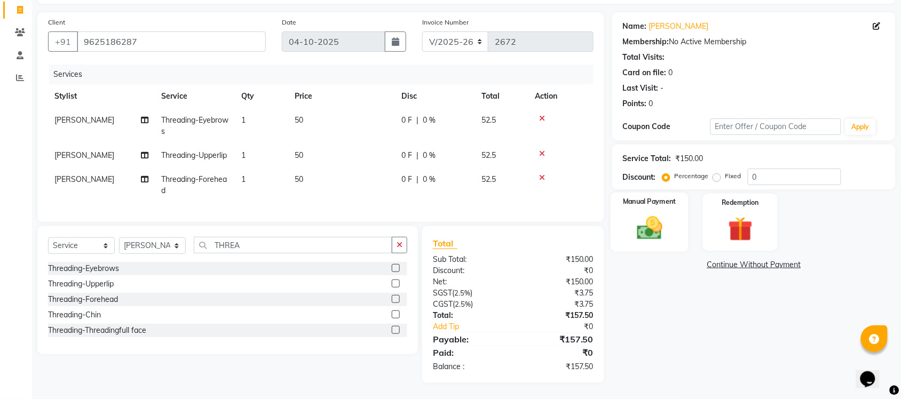
click at [655, 215] on img at bounding box center [650, 228] width 42 height 29
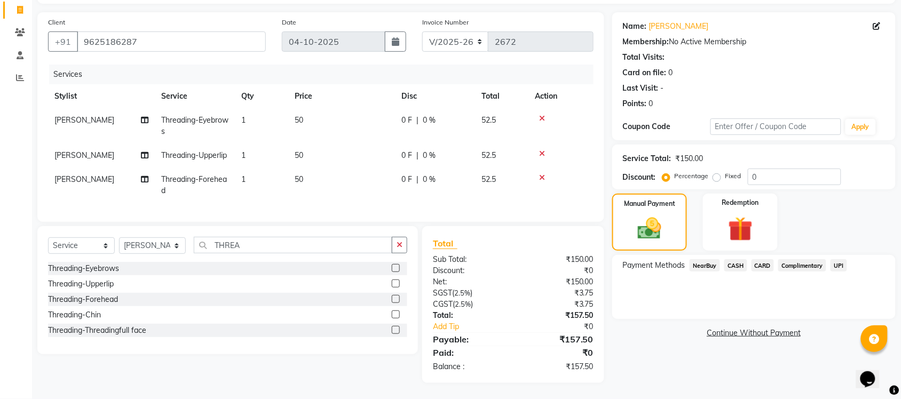
click at [840, 259] on span "UPI" at bounding box center [839, 265] width 17 height 12
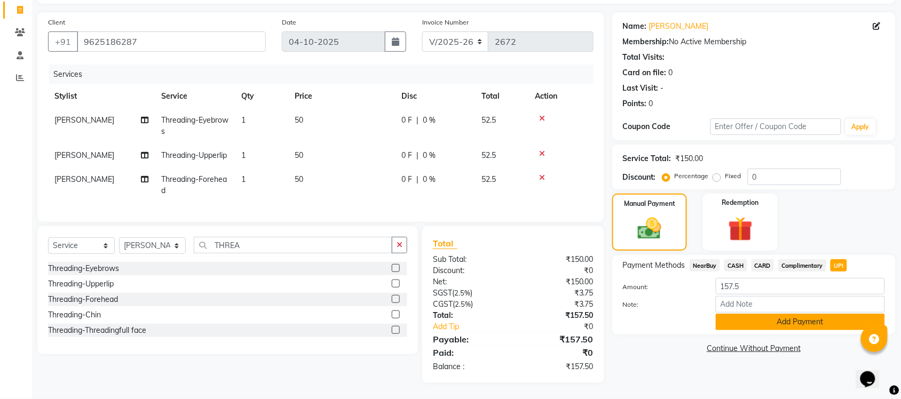
click at [772, 314] on button "Add Payment" at bounding box center [800, 322] width 169 height 17
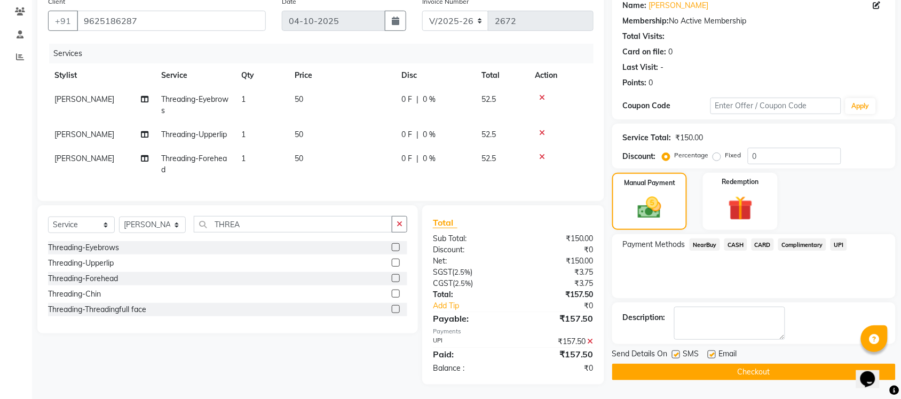
scroll to position [111, 0]
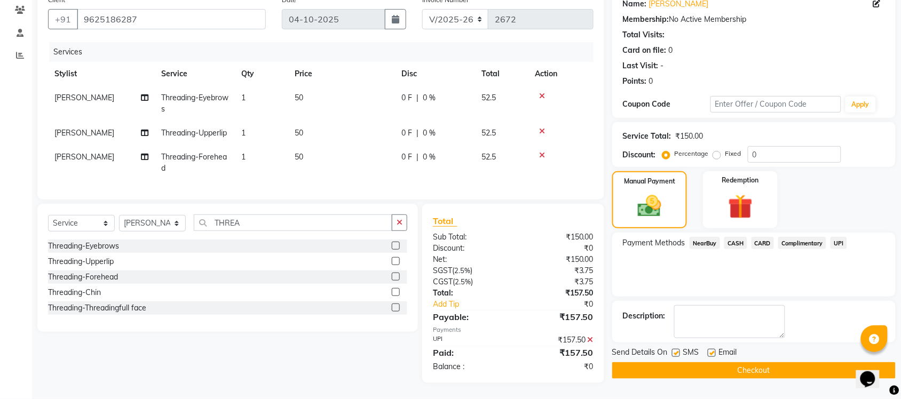
click at [720, 362] on button "Checkout" at bounding box center [753, 370] width 283 height 17
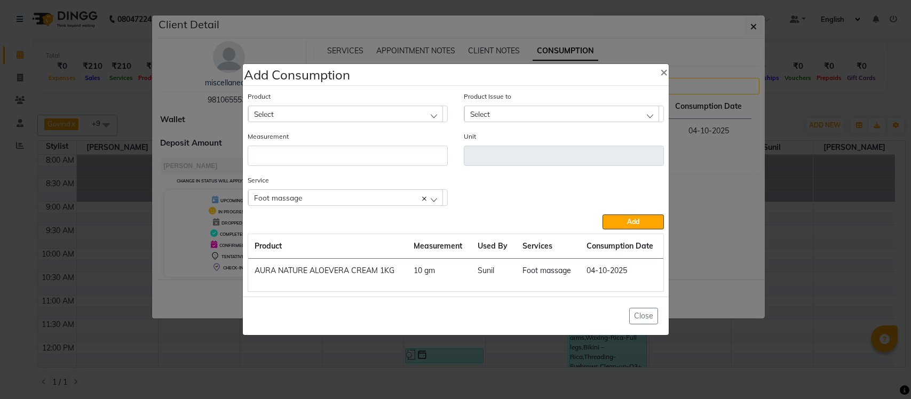
select select "3"
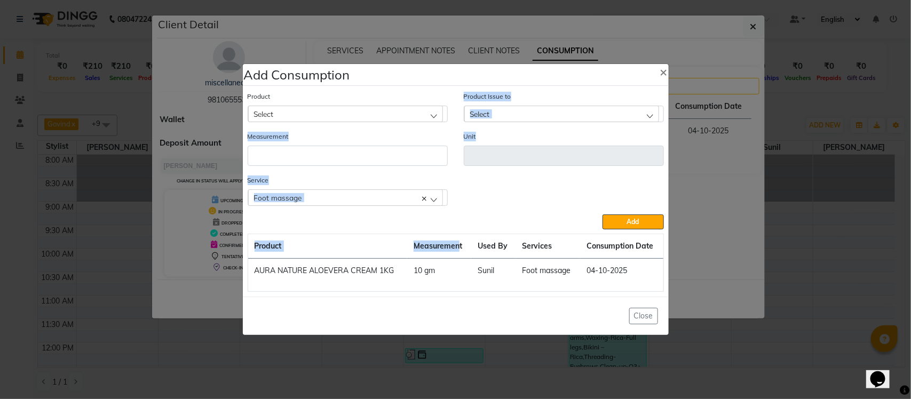
scroll to position [231, 0]
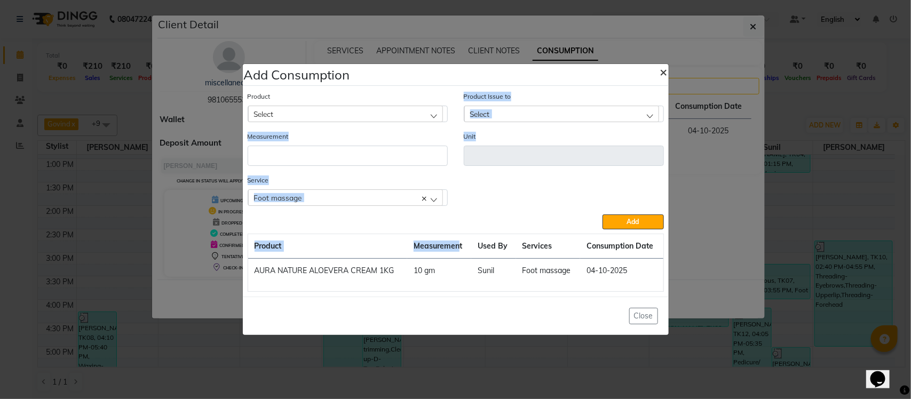
click at [661, 69] on span "×" at bounding box center [663, 72] width 7 height 16
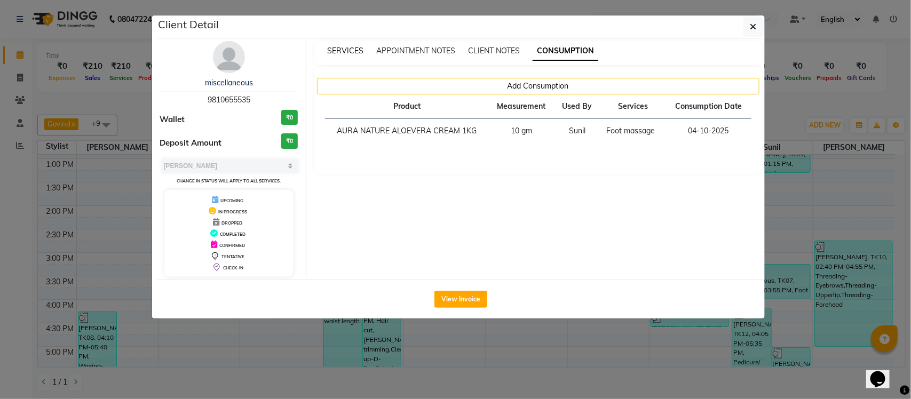
click at [352, 50] on span "SERVICES" at bounding box center [345, 51] width 36 height 10
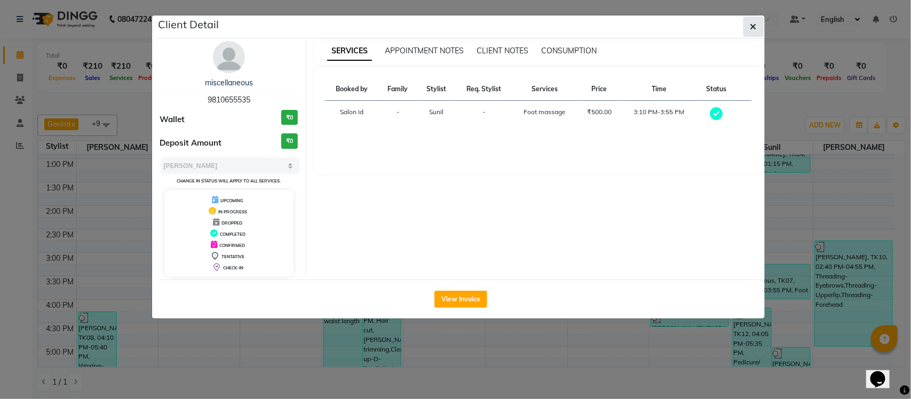
click at [756, 23] on icon "button" at bounding box center [754, 26] width 6 height 9
